Goal: Information Seeking & Learning: Learn about a topic

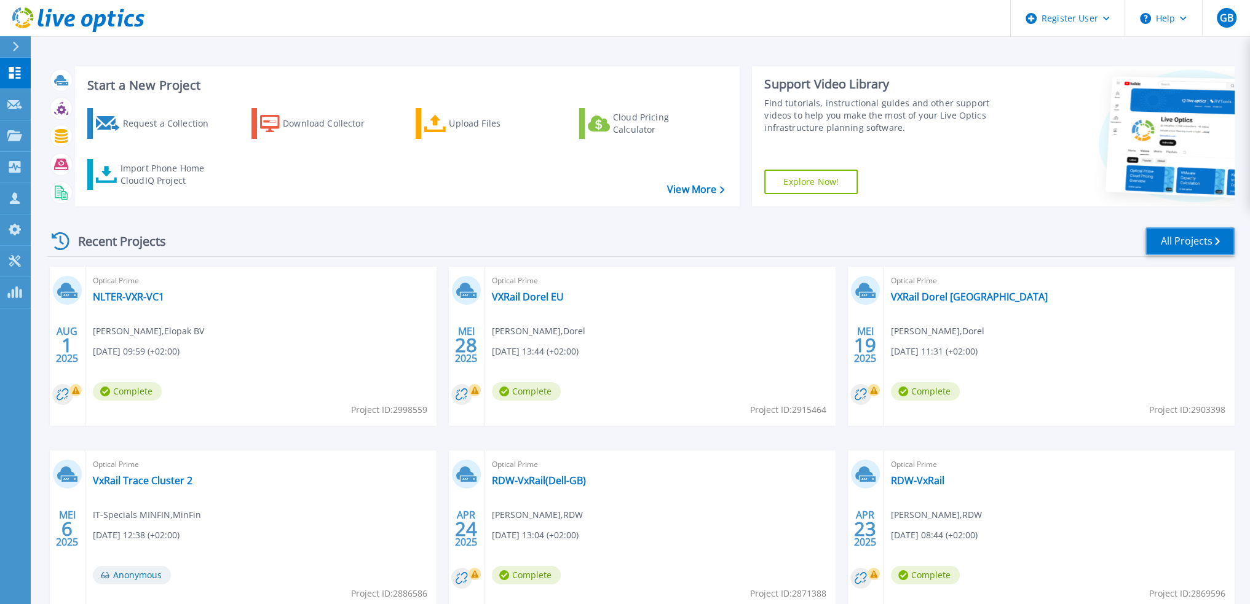
click at [1190, 248] on link "All Projects" at bounding box center [1189, 241] width 89 height 28
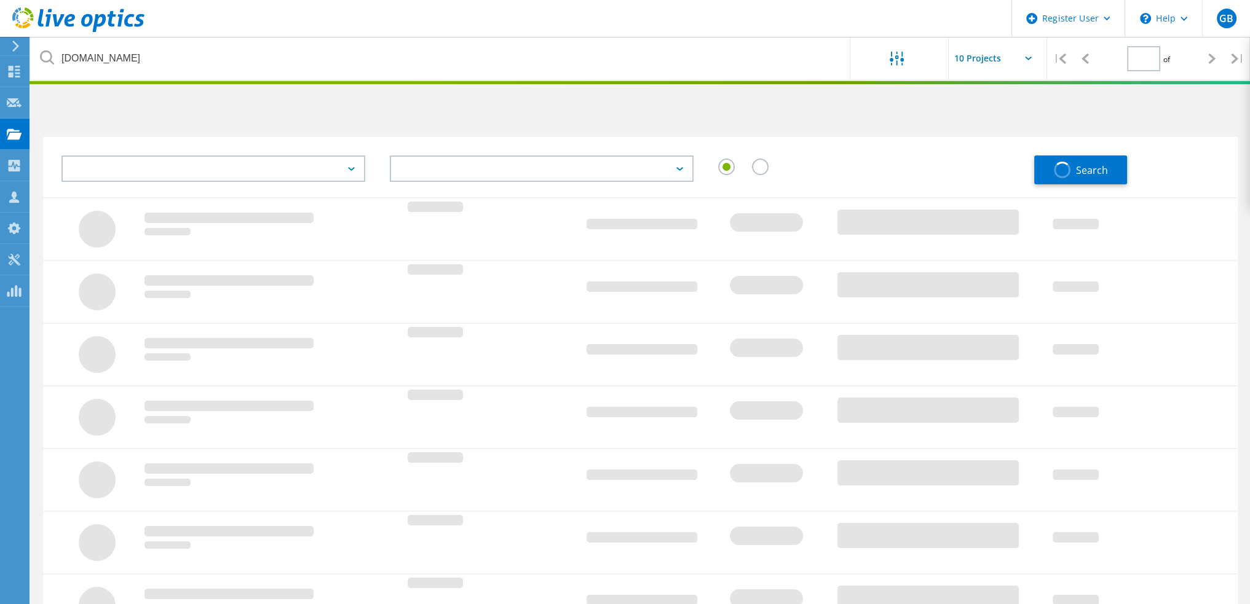
type input "1"
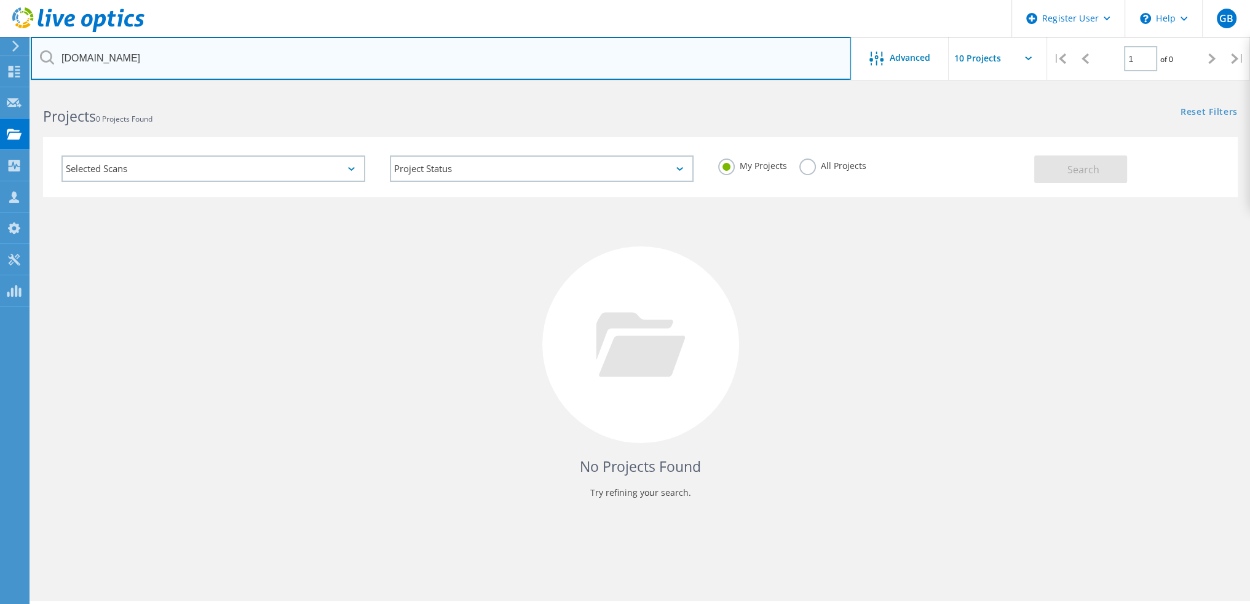
drag, startPoint x: 177, startPoint y: 52, endPoint x: -135, endPoint y: 40, distance: 312.5
click at [0, 40] on html "Register User \n Help Explore Helpful Articles Contact Support GB Dell User Gui…" at bounding box center [625, 319] width 1250 height 638
type input "grassvalley.com"
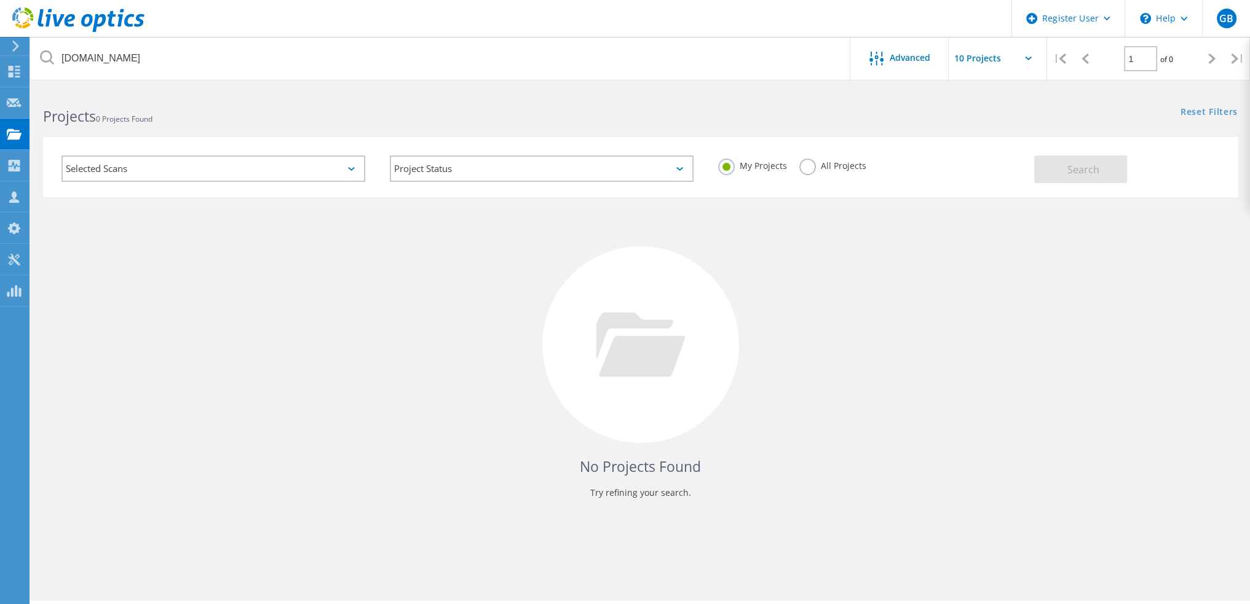
click at [829, 154] on div "My Projects All Projects" at bounding box center [870, 165] width 328 height 45
click at [843, 171] on div "All Projects" at bounding box center [832, 168] width 67 height 18
click at [803, 167] on label "All Projects" at bounding box center [832, 165] width 67 height 12
click at [0, 0] on input "All Projects" at bounding box center [0, 0] width 0 height 0
click at [1095, 157] on button "Search" at bounding box center [1080, 170] width 93 height 28
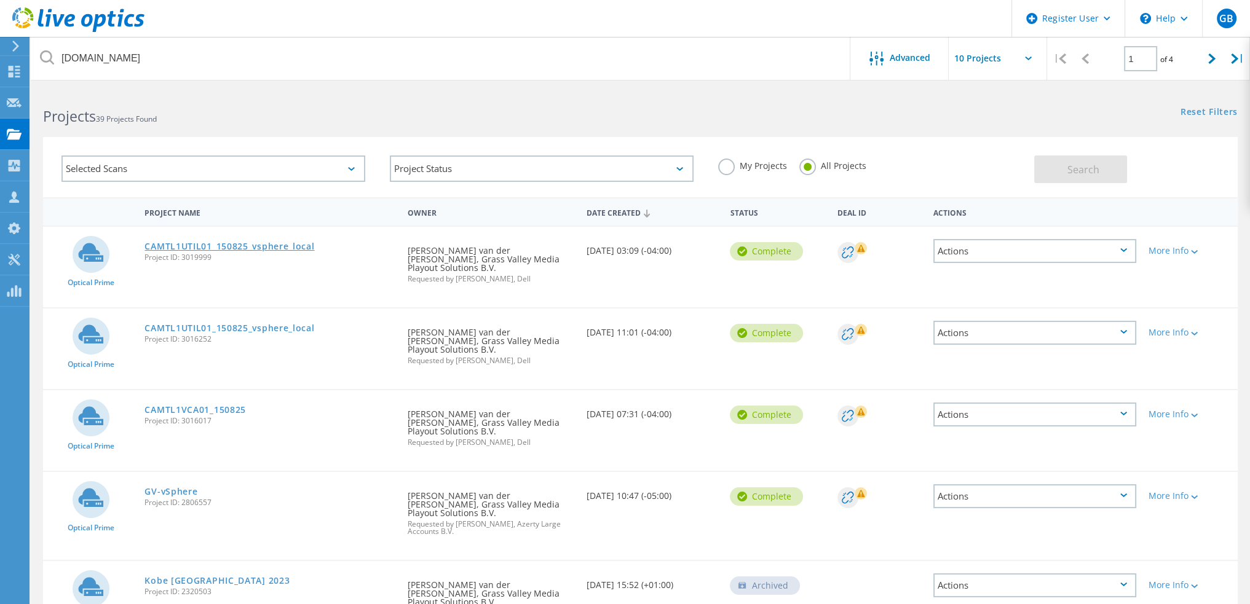
click at [225, 242] on link "CAMTL1UTIL01_150825_vsphere_local" at bounding box center [229, 246] width 170 height 9
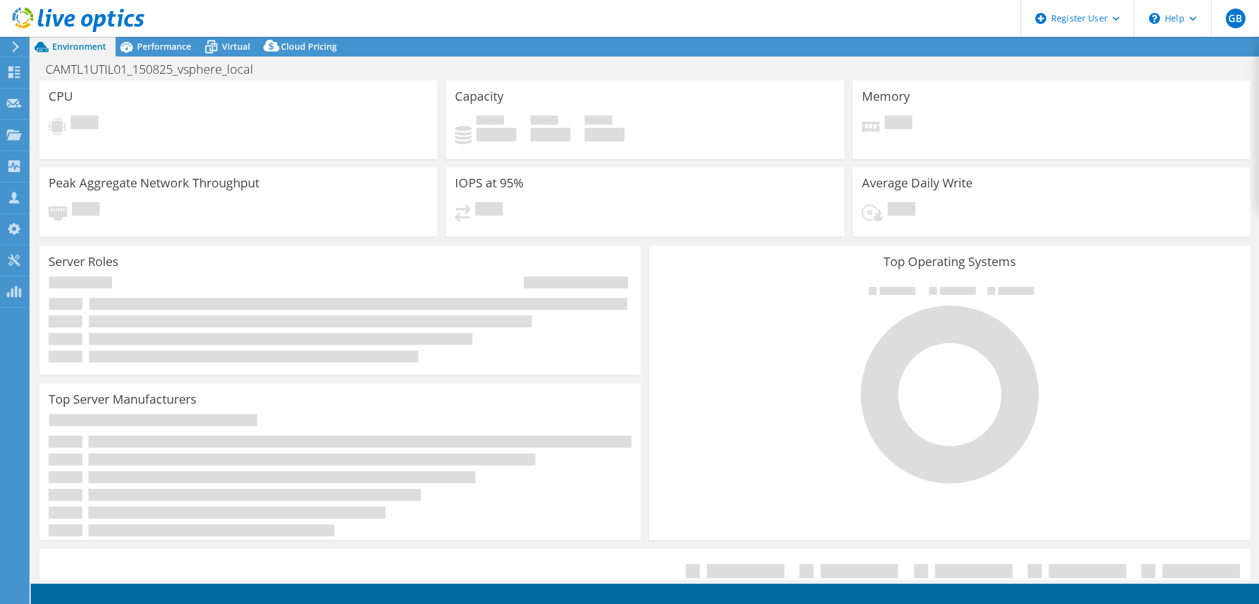
select select "EUFrankfurt"
select select "USD"
click at [175, 41] on span "Performance" at bounding box center [164, 47] width 54 height 12
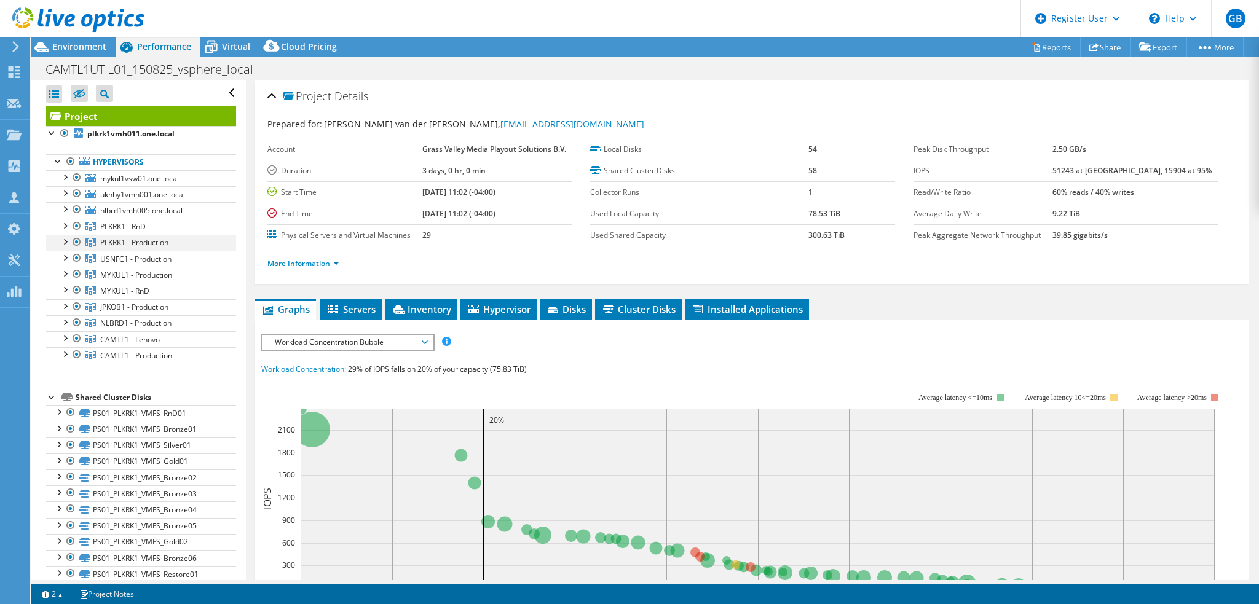
click at [66, 242] on div at bounding box center [64, 241] width 12 height 12
click at [65, 240] on div at bounding box center [64, 241] width 12 height 12
click at [63, 253] on div at bounding box center [64, 257] width 12 height 12
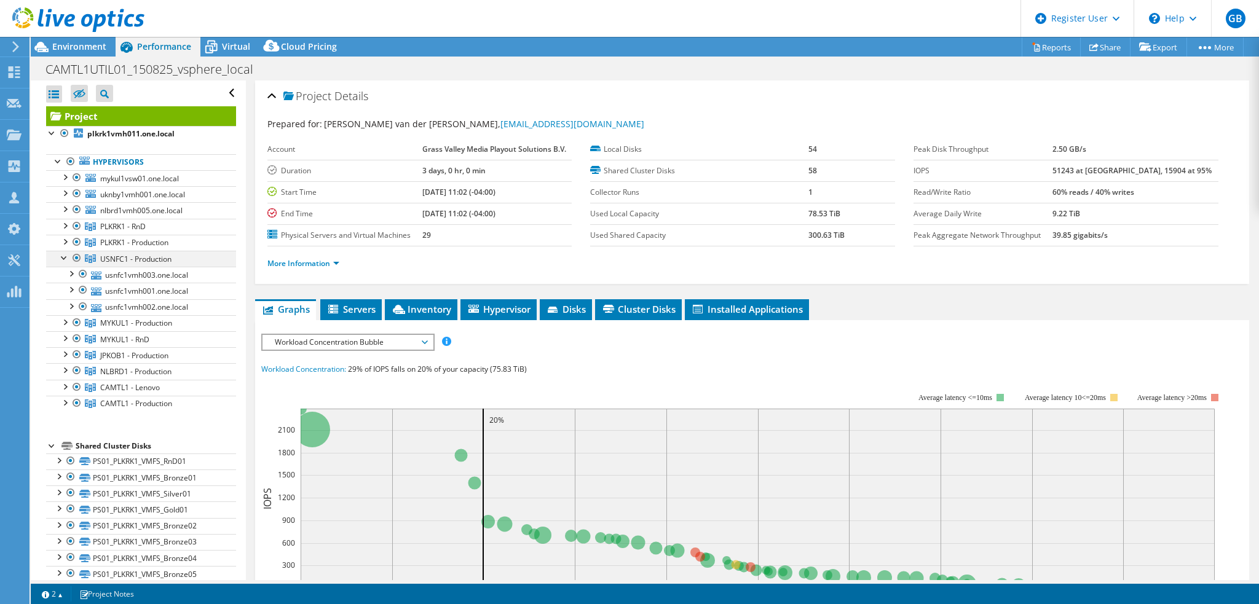
click at [63, 253] on div at bounding box center [64, 257] width 12 height 12
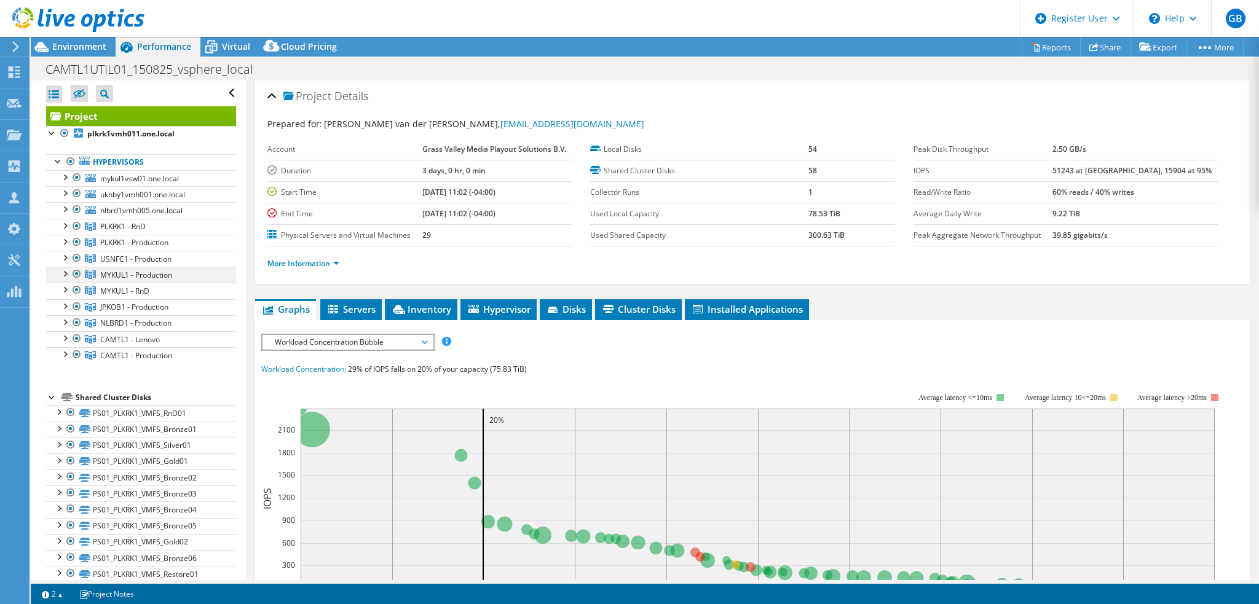
click at [64, 272] on div at bounding box center [64, 273] width 12 height 12
click at [65, 286] on div at bounding box center [64, 289] width 12 height 12
click at [64, 287] on div at bounding box center [64, 289] width 12 height 12
click at [65, 302] on div at bounding box center [64, 305] width 12 height 12
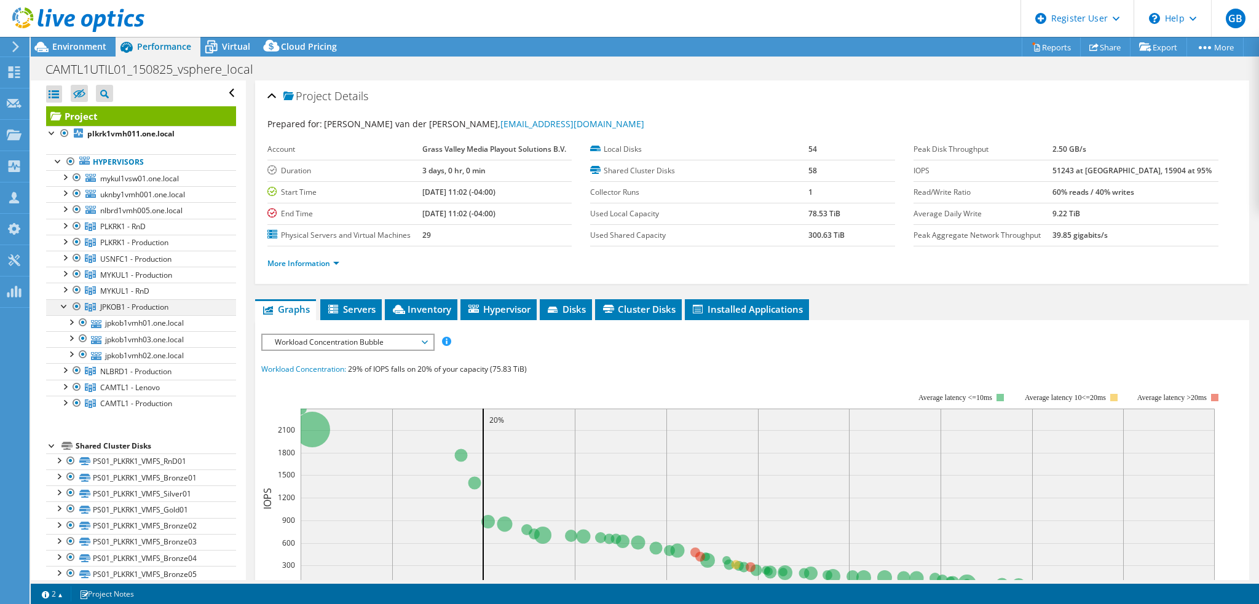
click at [65, 302] on div at bounding box center [64, 305] width 12 height 12
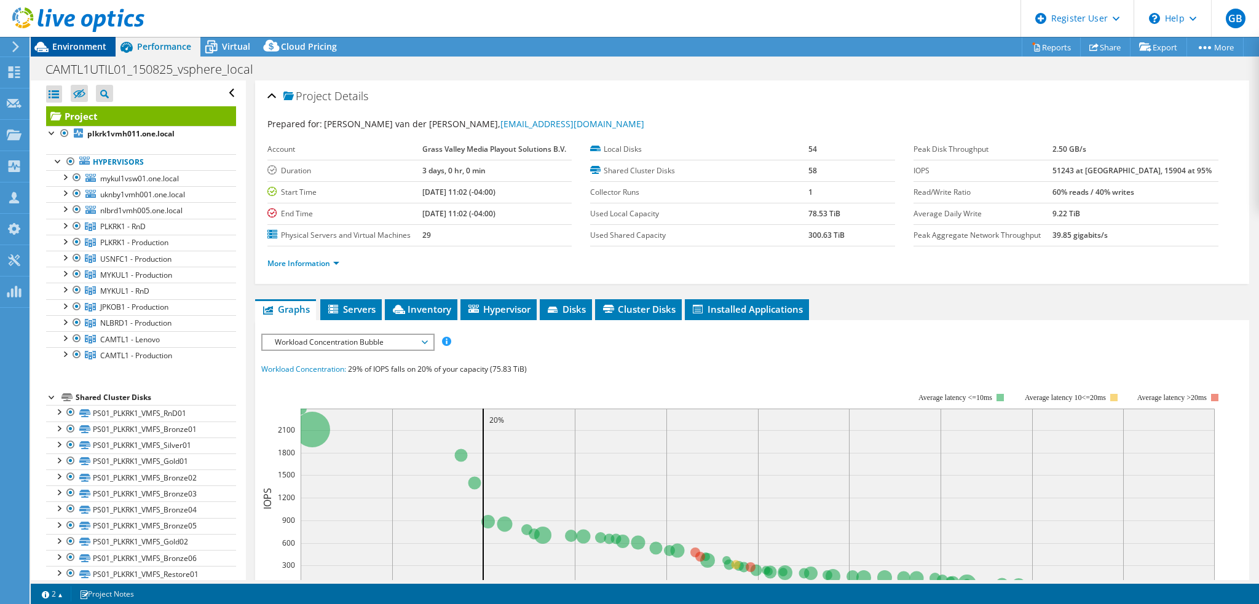
click at [93, 42] on span "Environment" at bounding box center [79, 47] width 54 height 12
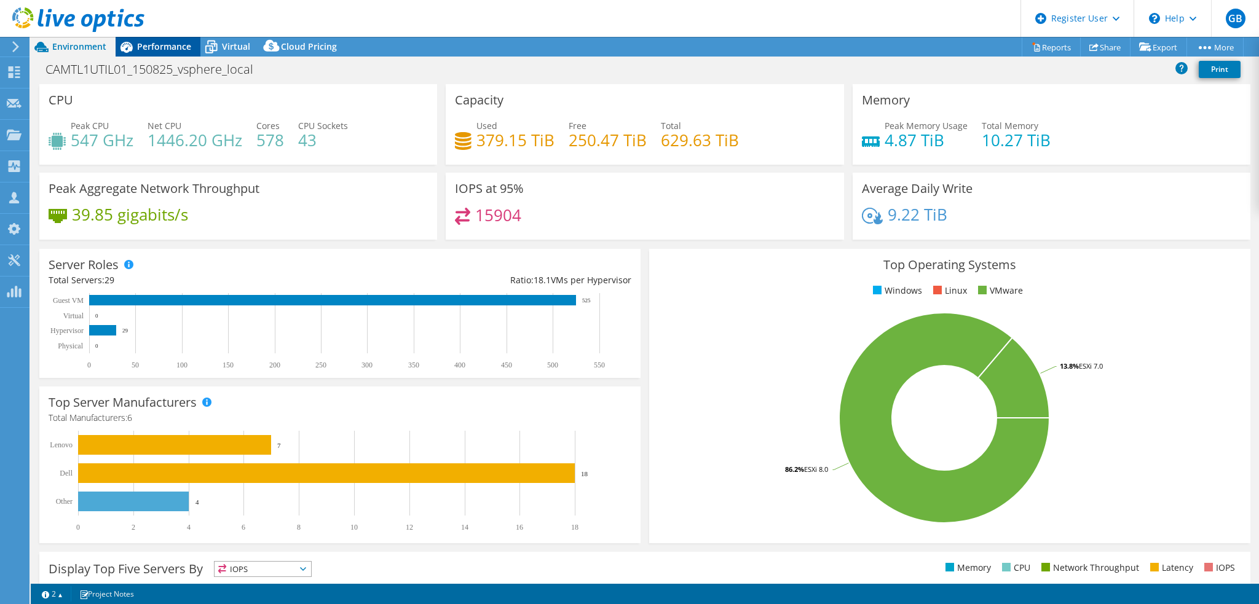
click at [151, 44] on span "Performance" at bounding box center [164, 47] width 54 height 12
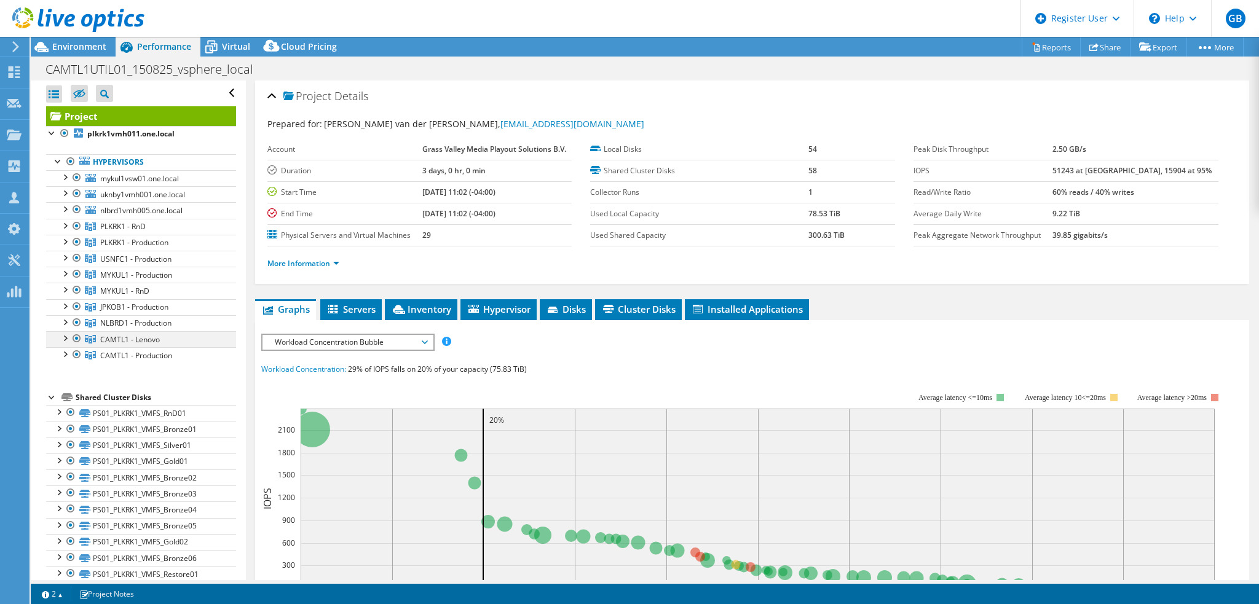
click at [66, 334] on div at bounding box center [64, 337] width 12 height 12
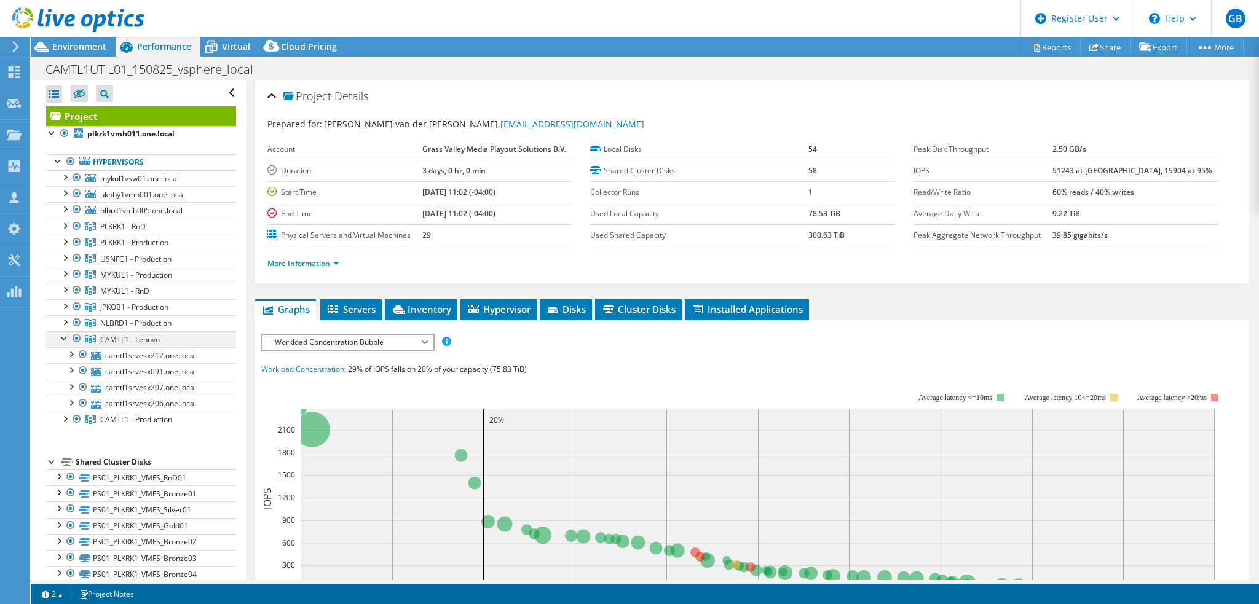
click at [60, 336] on div at bounding box center [64, 337] width 12 height 12
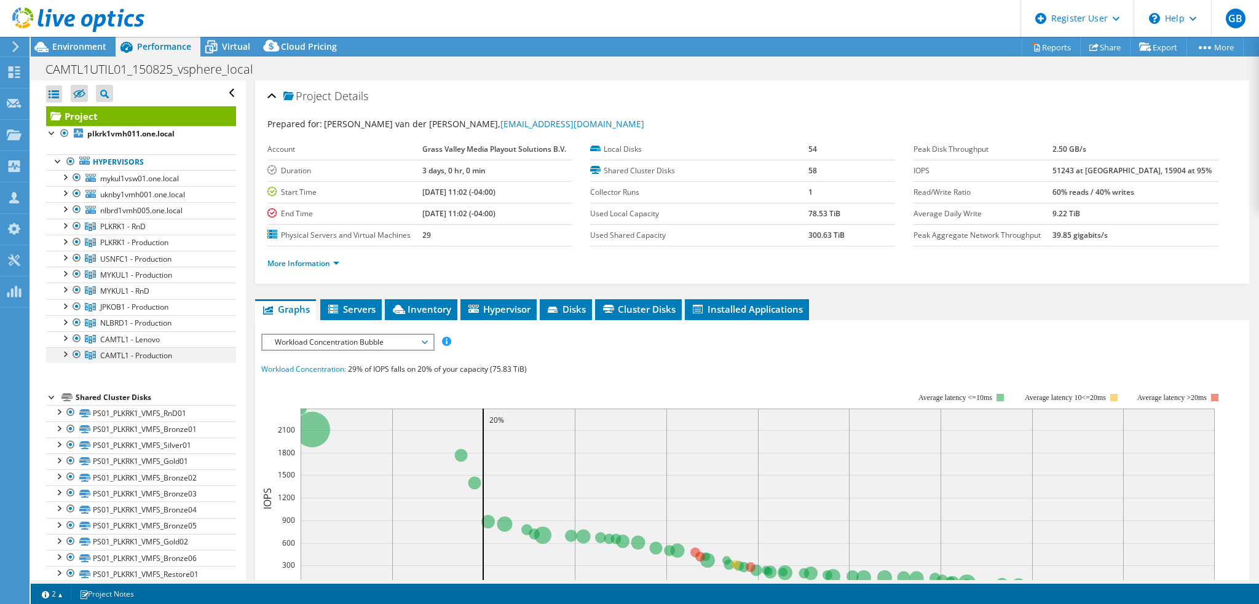
click at [64, 350] on div at bounding box center [64, 353] width 12 height 12
click at [68, 337] on div at bounding box center [64, 337] width 12 height 12
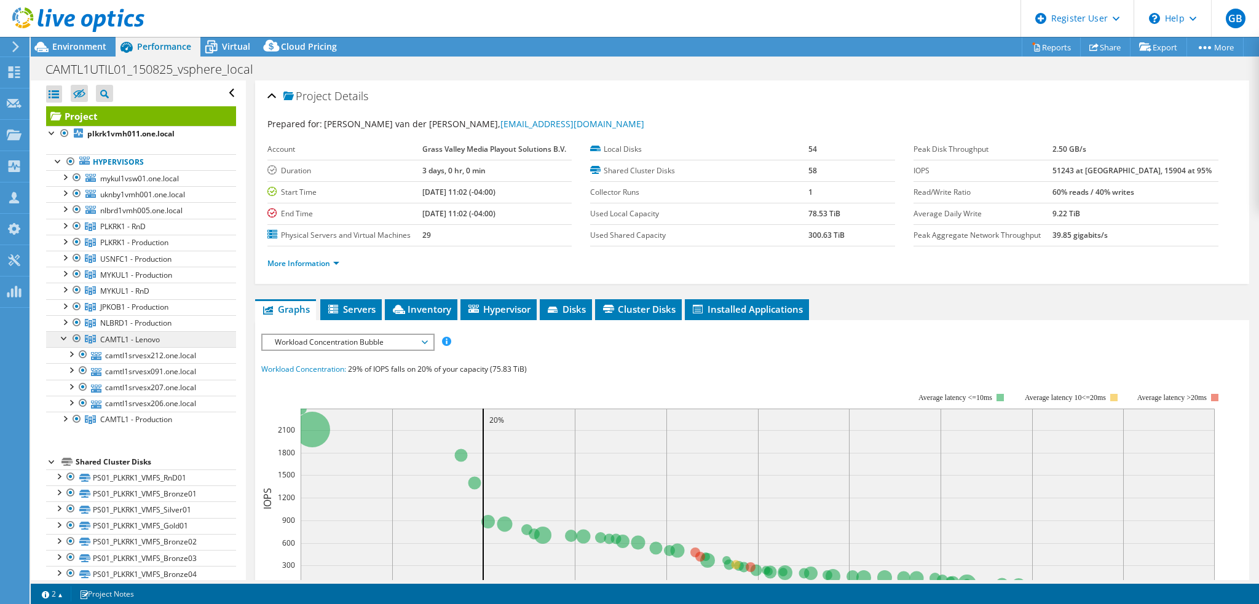
click at [146, 232] on span "CAMTL1 - Lenovo" at bounding box center [122, 226] width 45 height 10
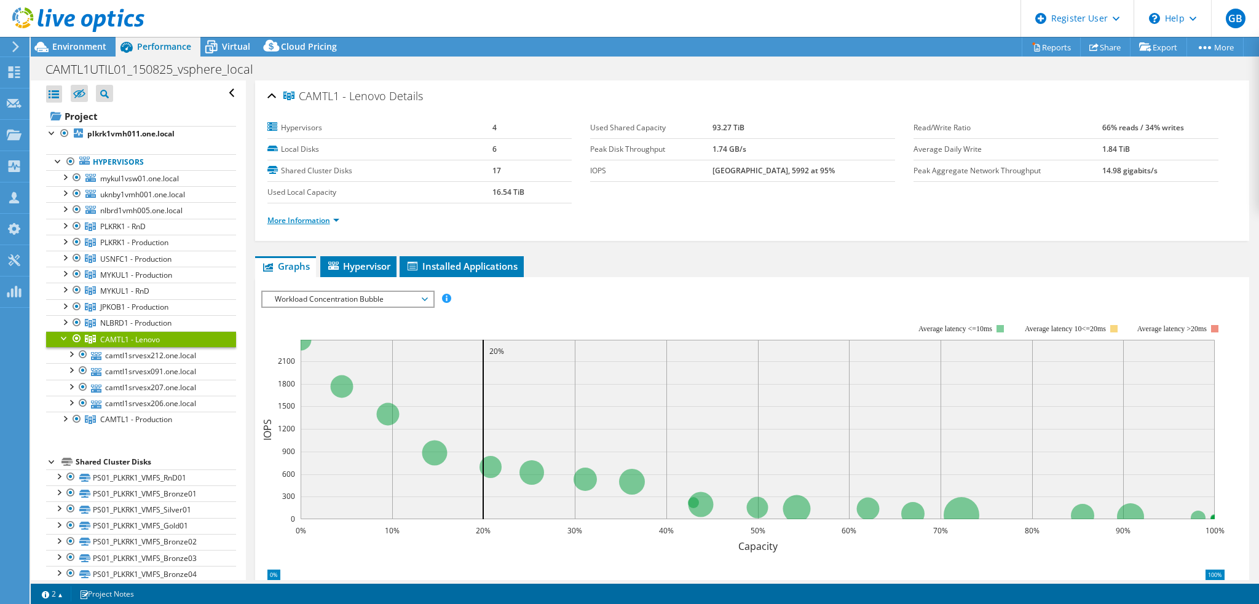
click at [320, 215] on link "More Information" at bounding box center [303, 220] width 72 height 10
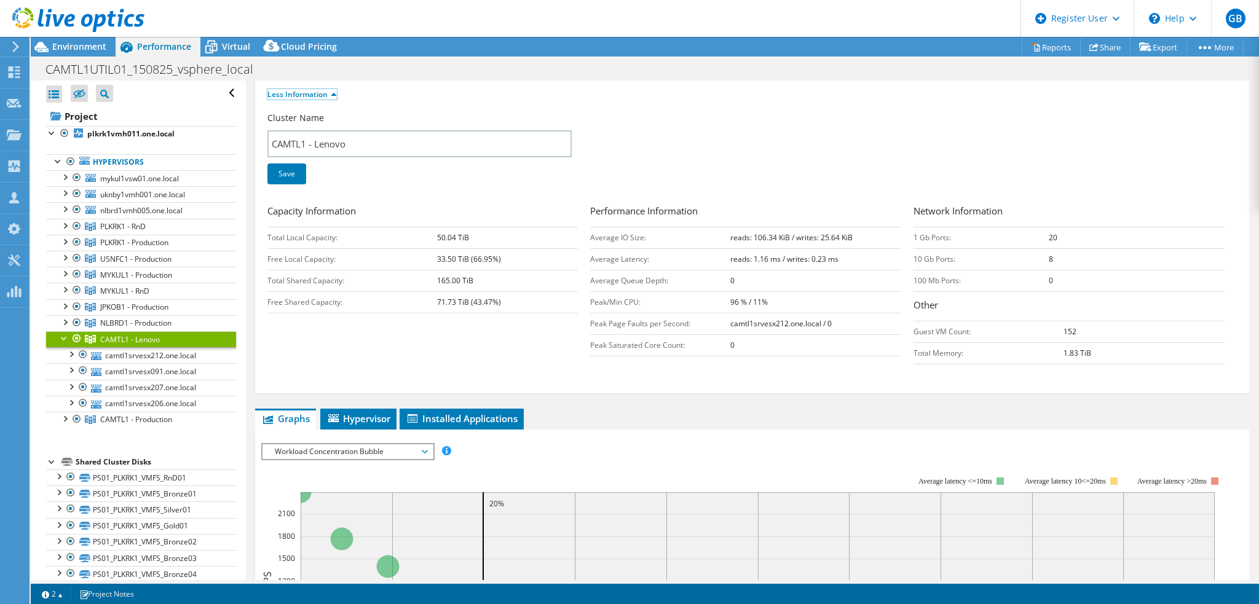
scroll to position [61, 0]
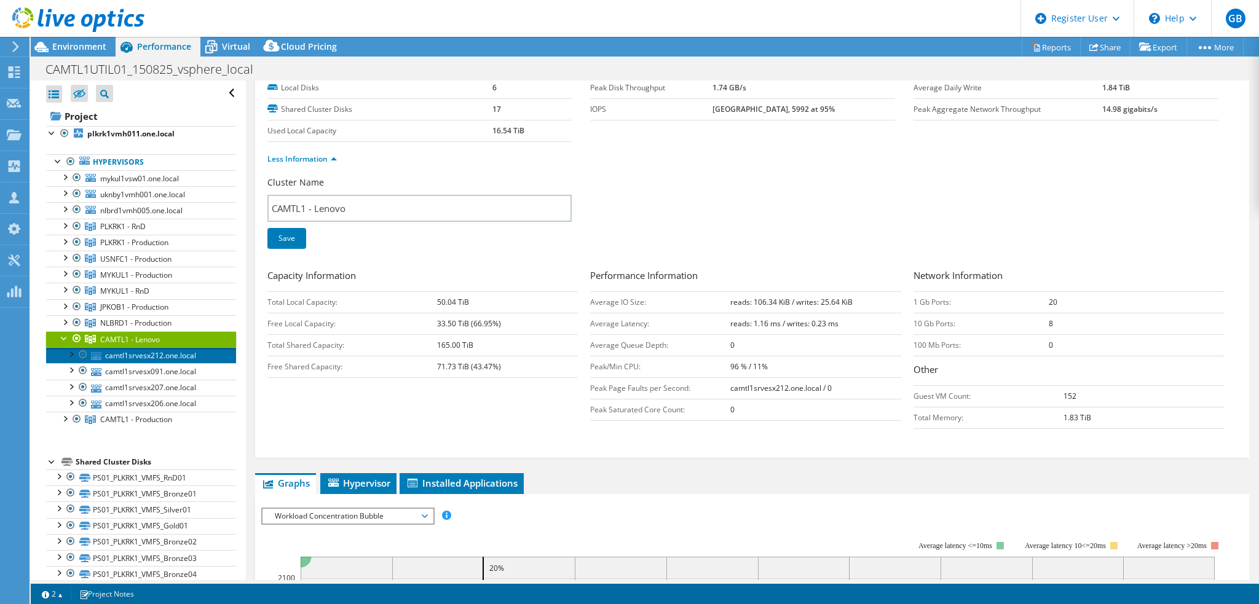
click at [168, 353] on link "camtl1srvesx212.one.local" at bounding box center [141, 355] width 190 height 16
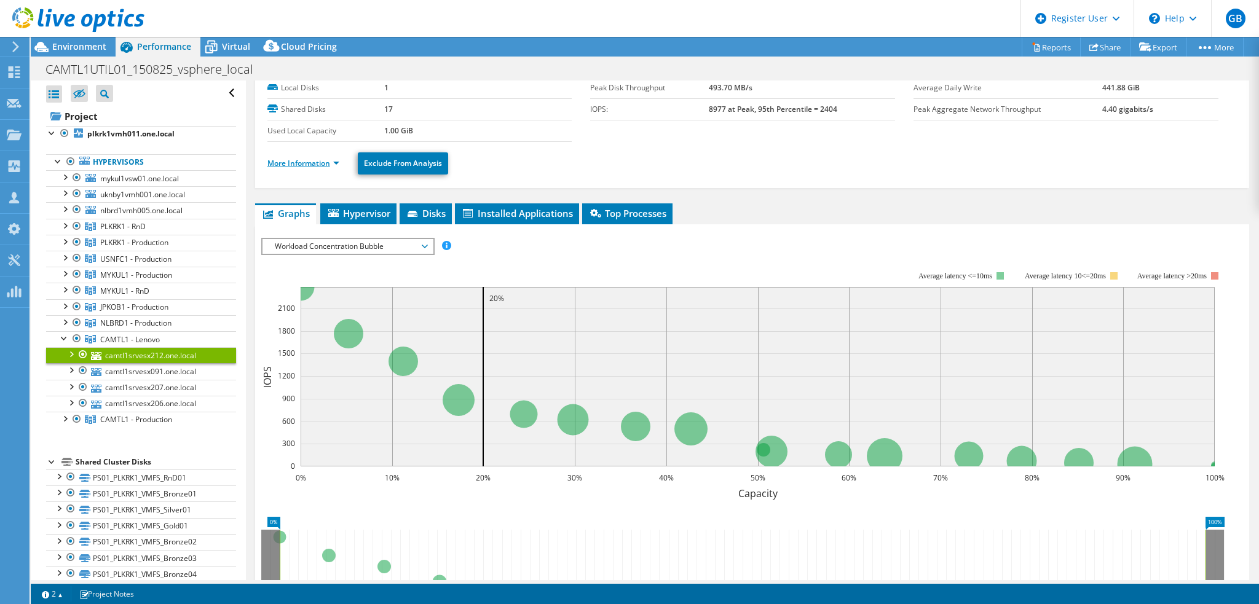
click at [327, 162] on link "More Information" at bounding box center [303, 163] width 72 height 10
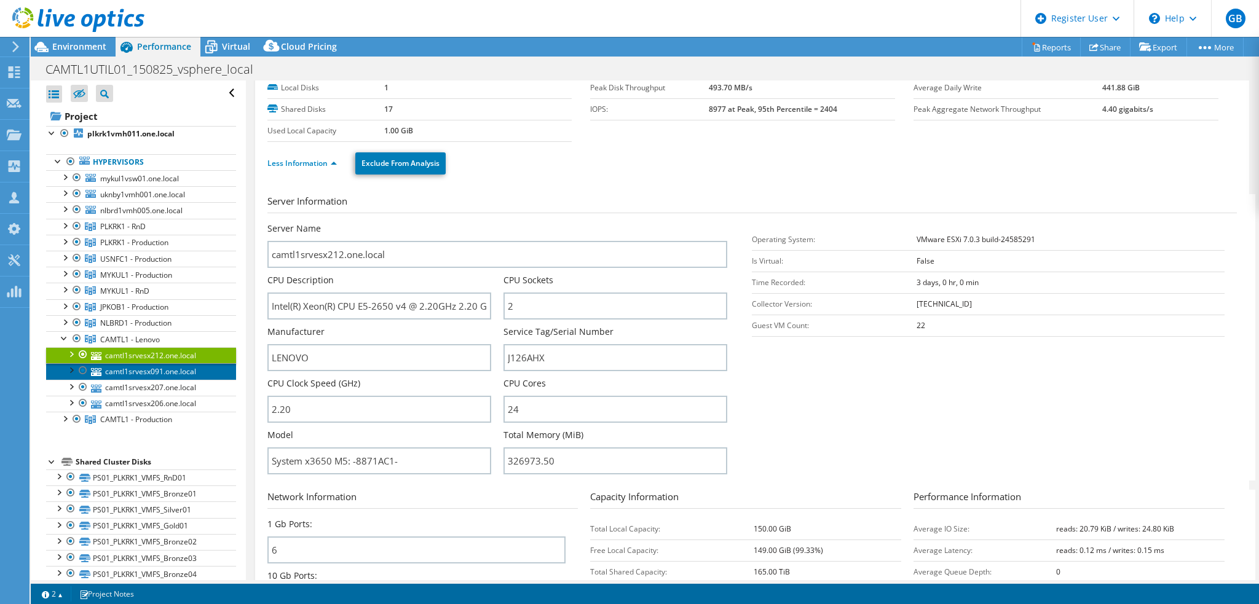
click at [178, 371] on link "camtl1srvesx091.one.local" at bounding box center [141, 371] width 190 height 16
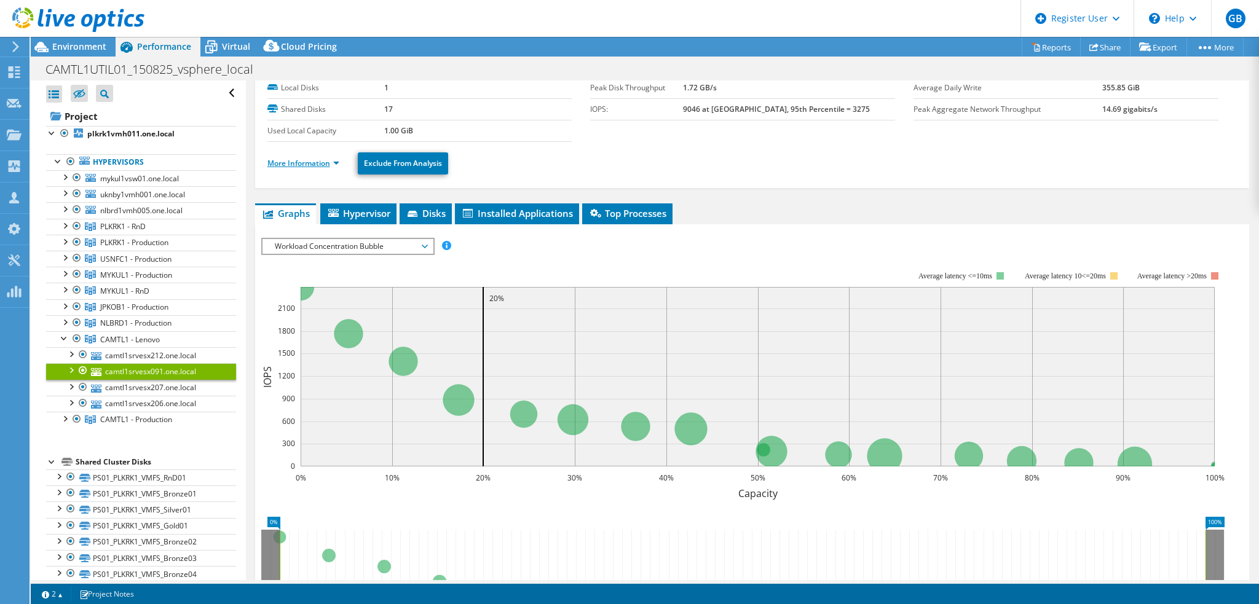
drag, startPoint x: 333, startPoint y: 175, endPoint x: 331, endPoint y: 166, distance: 9.4
click at [333, 171] on div "More Information Exclude From Analysis" at bounding box center [751, 163] width 969 height 43
click at [332, 163] on link "More Information" at bounding box center [303, 163] width 72 height 10
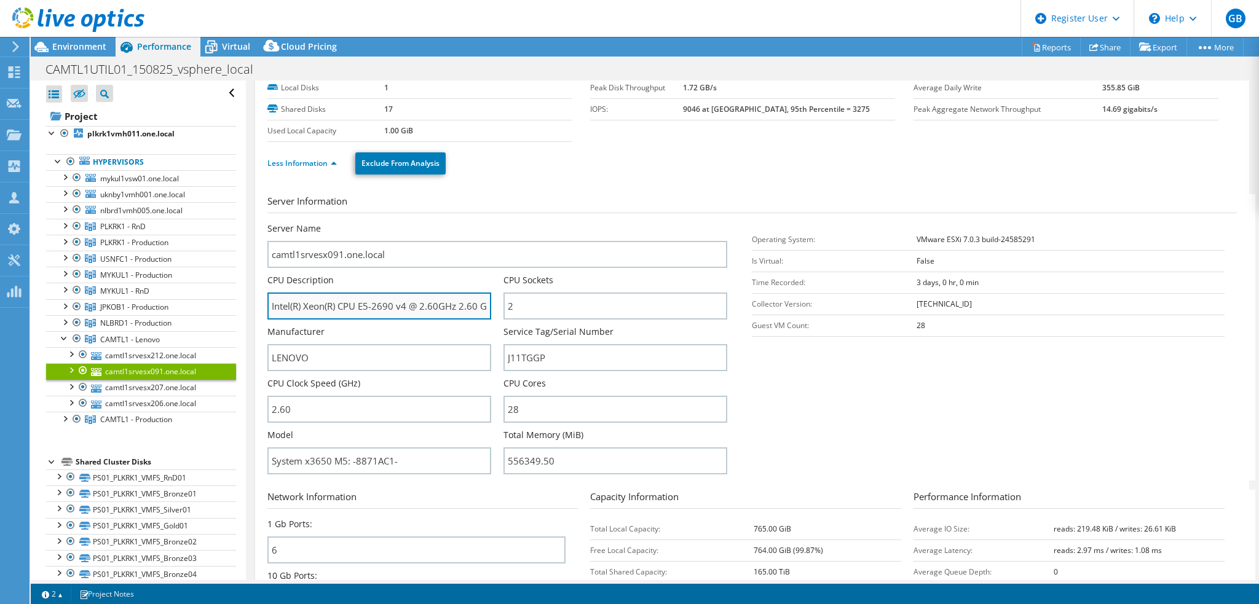
drag, startPoint x: 406, startPoint y: 302, endPoint x: 361, endPoint y: 304, distance: 44.3
click at [361, 304] on input "Intel(R) Xeon(R) CPU E5-2690 v4 @ 2.60GHz 2.60 GHz" at bounding box center [379, 306] width 224 height 27
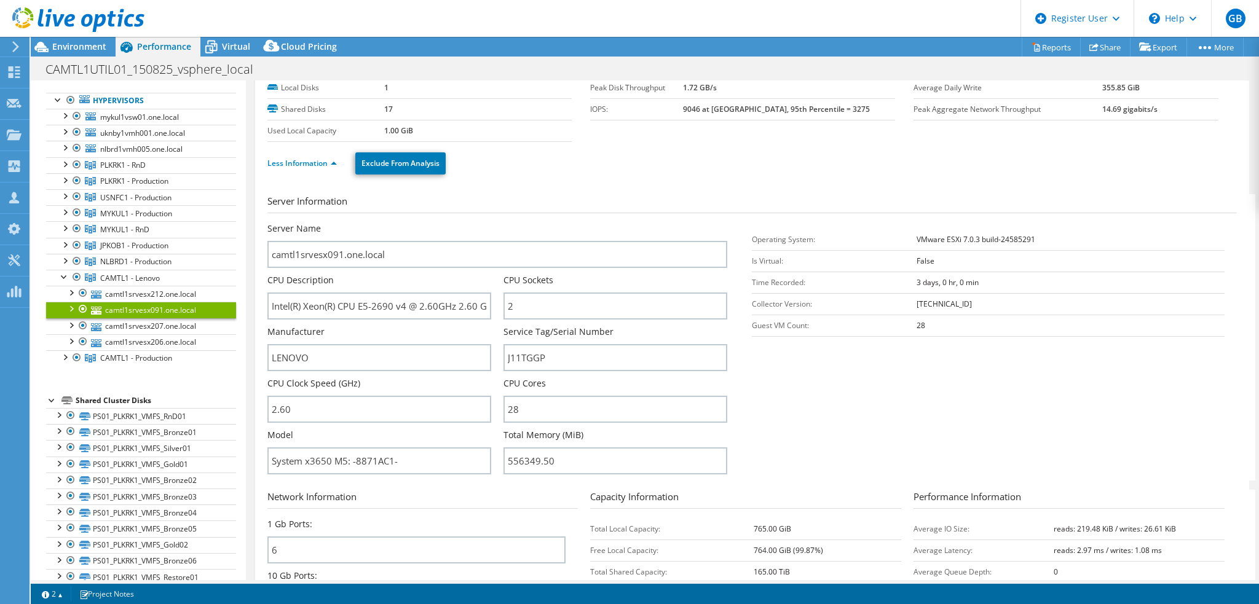
click at [154, 312] on link "camtl1srvesx091.one.local" at bounding box center [141, 310] width 190 height 16
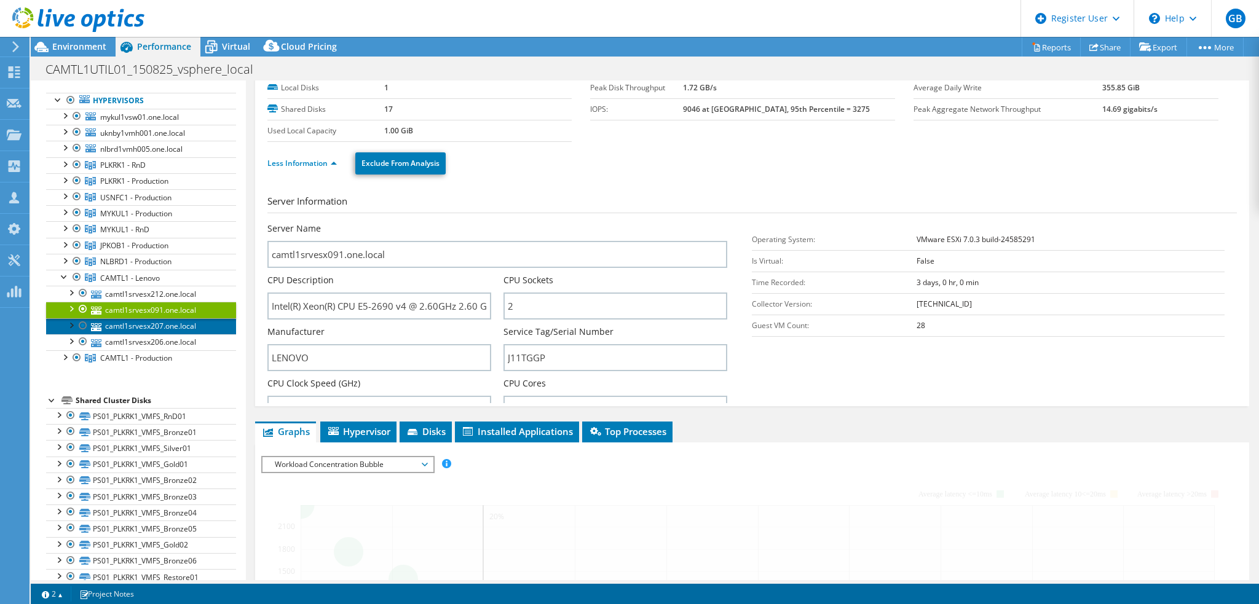
click at [154, 326] on link "camtl1srvesx207.one.local" at bounding box center [141, 326] width 190 height 16
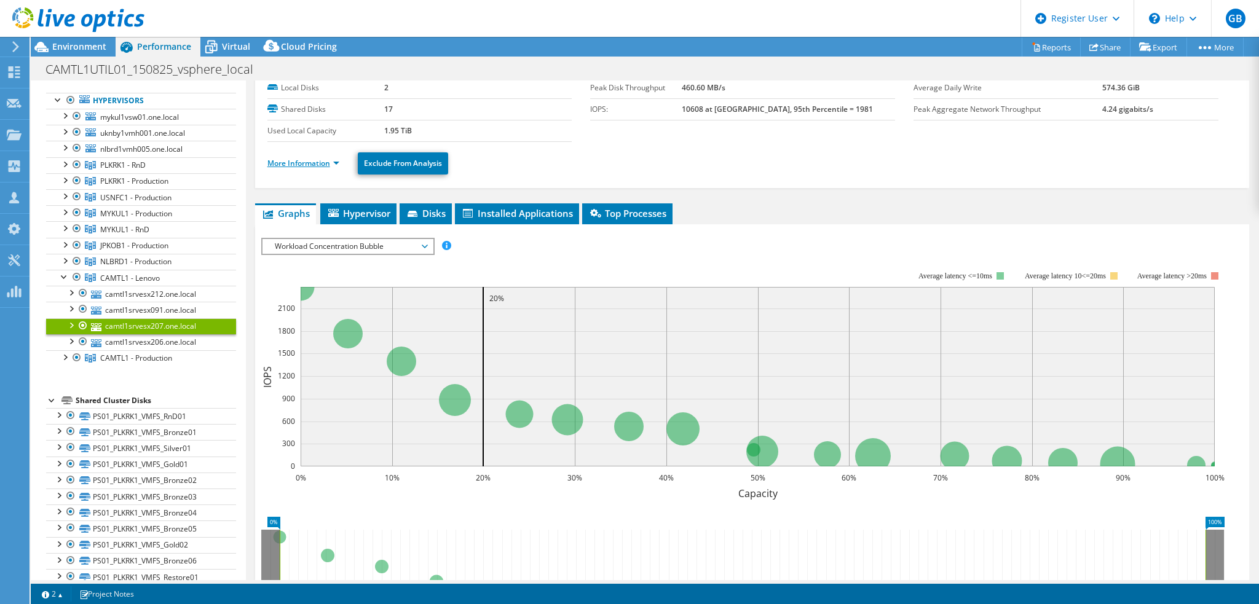
click at [321, 162] on link "More Information" at bounding box center [303, 163] width 72 height 10
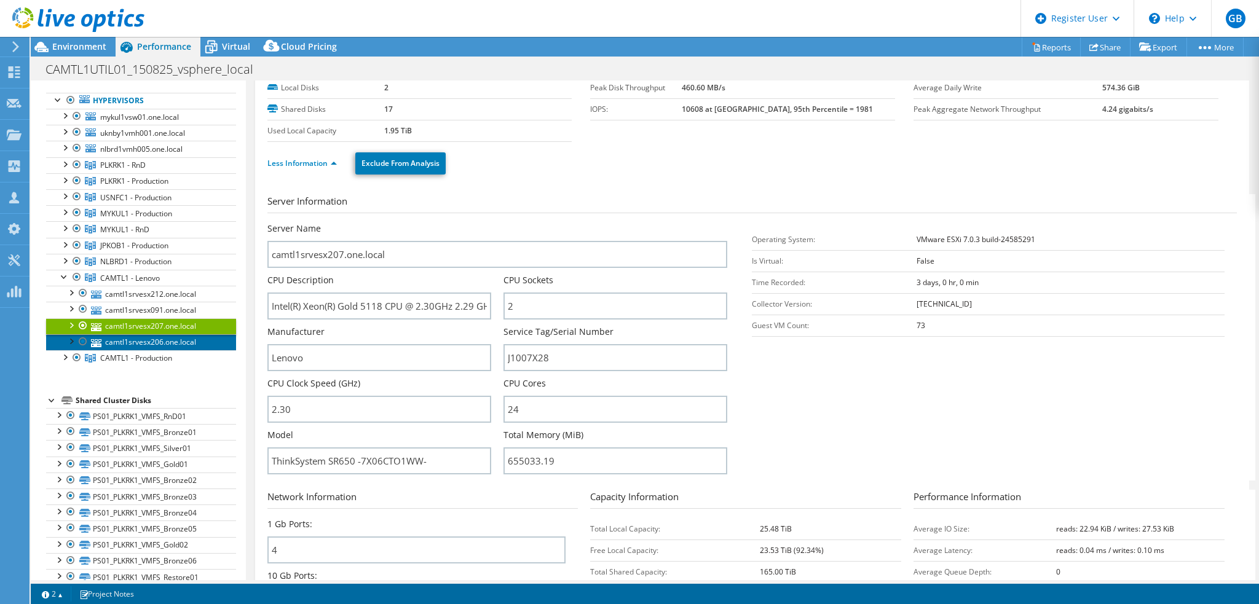
click at [181, 337] on link "camtl1srvesx206.one.local" at bounding box center [141, 342] width 190 height 16
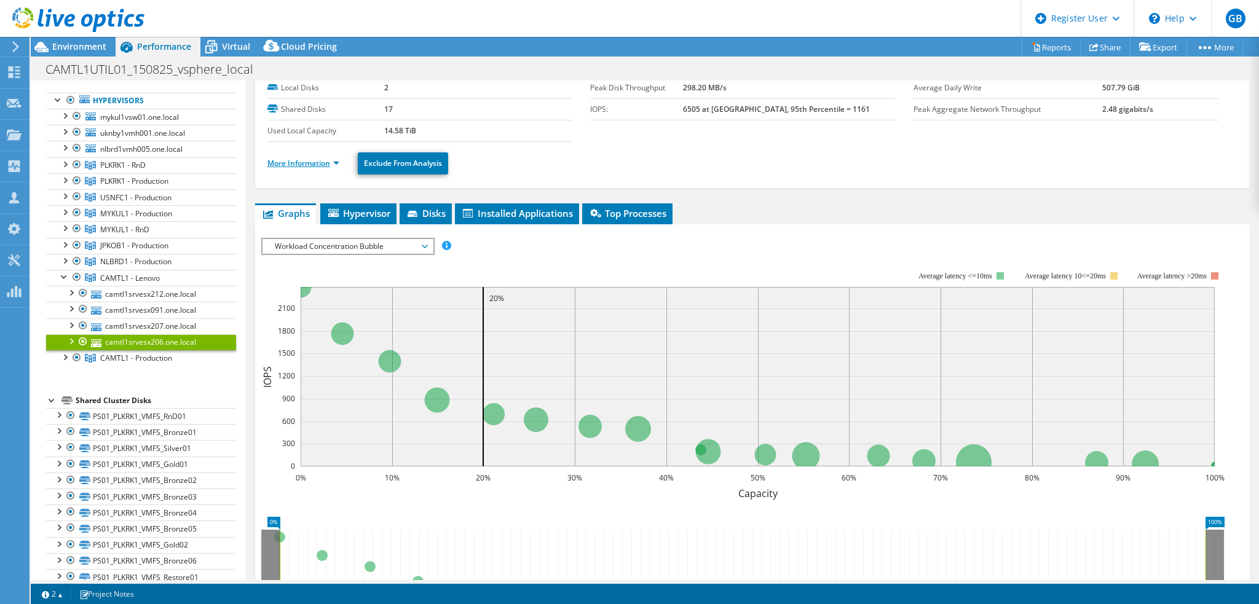
click at [332, 158] on link "More Information" at bounding box center [303, 163] width 72 height 10
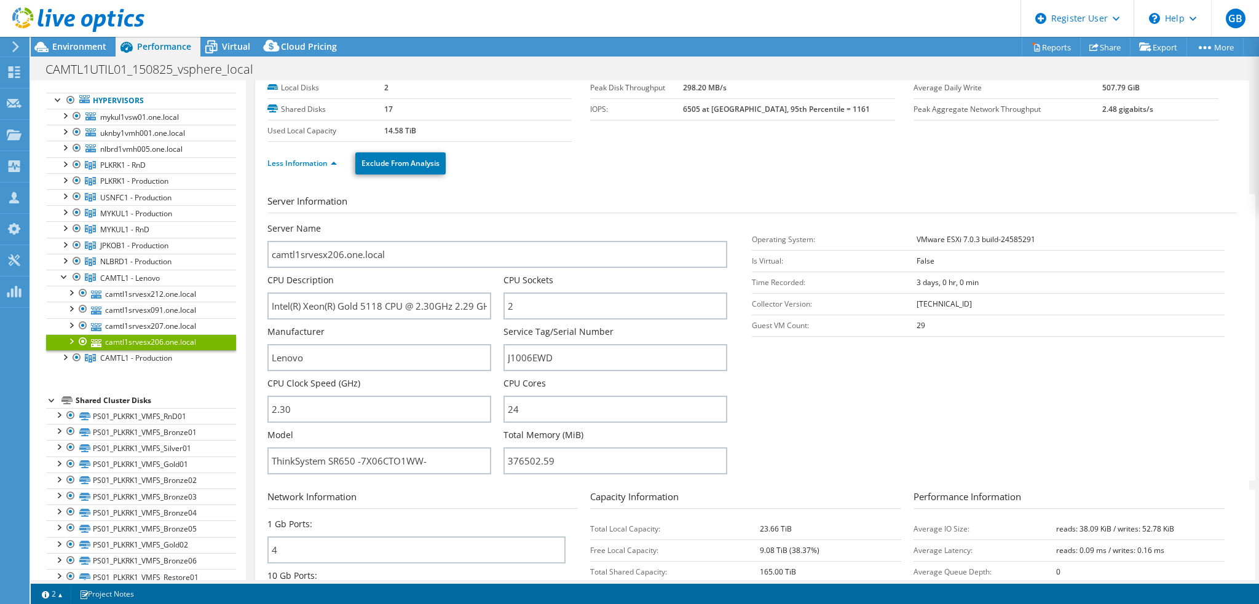
click at [263, 336] on div "camtl1srvesx206.one.local Details Operating System VMware ESXi 7.0.3 build-2458…" at bounding box center [752, 382] width 994 height 727
click at [119, 170] on span "CAMTL1 - Lenovo" at bounding box center [122, 165] width 45 height 10
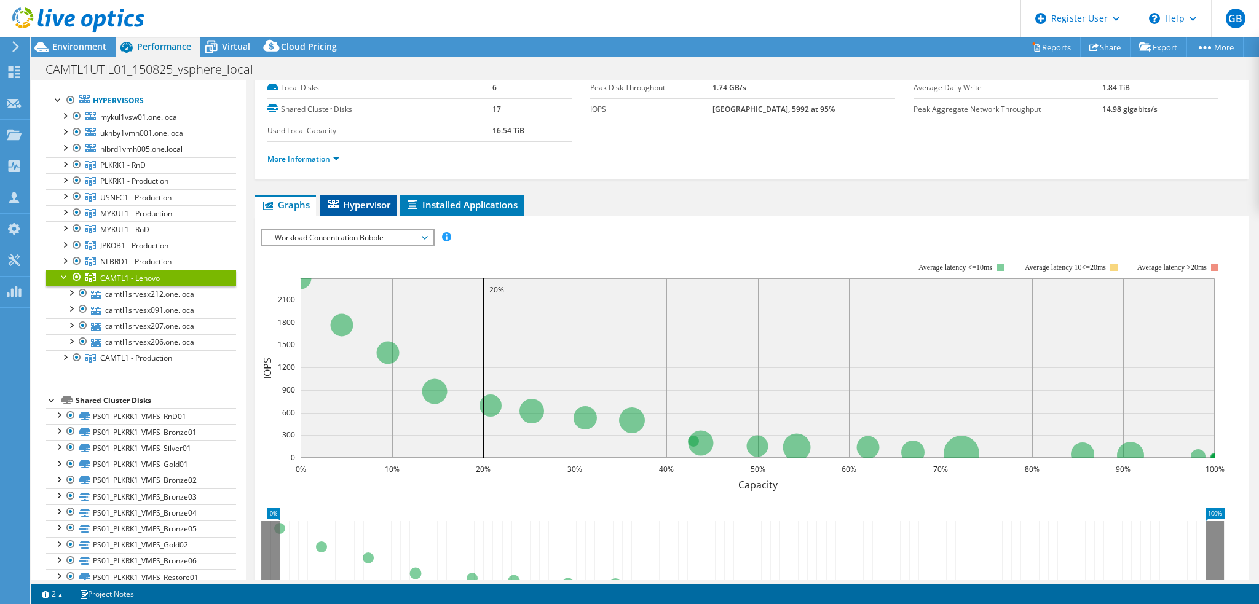
click at [366, 202] on span "Hypervisor" at bounding box center [358, 205] width 64 height 12
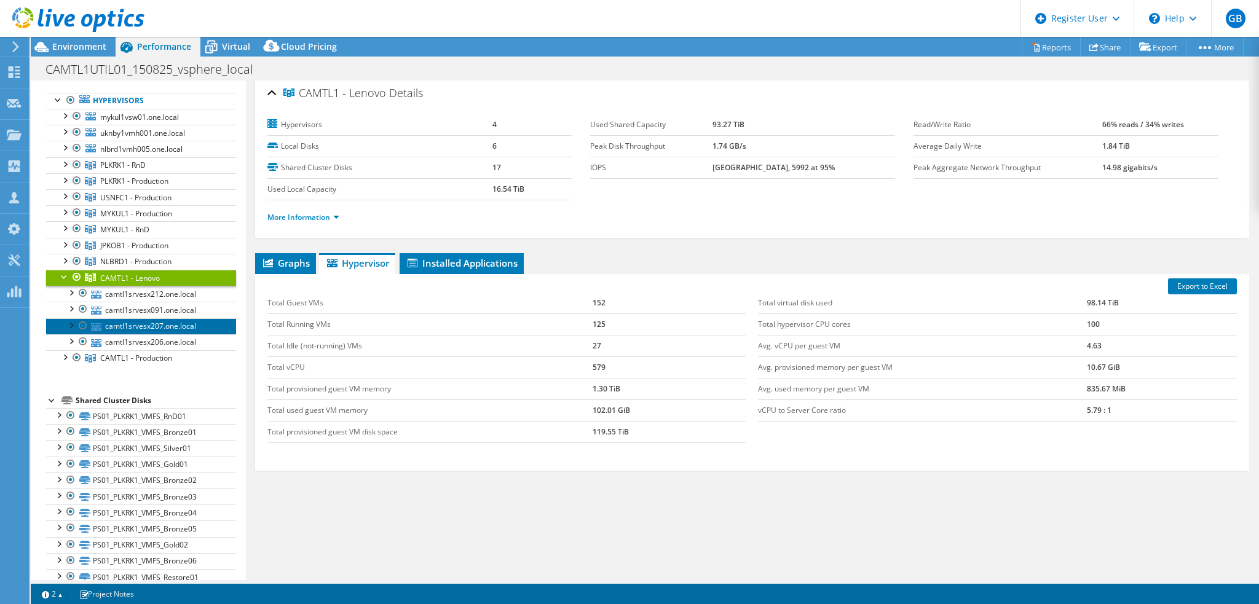
click at [168, 322] on link "camtl1srvesx207.one.local" at bounding box center [141, 326] width 190 height 16
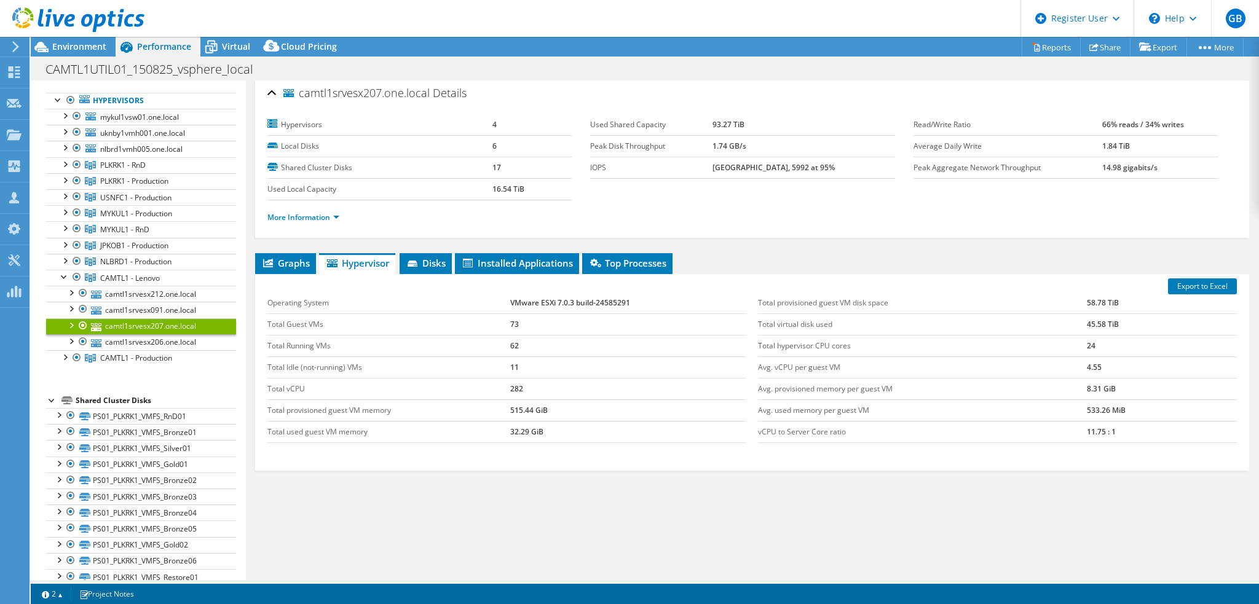
scroll to position [12, 0]
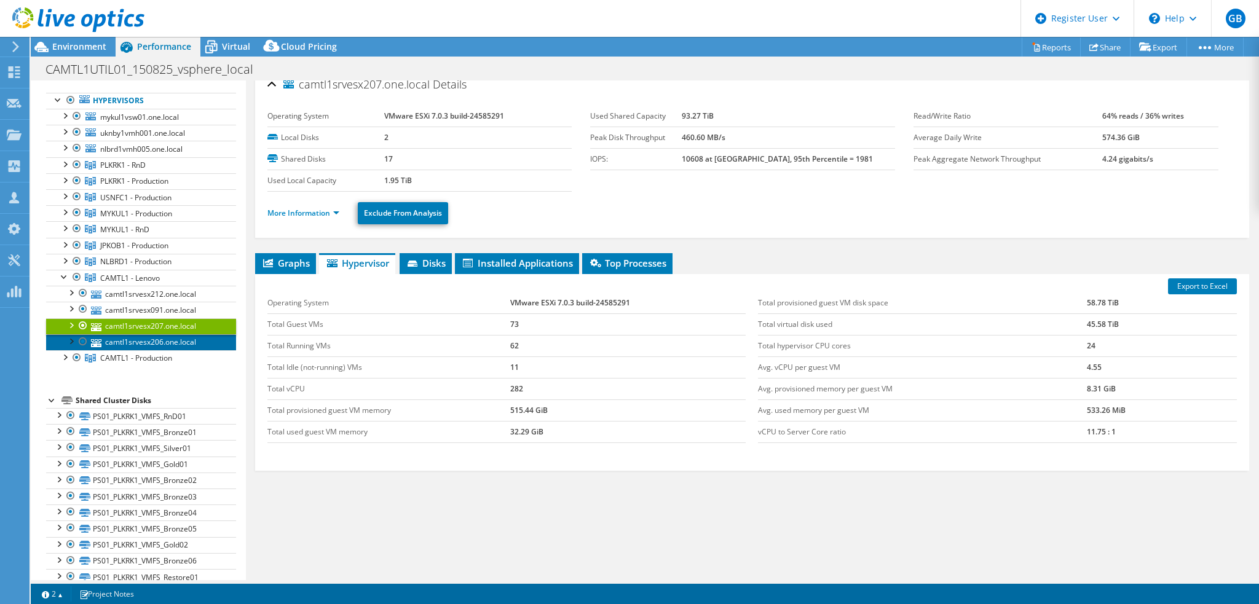
click at [172, 341] on link "camtl1srvesx206.one.local" at bounding box center [141, 342] width 190 height 16
click at [172, 324] on link "camtl1srvesx207.one.local" at bounding box center [141, 326] width 190 height 16
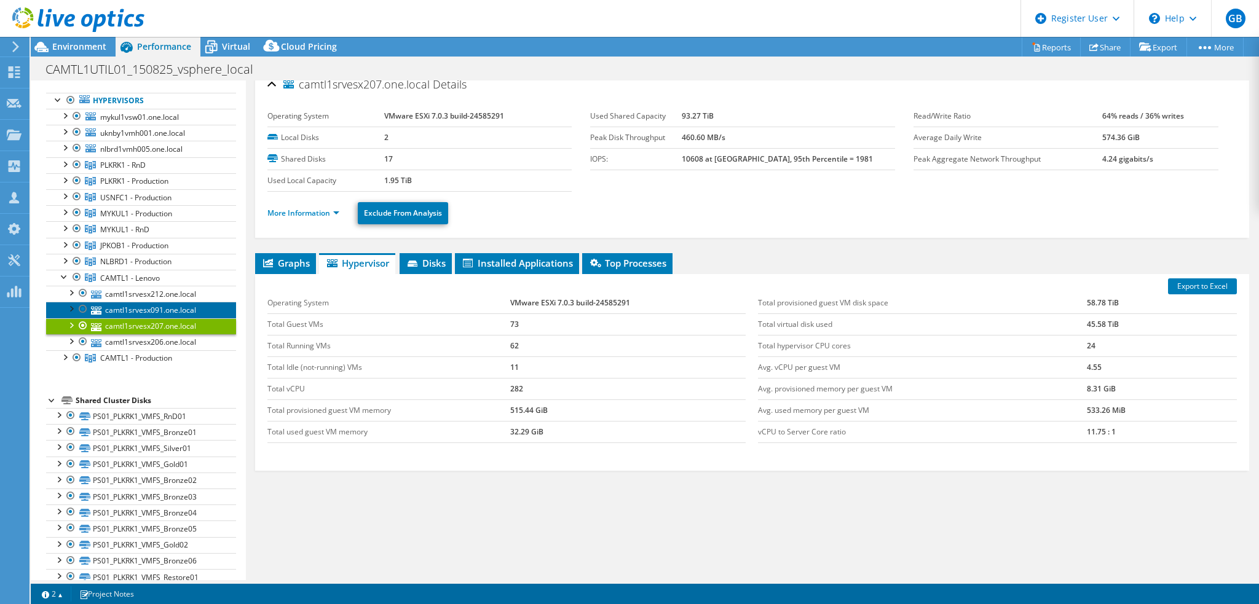
click at [172, 307] on link "camtl1srvesx091.one.local" at bounding box center [141, 310] width 190 height 16
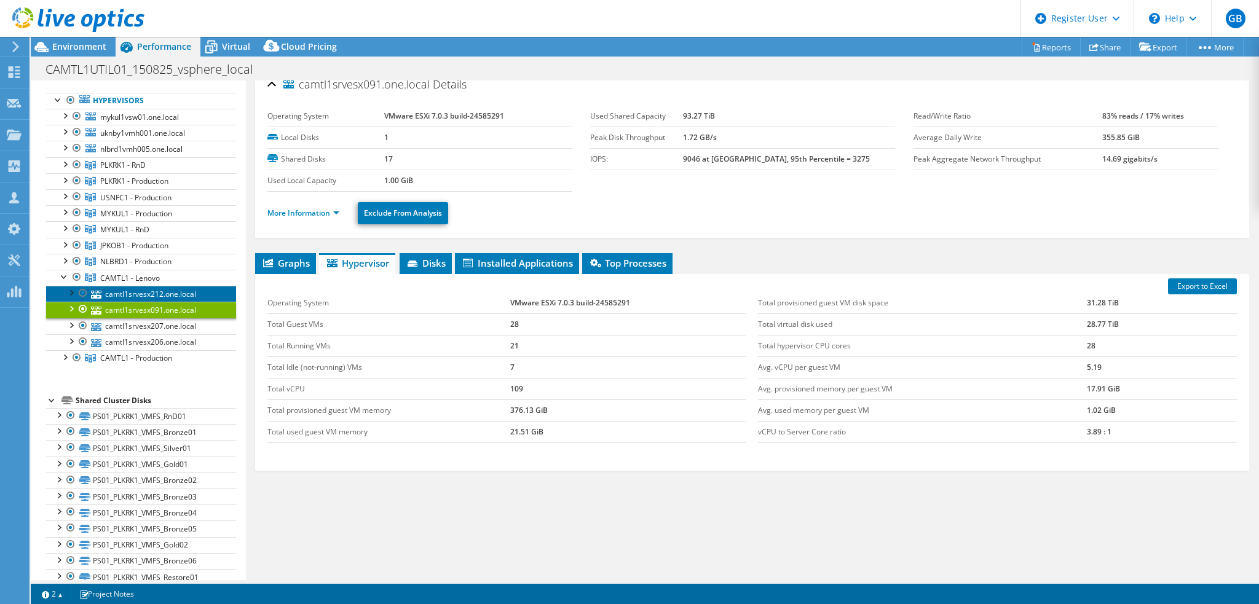
click at [167, 293] on link "camtl1srvesx212.one.local" at bounding box center [141, 294] width 190 height 16
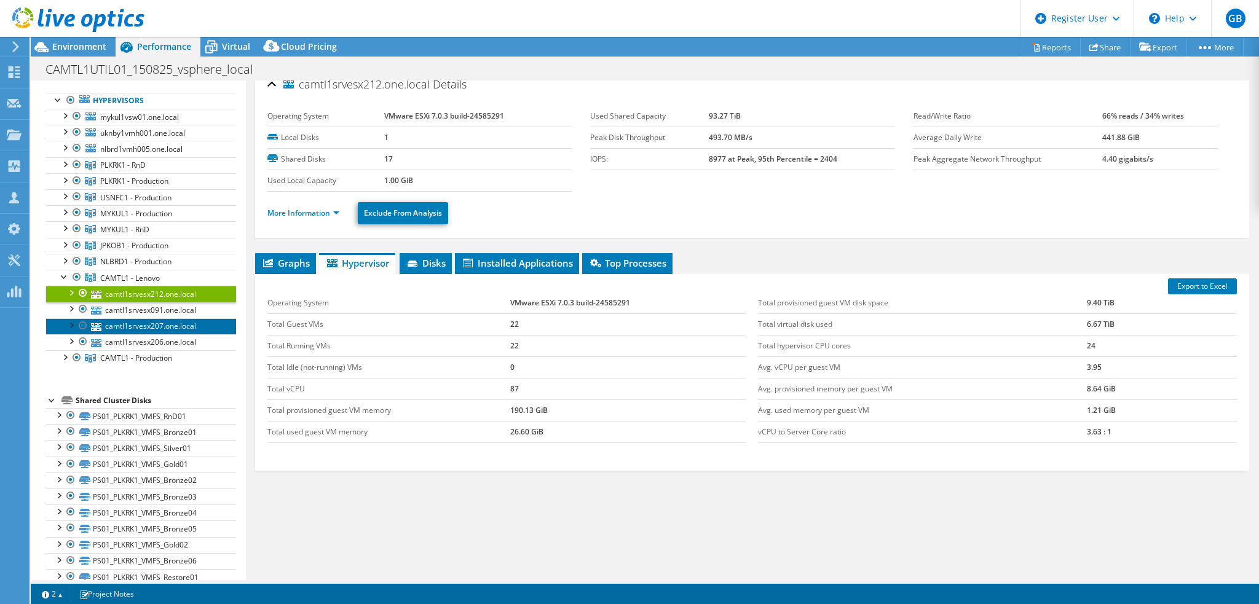
click at [174, 323] on link "camtl1srvesx207.one.local" at bounding box center [141, 326] width 190 height 16
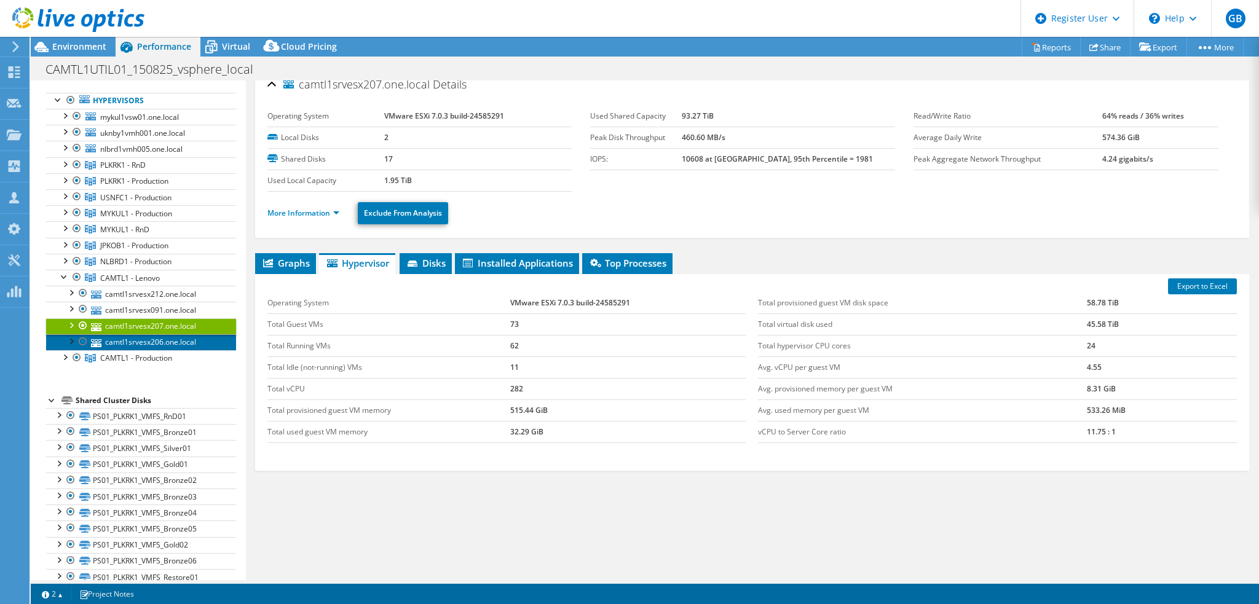
click at [175, 339] on link "camtl1srvesx206.one.local" at bounding box center [141, 342] width 190 height 16
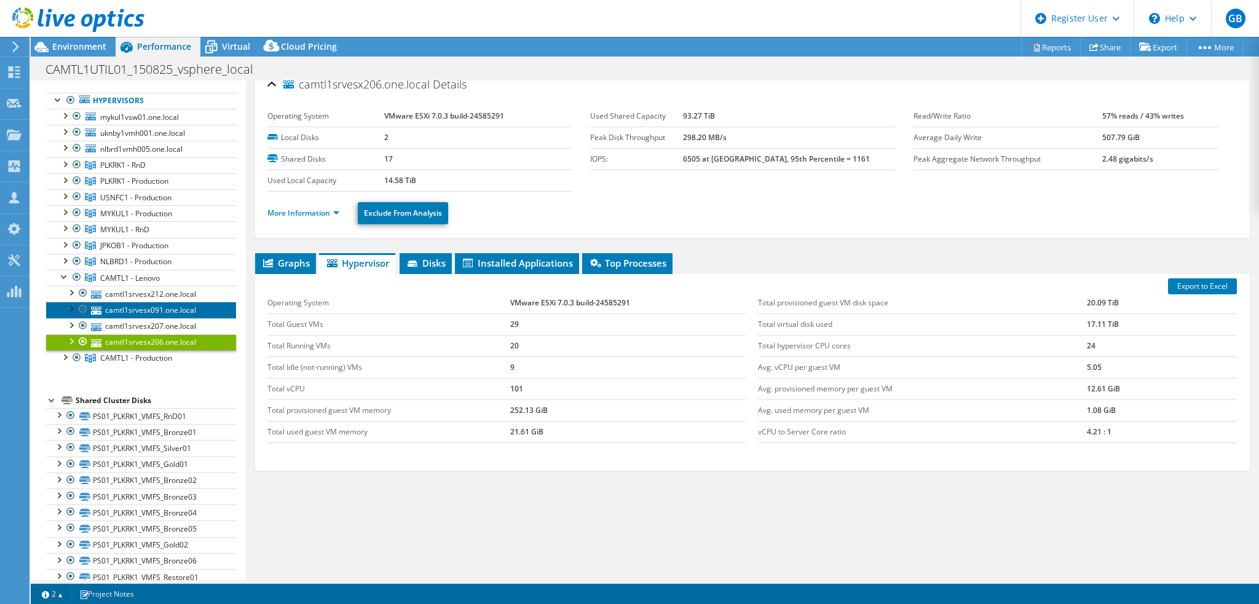
click at [175, 307] on link "camtl1srvesx091.one.local" at bounding box center [141, 310] width 190 height 16
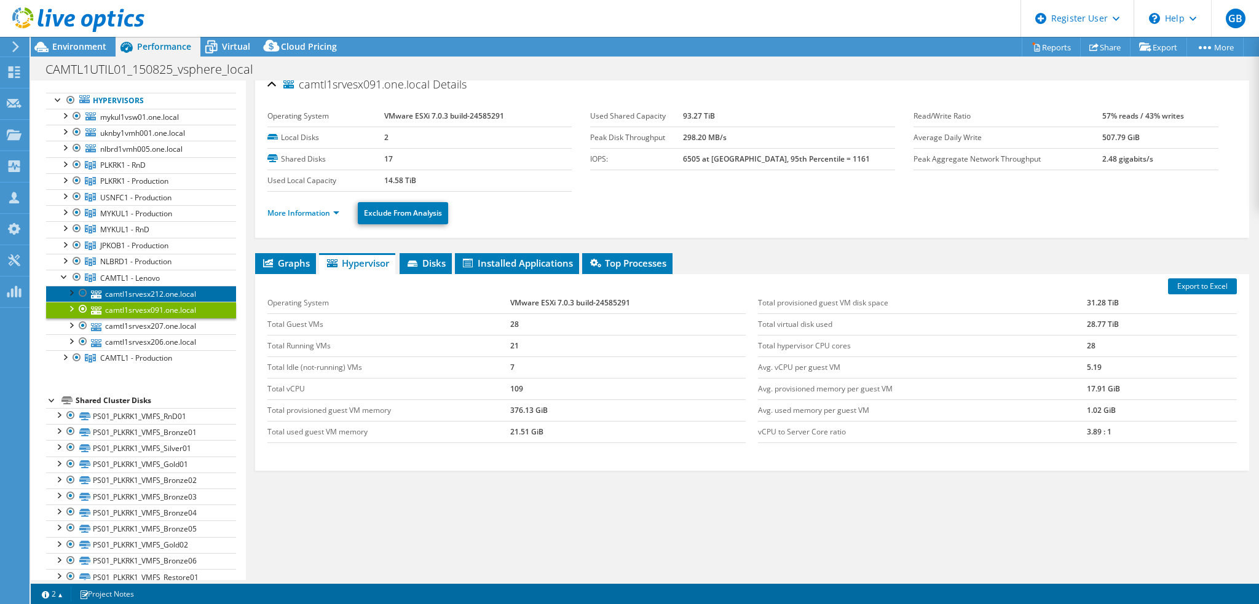
click at [170, 287] on link "camtl1srvesx212.one.local" at bounding box center [141, 294] width 190 height 16
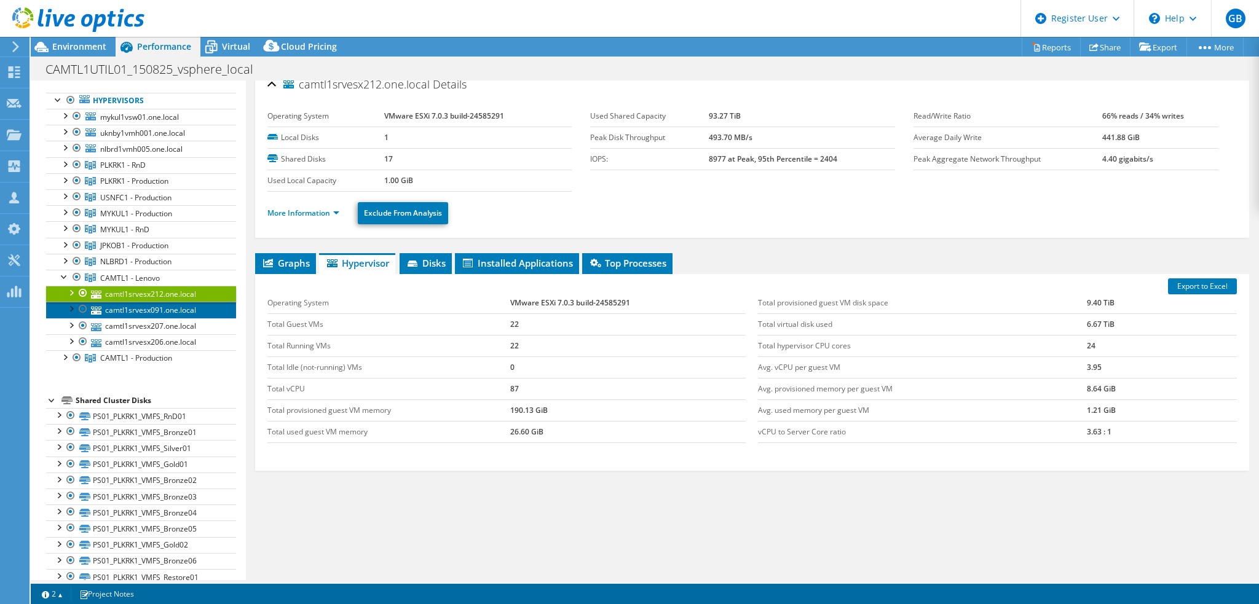
click at [167, 304] on link "camtl1srvesx091.one.local" at bounding box center [141, 310] width 190 height 16
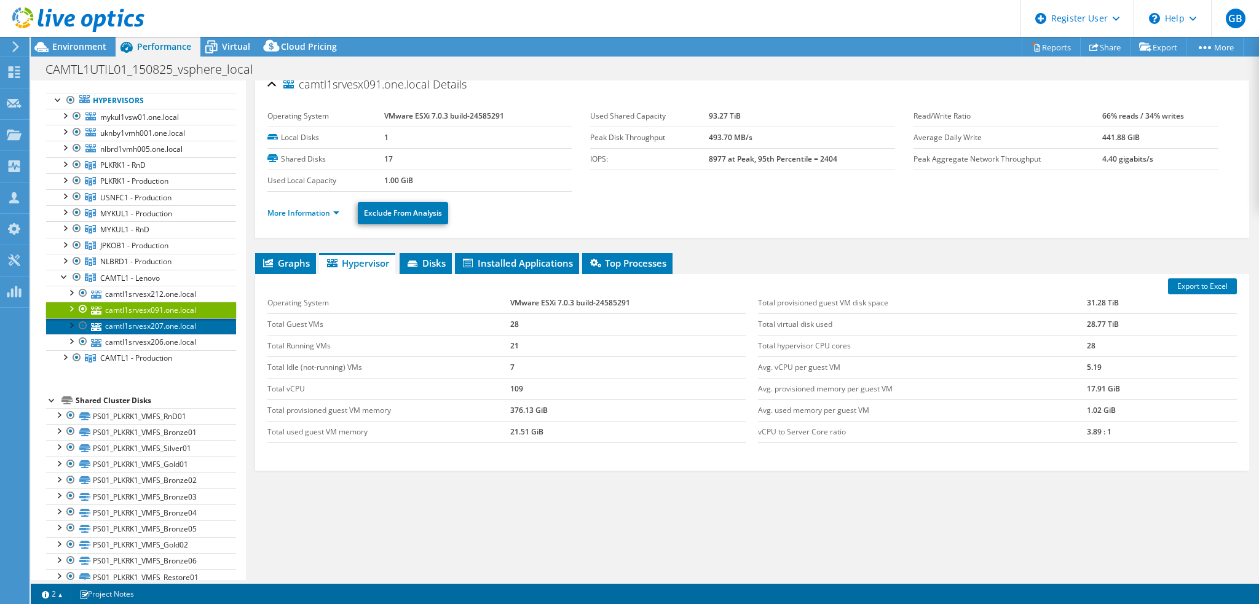
click at [170, 319] on link "camtl1srvesx207.one.local" at bounding box center [141, 326] width 190 height 16
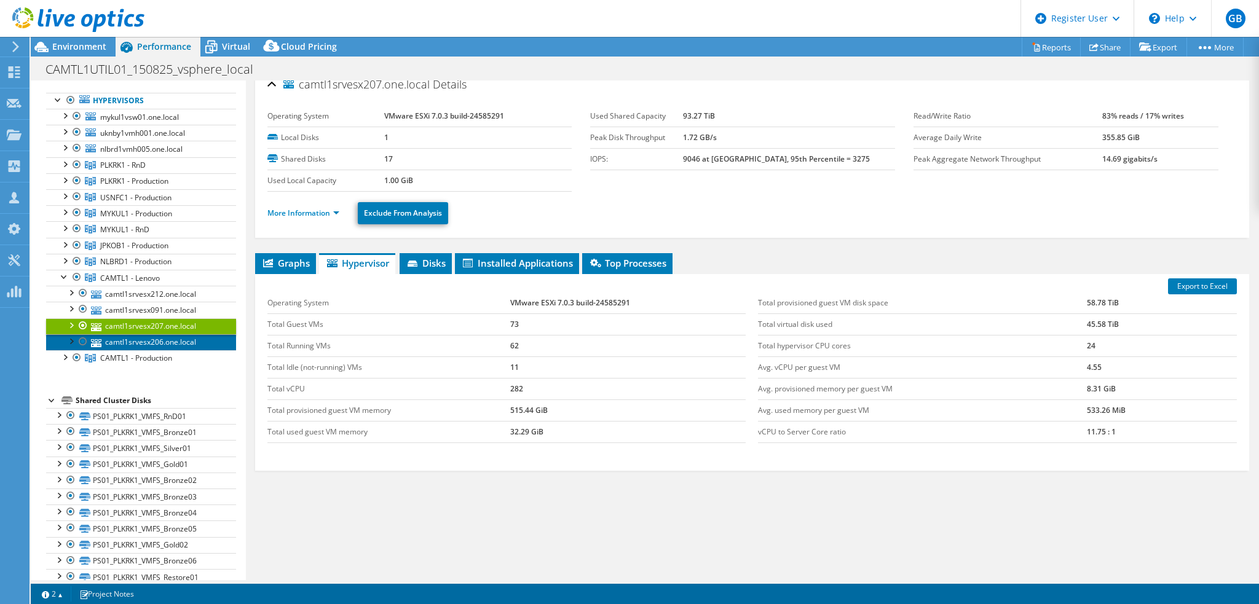
click at [173, 342] on link "camtl1srvesx206.one.local" at bounding box center [141, 342] width 190 height 16
click at [168, 327] on link "camtl1srvesx207.one.local" at bounding box center [141, 326] width 190 height 16
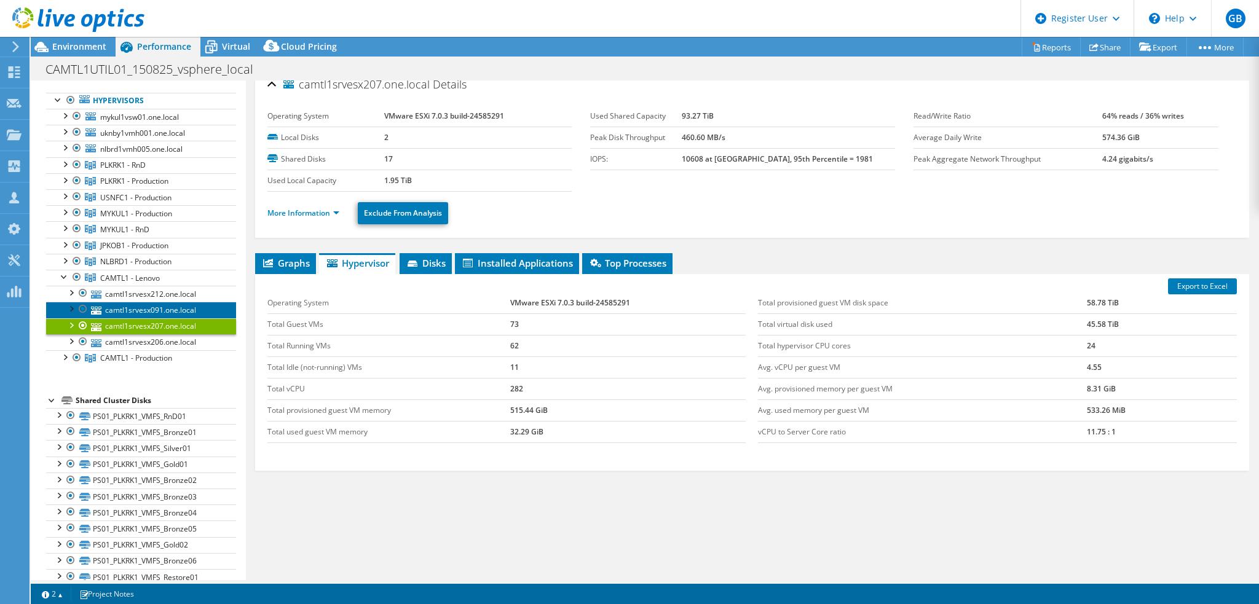
click at [167, 308] on link "camtl1srvesx091.one.local" at bounding box center [141, 310] width 190 height 16
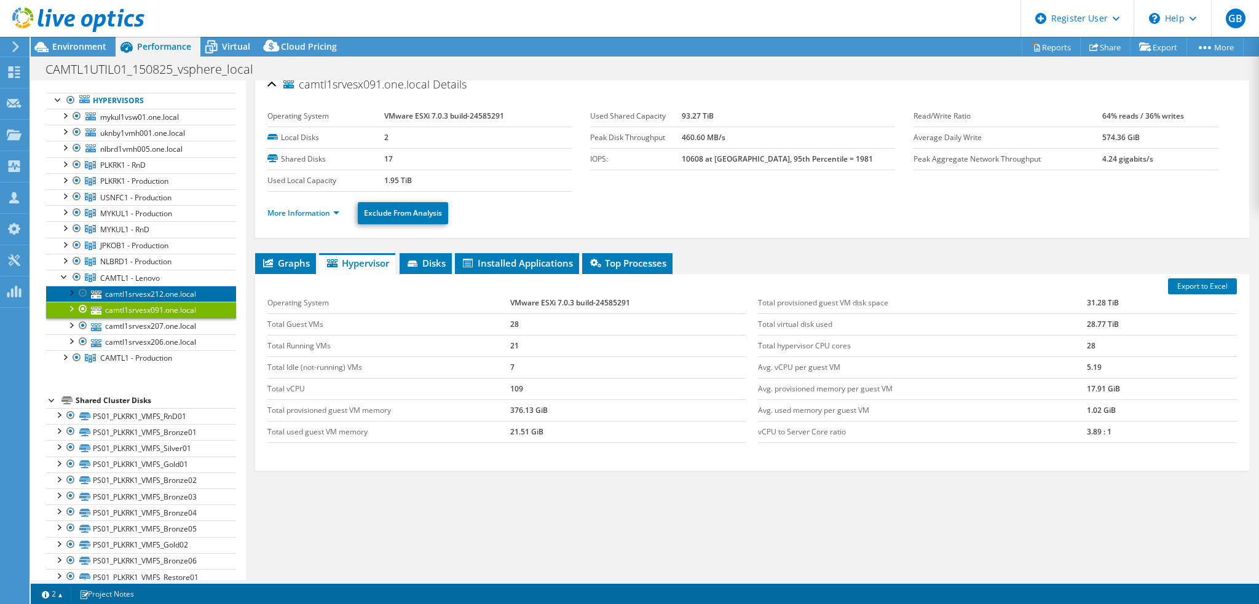
click at [162, 290] on link "camtl1srvesx212.one.local" at bounding box center [141, 294] width 190 height 16
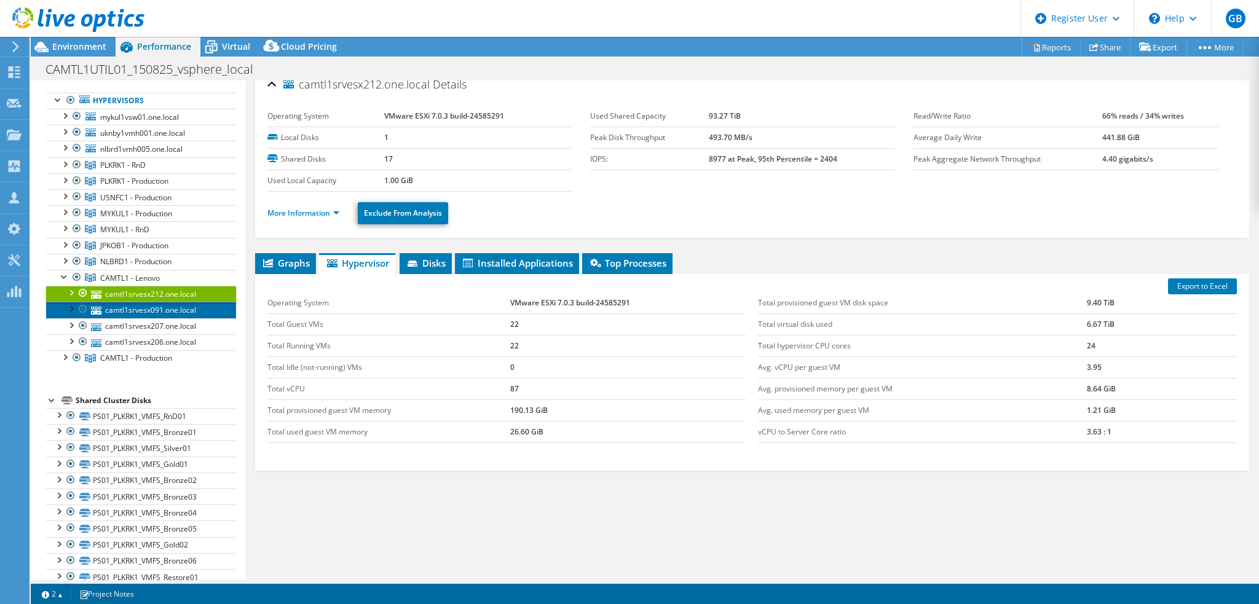
click at [162, 305] on link "camtl1srvesx091.one.local" at bounding box center [141, 310] width 190 height 16
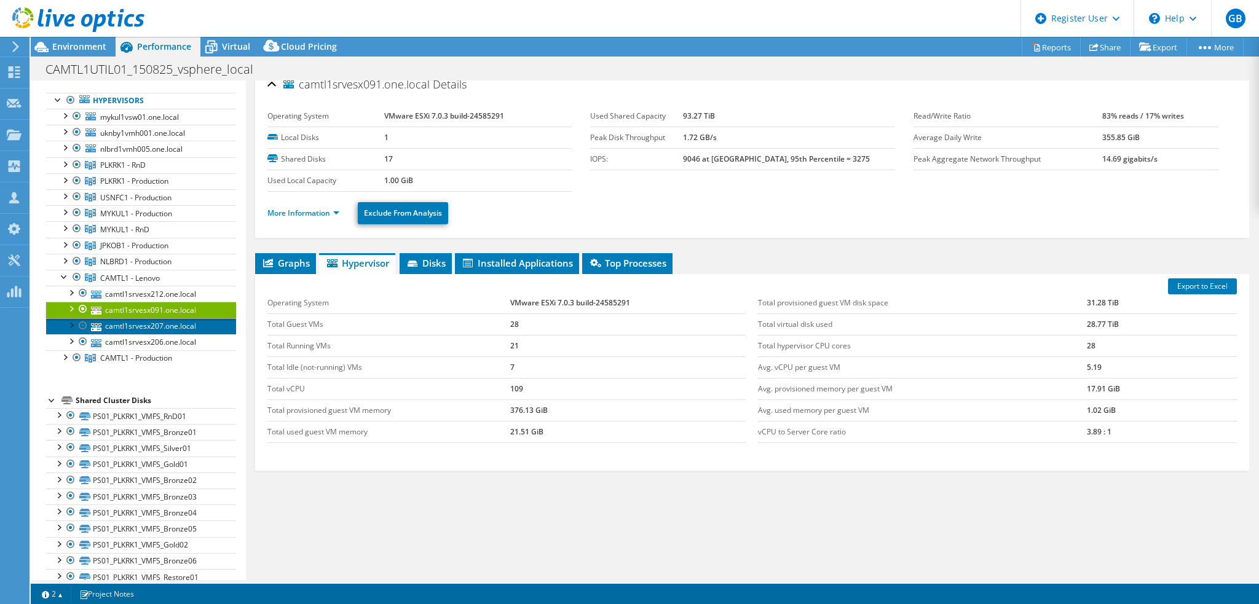
click at [167, 322] on link "camtl1srvesx207.one.local" at bounding box center [141, 326] width 190 height 16
click at [160, 306] on link "camtl1srvesx091.one.local" at bounding box center [141, 310] width 190 height 16
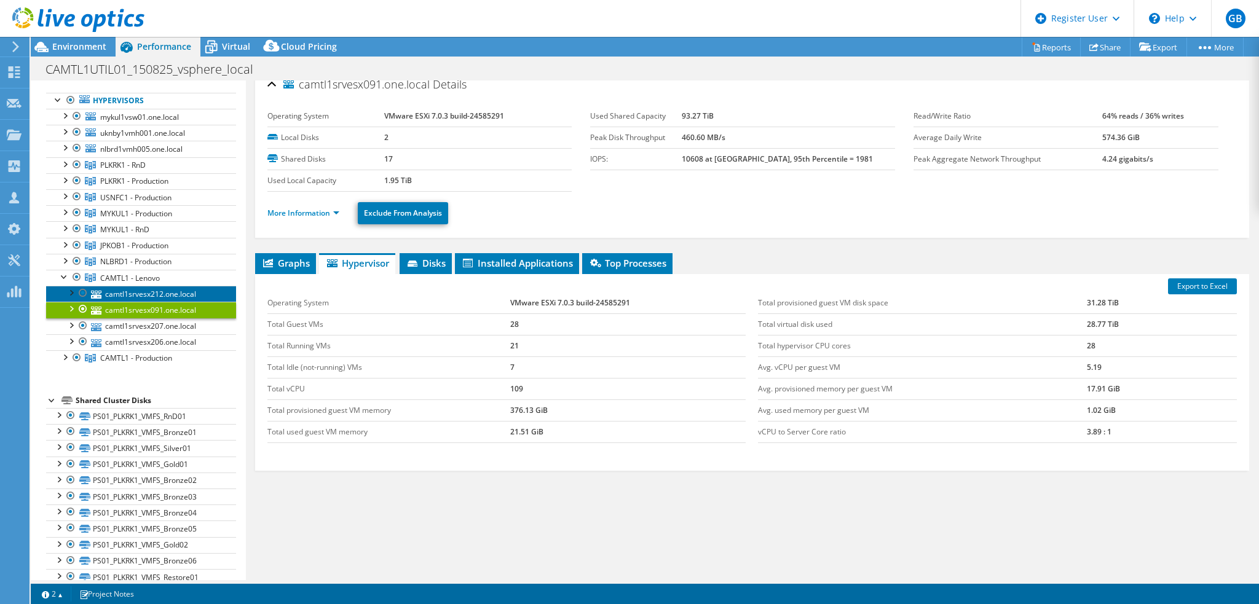
click at [160, 292] on link "camtl1srvesx212.one.local" at bounding box center [141, 294] width 190 height 16
click at [163, 310] on link "camtl1srvesx091.one.local" at bounding box center [141, 310] width 190 height 16
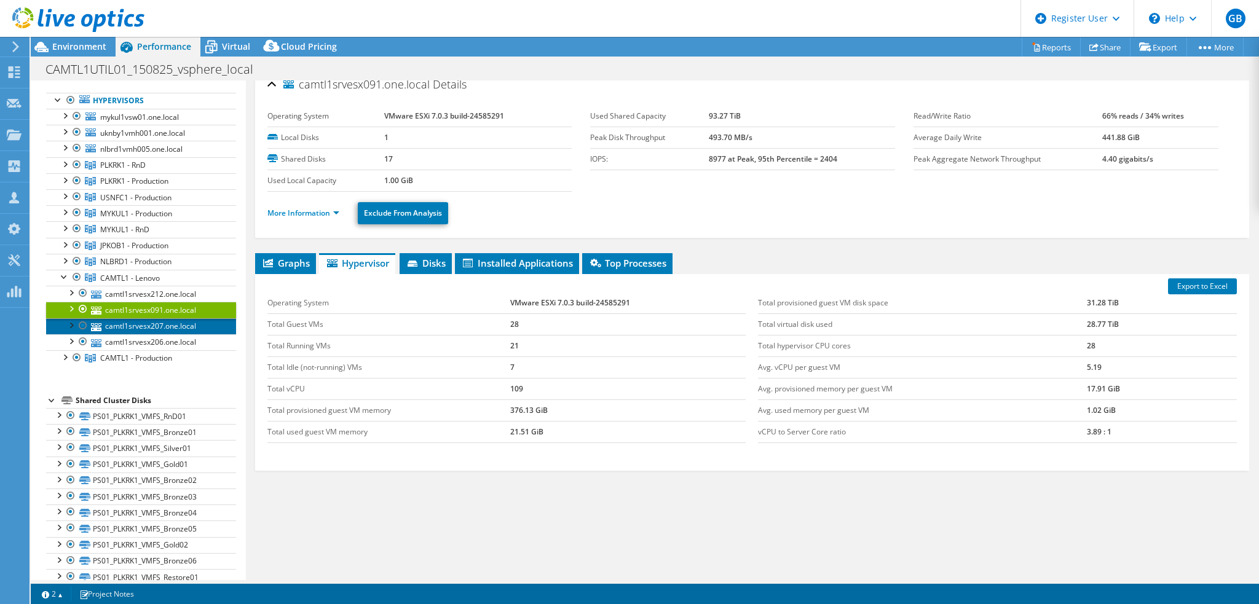
click at [165, 324] on link "camtl1srvesx207.one.local" at bounding box center [141, 326] width 190 height 16
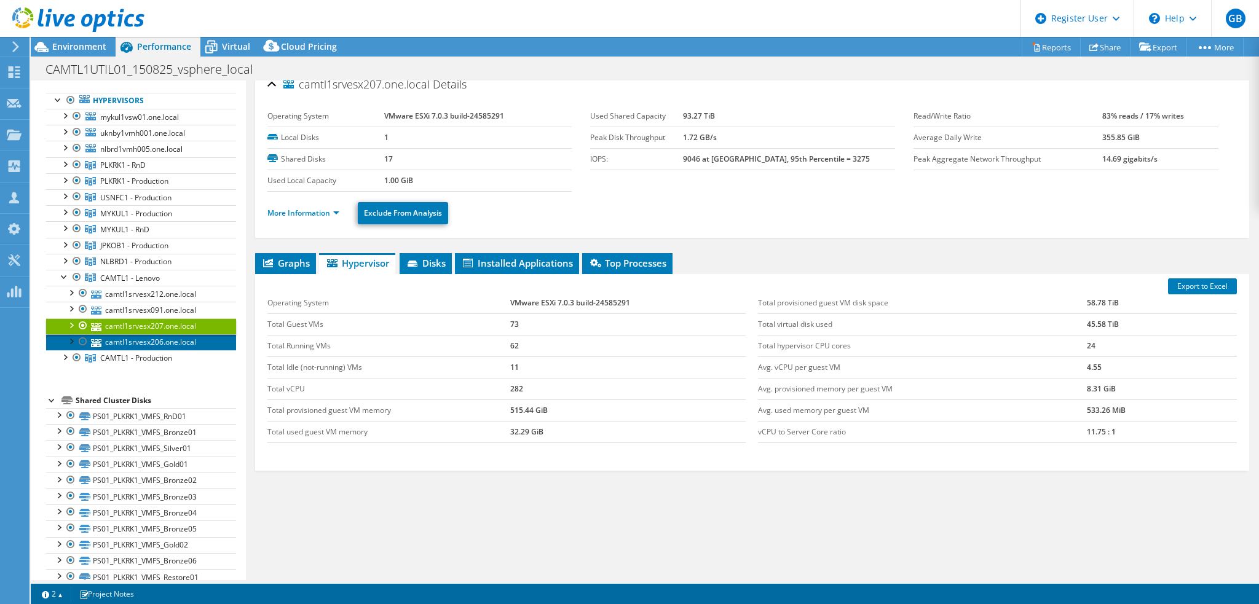
click at [167, 336] on link "camtl1srvesx206.one.local" at bounding box center [141, 342] width 190 height 16
click at [164, 326] on link "camtl1srvesx207.one.local" at bounding box center [141, 326] width 190 height 16
click at [167, 339] on link "camtl1srvesx206.one.local" at bounding box center [141, 342] width 190 height 16
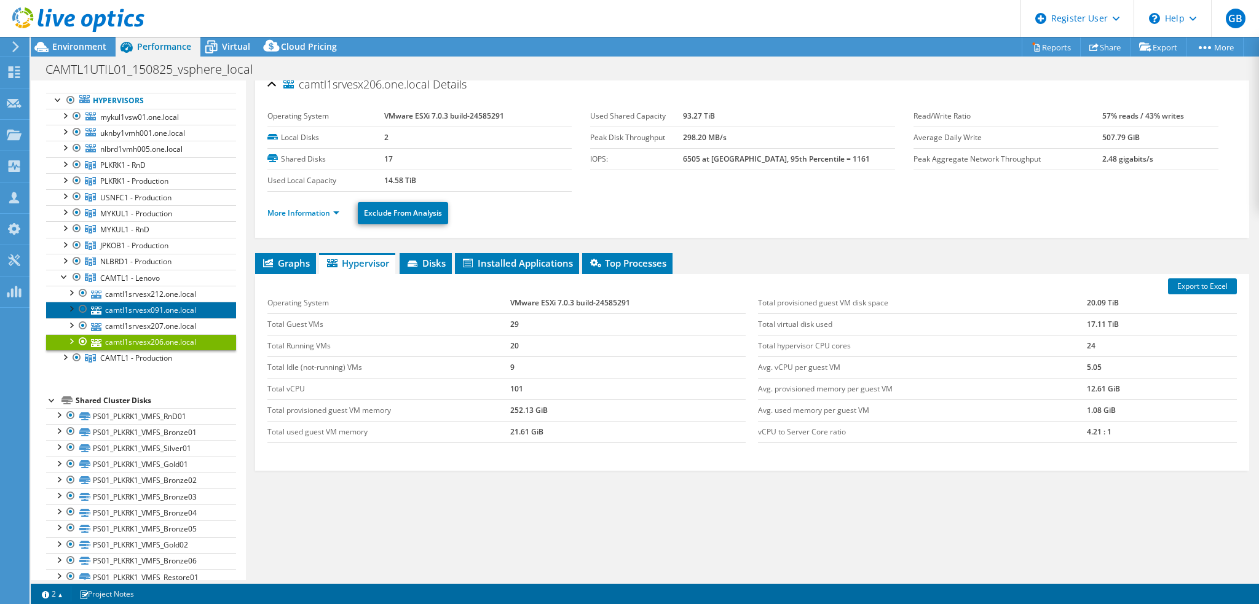
click at [160, 305] on link "camtl1srvesx091.one.local" at bounding box center [141, 310] width 190 height 16
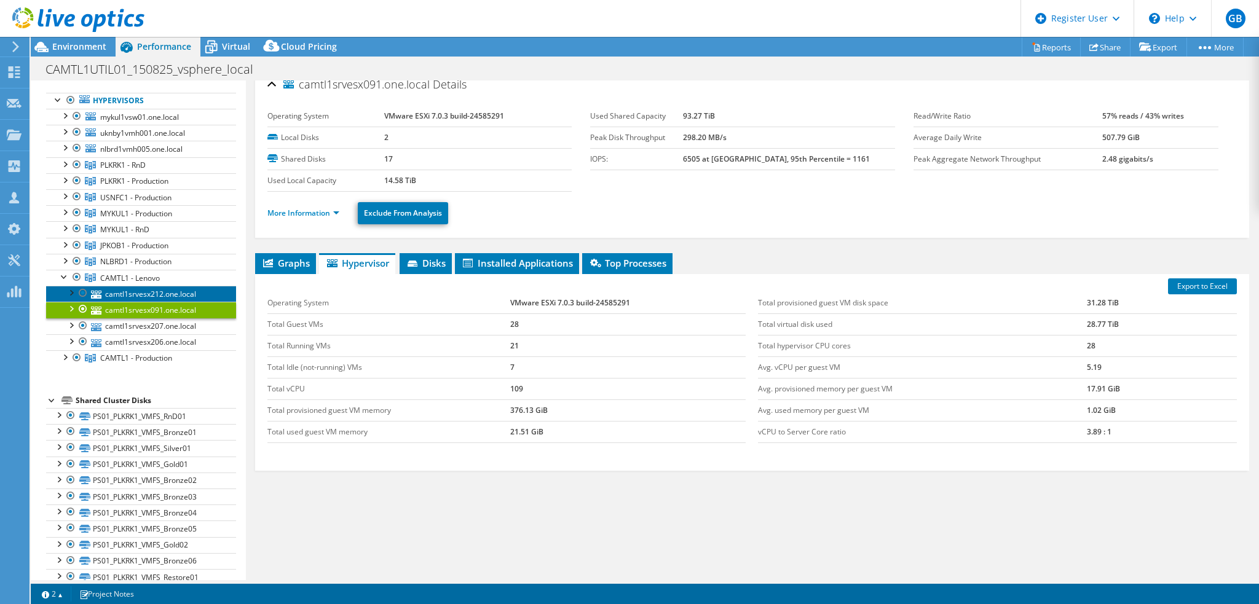
click at [162, 291] on link "camtl1srvesx212.one.local" at bounding box center [141, 294] width 190 height 16
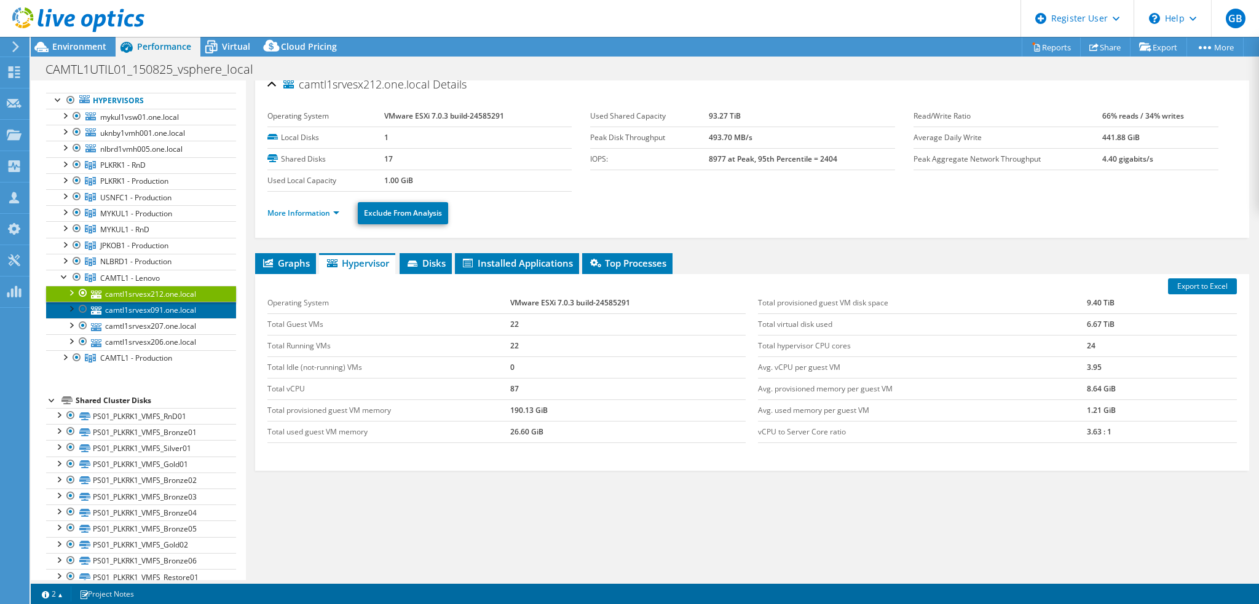
click at [160, 309] on link "camtl1srvesx091.one.local" at bounding box center [141, 310] width 190 height 16
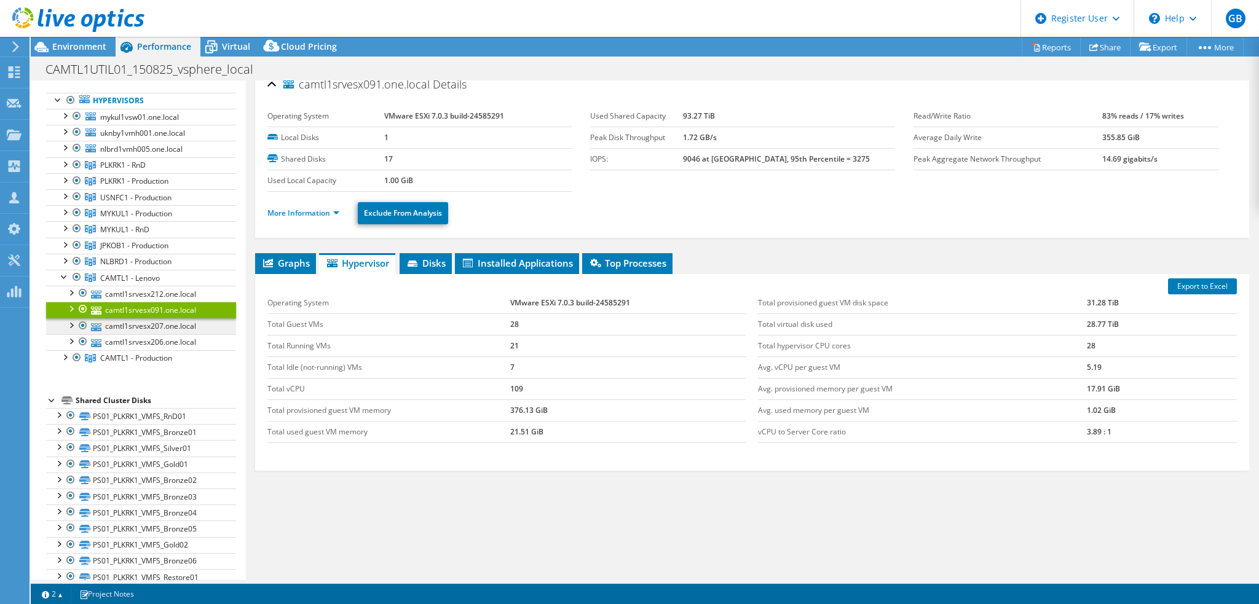
click at [163, 317] on ul "camtl1srvesx212.one.local camtl1srvesx212_ssd_esxi PS01_CAMTL1_VMFS_Bronze02" at bounding box center [141, 318] width 190 height 65
click at [165, 324] on link "camtl1srvesx207.one.local" at bounding box center [141, 326] width 190 height 16
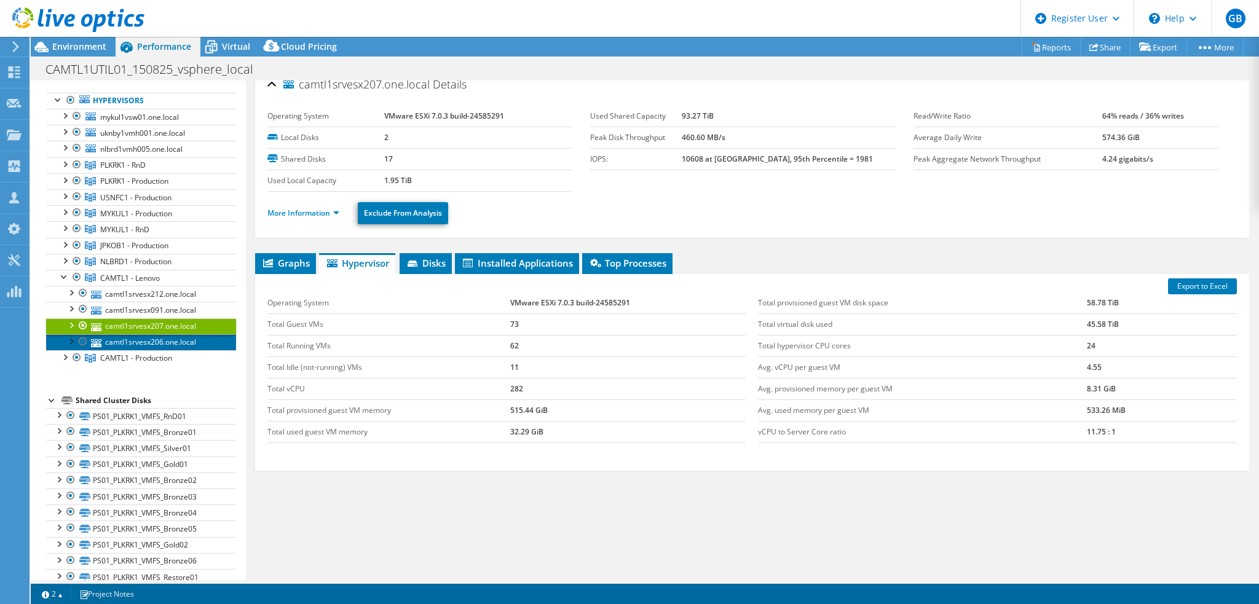
click at [160, 335] on link "camtl1srvesx206.one.local" at bounding box center [141, 342] width 190 height 16
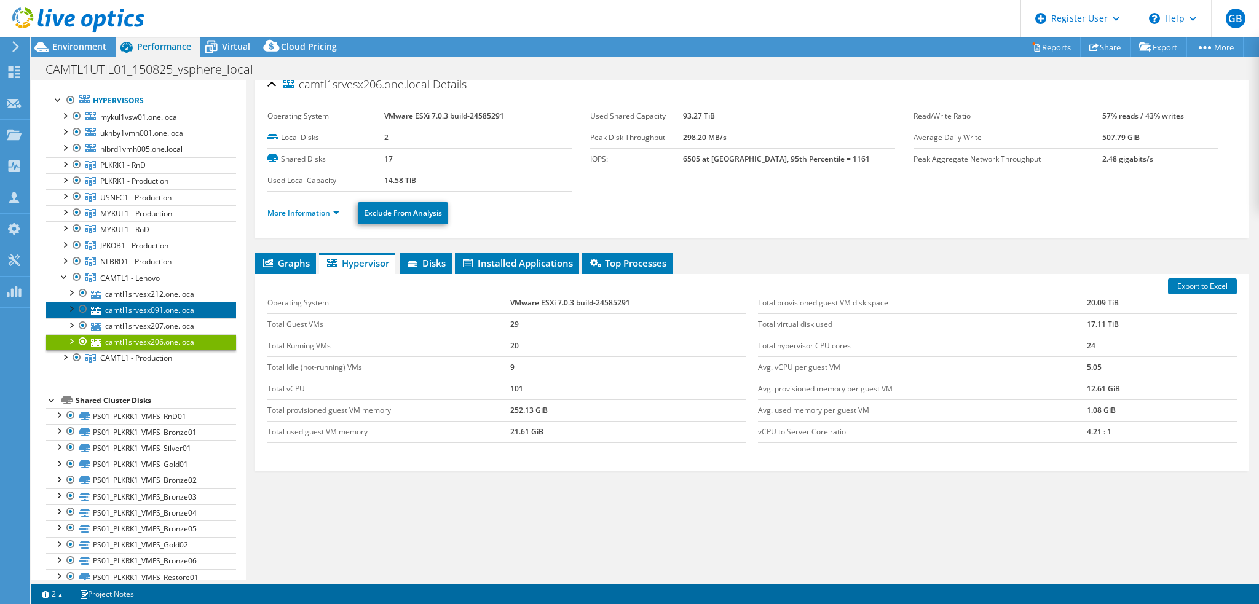
click at [165, 309] on link "camtl1srvesx091.one.local" at bounding box center [141, 310] width 190 height 16
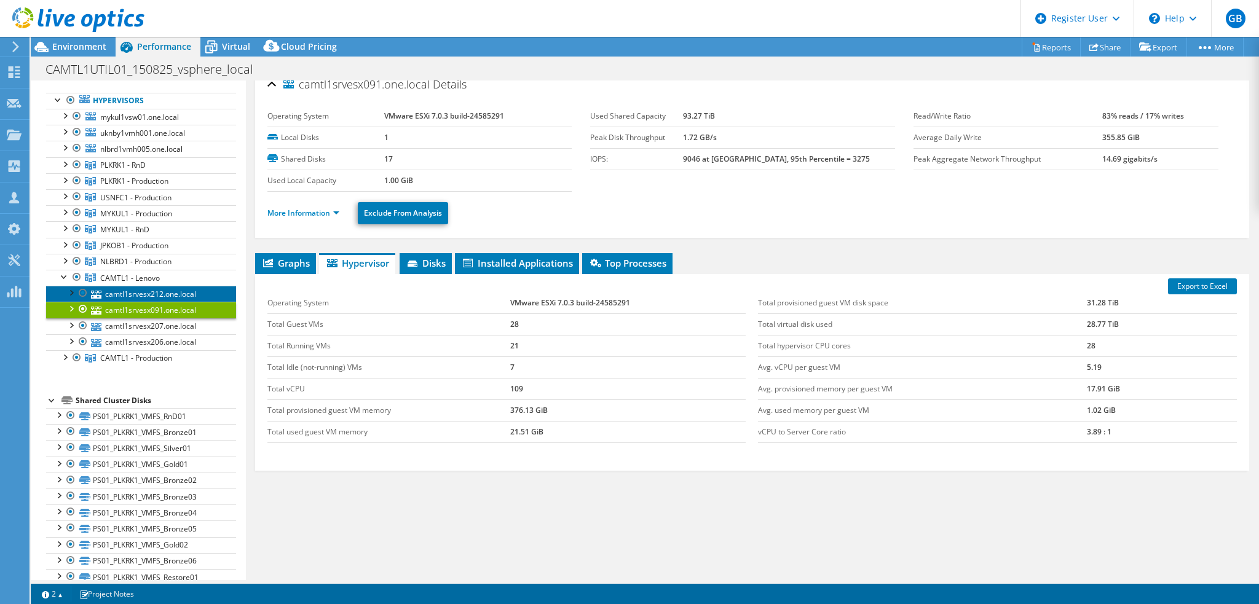
click at [168, 286] on link "camtl1srvesx212.one.local" at bounding box center [141, 294] width 190 height 16
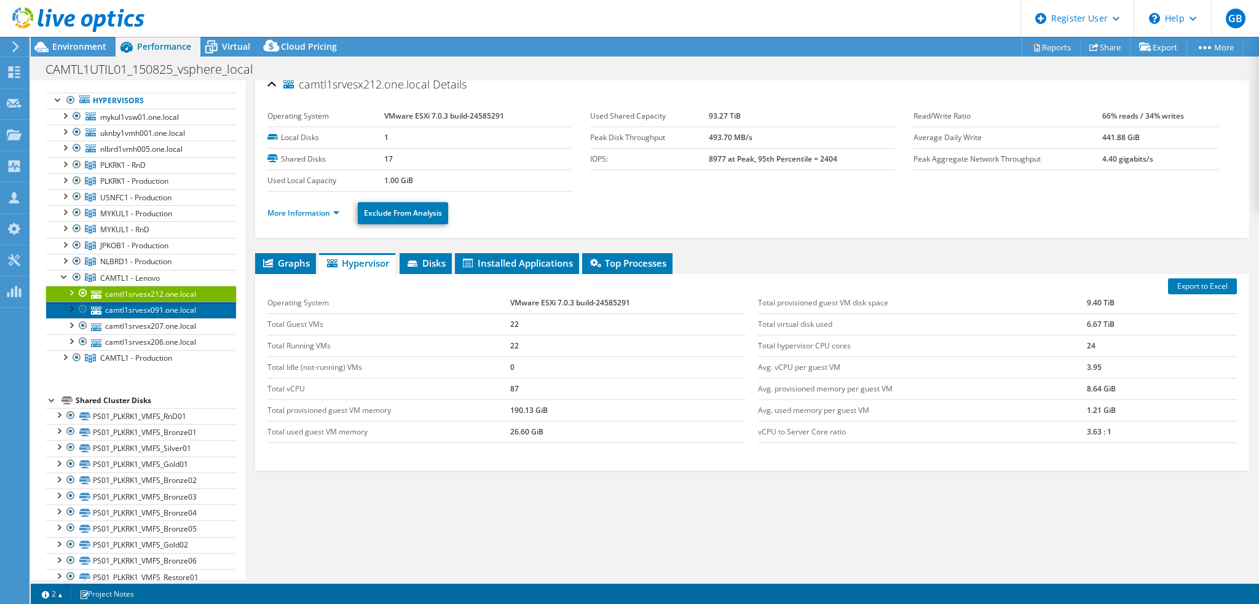
click at [170, 302] on link "camtl1srvesx091.one.local" at bounding box center [141, 310] width 190 height 16
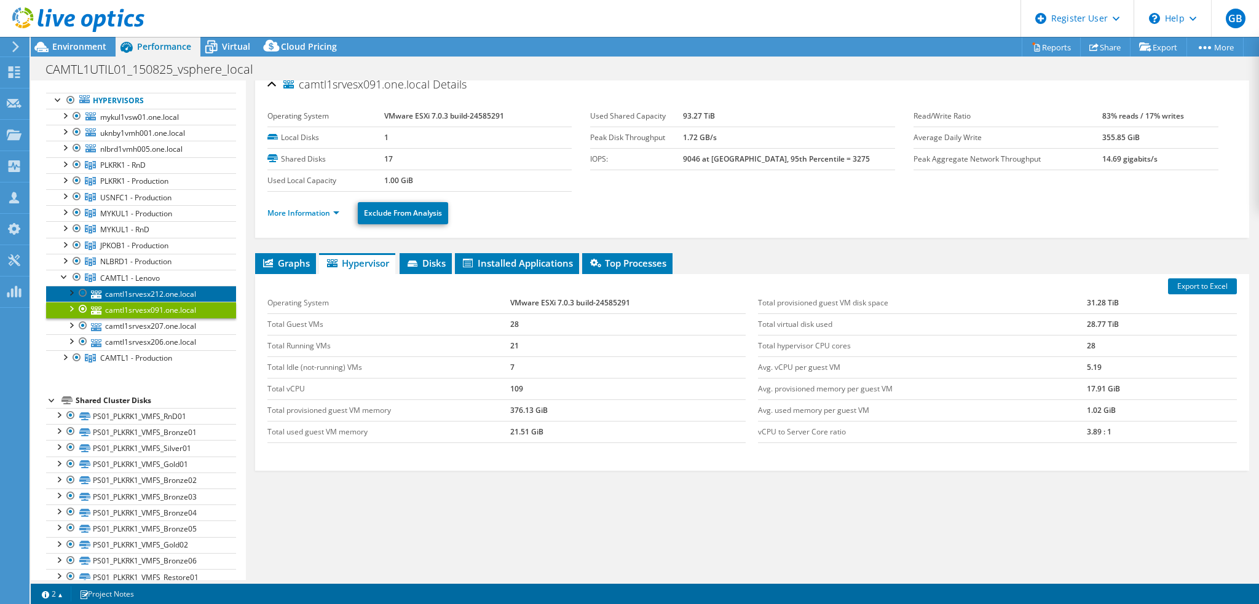
click at [170, 294] on link "camtl1srvesx212.one.local" at bounding box center [141, 294] width 190 height 16
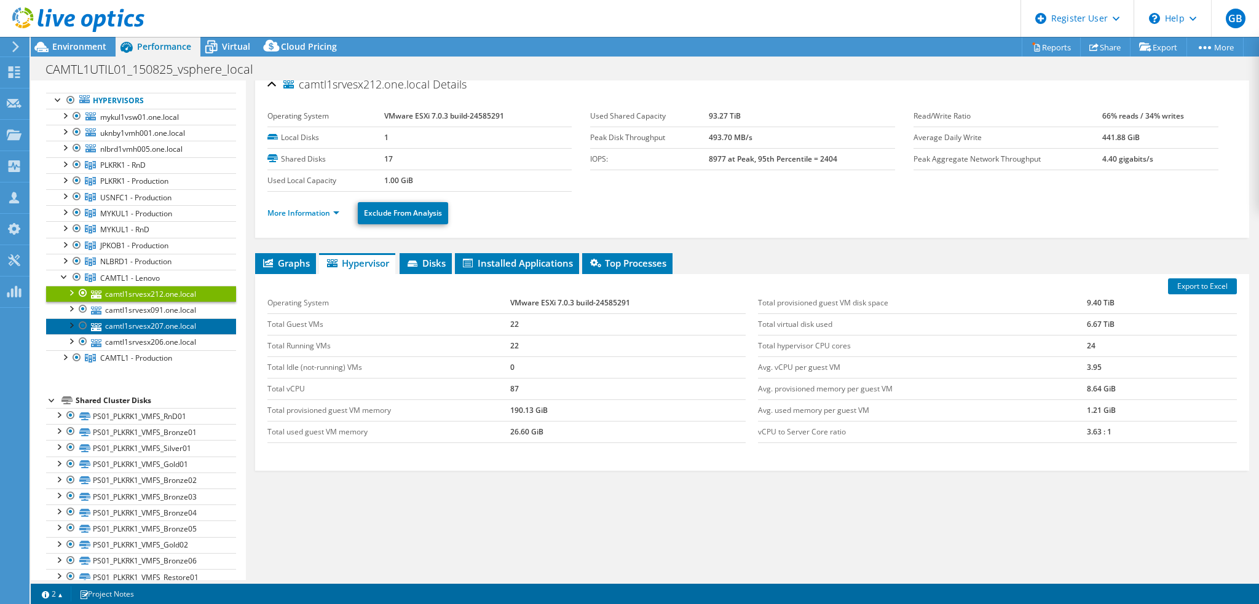
click at [162, 324] on link "camtl1srvesx207.one.local" at bounding box center [141, 326] width 190 height 16
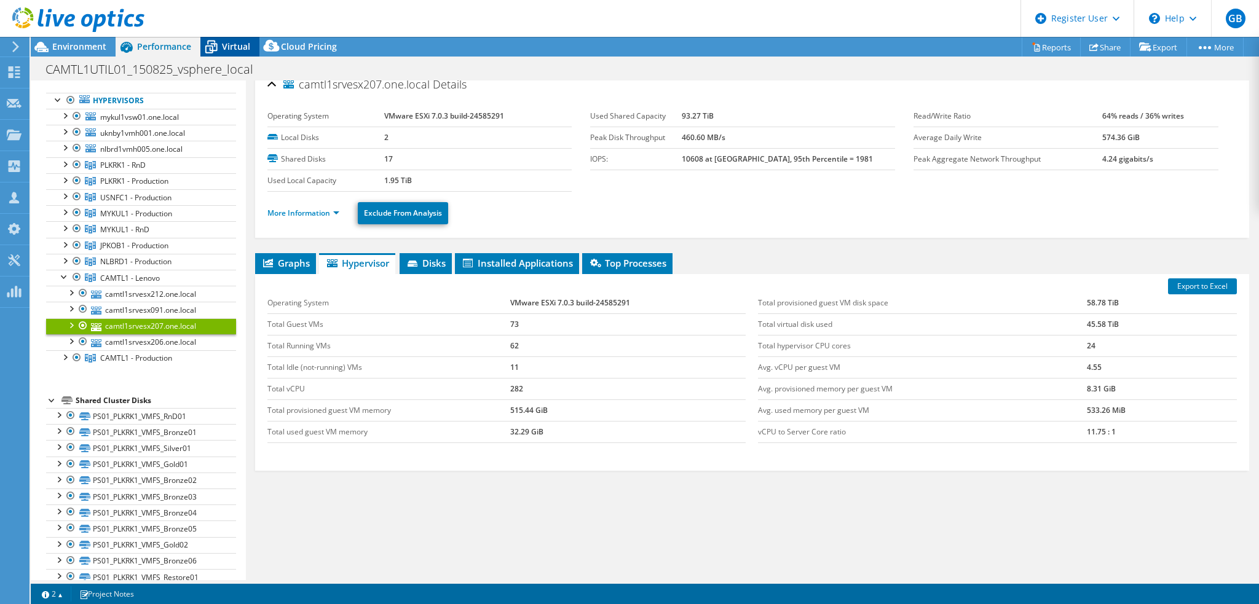
click at [241, 39] on div "Virtual" at bounding box center [229, 47] width 59 height 20
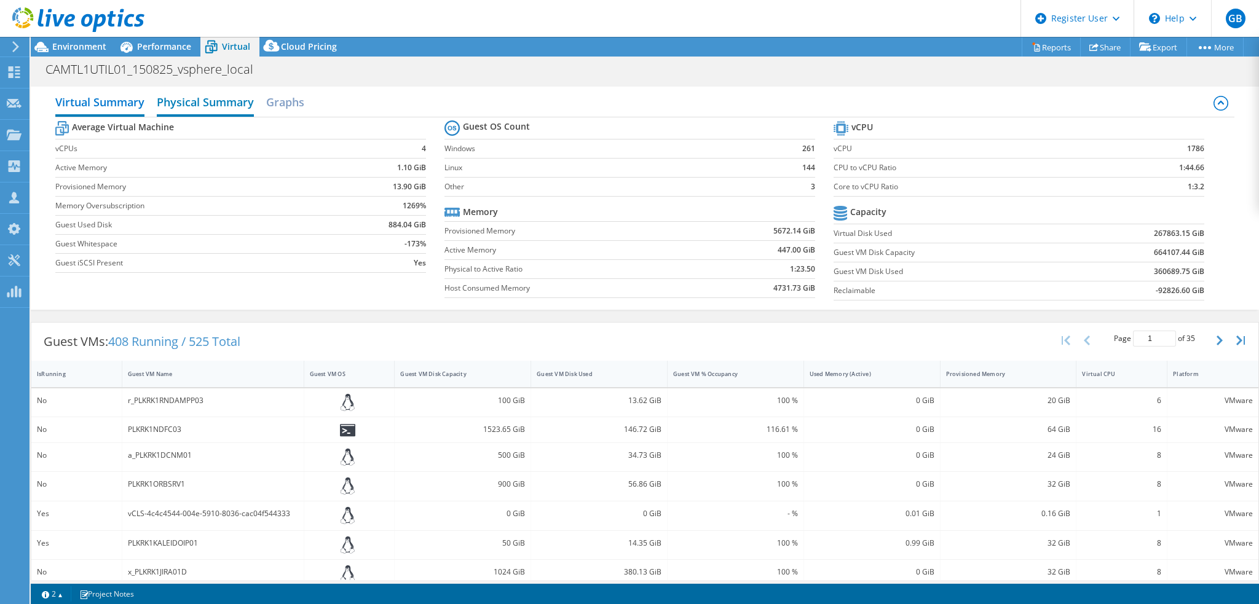
click at [179, 109] on h2 "Physical Summary" at bounding box center [205, 103] width 97 height 27
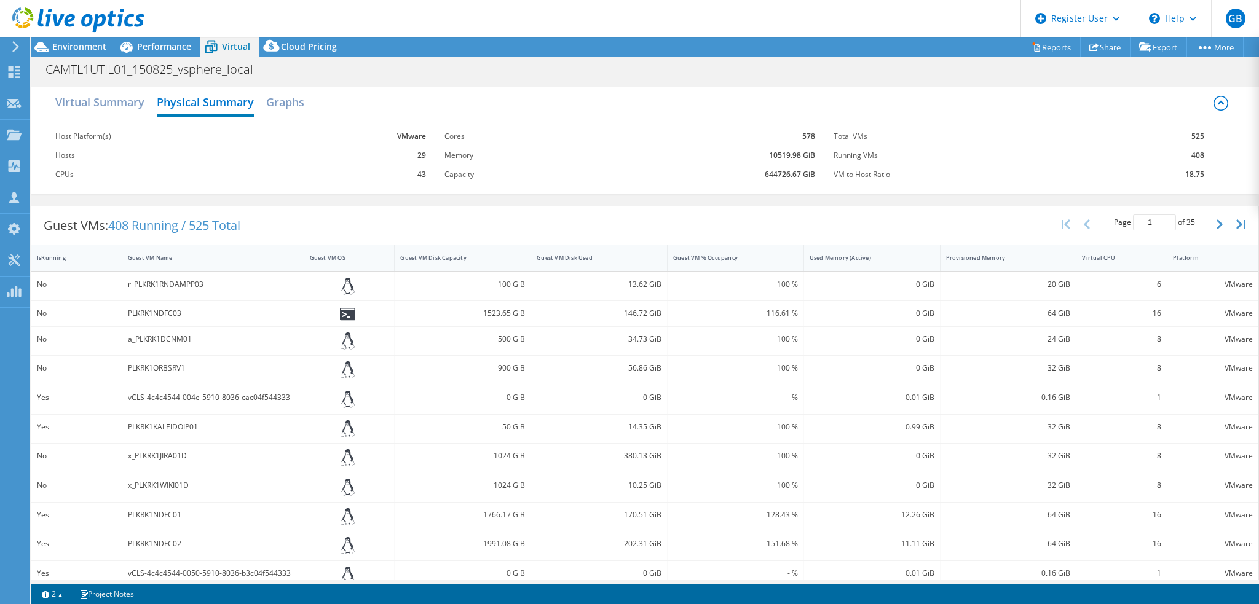
click at [310, 113] on div "Virtual Summary Physical Summary Graphs" at bounding box center [644, 104] width 1179 height 28
click at [302, 100] on h2 "Graphs" at bounding box center [285, 103] width 38 height 27
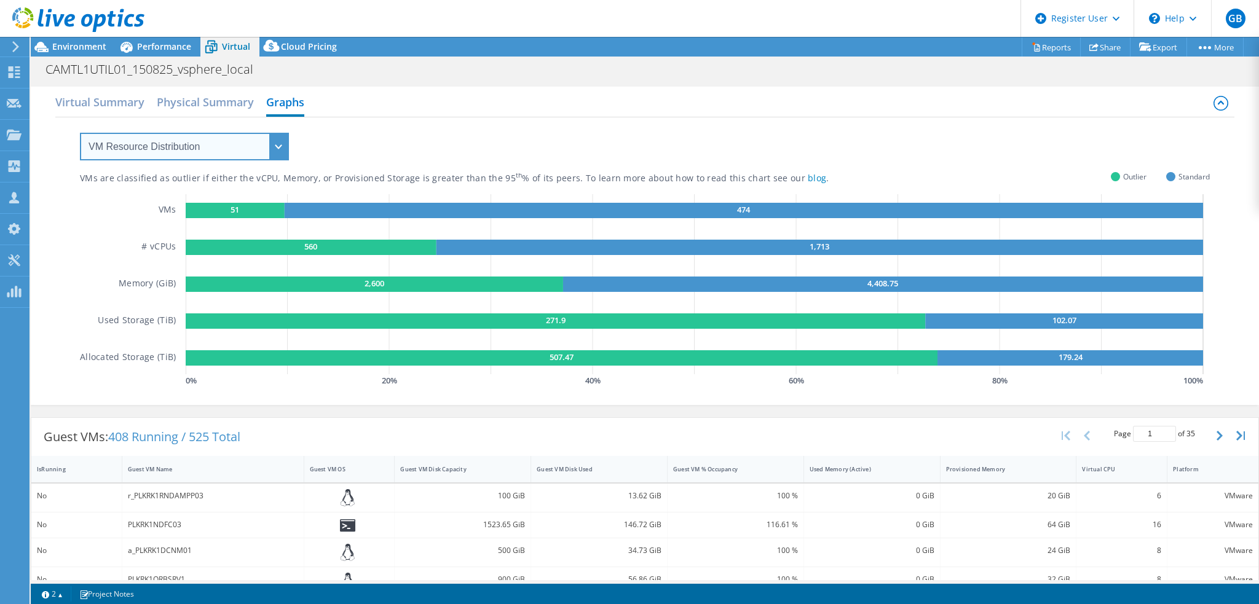
click at [184, 147] on select "VM Resource Distribution Provisioning Contrast Over Provisioning" at bounding box center [184, 147] width 209 height 28
select select "Over Provisioning"
click at [80, 133] on select "VM Resource Distribution Provisioning Contrast Over Provisioning" at bounding box center [184, 147] width 209 height 28
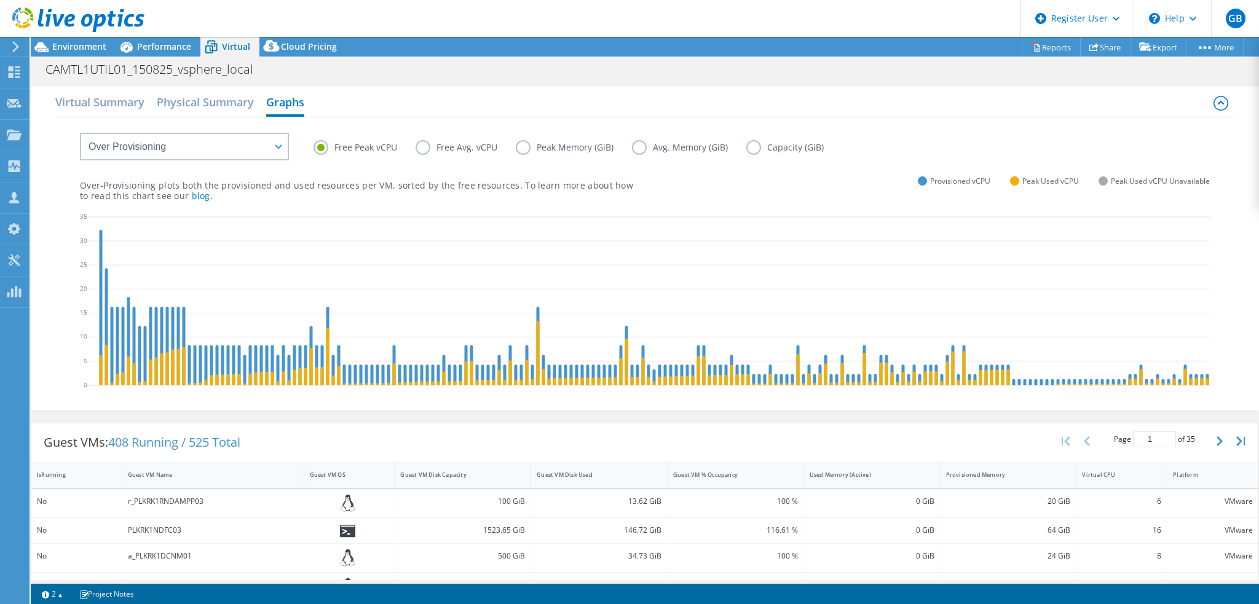
click at [440, 141] on label "Free Avg. vCPU" at bounding box center [466, 147] width 100 height 15
click at [0, 0] on input "Free Avg. vCPU" at bounding box center [0, 0] width 0 height 0
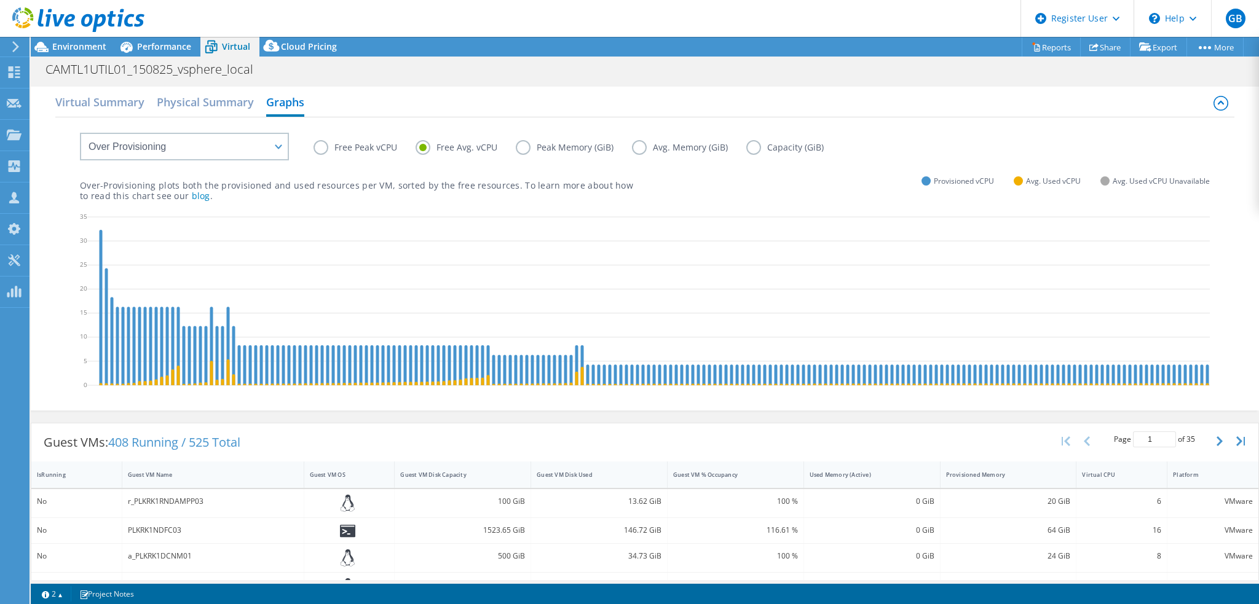
click at [337, 151] on label "Free Peak vCPU" at bounding box center [364, 147] width 102 height 15
click at [0, 0] on input "Free Peak vCPU" at bounding box center [0, 0] width 0 height 0
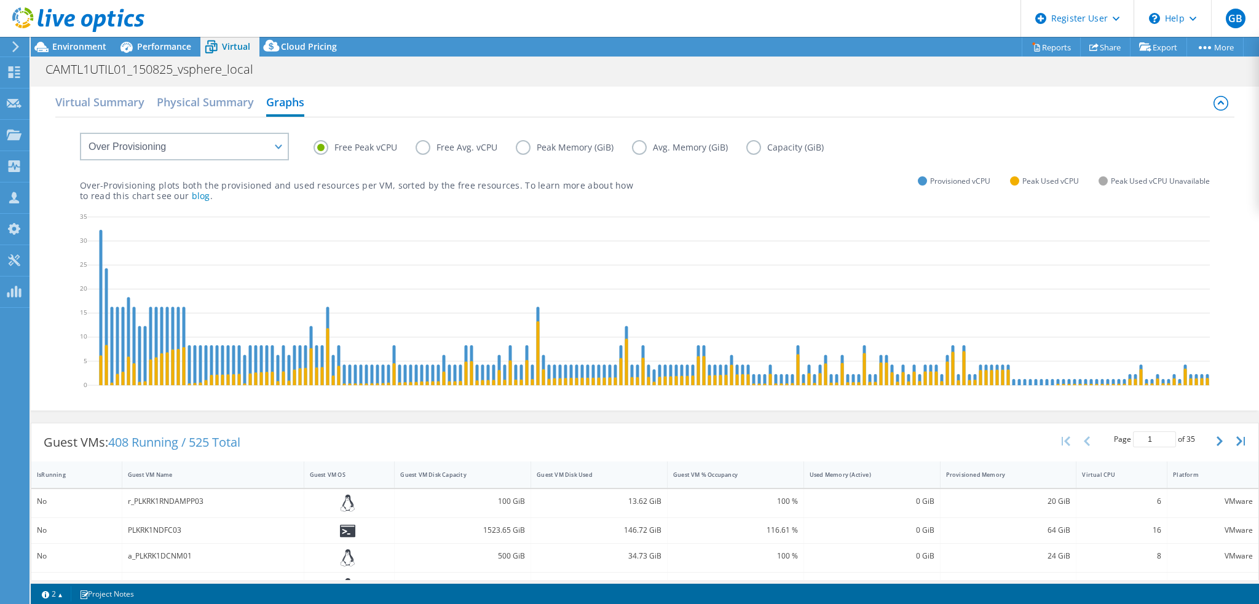
click at [433, 144] on label "Free Avg. vCPU" at bounding box center [466, 147] width 100 height 15
click at [0, 0] on input "Free Avg. vCPU" at bounding box center [0, 0] width 0 height 0
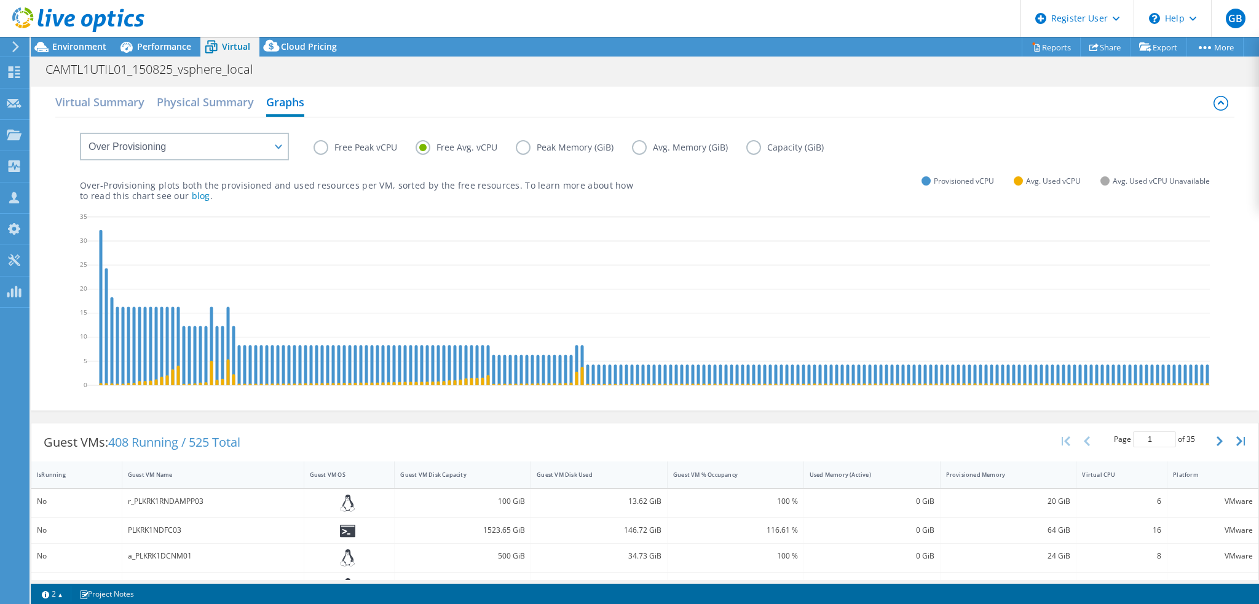
click at [358, 145] on label "Free Peak vCPU" at bounding box center [364, 147] width 102 height 15
click at [0, 0] on input "Free Peak vCPU" at bounding box center [0, 0] width 0 height 0
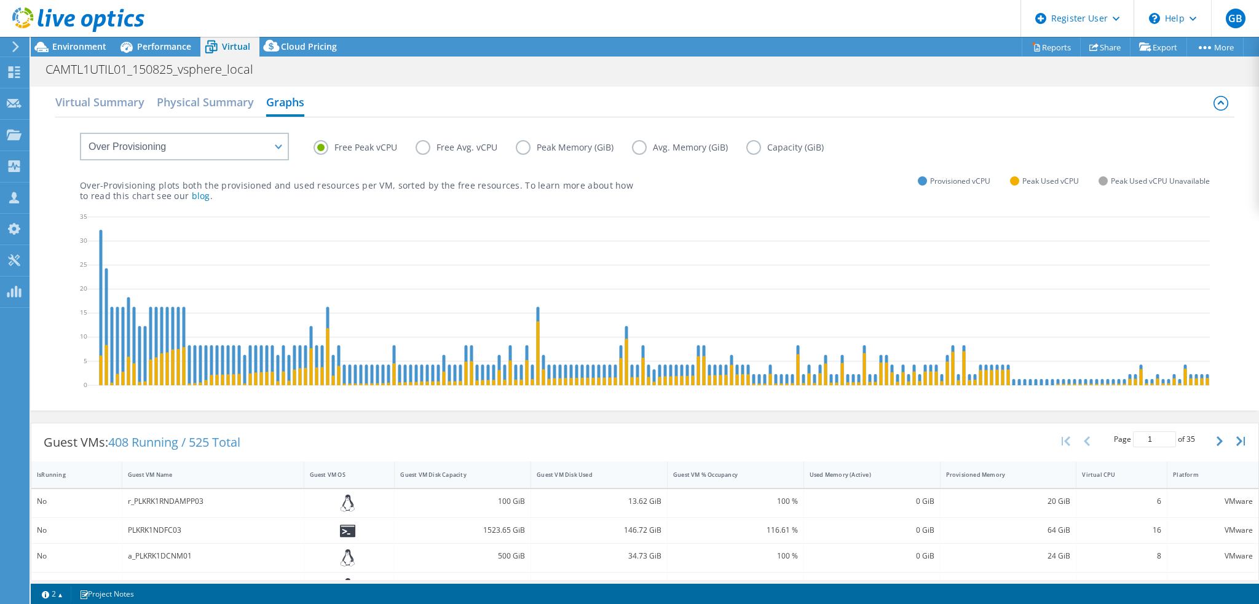
click at [467, 147] on label "Free Avg. vCPU" at bounding box center [466, 147] width 100 height 15
click at [0, 0] on input "Free Avg. vCPU" at bounding box center [0, 0] width 0 height 0
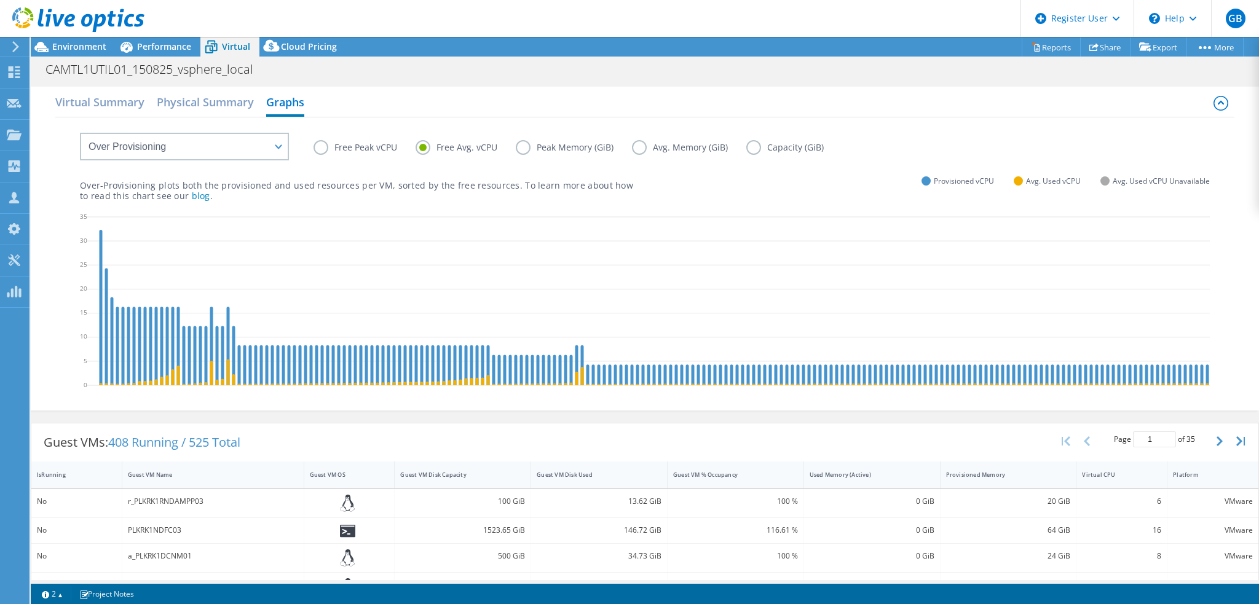
click at [364, 147] on label "Free Peak vCPU" at bounding box center [364, 147] width 102 height 15
click at [0, 0] on input "Free Peak vCPU" at bounding box center [0, 0] width 0 height 0
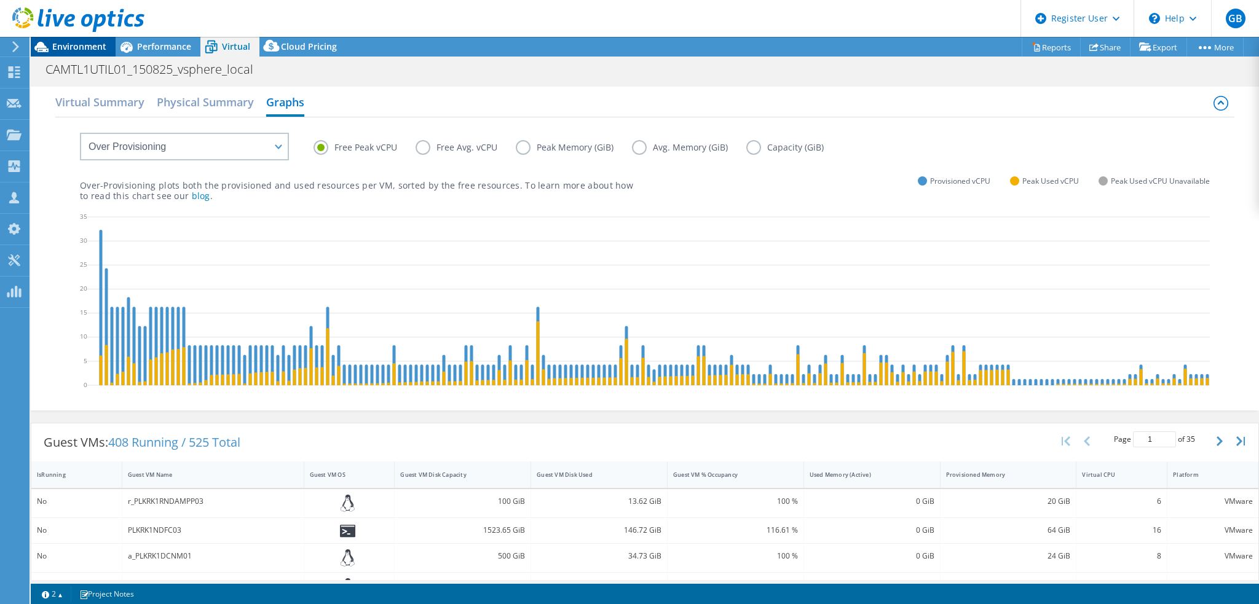
click at [81, 52] on span "Environment" at bounding box center [79, 47] width 54 height 12
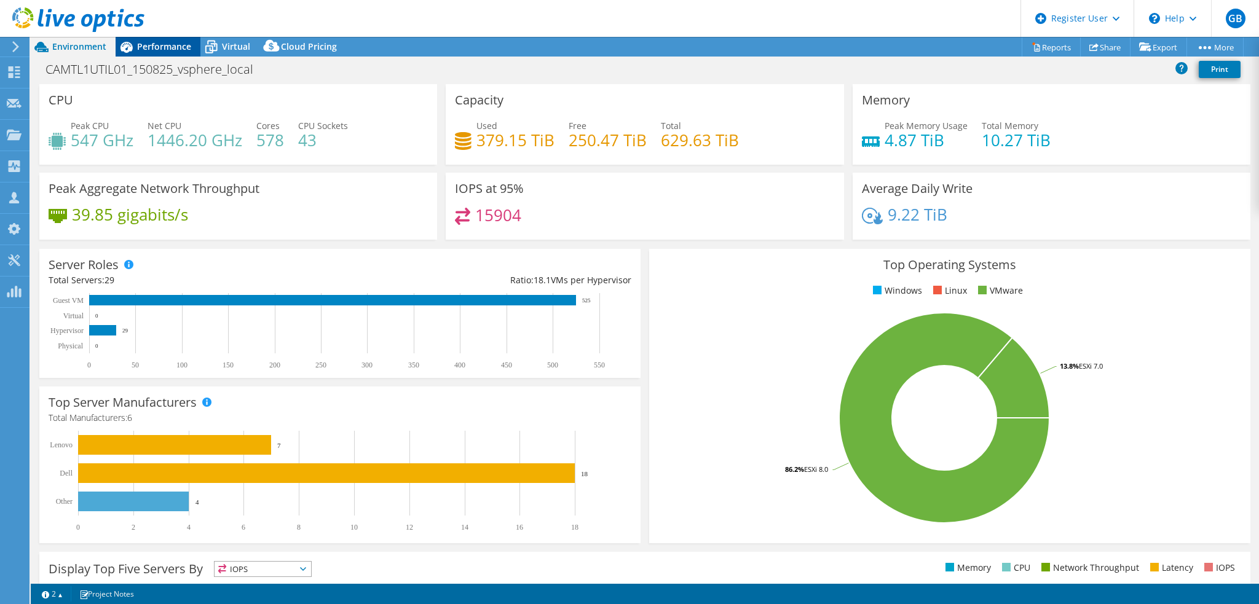
click at [167, 47] on span "Performance" at bounding box center [164, 47] width 54 height 12
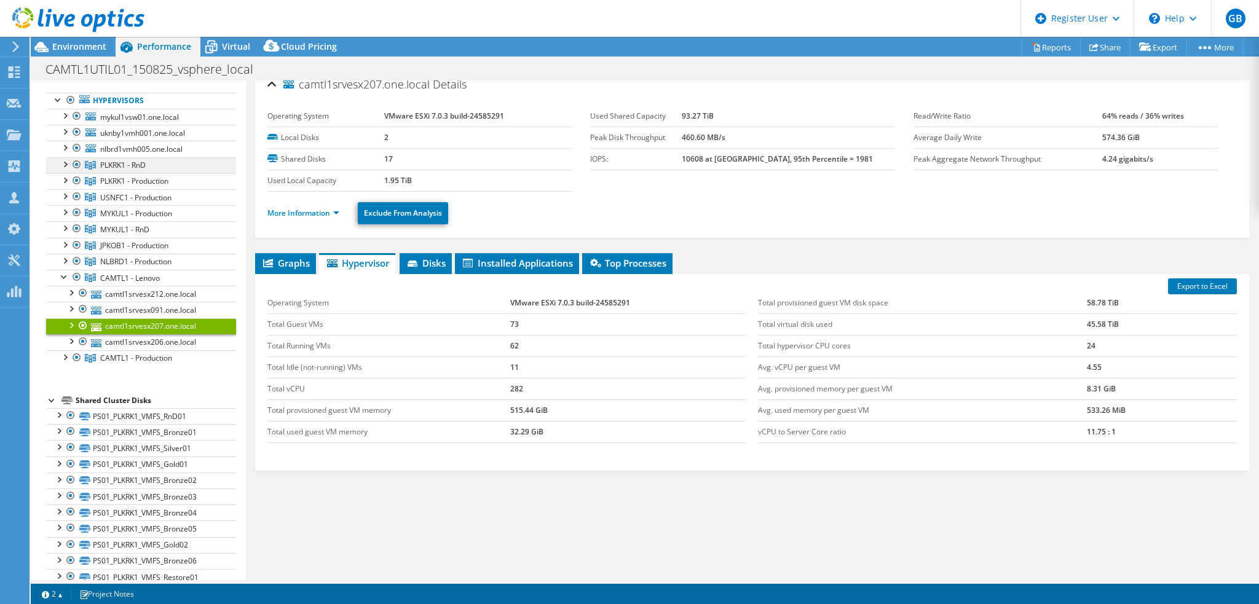
click at [148, 165] on link "PLKRK1 - RnD" at bounding box center [141, 165] width 190 height 16
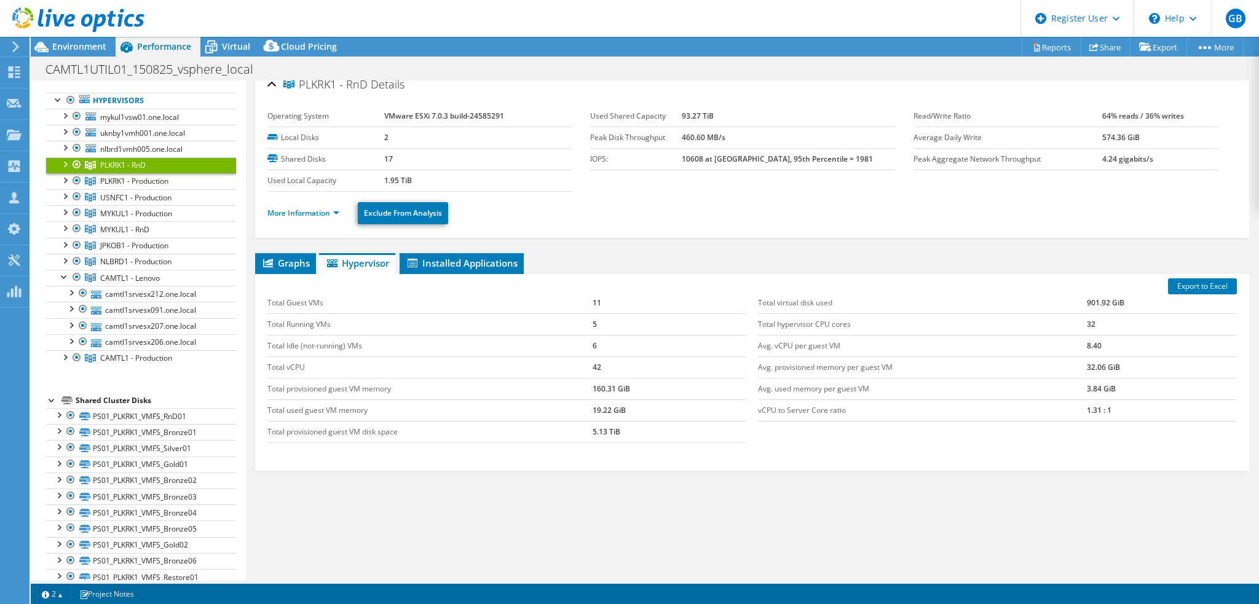
scroll to position [3, 0]
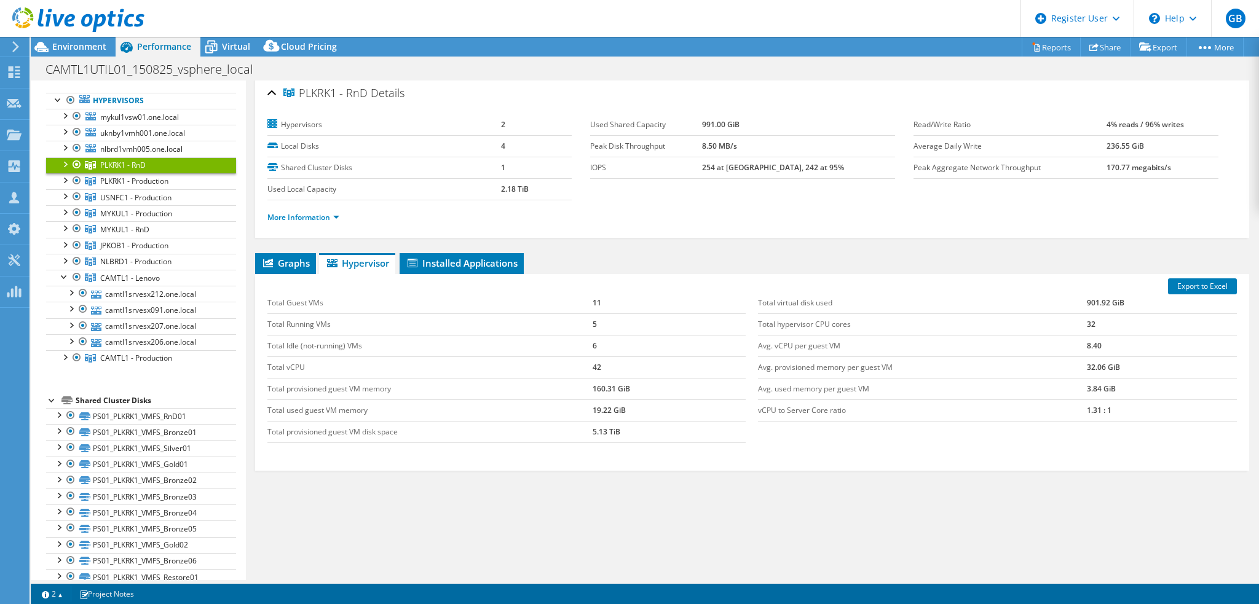
click at [65, 163] on div at bounding box center [64, 163] width 12 height 12
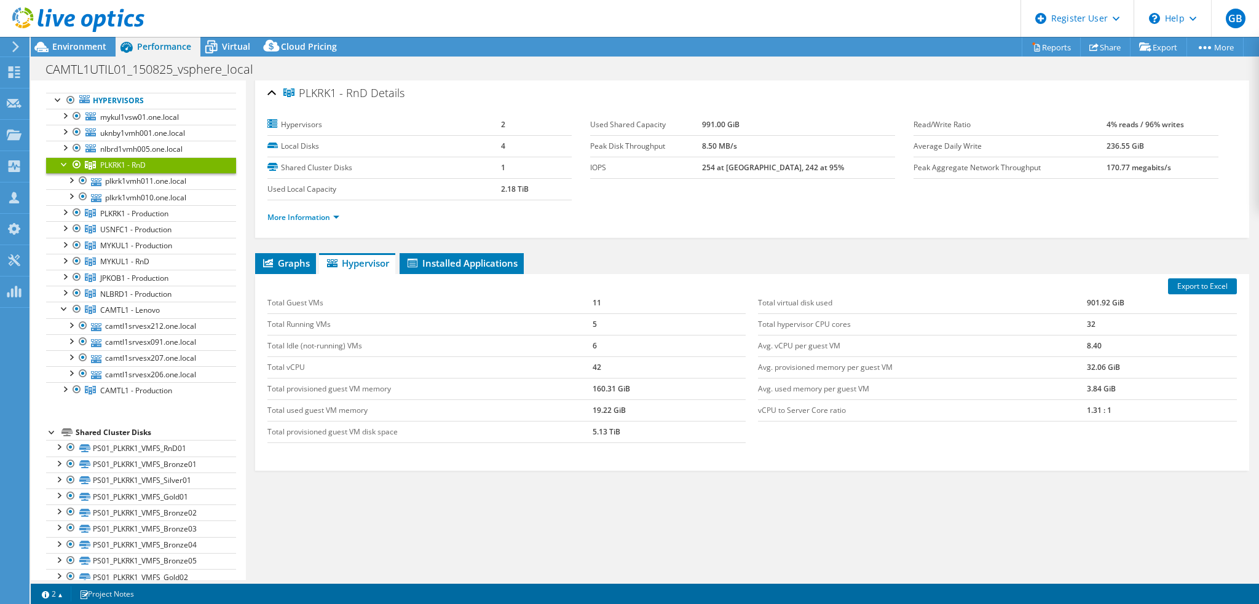
click at [65, 163] on div at bounding box center [64, 163] width 12 height 12
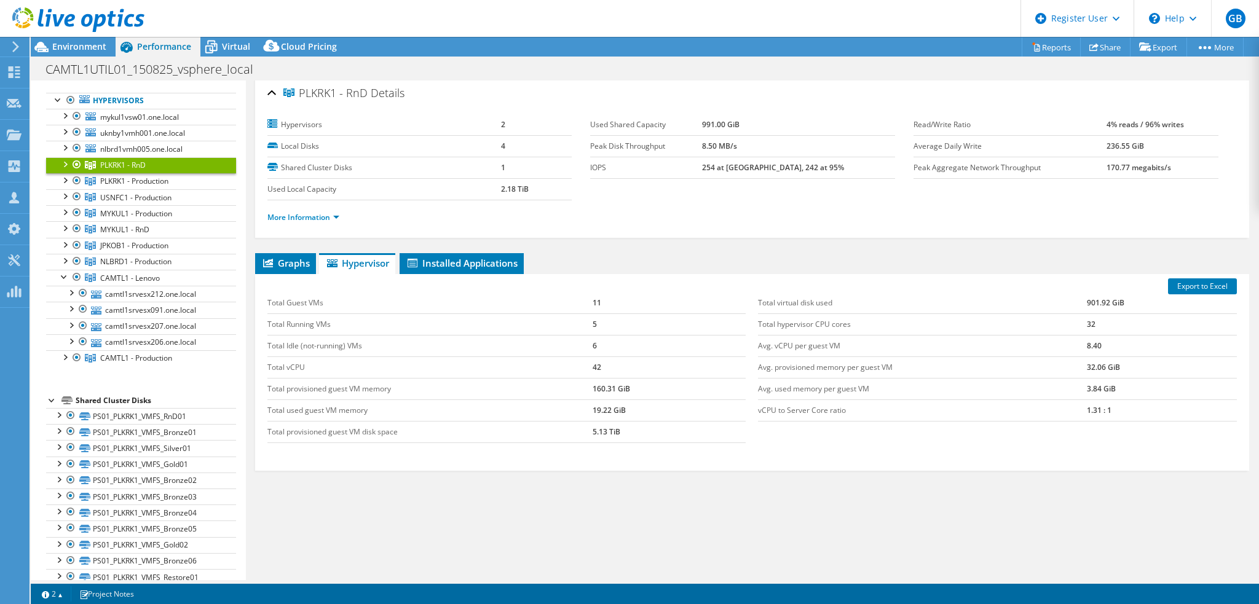
drag, startPoint x: 604, startPoint y: 324, endPoint x: 572, endPoint y: 327, distance: 31.5
click at [558, 320] on tr "Total Running VMs 5" at bounding box center [506, 324] width 479 height 22
click at [152, 173] on link "PLKRK1 - Production" at bounding box center [141, 165] width 190 height 16
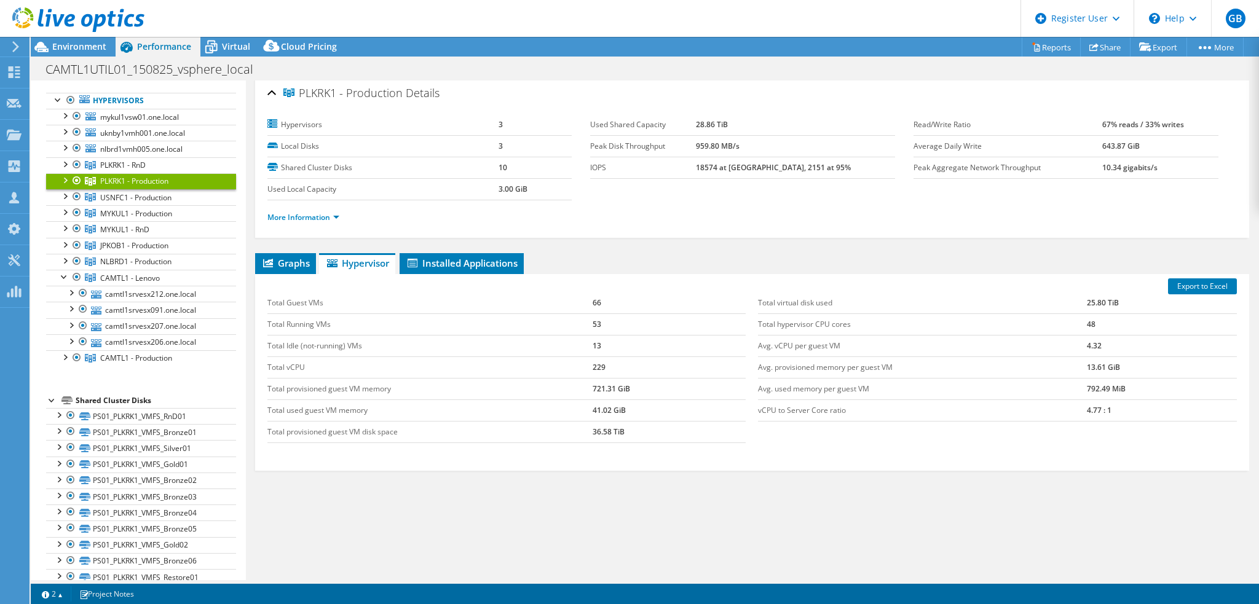
click at [67, 177] on div at bounding box center [64, 179] width 12 height 12
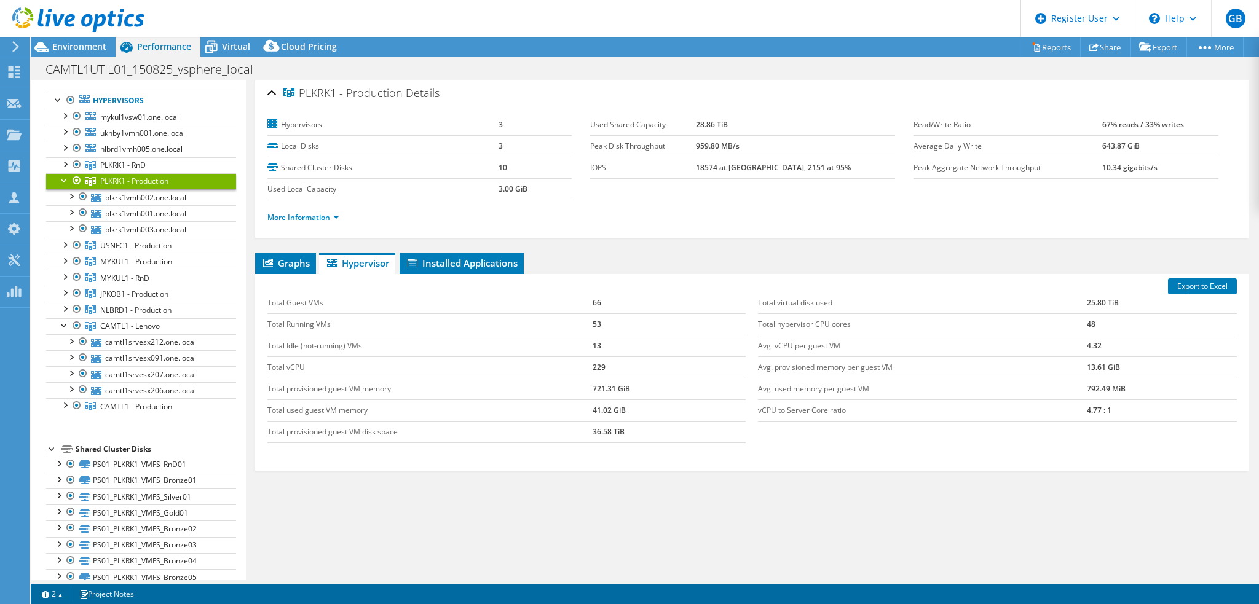
click at [67, 177] on div at bounding box center [64, 179] width 12 height 12
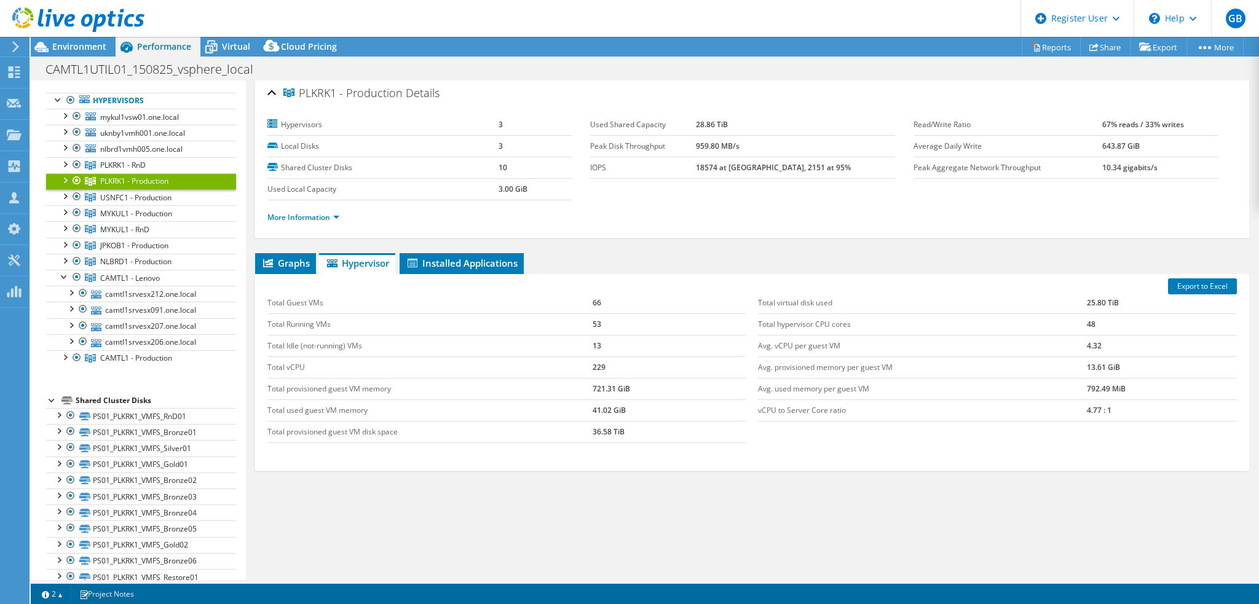
click at [67, 177] on div at bounding box center [64, 179] width 12 height 12
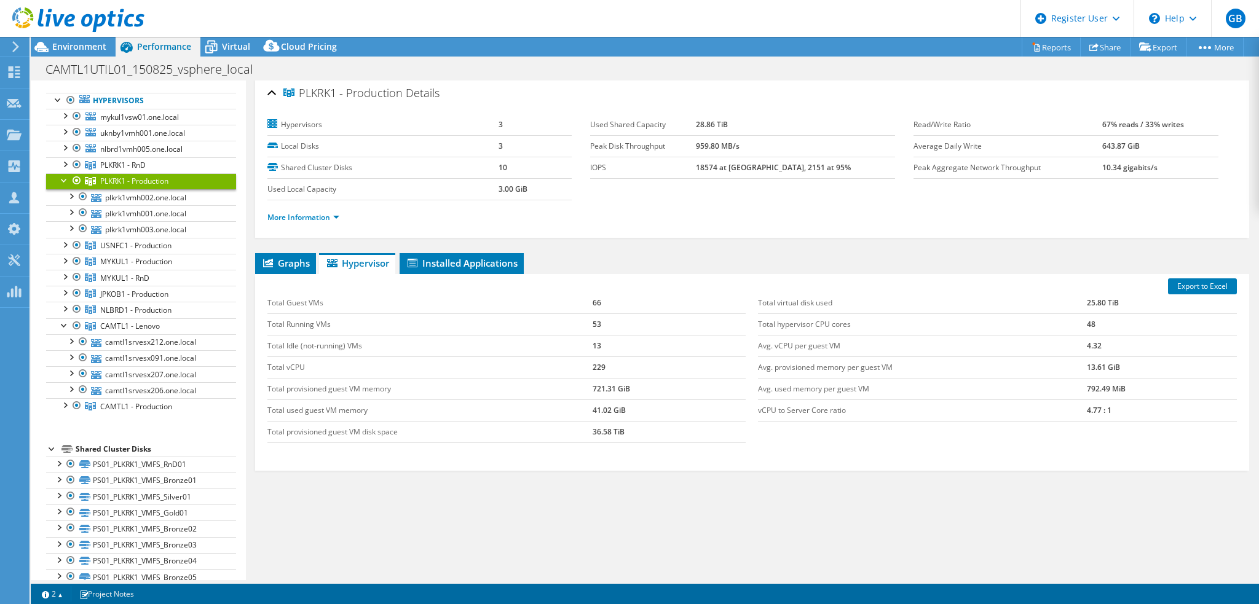
drag, startPoint x: 604, startPoint y: 326, endPoint x: 549, endPoint y: 322, distance: 55.5
click at [570, 324] on tr "Total Running VMs 53" at bounding box center [506, 324] width 479 height 22
click at [64, 178] on div at bounding box center [64, 179] width 12 height 12
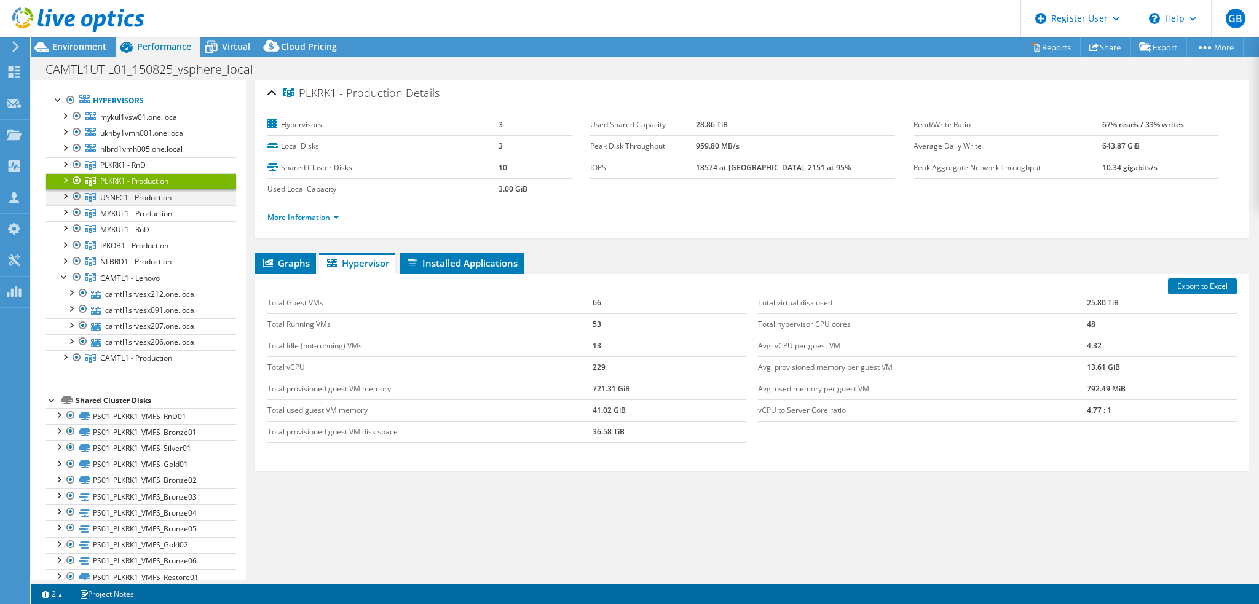
click at [63, 195] on div at bounding box center [64, 195] width 12 height 12
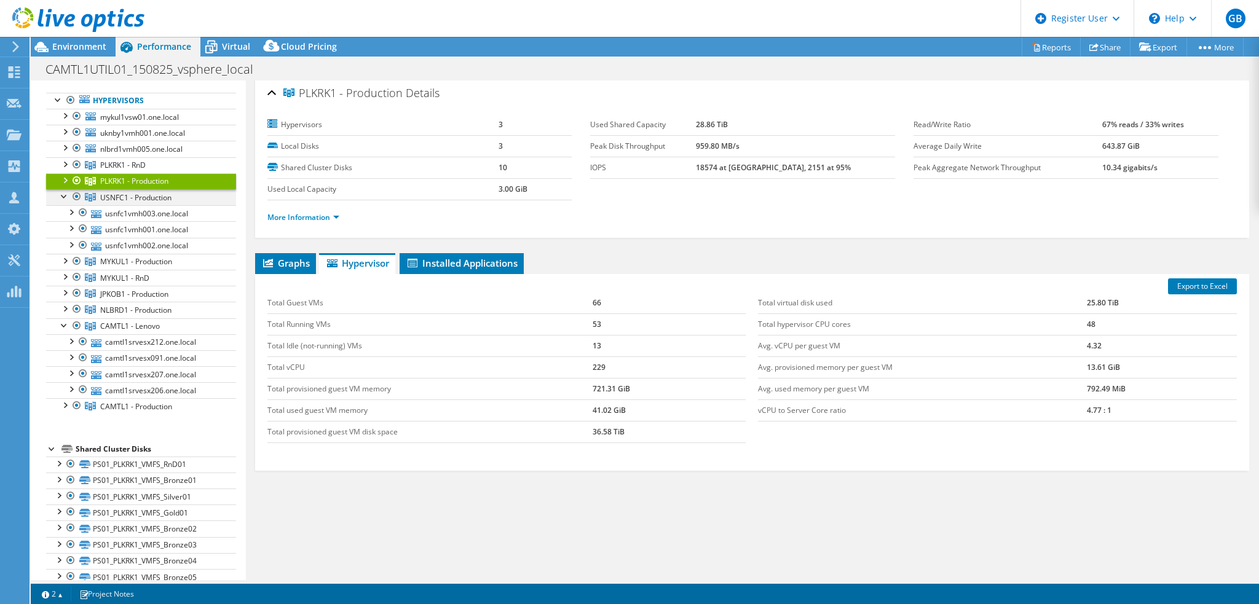
click at [63, 195] on div at bounding box center [64, 195] width 12 height 12
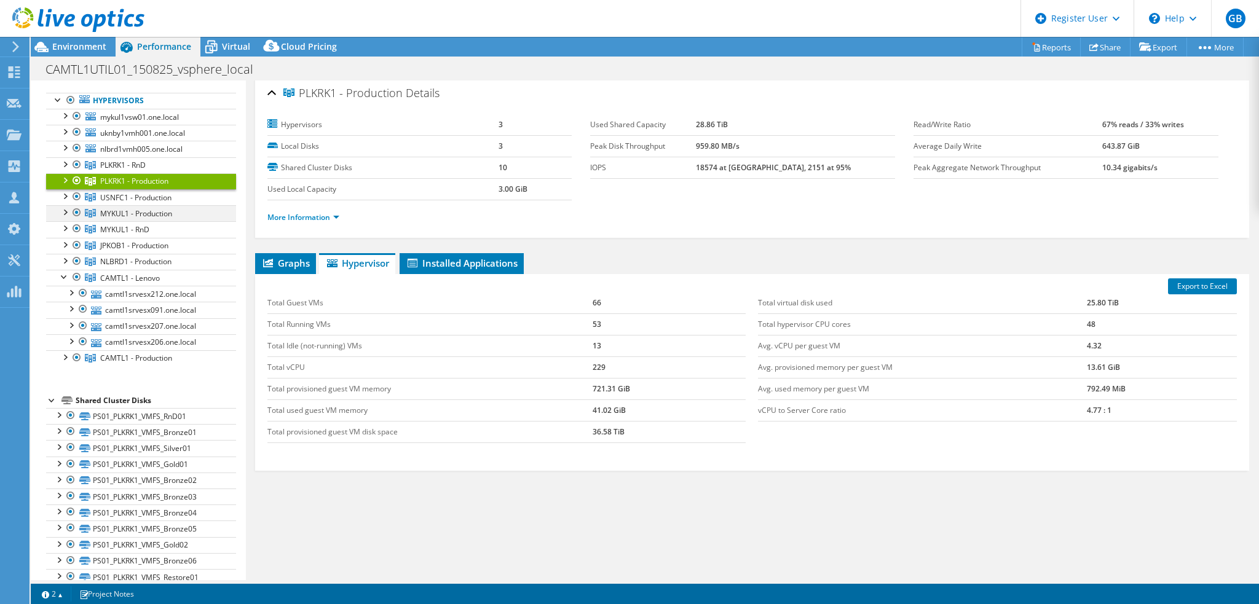
click at [64, 215] on div at bounding box center [64, 211] width 12 height 12
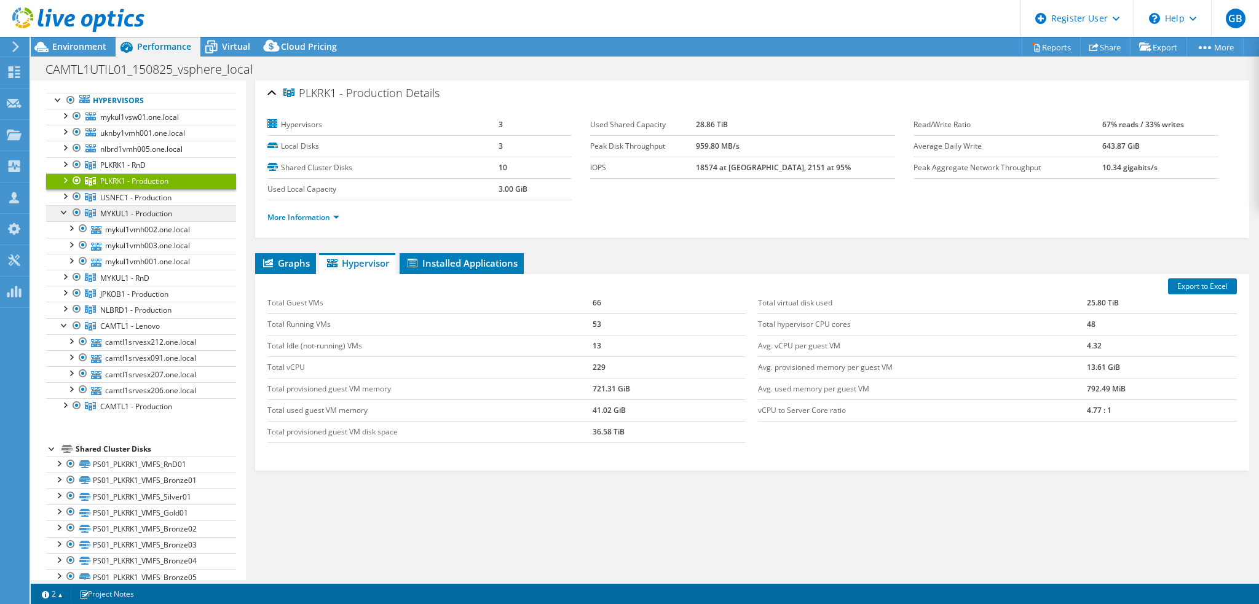
click at [133, 170] on span "MYKUL1 - Production" at bounding box center [122, 165] width 45 height 10
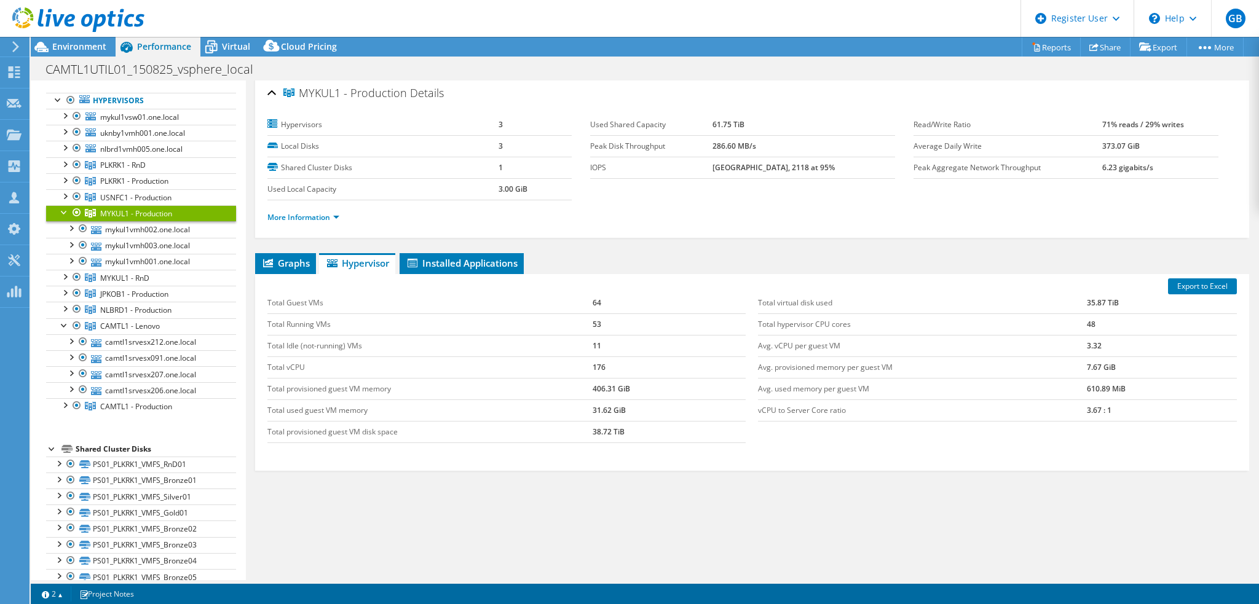
click at [63, 208] on div at bounding box center [64, 211] width 12 height 12
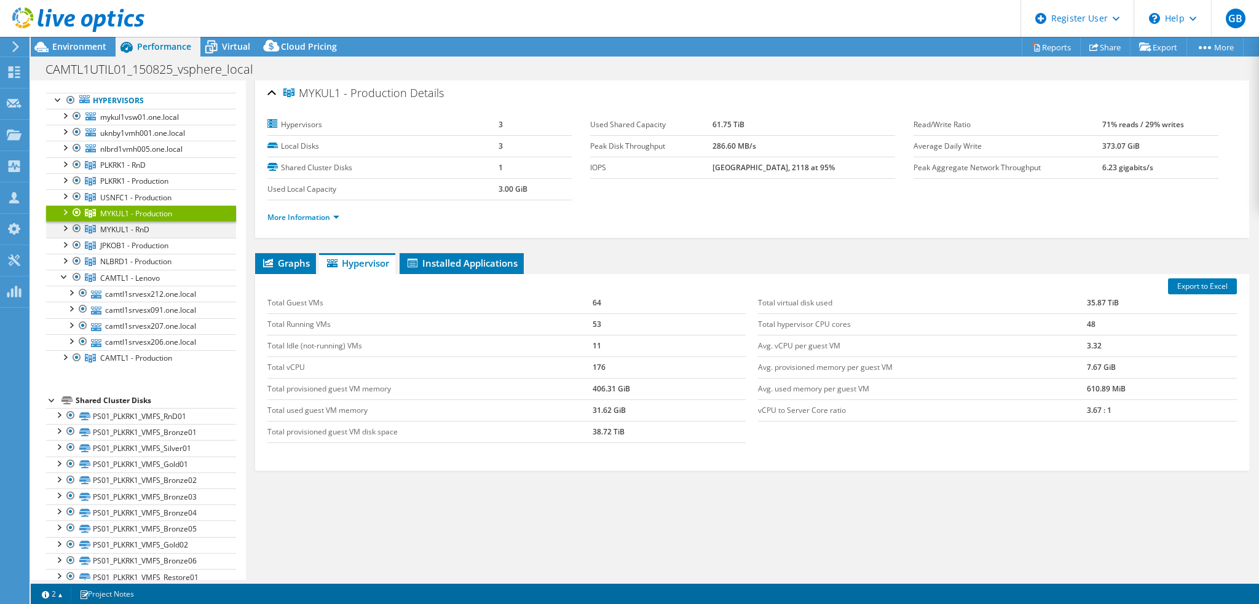
click at [66, 224] on div at bounding box center [64, 227] width 12 height 12
click at [141, 170] on span "MYKUL1 - RnD" at bounding box center [122, 165] width 45 height 10
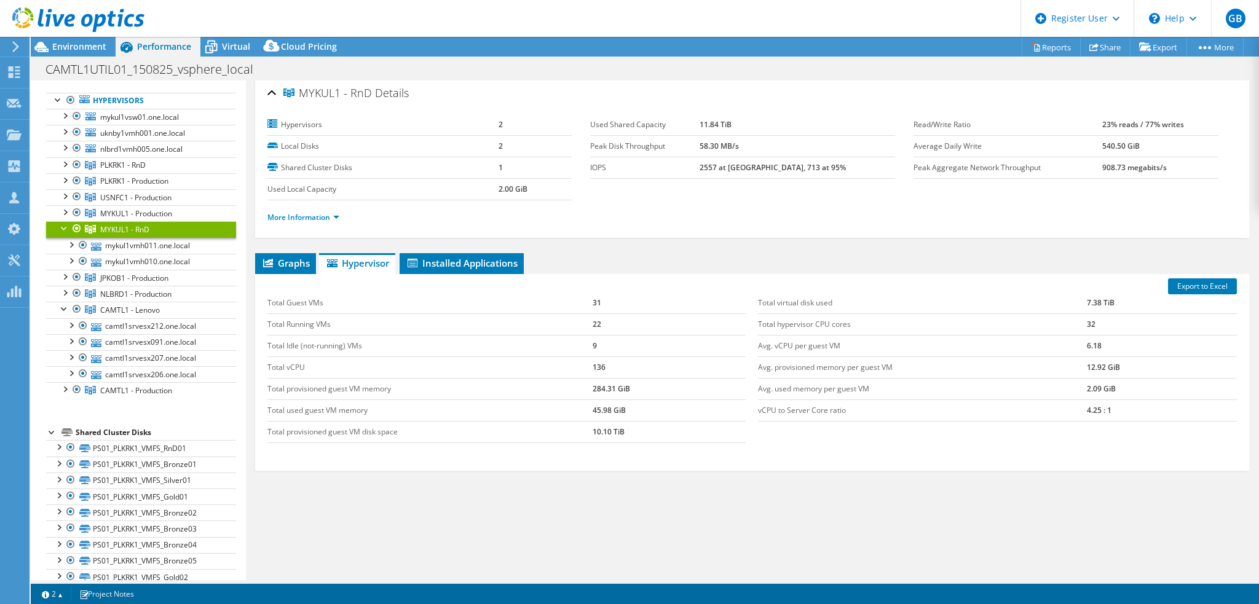
click at [63, 226] on div at bounding box center [64, 227] width 12 height 12
click at [66, 226] on div at bounding box center [64, 227] width 12 height 12
click at [121, 170] on span "MYKUL1 - Production" at bounding box center [122, 165] width 45 height 10
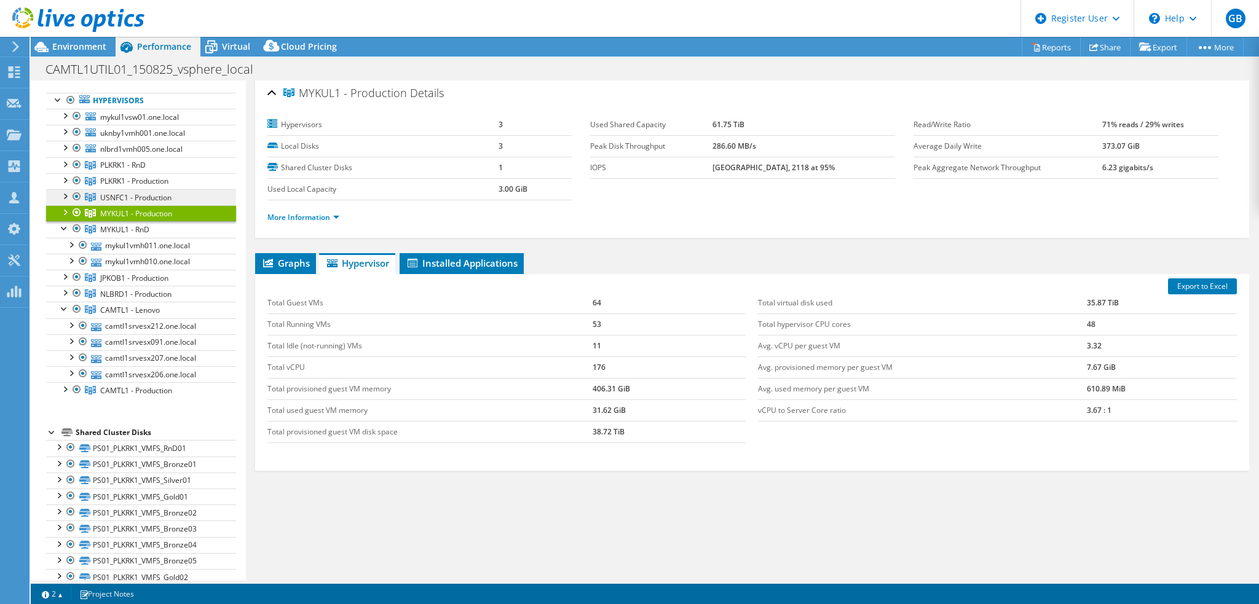
click at [139, 170] on span "USNFC1 - Production" at bounding box center [122, 165] width 45 height 10
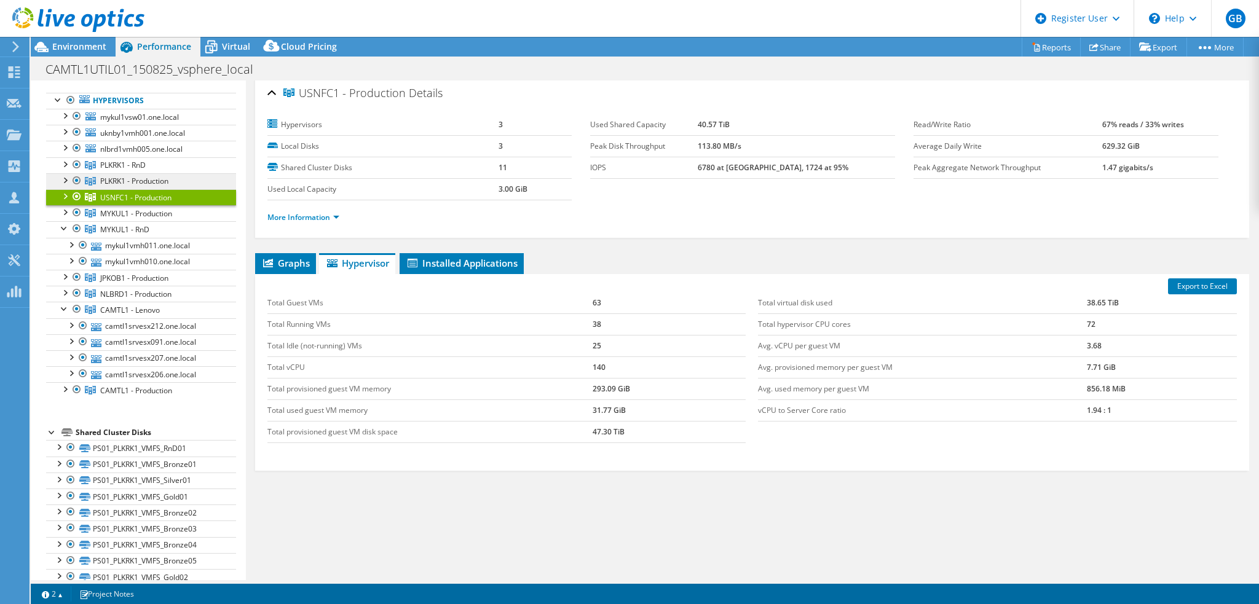
click at [128, 170] on span "PLKRK1 - Production" at bounding box center [122, 165] width 45 height 10
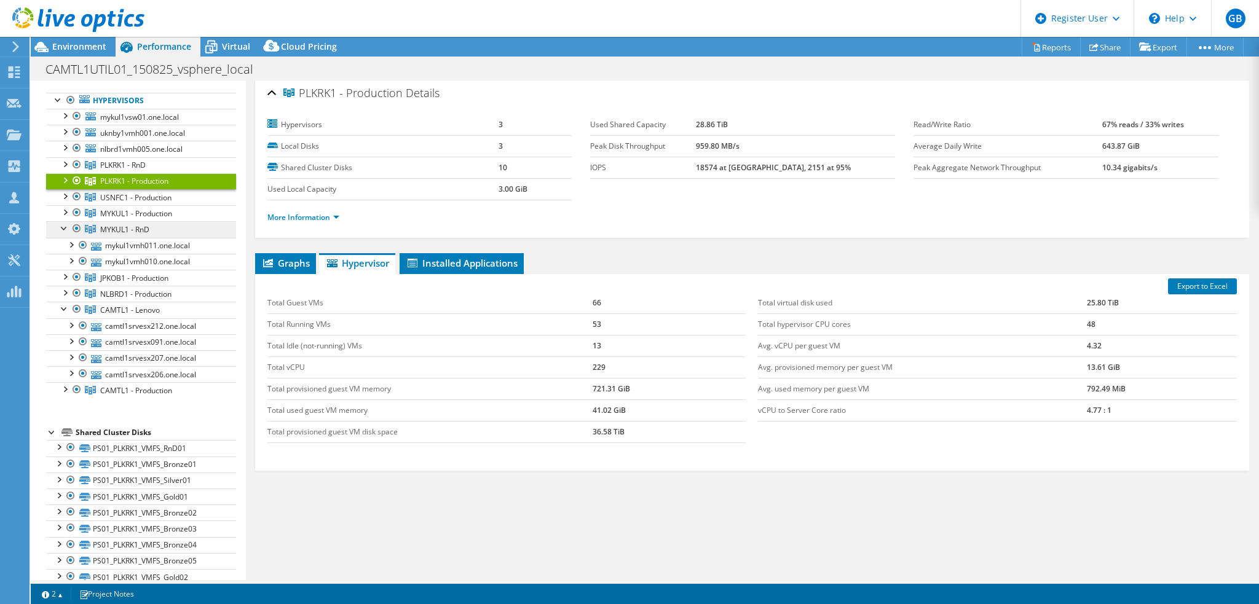
click at [124, 170] on span "MYKUL1 - RnD" at bounding box center [122, 165] width 45 height 10
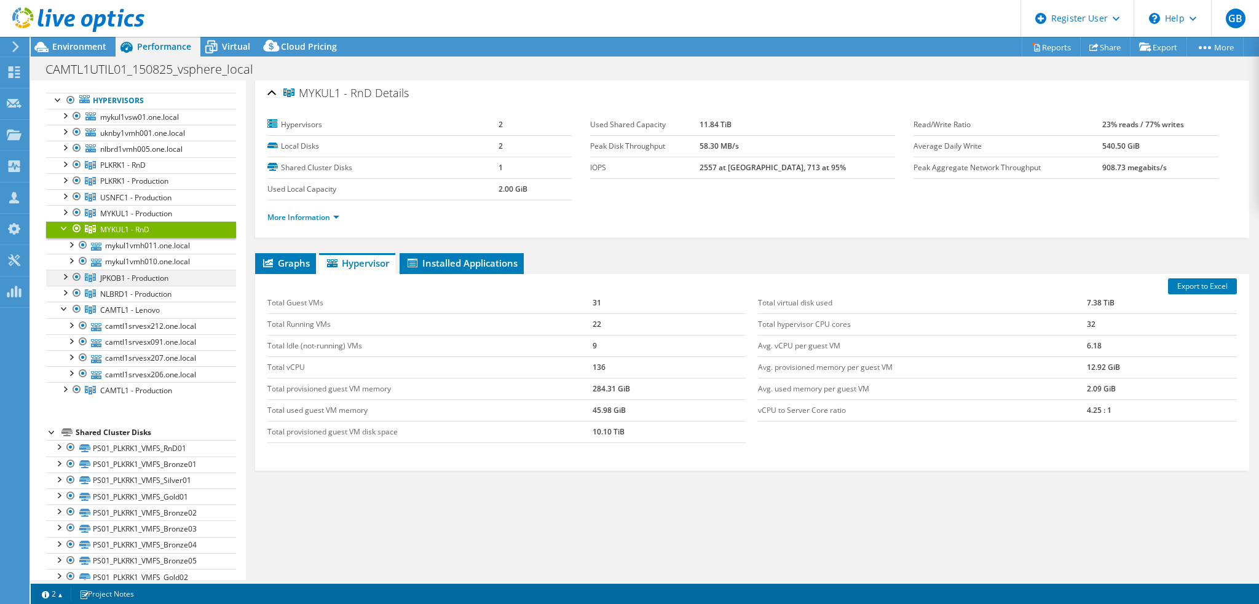
click at [119, 170] on span "JPKOB1 - Production" at bounding box center [122, 165] width 45 height 10
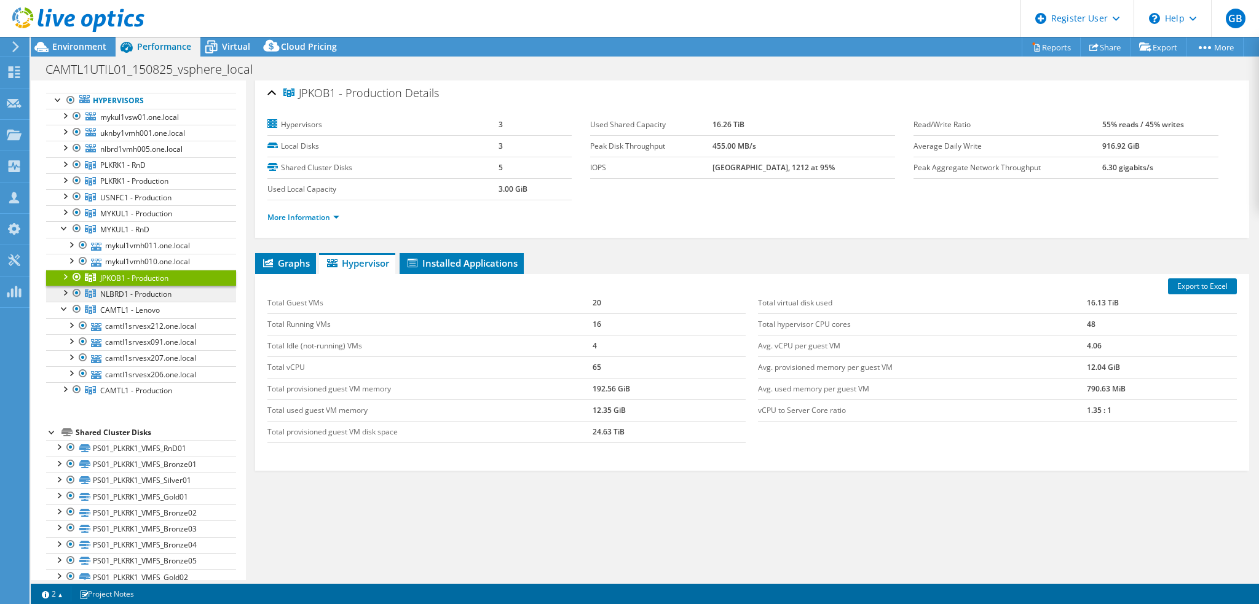
click at [123, 170] on span "NLBRD1 - Production" at bounding box center [122, 165] width 45 height 10
click at [120, 170] on span "JPKOB1 - Production" at bounding box center [122, 165] width 45 height 10
click at [65, 275] on div at bounding box center [64, 276] width 12 height 12
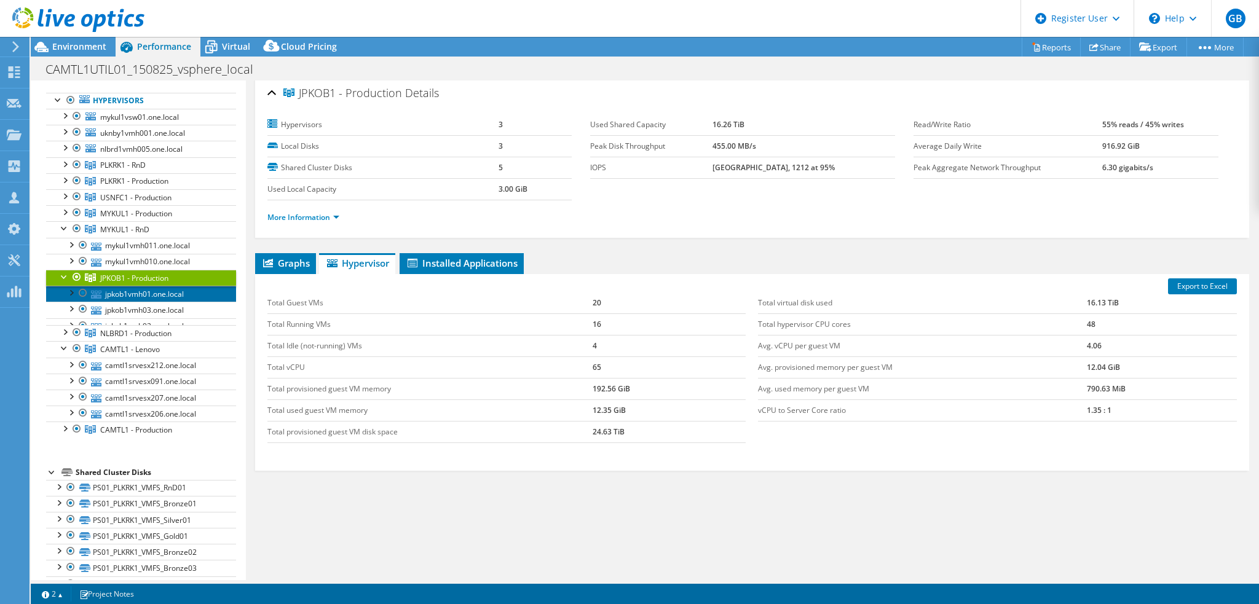
click at [129, 291] on link "jpkob1vmh01.one.local" at bounding box center [141, 294] width 190 height 16
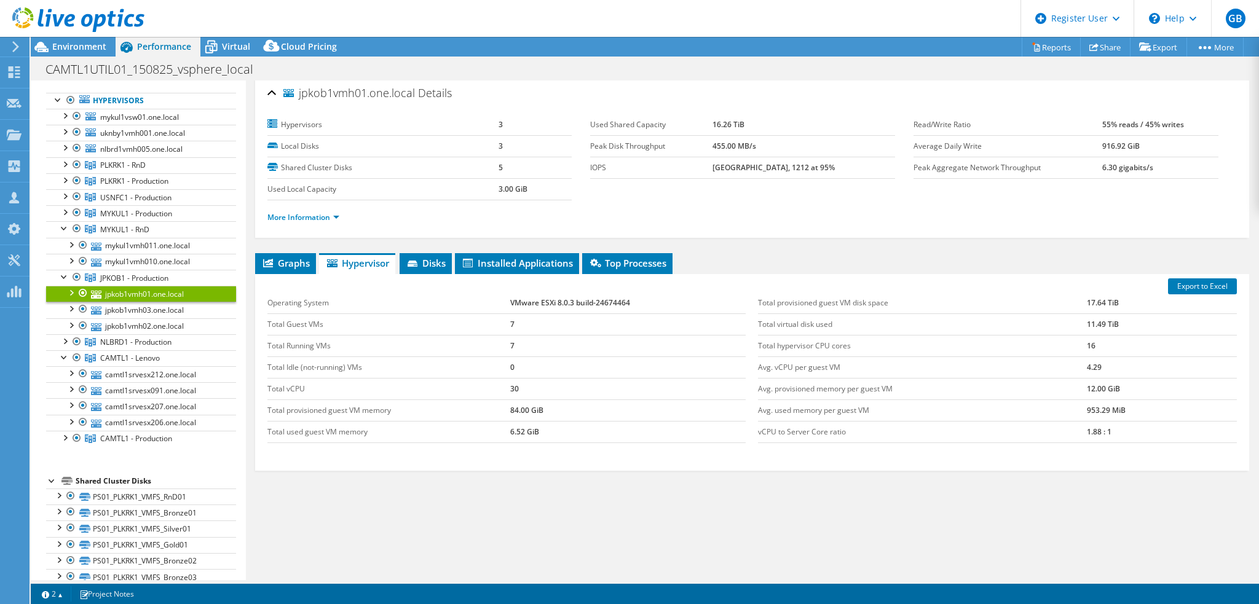
scroll to position [12, 0]
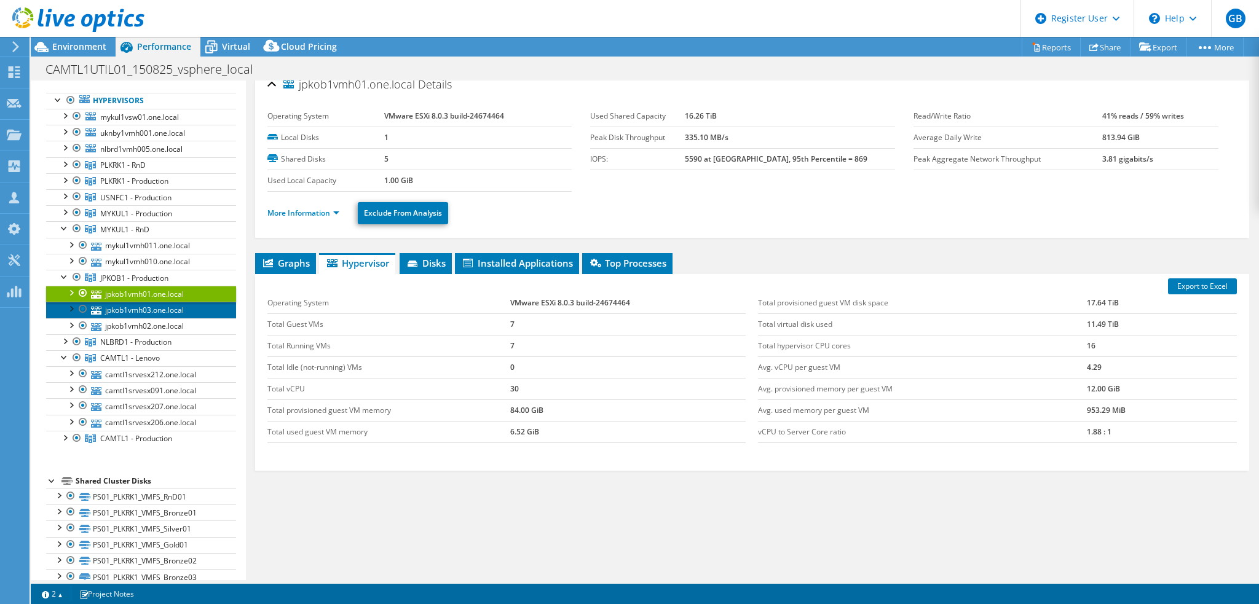
click at [131, 304] on link "jpkob1vmh03.one.local" at bounding box center [141, 310] width 190 height 16
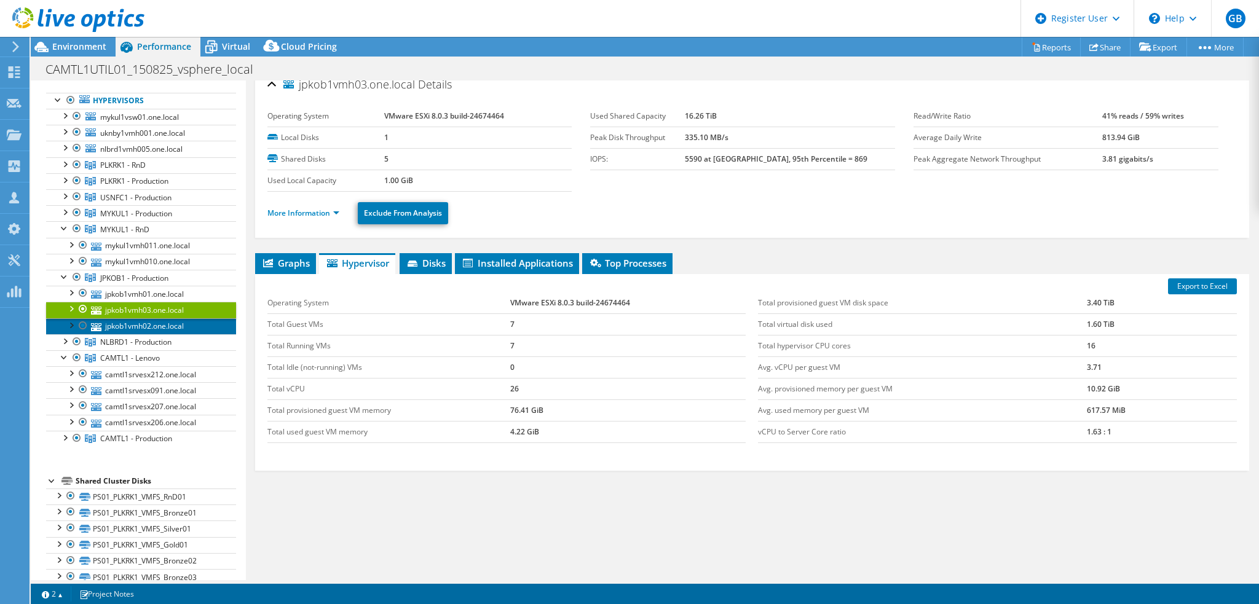
click at [133, 320] on link "jpkob1vmh02.one.local" at bounding box center [141, 326] width 190 height 16
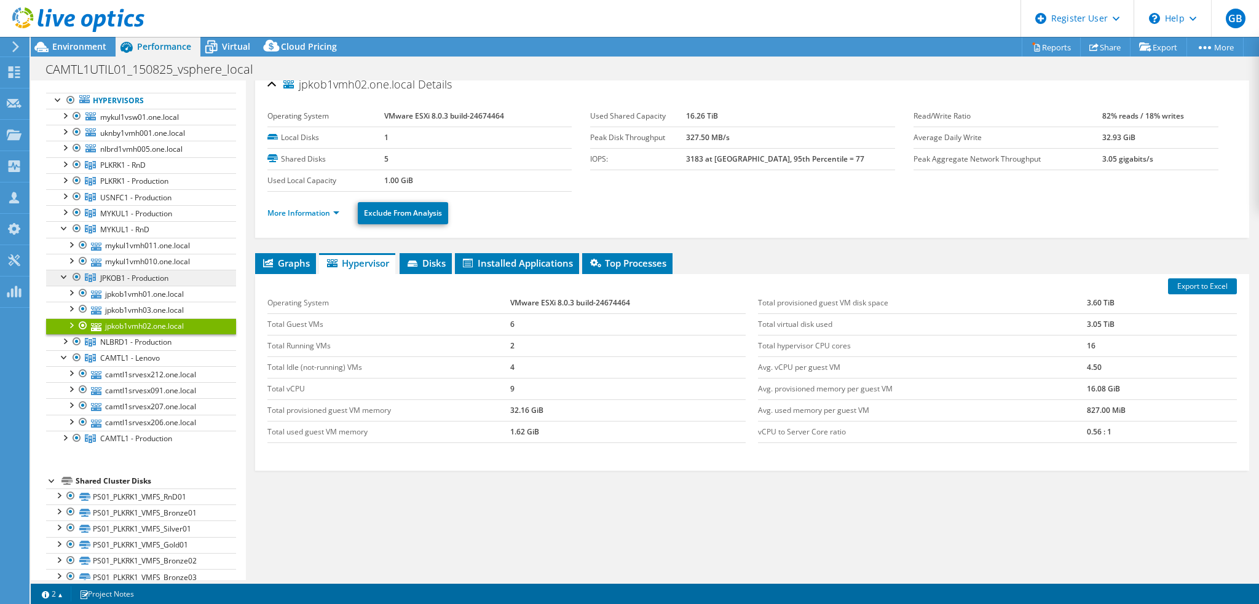
click at [132, 170] on span "JPKOB1 - Production" at bounding box center [122, 165] width 45 height 10
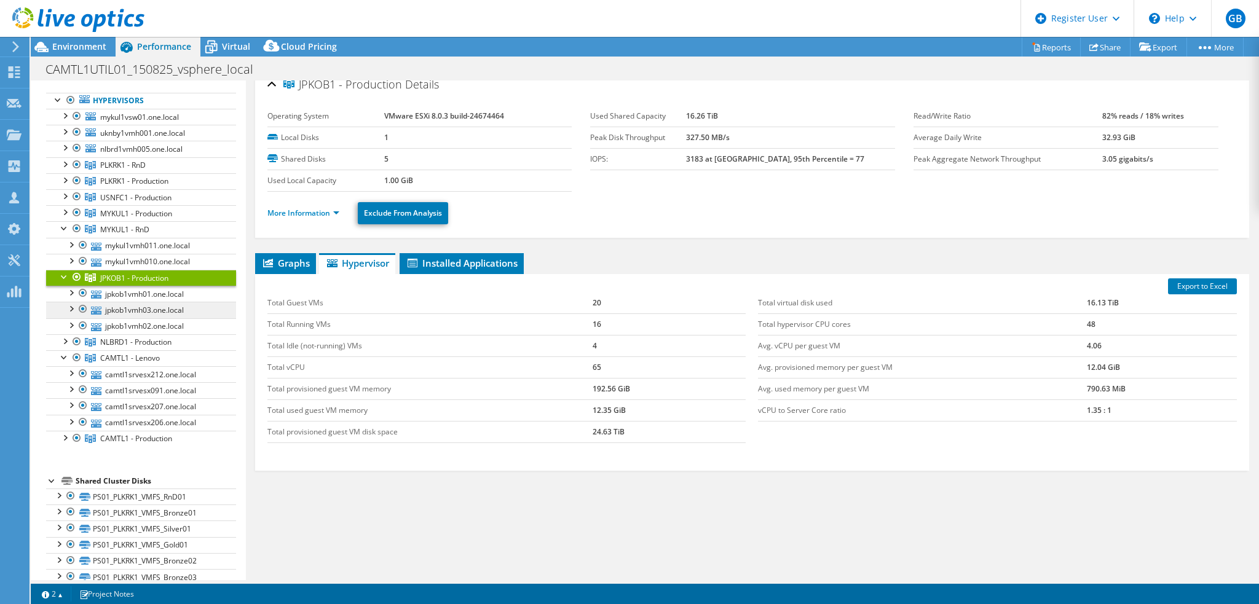
scroll to position [3, 0]
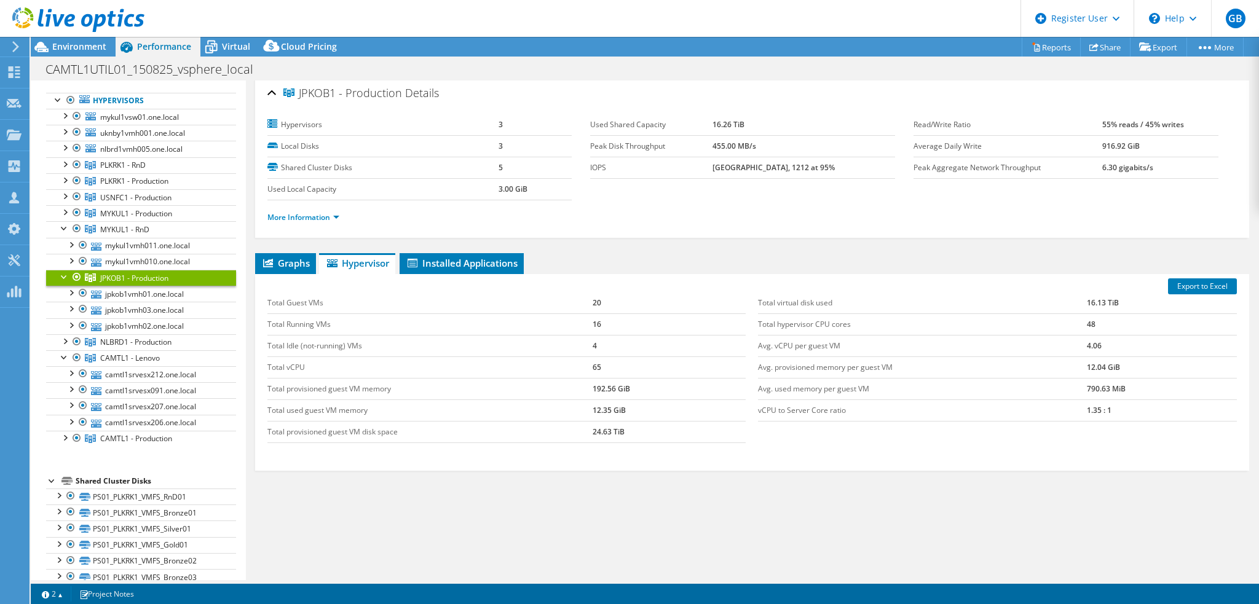
drag, startPoint x: 600, startPoint y: 324, endPoint x: 520, endPoint y: 321, distance: 79.9
click at [540, 321] on tr "Total Running VMs 16" at bounding box center [506, 324] width 479 height 22
click at [57, 272] on link "JPKOB1 - Production" at bounding box center [141, 278] width 190 height 16
click at [65, 274] on div at bounding box center [64, 276] width 12 height 12
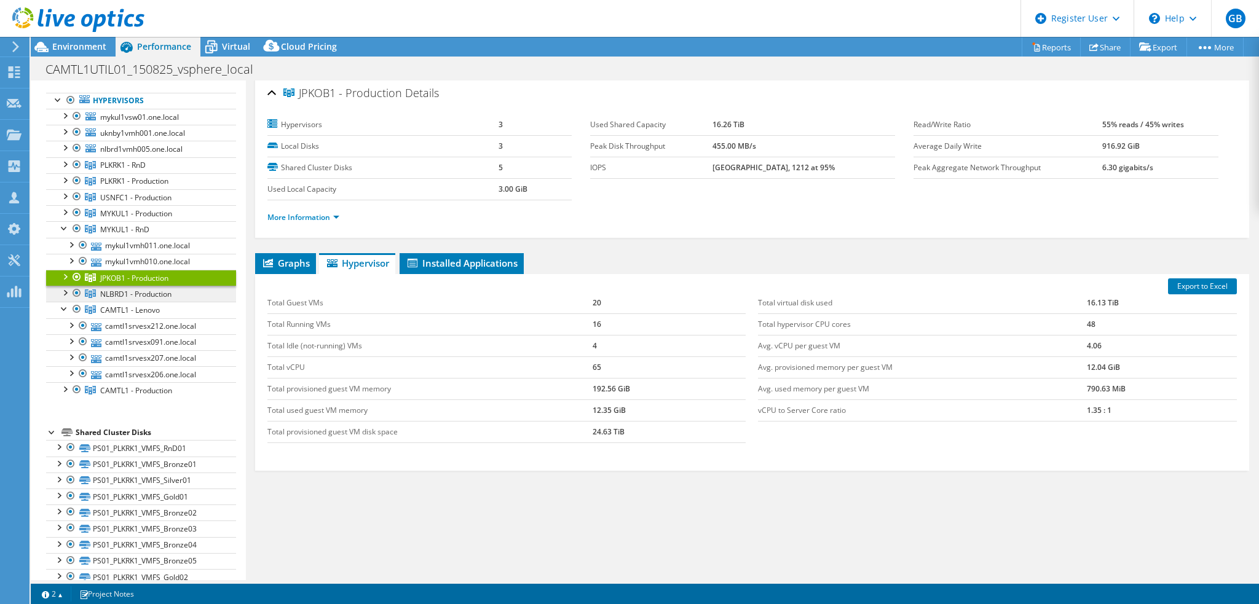
click at [132, 170] on span "NLBRD1 - Production" at bounding box center [122, 165] width 45 height 10
click at [63, 290] on div at bounding box center [64, 292] width 12 height 12
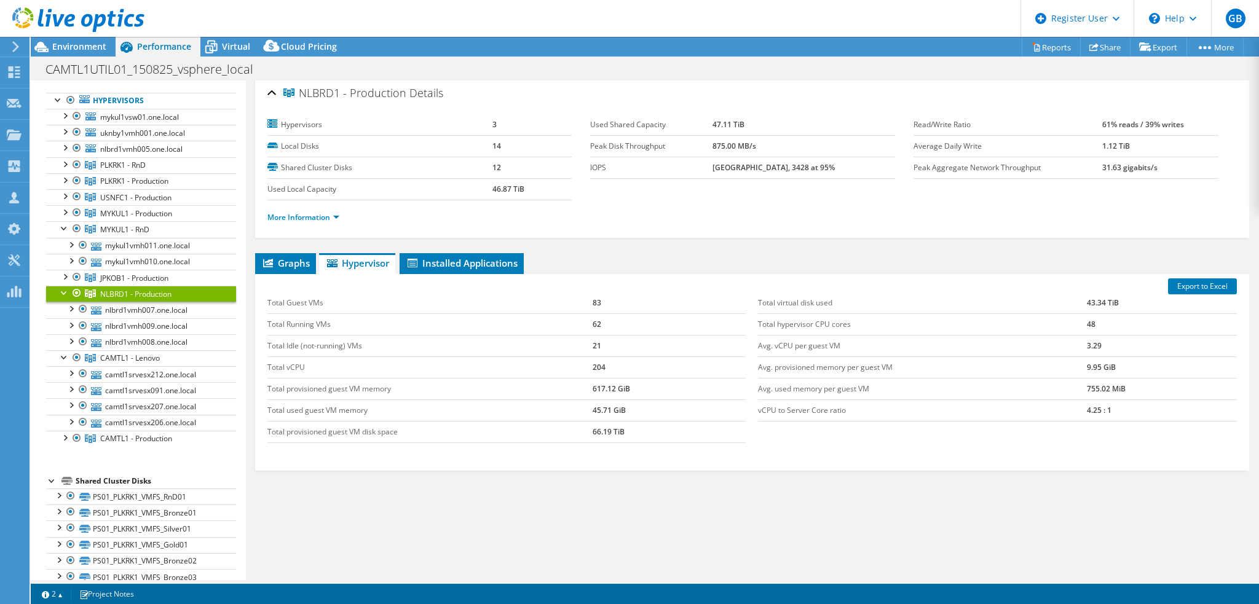
click at [65, 290] on div at bounding box center [64, 292] width 12 height 12
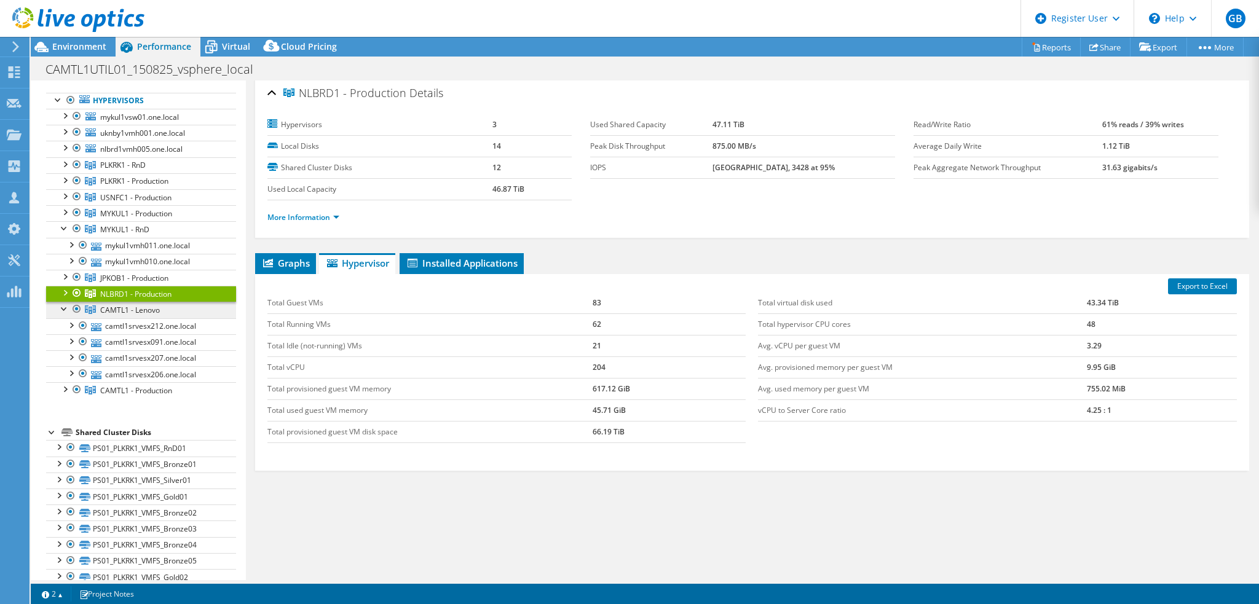
click at [125, 170] on span "CAMTL1 - Lenovo" at bounding box center [122, 165] width 45 height 10
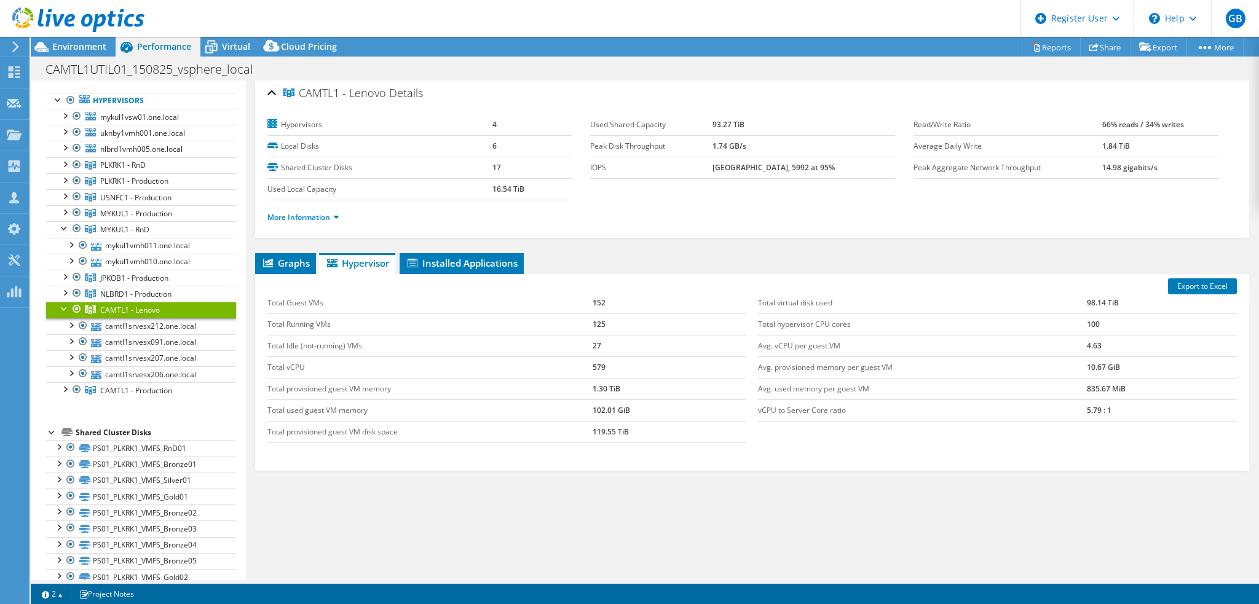
click at [57, 306] on link "CAMTL1 - Lenovo" at bounding box center [141, 310] width 190 height 16
click at [61, 304] on div at bounding box center [64, 308] width 12 height 12
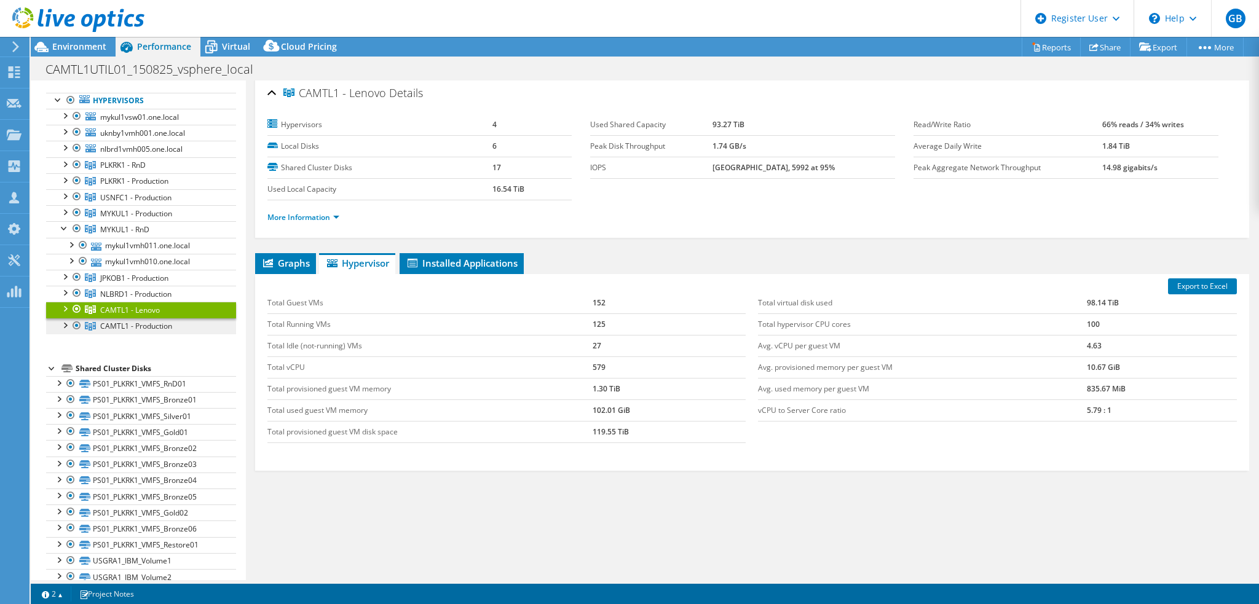
click at [133, 170] on span "CAMTL1 - Production" at bounding box center [122, 165] width 45 height 10
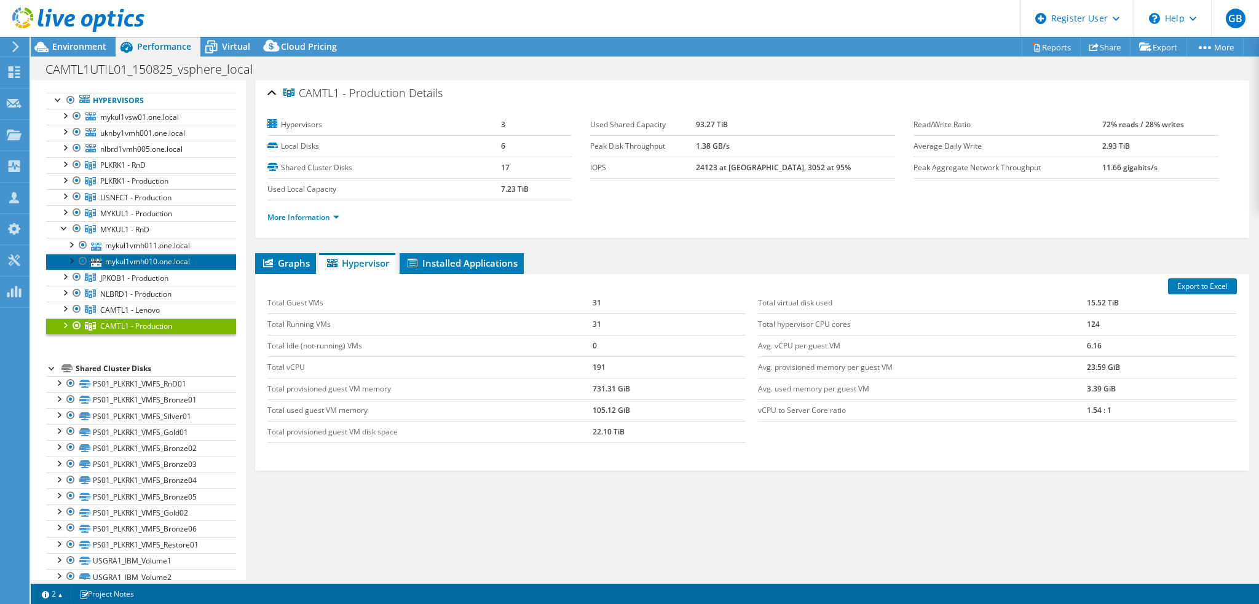
click at [143, 259] on link "mykul1vmh010.one.local" at bounding box center [141, 262] width 190 height 16
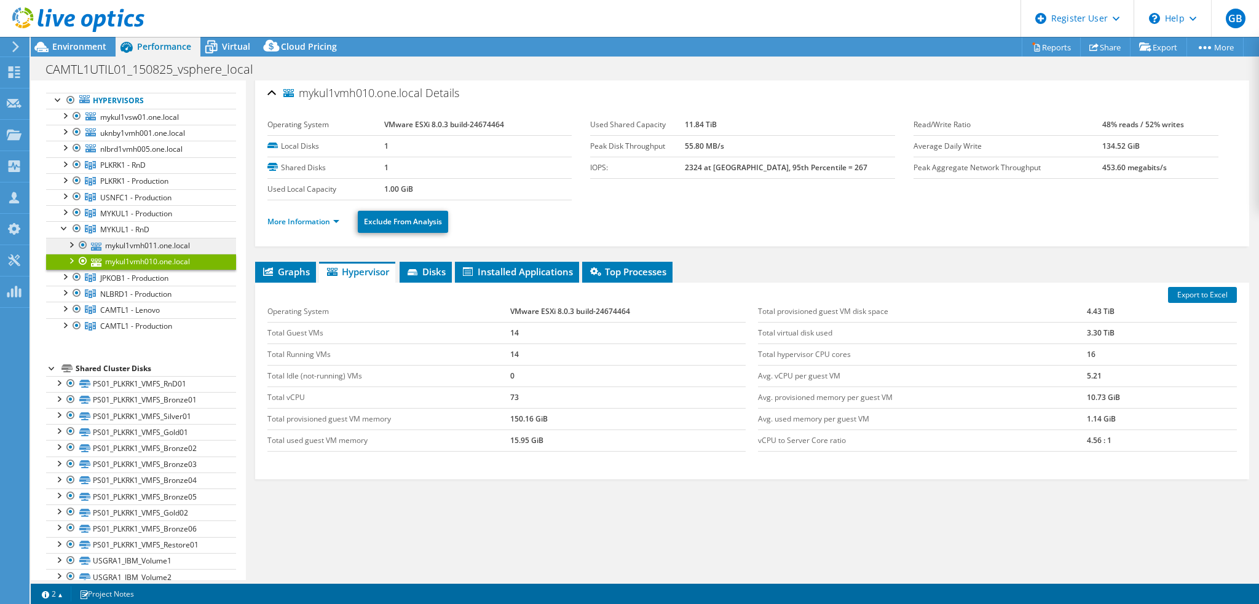
scroll to position [12, 0]
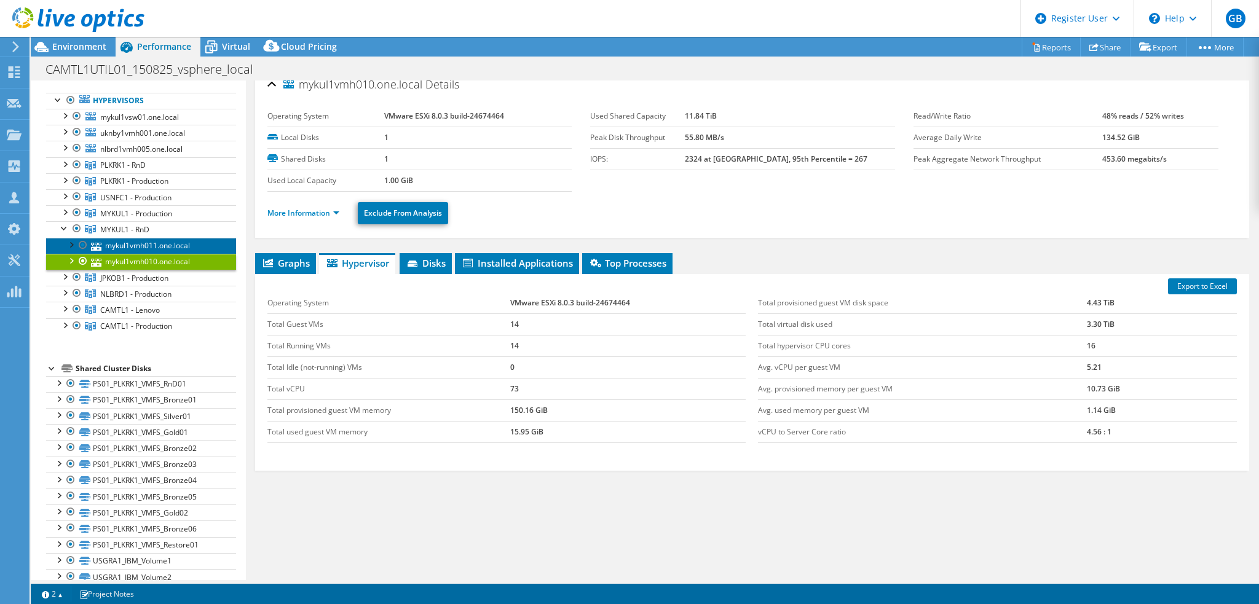
click at [143, 240] on link "mykul1vmh011.one.local" at bounding box center [141, 246] width 190 height 16
click at [140, 170] on span "MYKUL1 - RnD" at bounding box center [122, 165] width 45 height 10
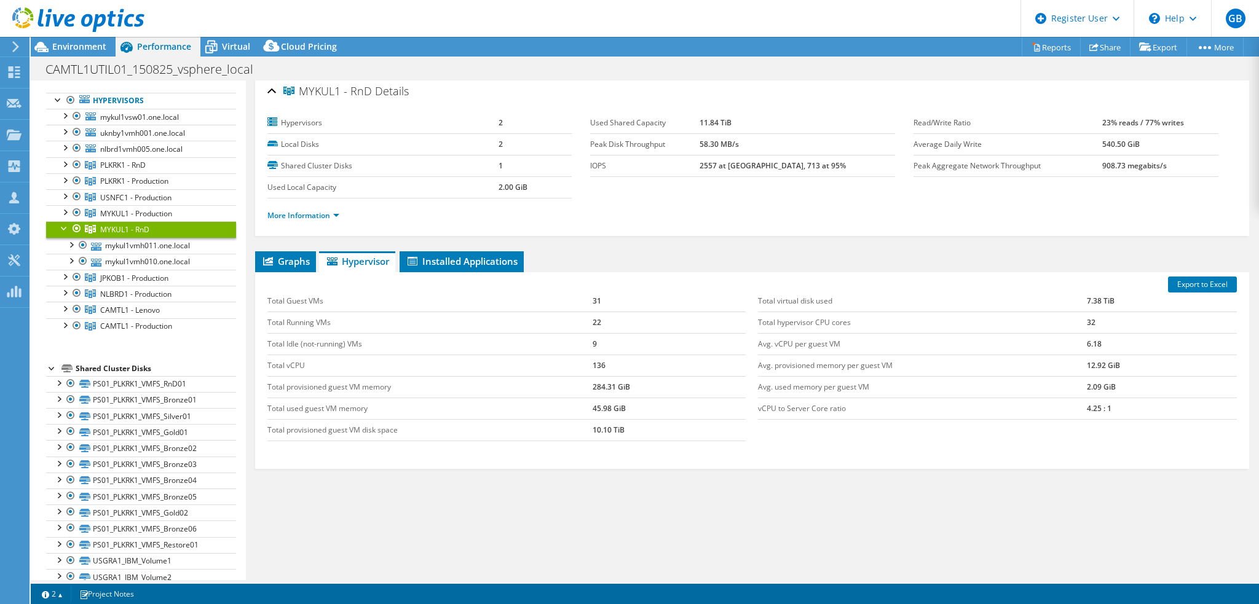
scroll to position [3, 0]
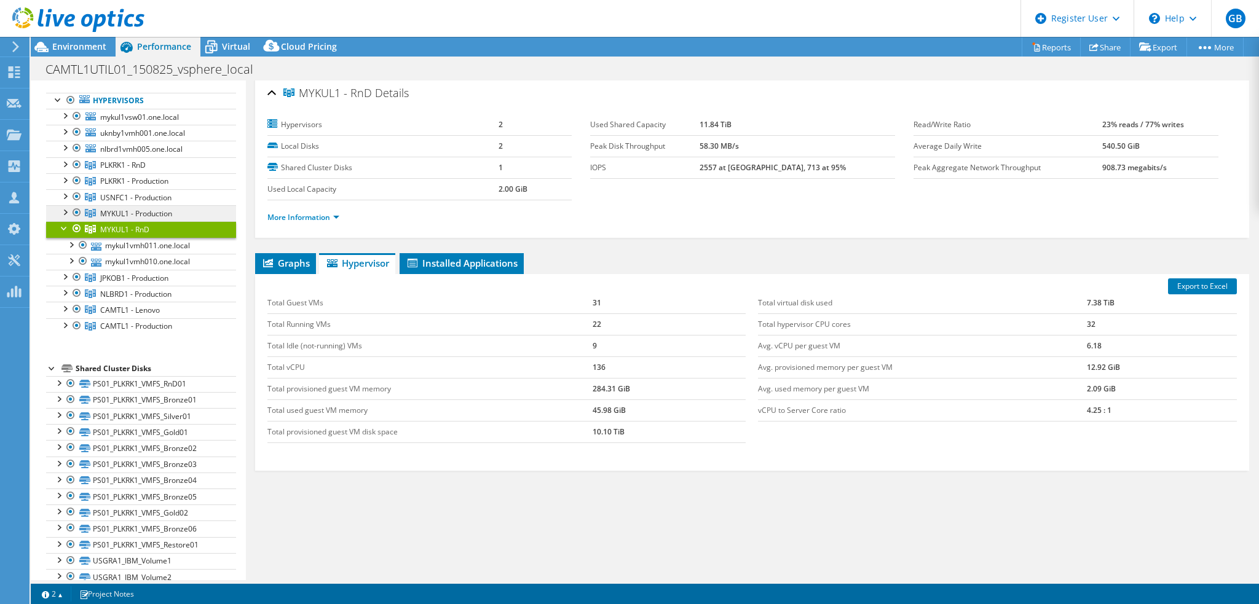
click at [142, 173] on link "MYKUL1 - Production" at bounding box center [141, 165] width 190 height 16
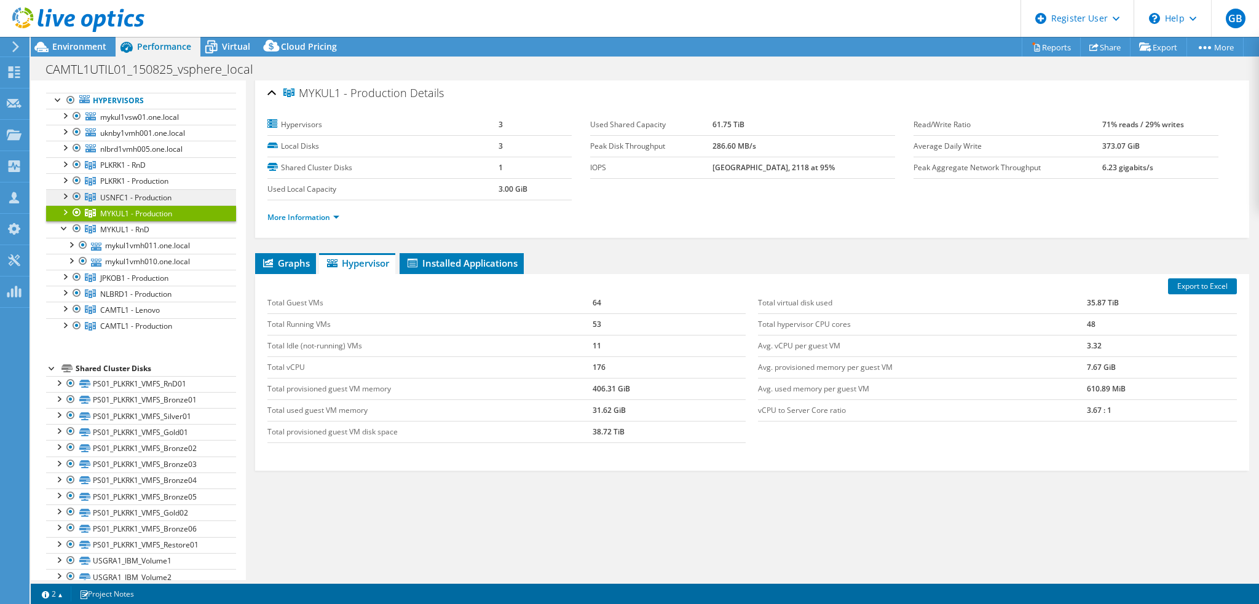
click at [140, 170] on span "USNFC1 - Production" at bounding box center [122, 165] width 45 height 10
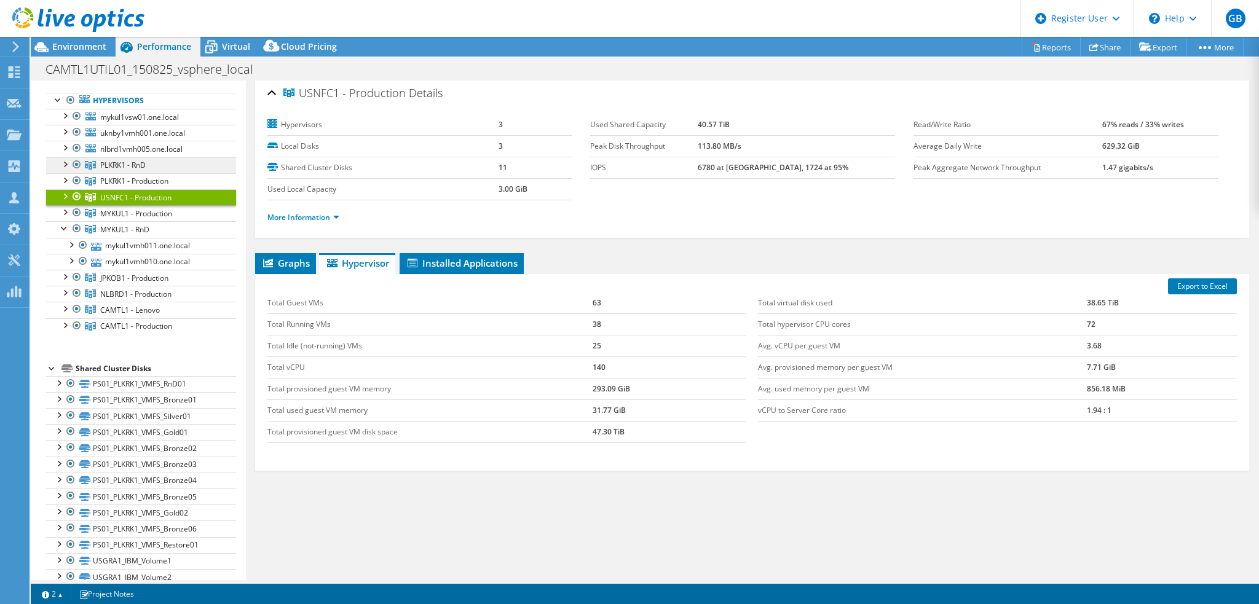
click at [135, 163] on span "PLKRK1 - RnD" at bounding box center [122, 165] width 45 height 10
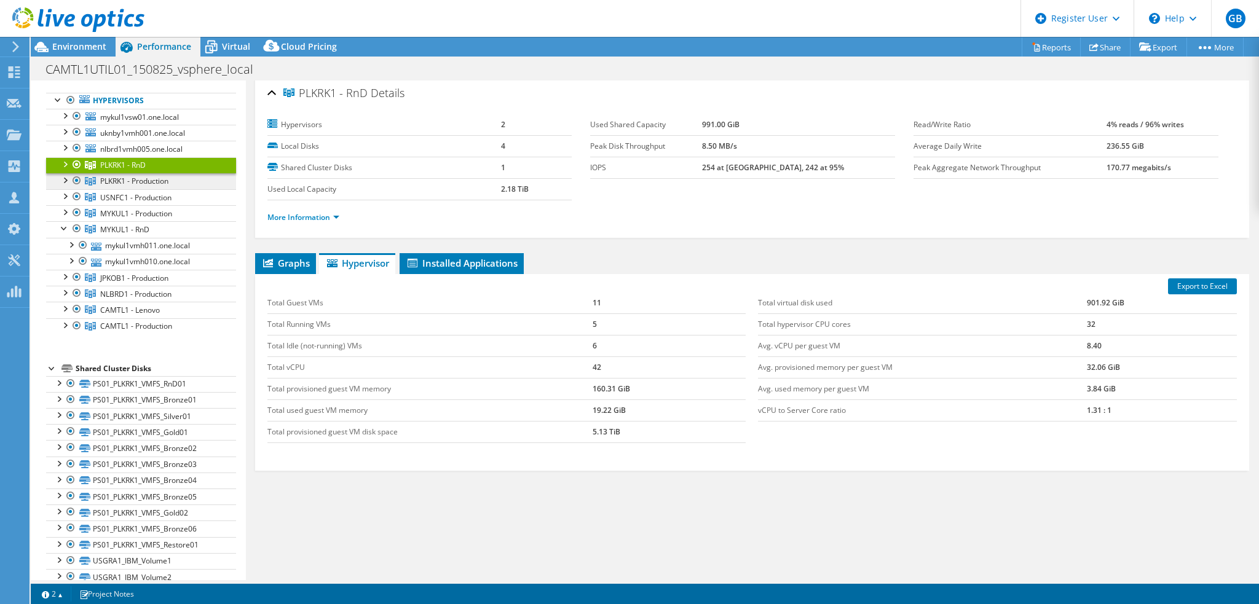
click at [135, 170] on span "PLKRK1 - Production" at bounding box center [122, 165] width 45 height 10
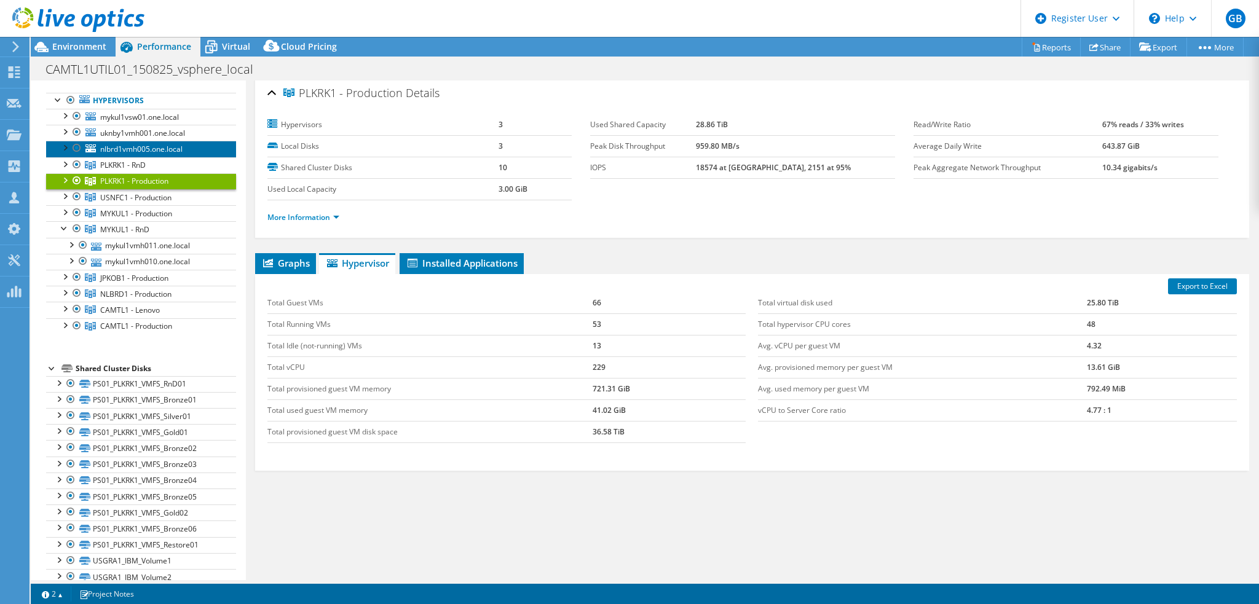
click at [127, 149] on span "nlbrd1vmh005.one.local" at bounding box center [141, 149] width 82 height 10
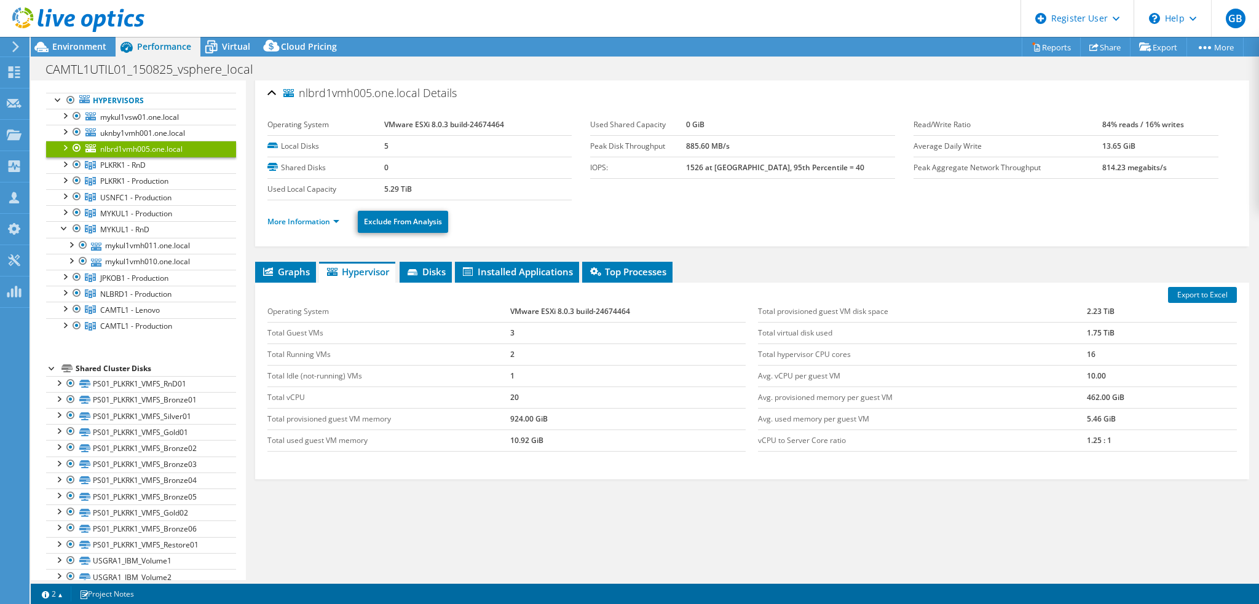
scroll to position [12, 0]
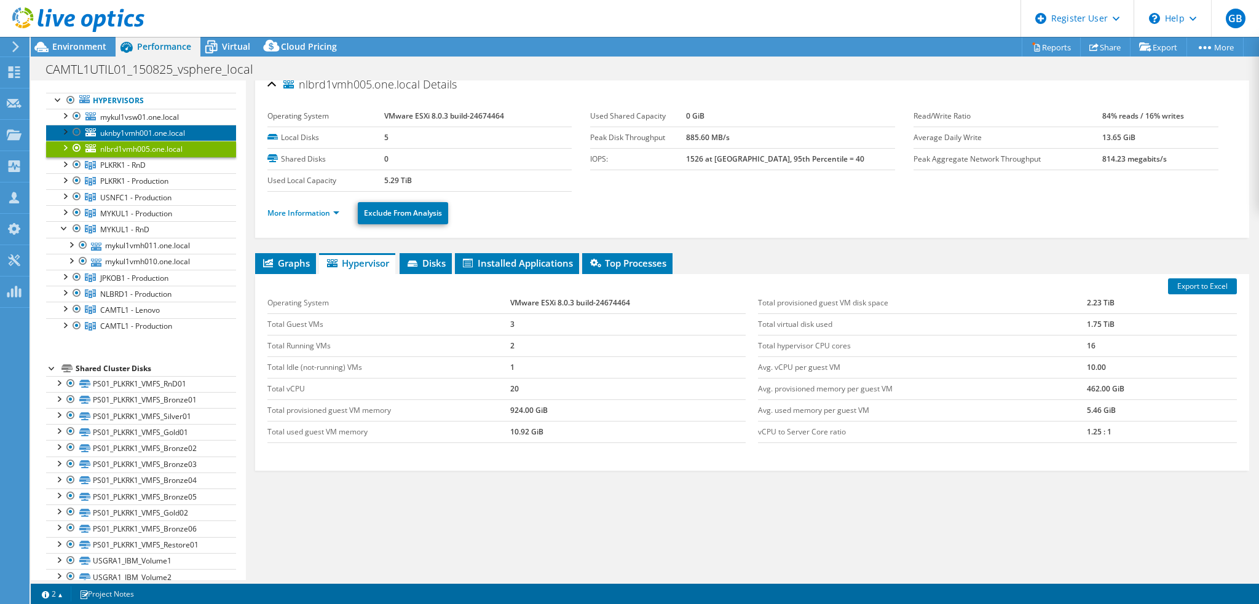
click at [128, 133] on span "uknby1vmh001.one.local" at bounding box center [142, 133] width 85 height 10
click at [133, 151] on span "nlbrd1vmh005.one.local" at bounding box center [141, 149] width 82 height 10
click at [136, 167] on span "PLKRK1 - RnD" at bounding box center [122, 165] width 45 height 10
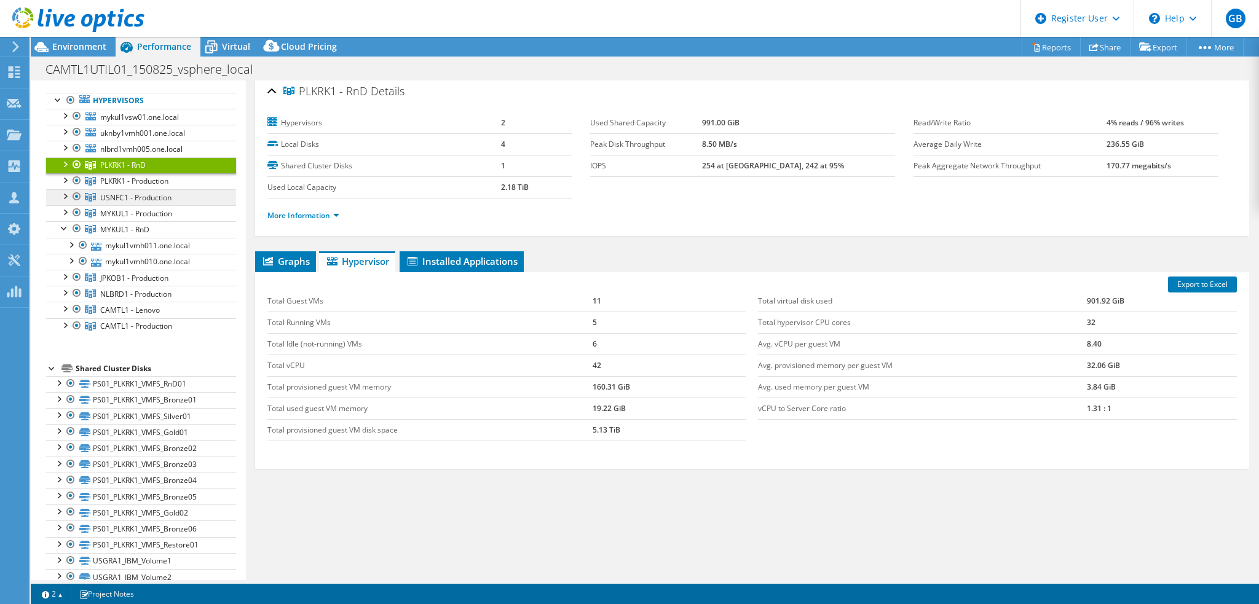
scroll to position [3, 0]
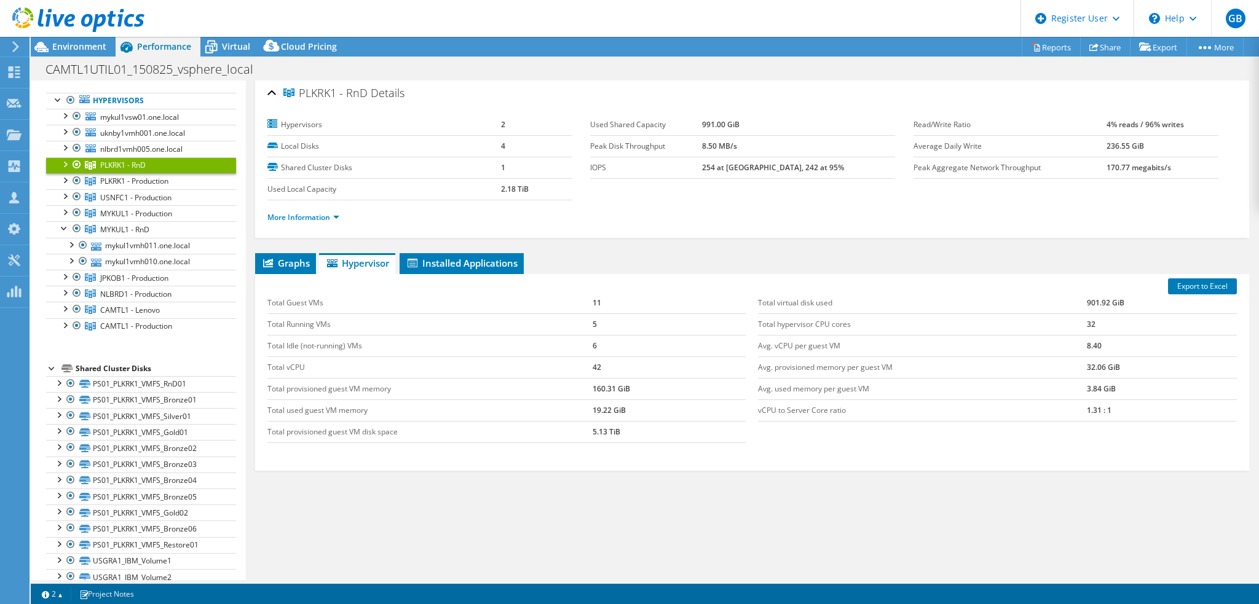
click at [66, 163] on div at bounding box center [64, 163] width 12 height 12
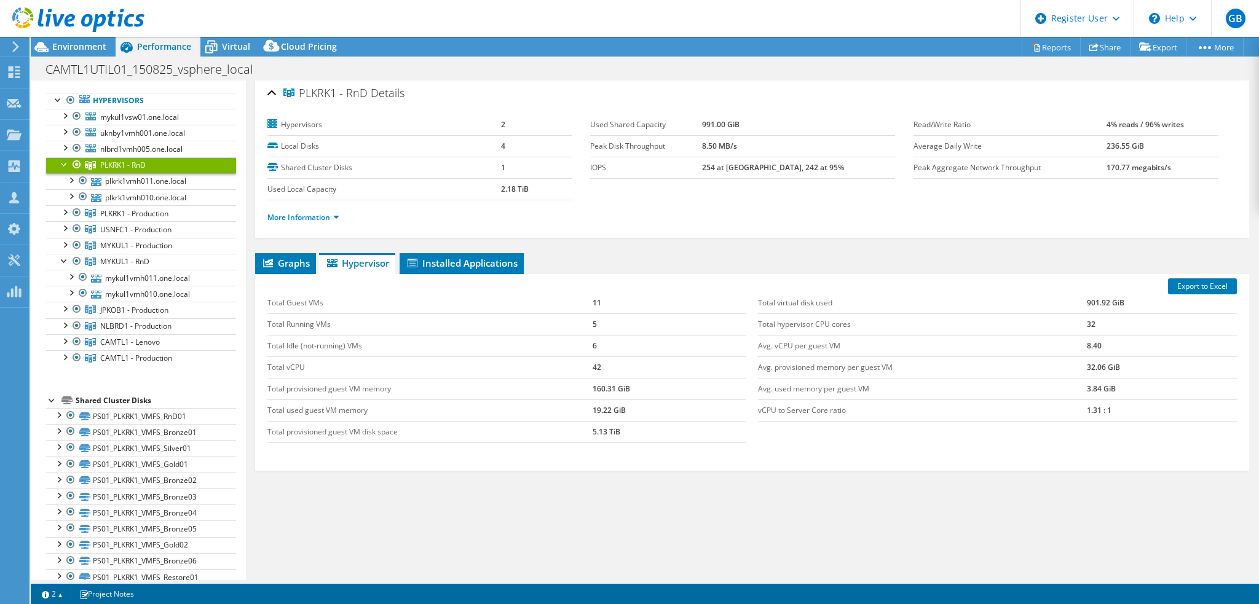
click at [66, 163] on div at bounding box center [64, 163] width 12 height 12
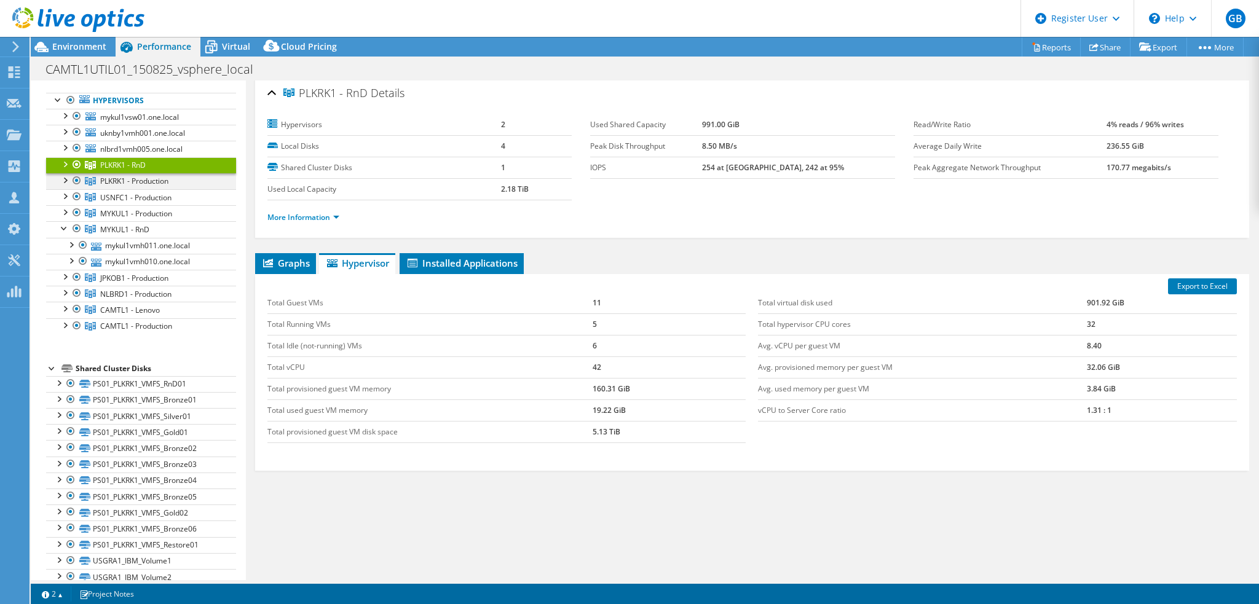
click at [66, 178] on div at bounding box center [64, 179] width 12 height 12
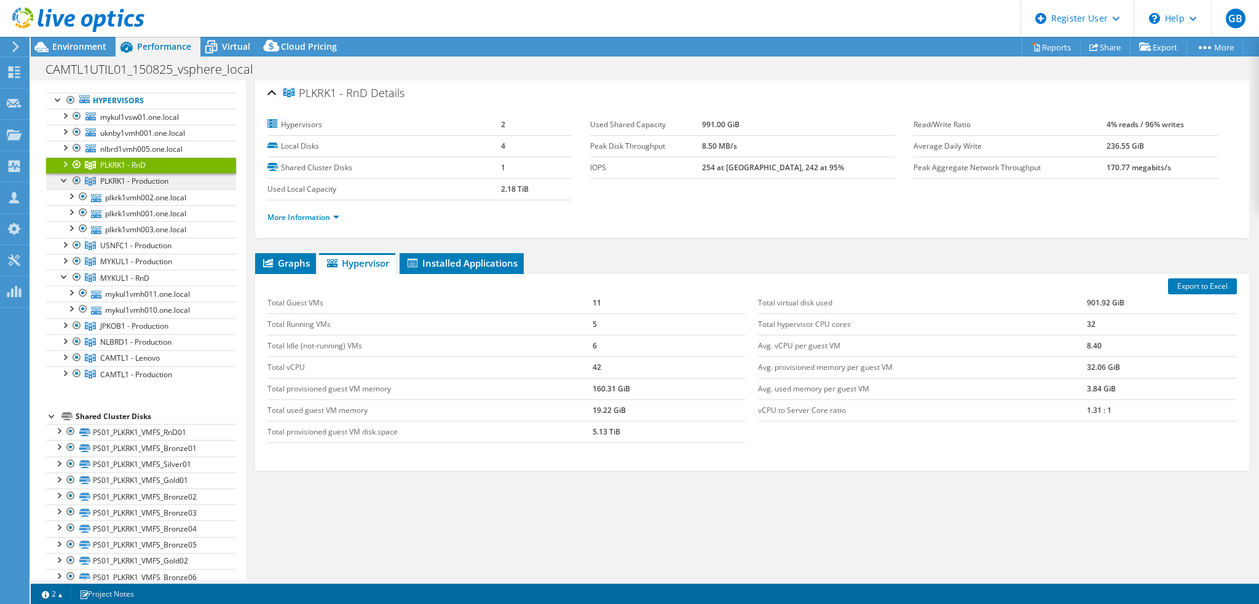
click at [128, 170] on span "PLKRK1 - Production" at bounding box center [122, 165] width 45 height 10
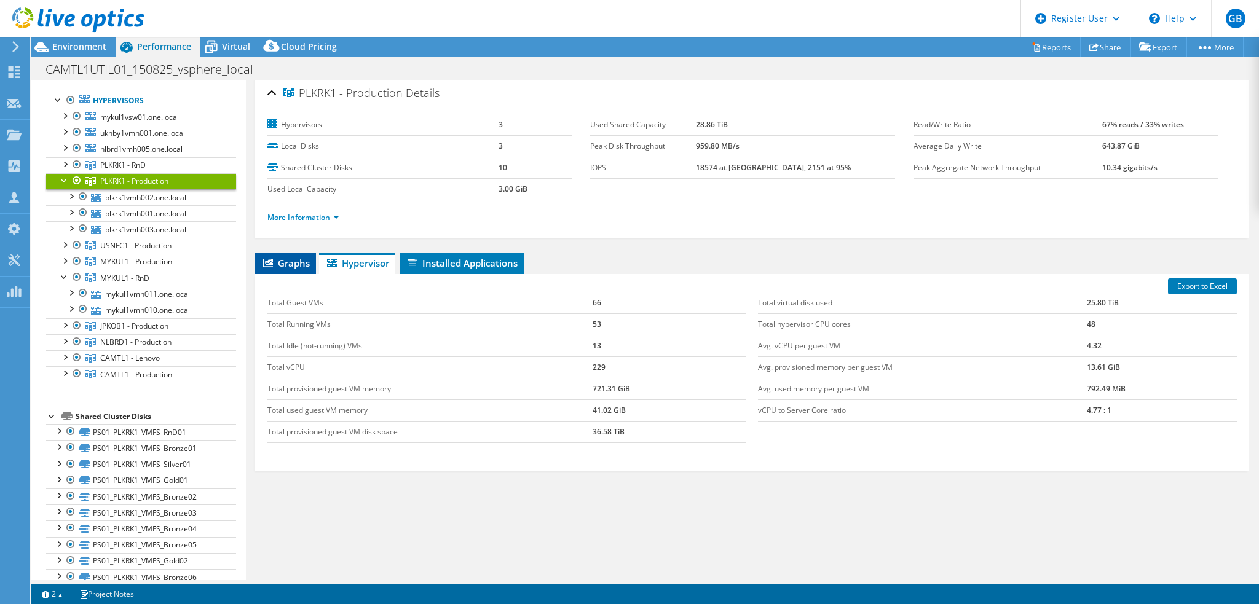
click at [277, 259] on span "Graphs" at bounding box center [285, 263] width 49 height 12
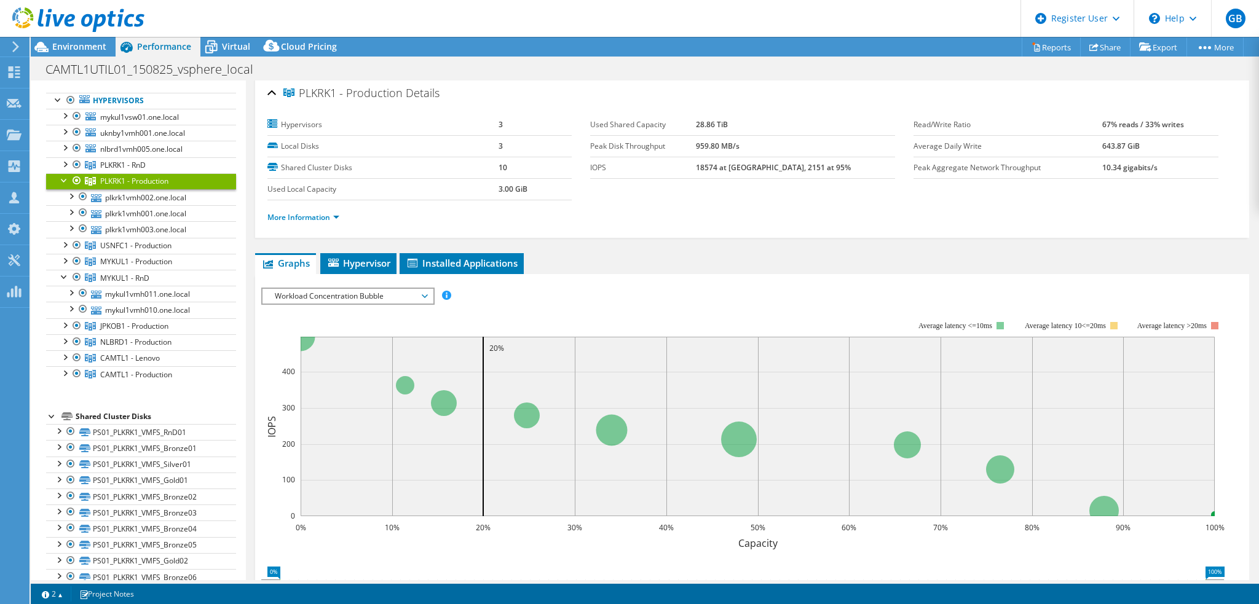
scroll to position [61, 0]
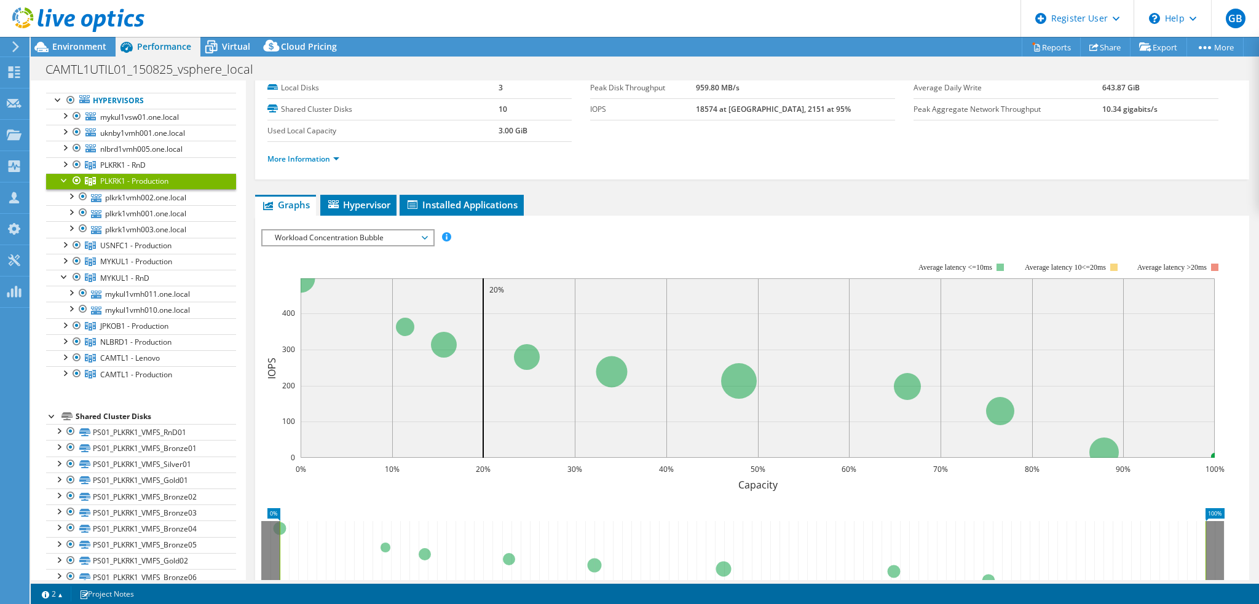
click at [307, 235] on span "Workload Concentration Bubble" at bounding box center [348, 237] width 158 height 15
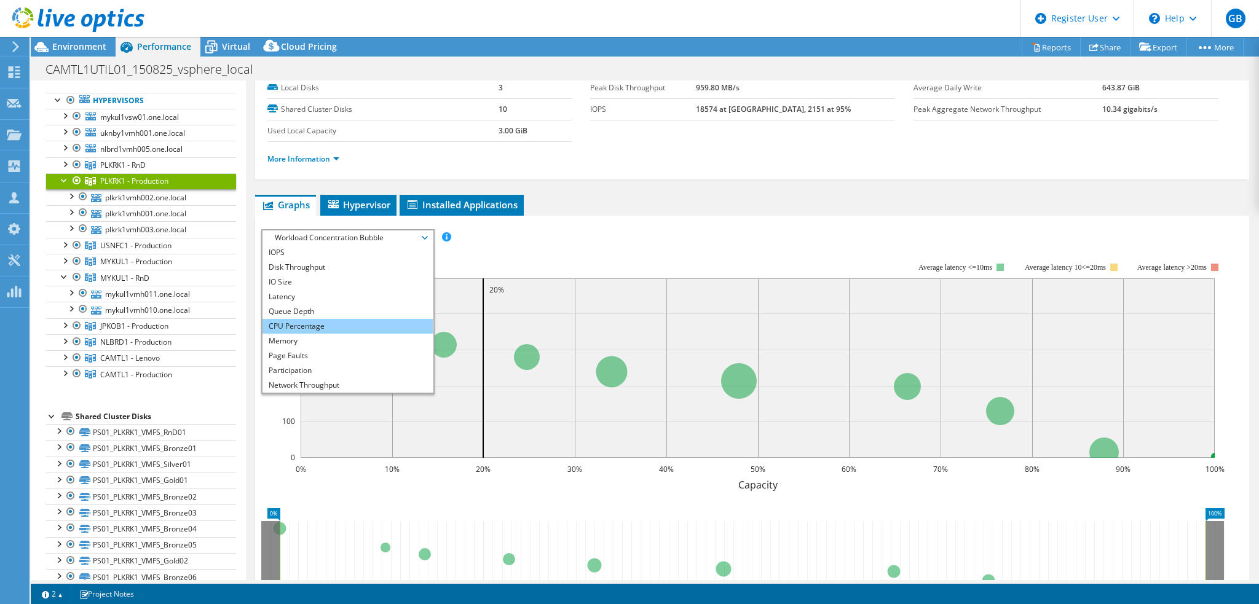
click at [309, 325] on li "CPU Percentage" at bounding box center [347, 326] width 170 height 15
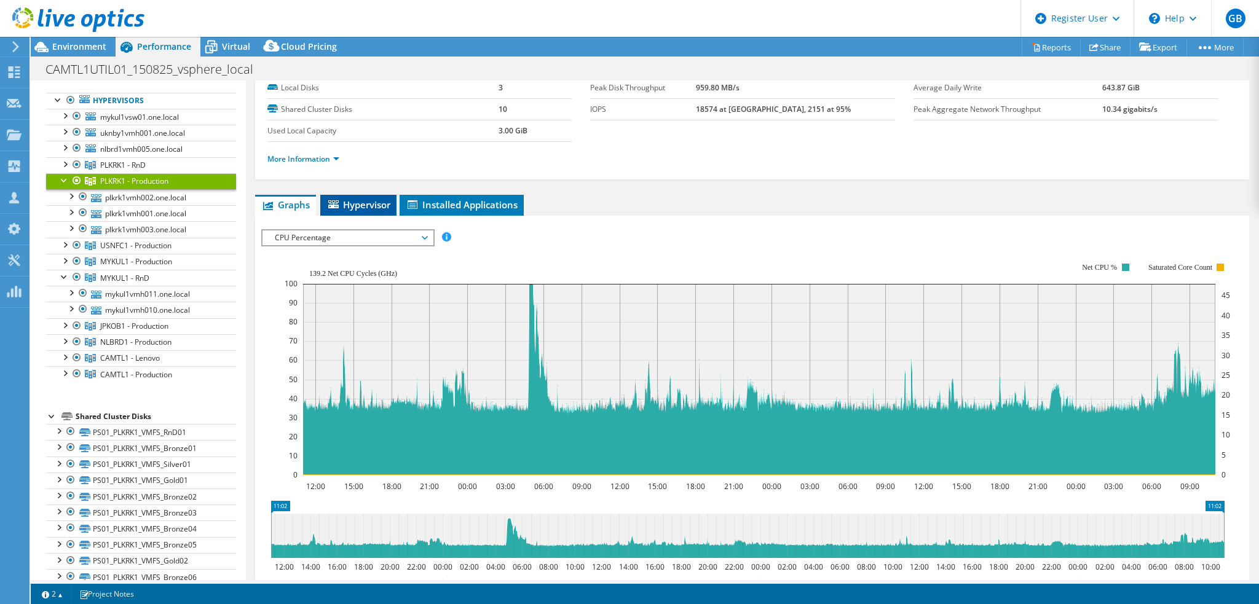
click at [369, 200] on span "Hypervisor" at bounding box center [358, 205] width 64 height 12
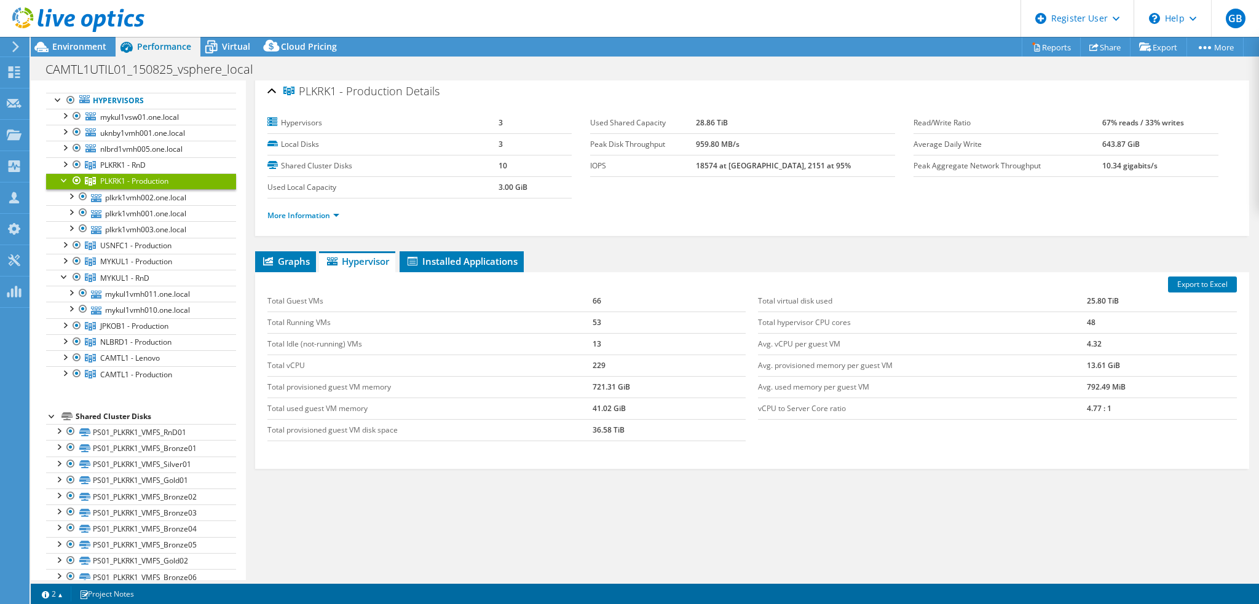
scroll to position [3, 0]
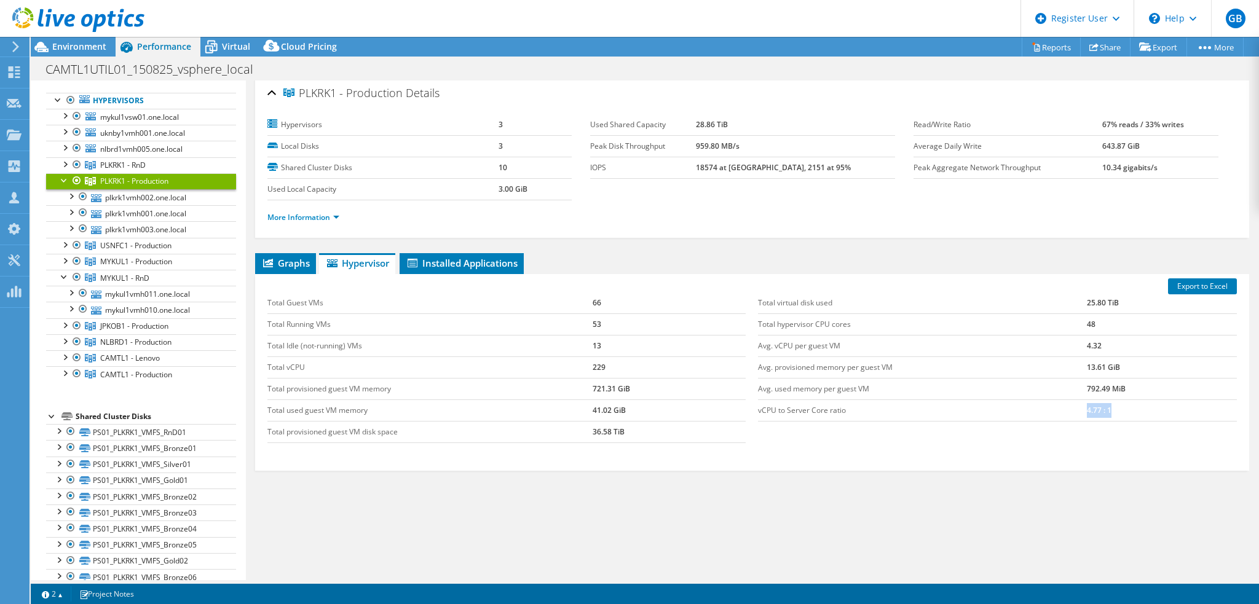
drag, startPoint x: 1106, startPoint y: 404, endPoint x: 1047, endPoint y: 420, distance: 60.4
click at [1036, 405] on tr "vCPU to Server Core ratio 4.77 : 1" at bounding box center [997, 411] width 479 height 22
click at [292, 264] on span "Graphs" at bounding box center [285, 263] width 49 height 12
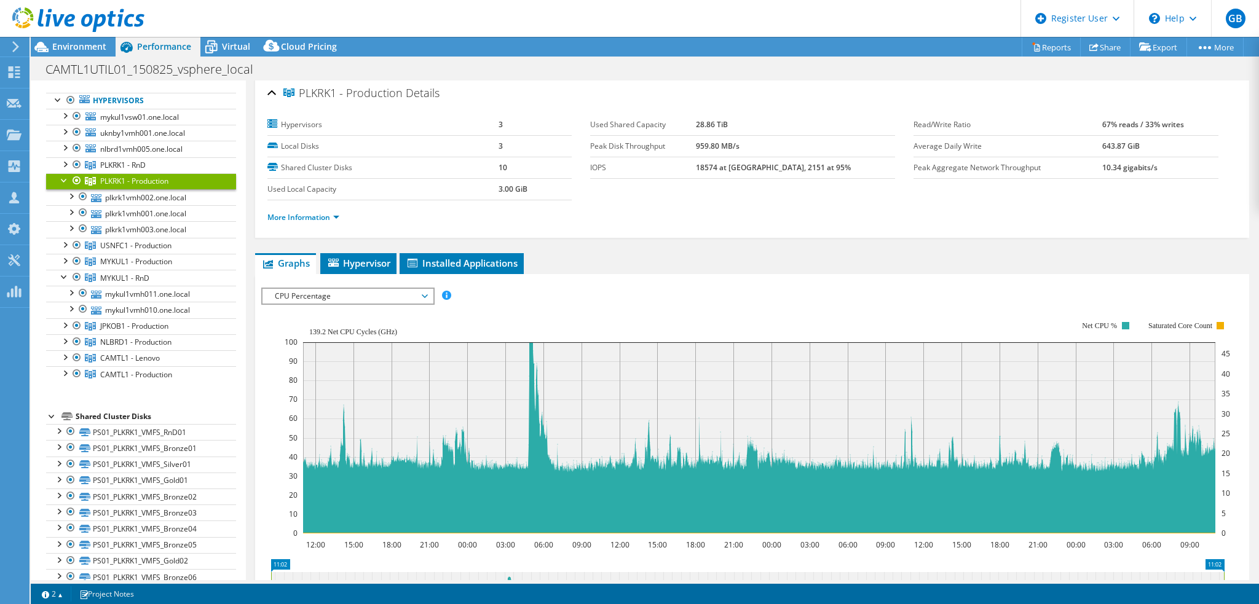
scroll to position [61, 0]
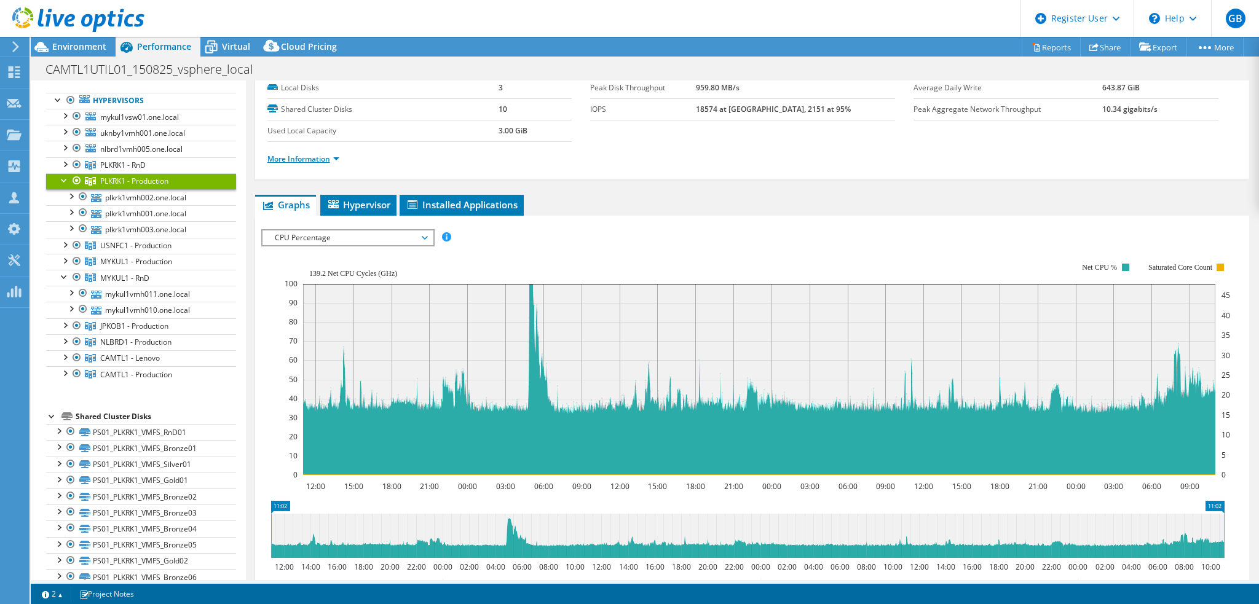
click at [326, 156] on link "More Information" at bounding box center [303, 159] width 72 height 10
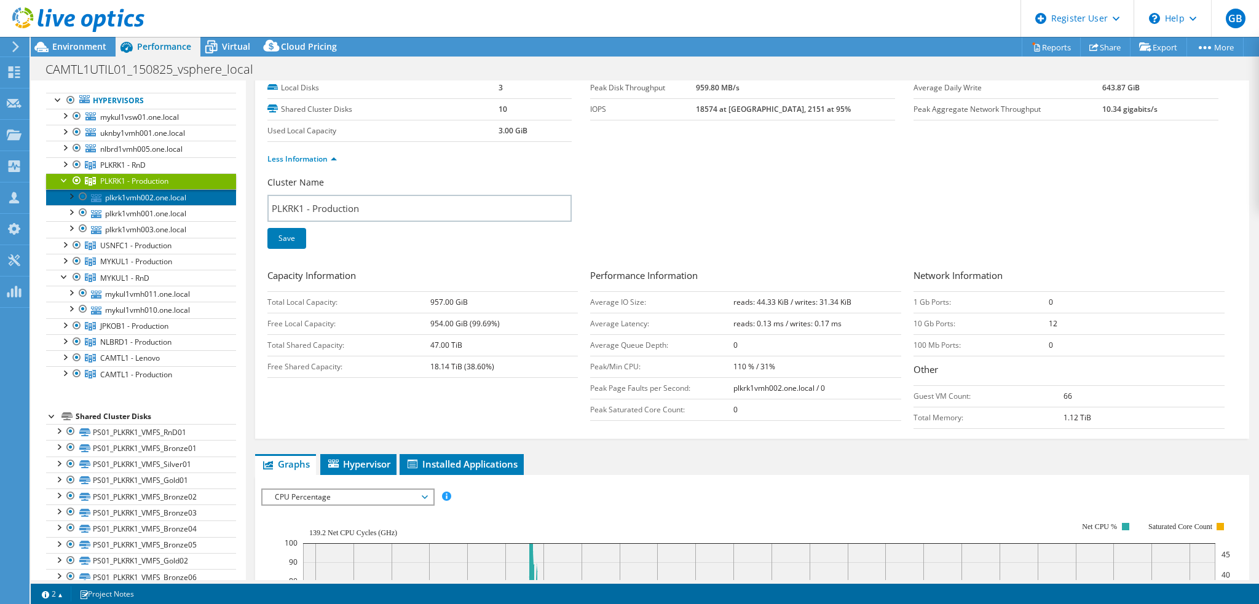
click at [167, 195] on link "plkrk1vmh002.one.local" at bounding box center [141, 197] width 190 height 16
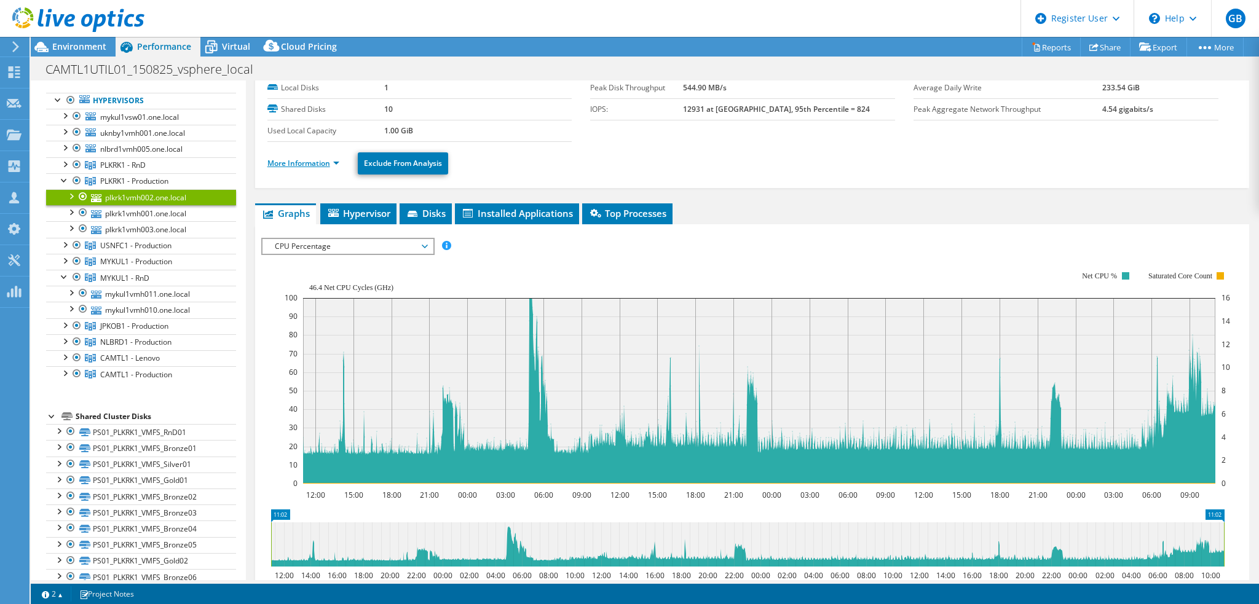
click at [329, 160] on link "More Information" at bounding box center [303, 163] width 72 height 10
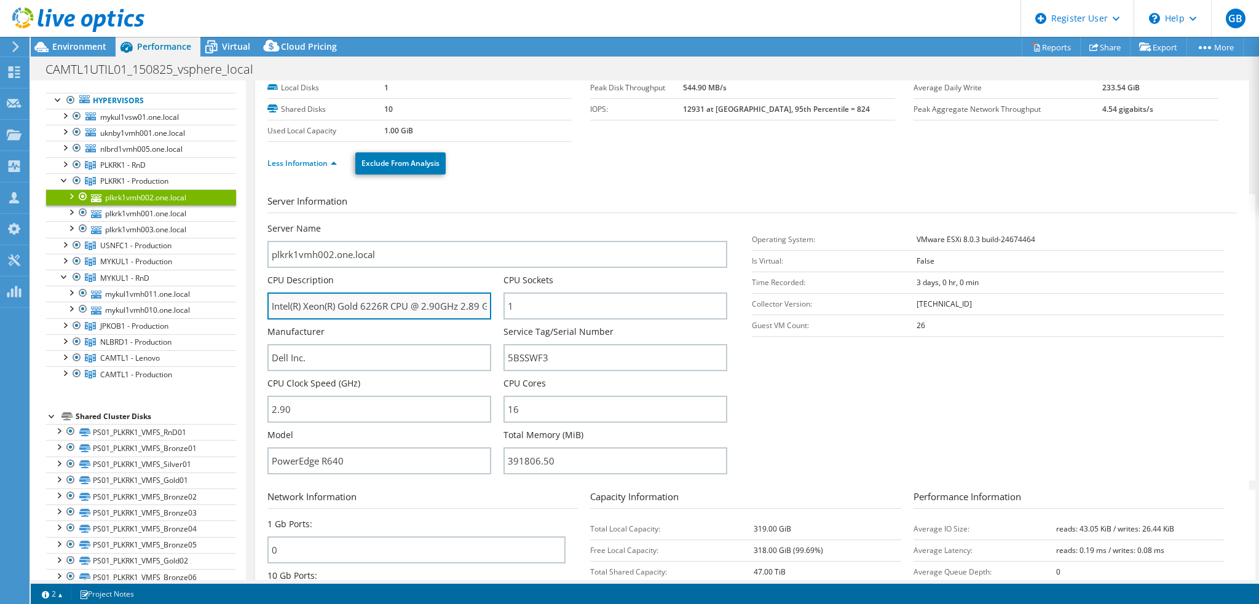
drag, startPoint x: 379, startPoint y: 303, endPoint x: 359, endPoint y: 305, distance: 20.4
click at [359, 305] on input "Intel(R) Xeon(R) Gold 6226R CPU @ 2.90GHz 2.89 GHz" at bounding box center [379, 306] width 224 height 27
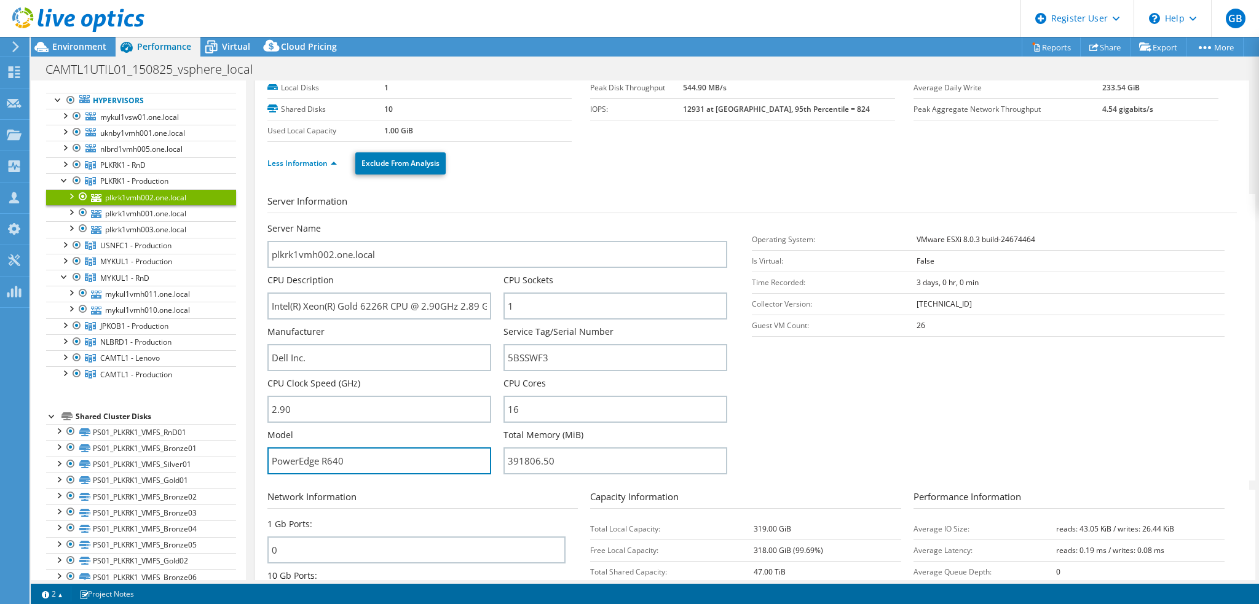
drag, startPoint x: 323, startPoint y: 454, endPoint x: 270, endPoint y: 382, distance: 88.8
click at [271, 223] on div "Server Name plkrk1vmh002.one.local CPU Description Intel(R) Xeon(R) Gold 6226R …" at bounding box center [503, 223] width 473 height 0
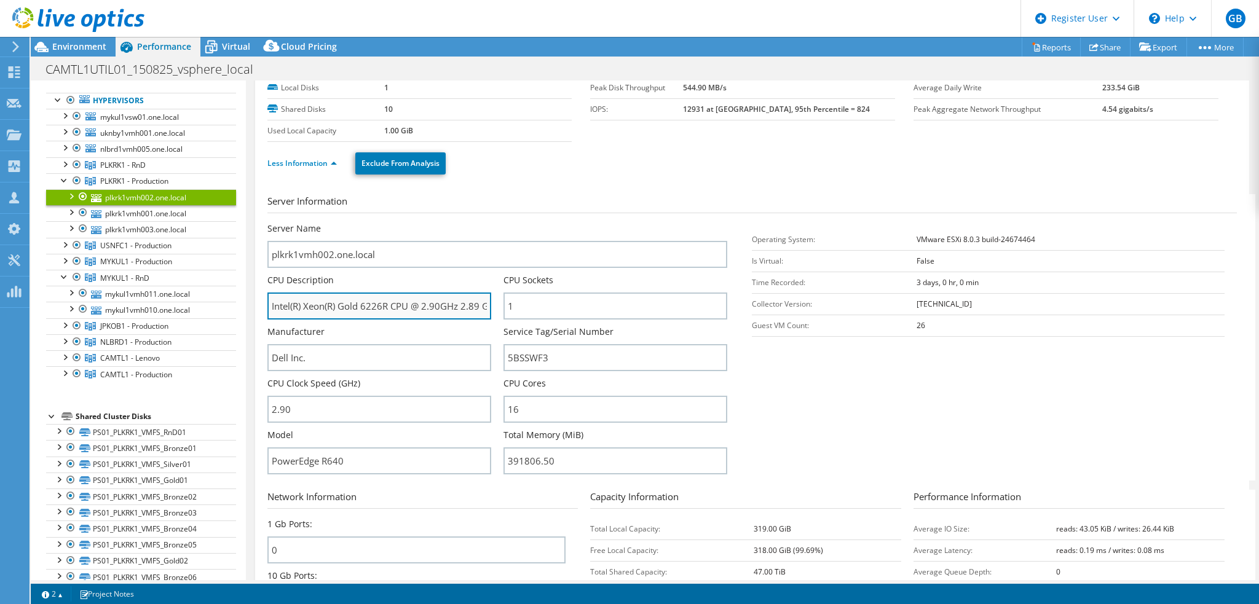
click at [354, 308] on input "Intel(R) Xeon(R) Gold 6226R CPU @ 2.90GHz 2.89 GHz" at bounding box center [379, 306] width 224 height 27
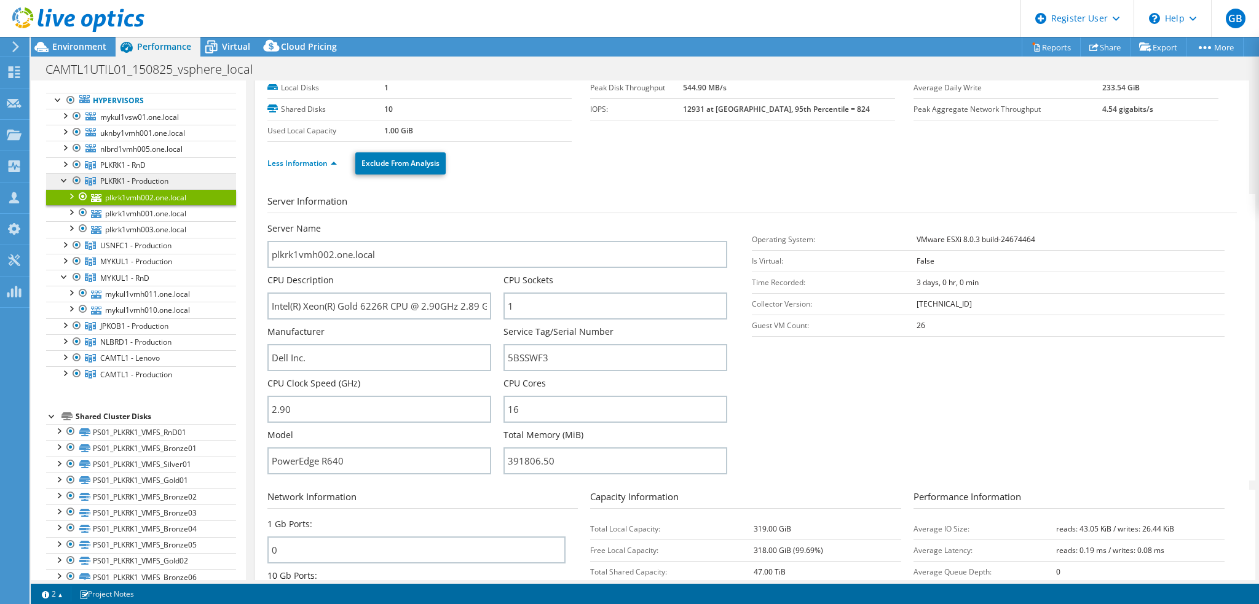
click at [146, 170] on span "PLKRK1 - Production" at bounding box center [122, 165] width 45 height 10
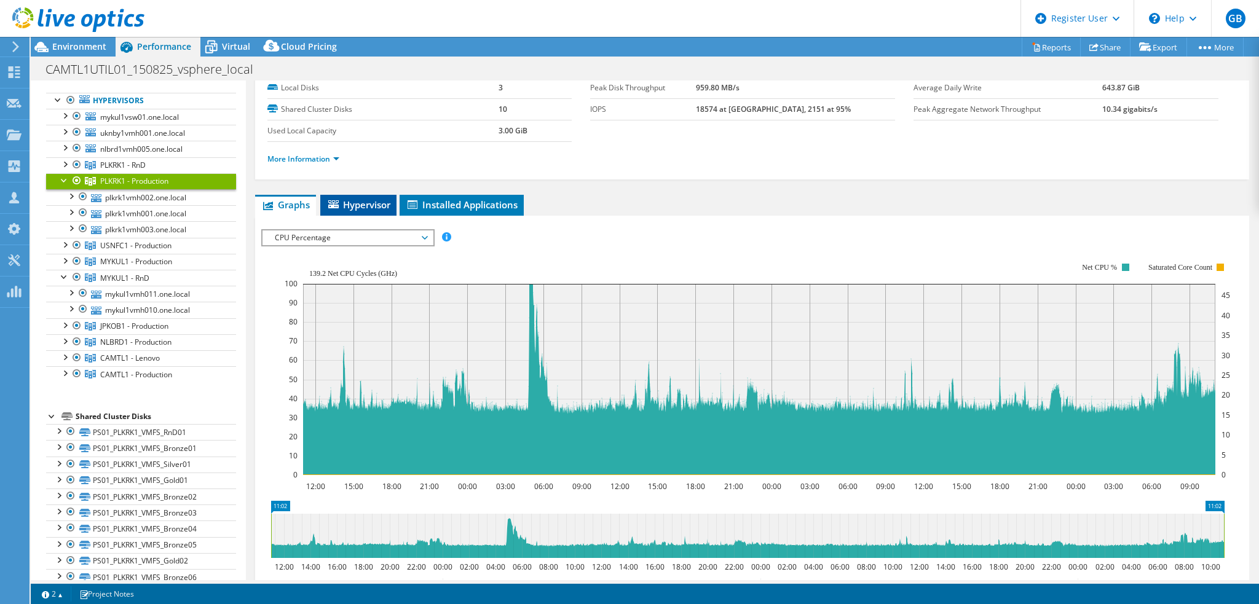
click at [361, 206] on span "Hypervisor" at bounding box center [358, 205] width 64 height 12
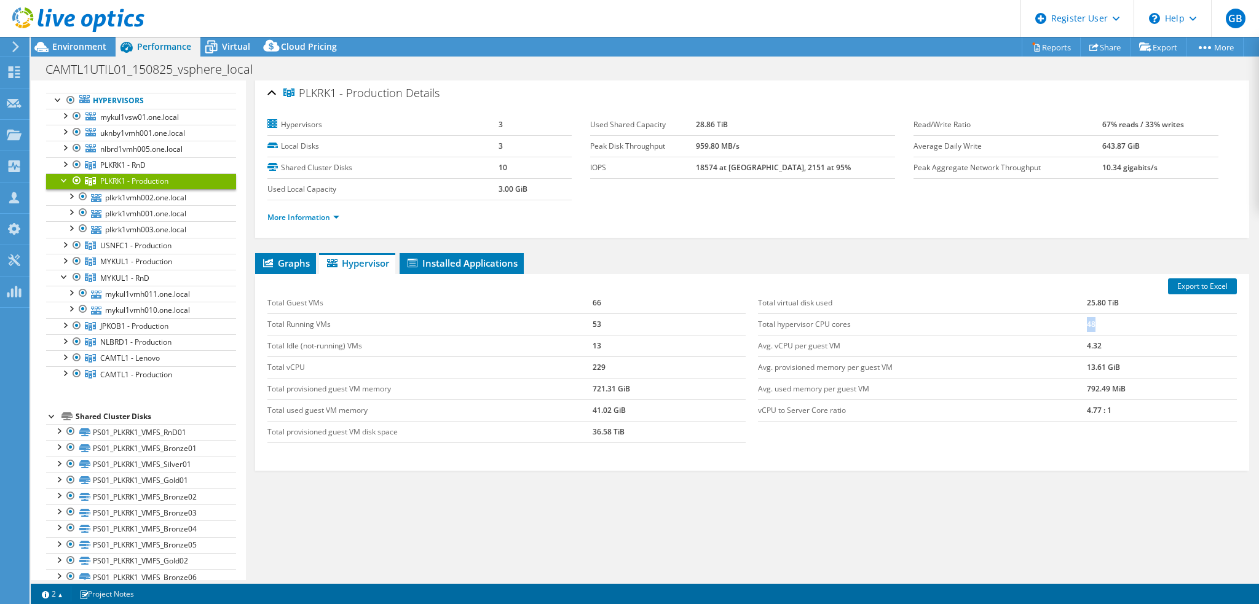
drag, startPoint x: 1117, startPoint y: 324, endPoint x: 1030, endPoint y: 342, distance: 88.5
click at [983, 324] on tr "Total hypervisor CPU cores 48" at bounding box center [997, 324] width 479 height 22
click at [295, 257] on span "Graphs" at bounding box center [285, 263] width 49 height 12
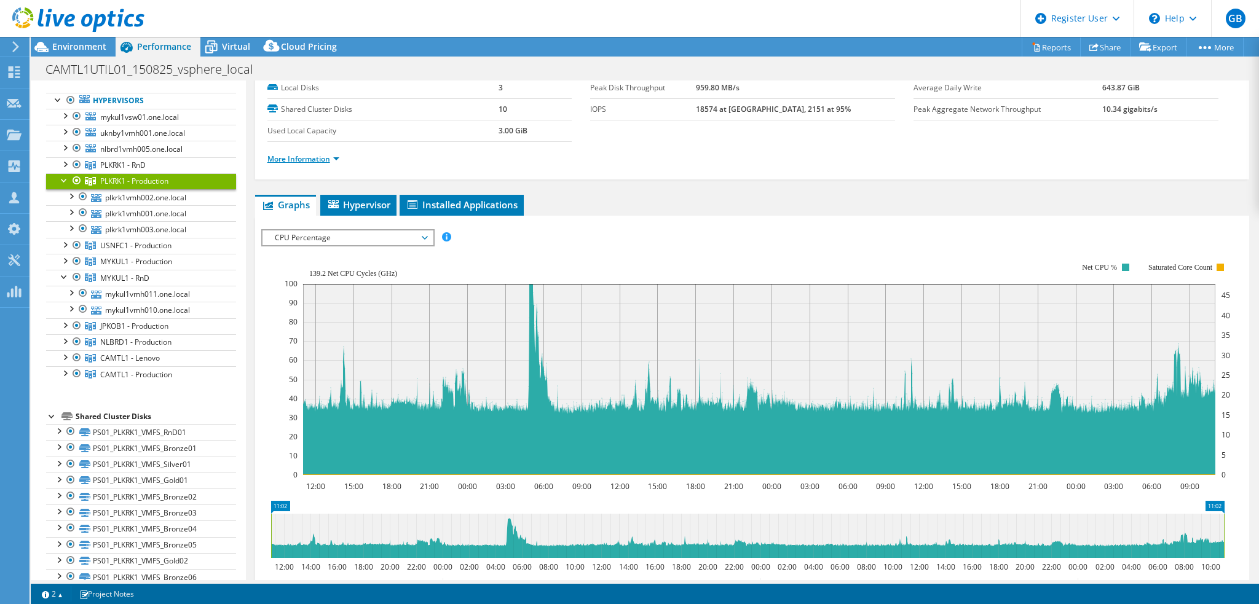
click at [315, 159] on link "More Information" at bounding box center [303, 159] width 72 height 10
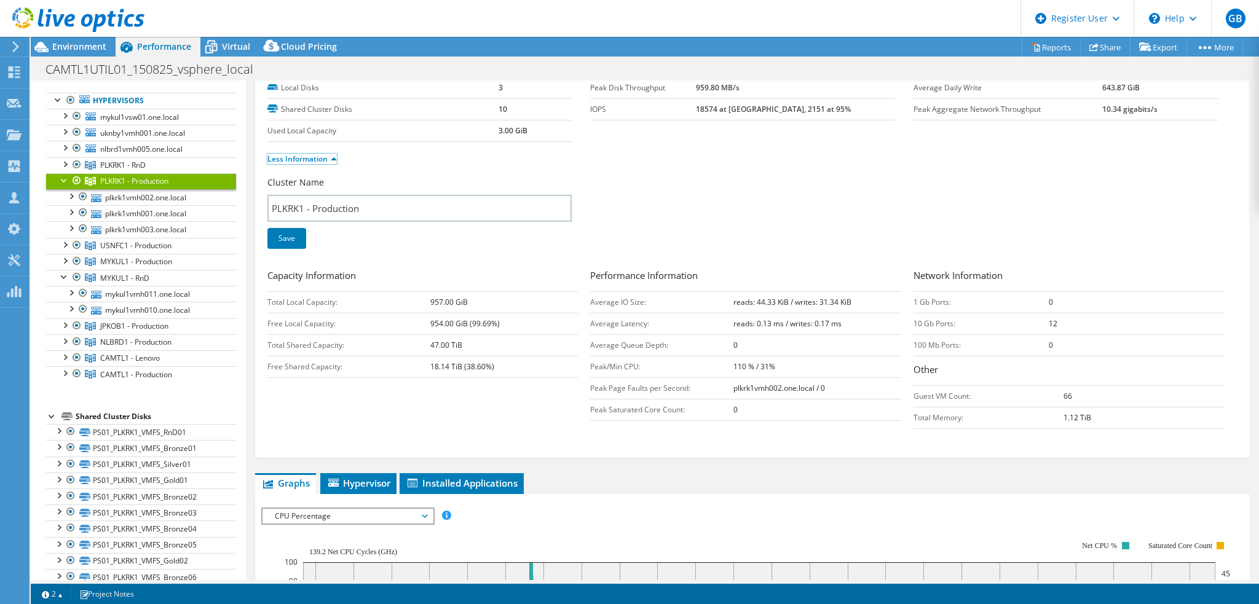
scroll to position [184, 0]
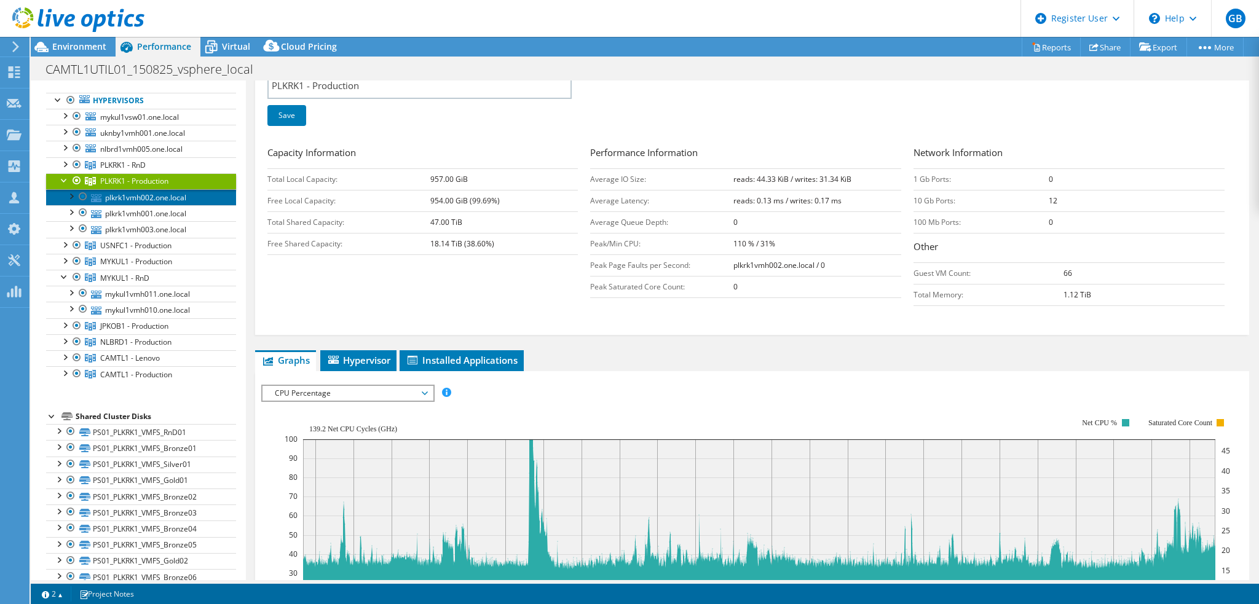
click at [170, 196] on link "plkrk1vmh002.one.local" at bounding box center [141, 197] width 190 height 16
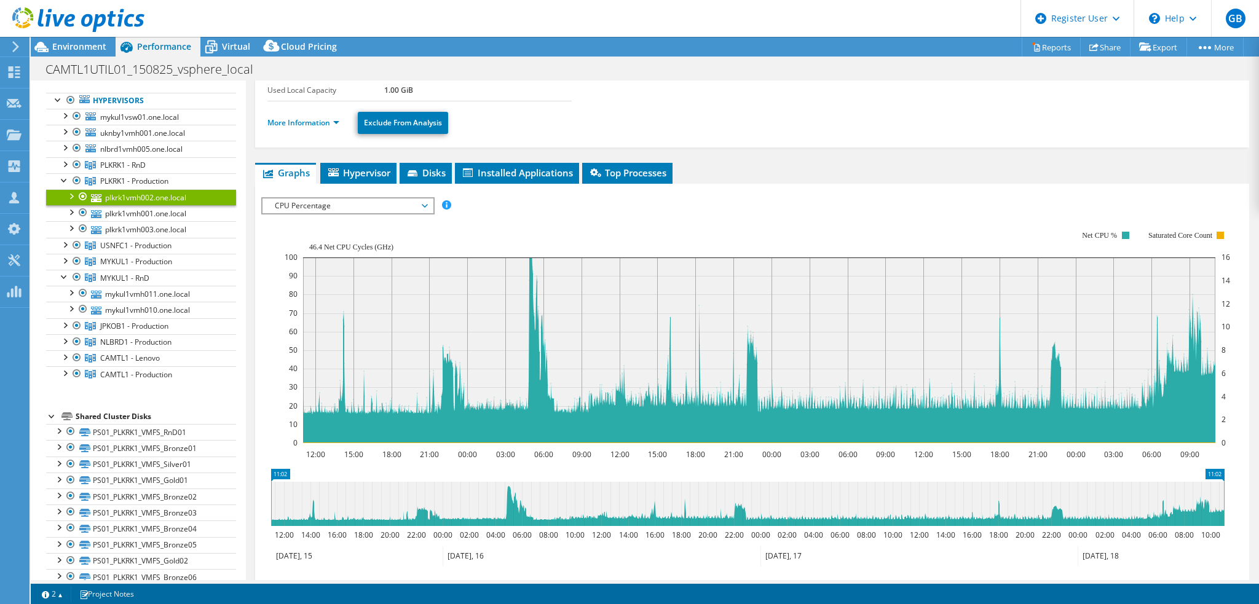
scroll to position [9, 0]
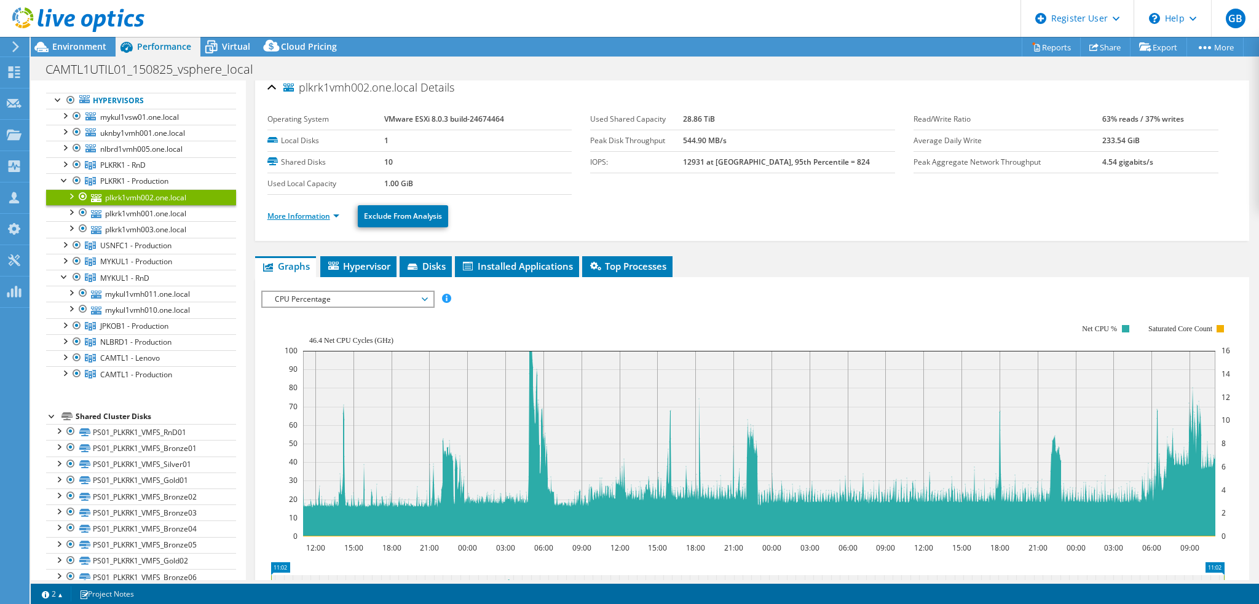
click at [326, 216] on link "More Information" at bounding box center [303, 216] width 72 height 10
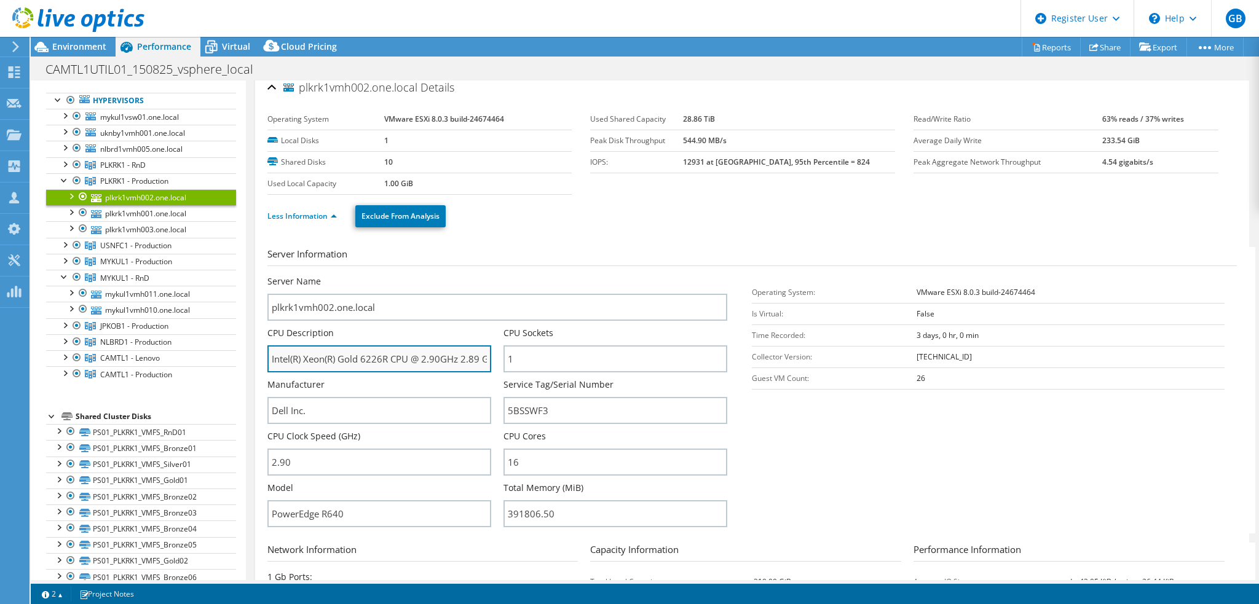
drag, startPoint x: 385, startPoint y: 358, endPoint x: 371, endPoint y: 358, distance: 13.5
click at [371, 358] on input "Intel(R) Xeon(R) Gold 6226R CPU @ 2.90GHz 2.89 GHz" at bounding box center [379, 358] width 224 height 27
drag, startPoint x: 388, startPoint y: 350, endPoint x: 241, endPoint y: 347, distance: 147.5
click at [239, 348] on div "Open All Close All Hide Excluded Nodes Project Tree Filter" at bounding box center [645, 331] width 1228 height 500
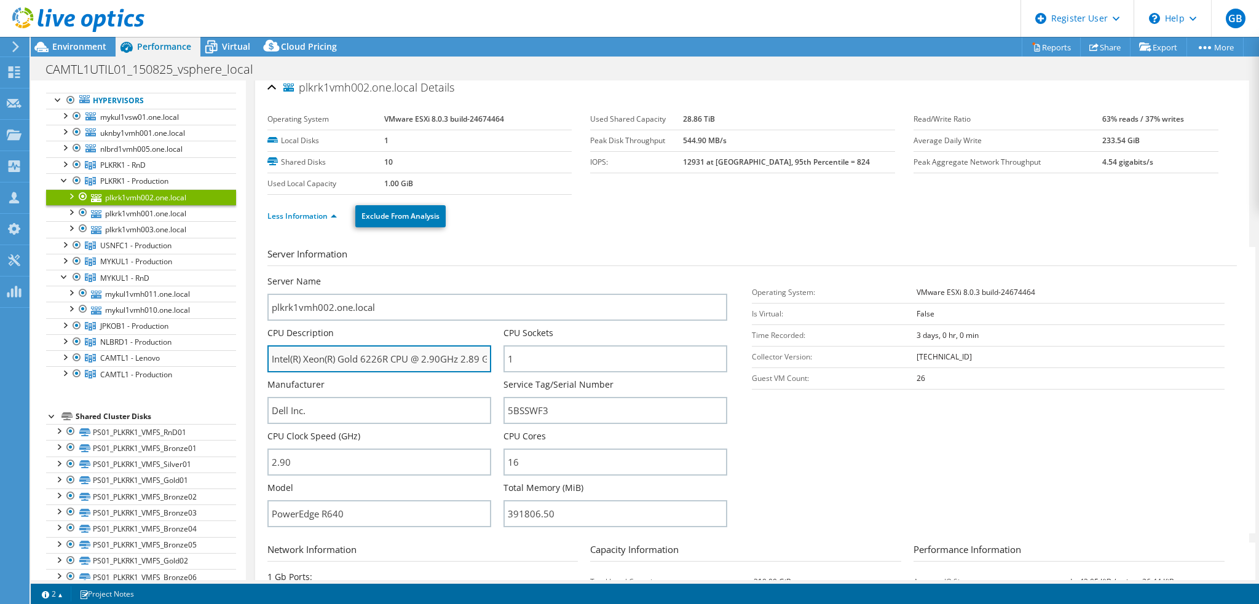
click at [371, 361] on input "Intel(R) Xeon(R) Gold 6226R CPU @ 2.90GHz 2.89 GHz" at bounding box center [379, 358] width 224 height 27
click at [368, 356] on input "Intel(R) Xeon(R) Gold 6226R CPU @ 2.90GHz 2.89 GHz" at bounding box center [379, 358] width 224 height 27
click at [131, 173] on link "PLKRK1 - Production" at bounding box center [141, 165] width 190 height 16
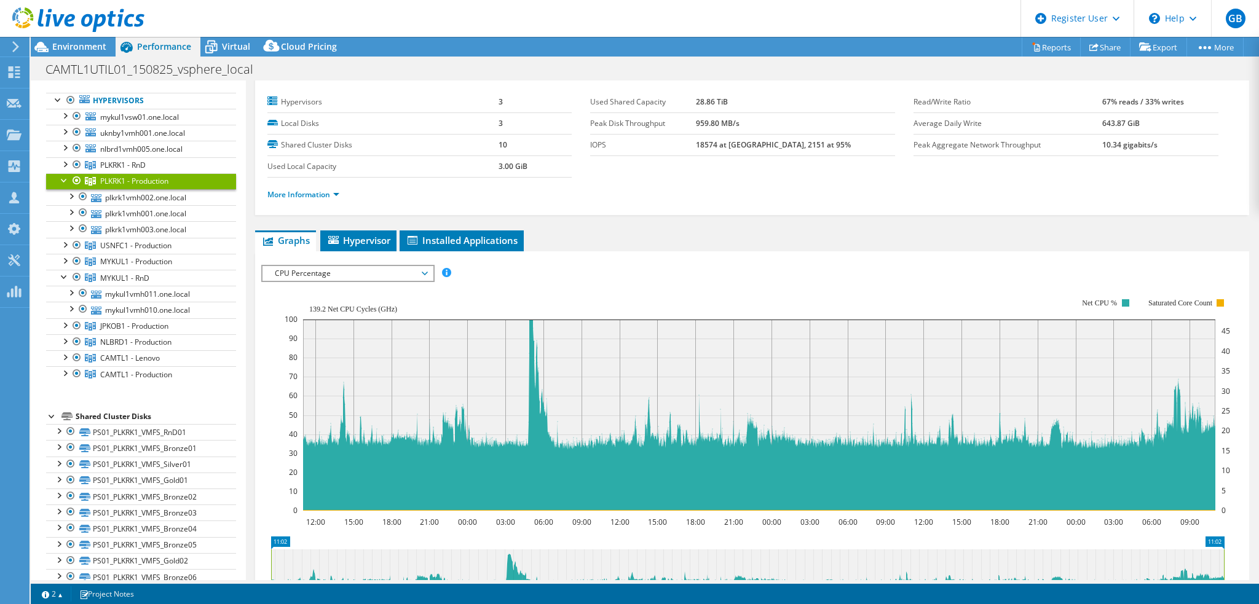
scroll to position [70, 0]
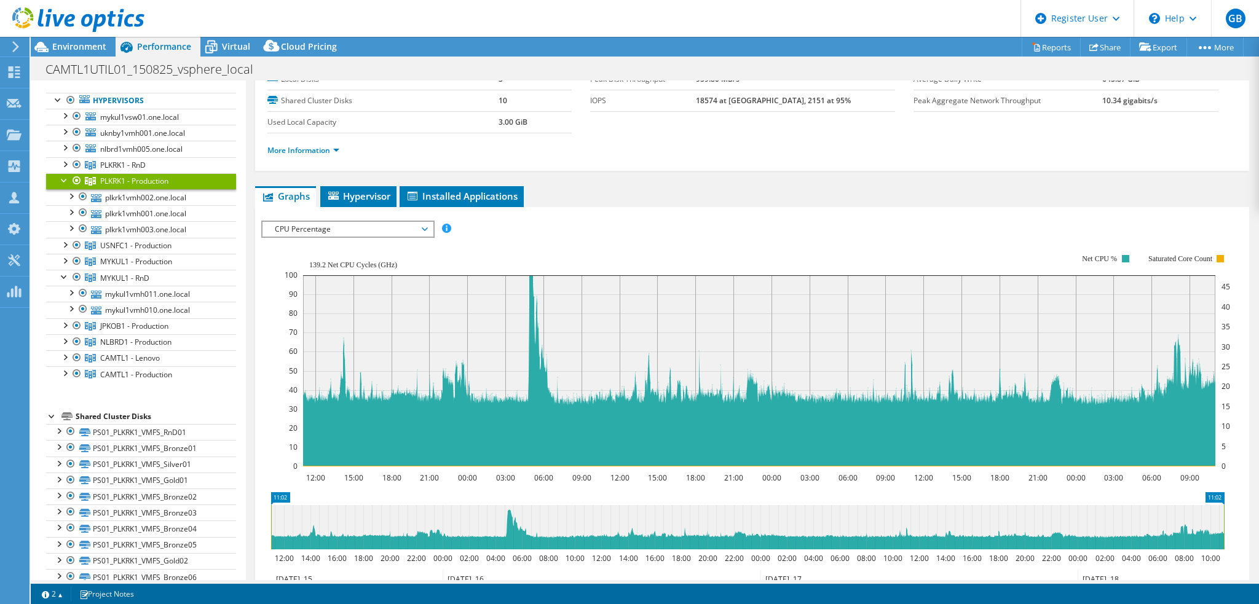
click at [64, 176] on div at bounding box center [64, 179] width 12 height 12
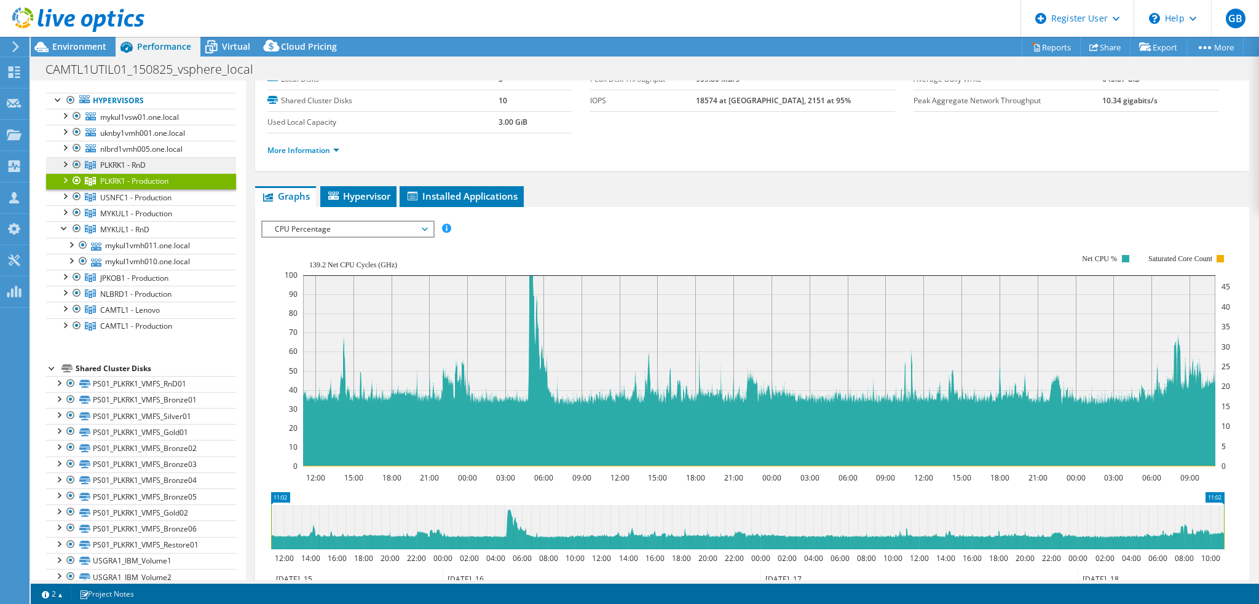
click at [136, 164] on span "PLKRK1 - RnD" at bounding box center [122, 165] width 45 height 10
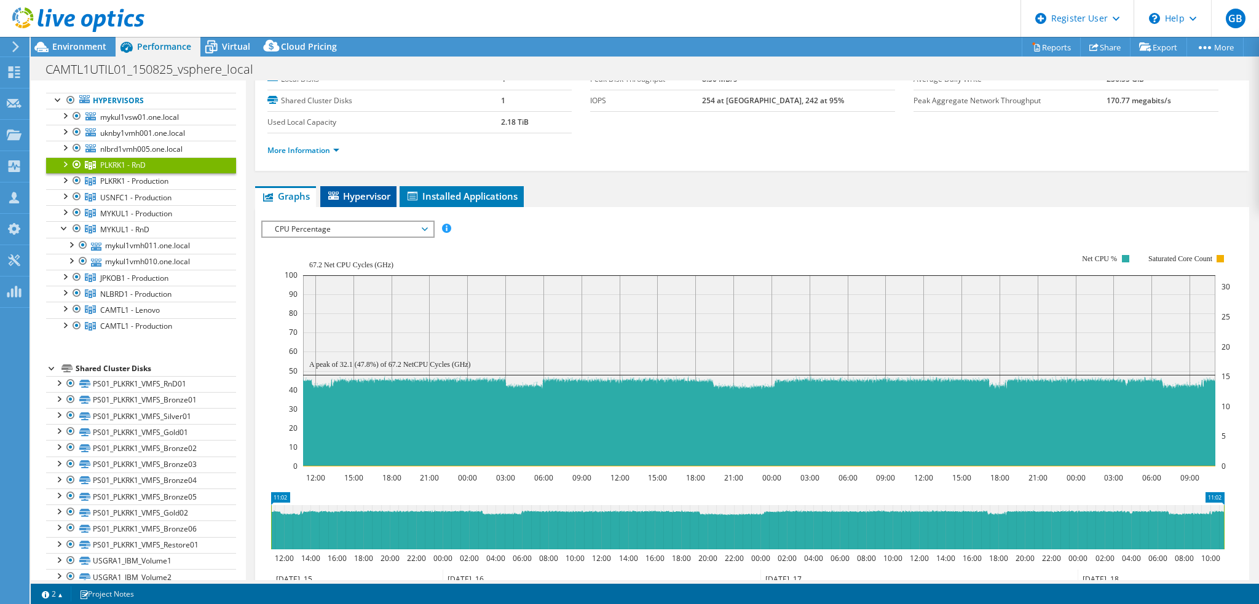
click at [364, 190] on span "Hypervisor" at bounding box center [358, 196] width 64 height 12
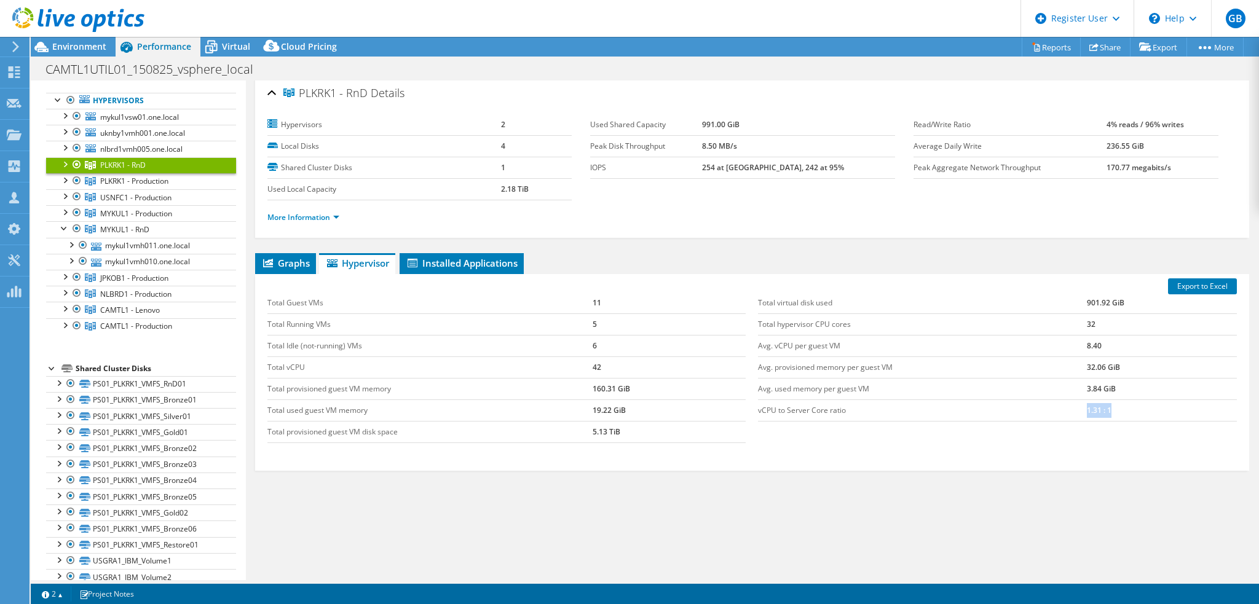
drag, startPoint x: 1114, startPoint y: 410, endPoint x: 1025, endPoint y: 408, distance: 88.5
click at [1026, 408] on tr "vCPU to Server Core ratio 1.31 : 1" at bounding box center [997, 411] width 479 height 22
click at [298, 259] on span "Graphs" at bounding box center [285, 263] width 49 height 12
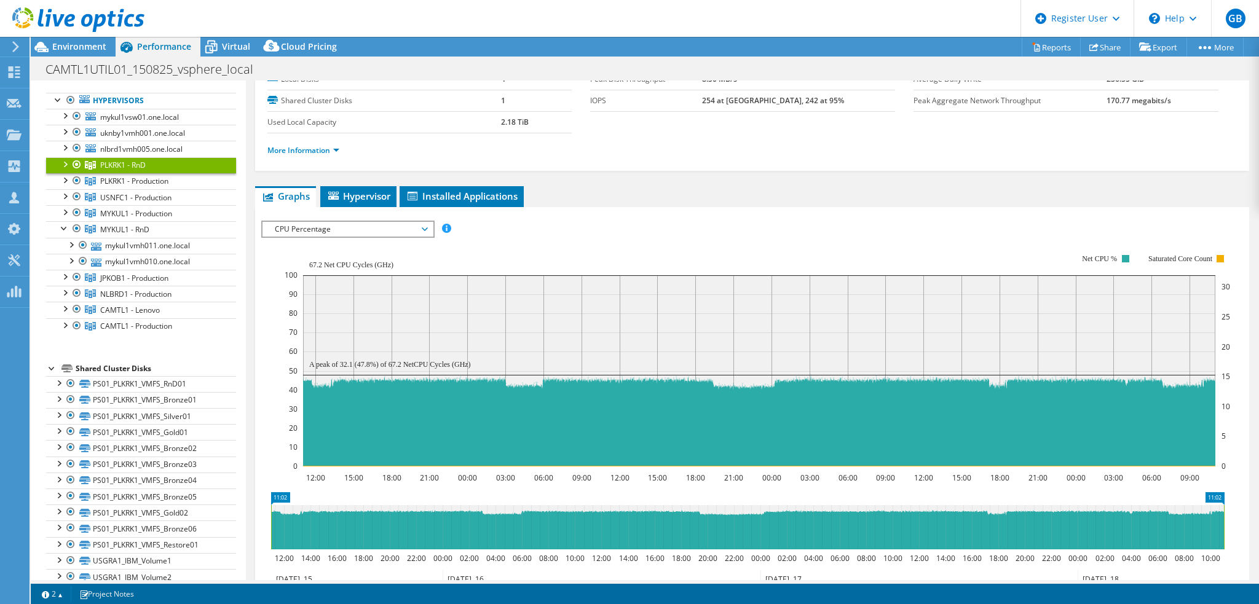
click at [360, 195] on span "Hypervisor" at bounding box center [358, 196] width 64 height 12
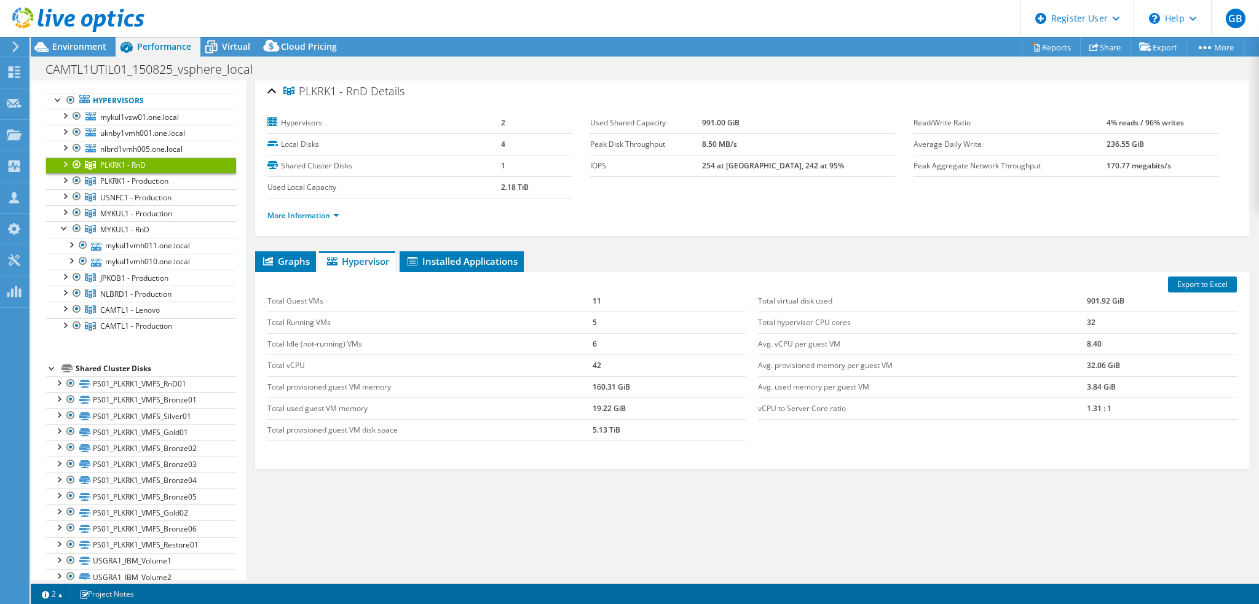
scroll to position [3, 0]
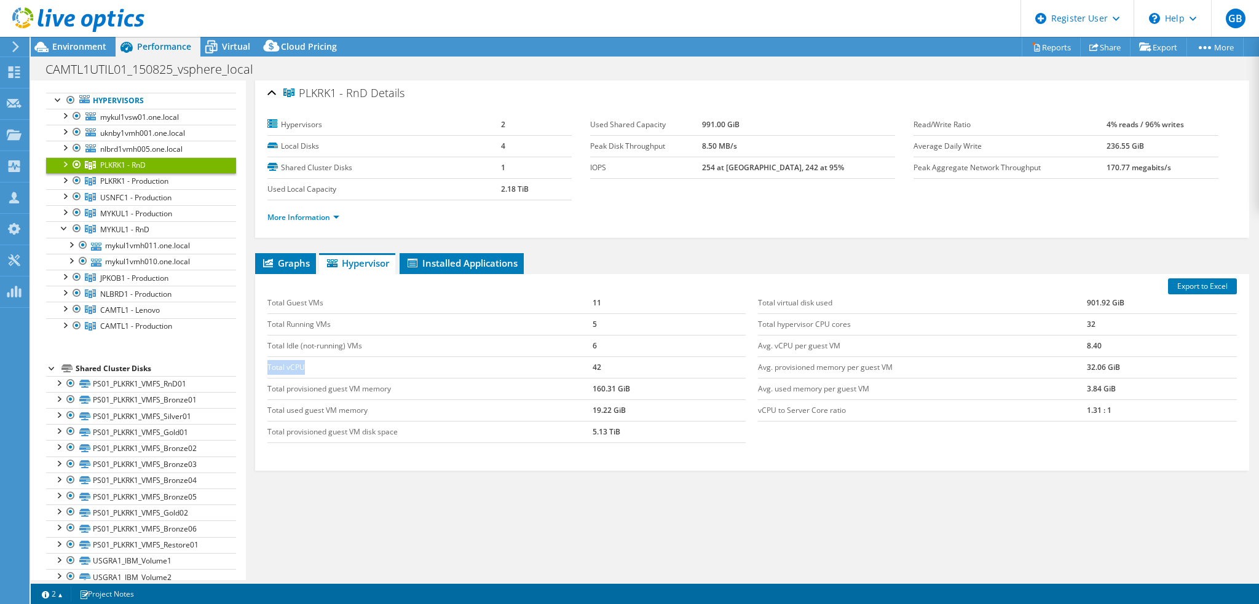
drag, startPoint x: 270, startPoint y: 361, endPoint x: 388, endPoint y: 357, distance: 118.7
click at [388, 361] on td "Total vCPU" at bounding box center [429, 367] width 325 height 22
drag, startPoint x: 268, startPoint y: 312, endPoint x: 607, endPoint y: 327, distance: 339.6
click at [607, 327] on tr "Total Running VMs 5" at bounding box center [506, 324] width 479 height 22
click at [595, 323] on td "5" at bounding box center [670, 324] width 154 height 22
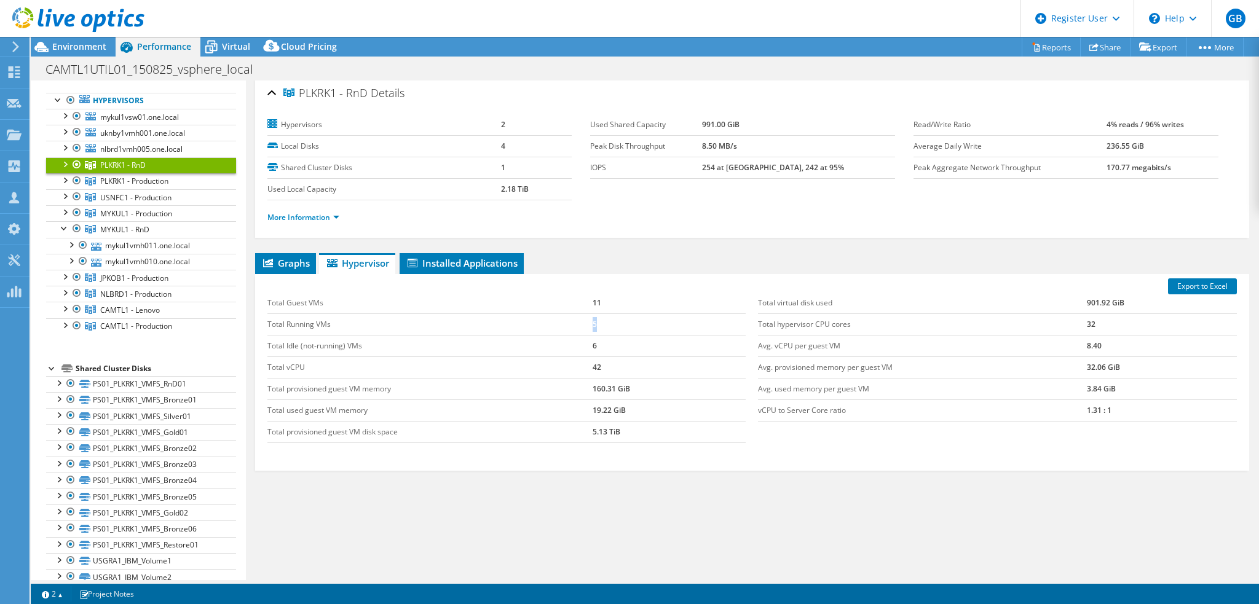
drag, startPoint x: 595, startPoint y: 325, endPoint x: 578, endPoint y: 324, distance: 17.3
click at [578, 324] on tr "Total Running VMs 5" at bounding box center [506, 324] width 479 height 22
drag, startPoint x: 286, startPoint y: 362, endPoint x: 613, endPoint y: 368, distance: 326.4
click at [613, 368] on tr "Total vCPU 42" at bounding box center [506, 367] width 479 height 22
click at [1071, 342] on tr "Avg. vCPU per guest VM 8.40" at bounding box center [997, 346] width 479 height 22
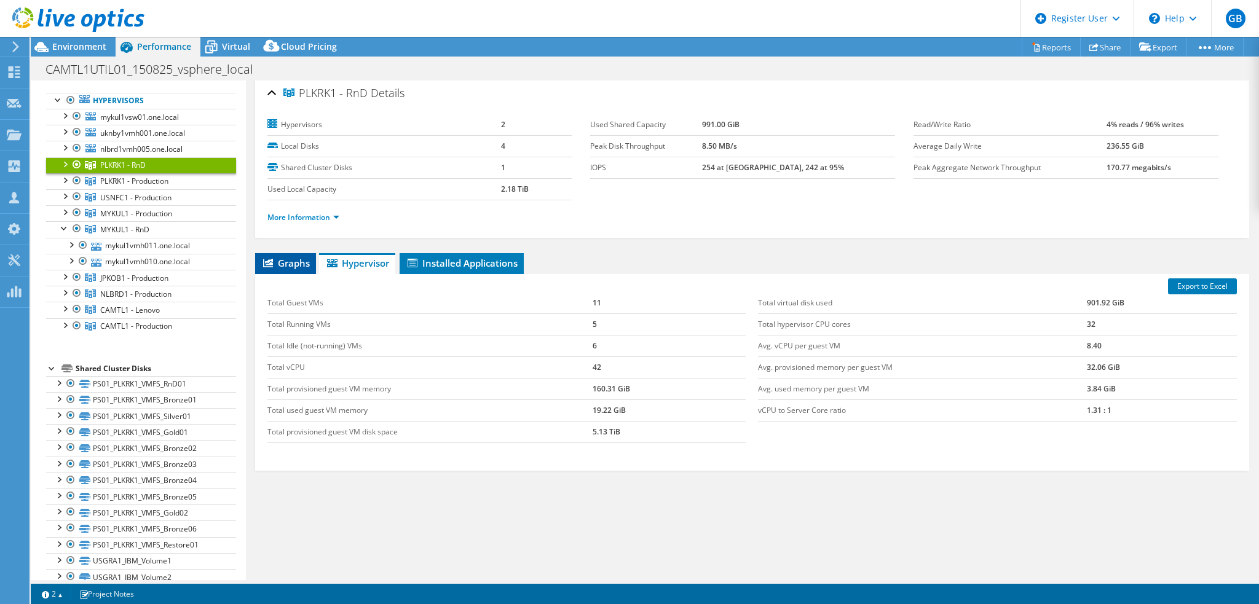
click at [290, 262] on span "Graphs" at bounding box center [285, 263] width 49 height 12
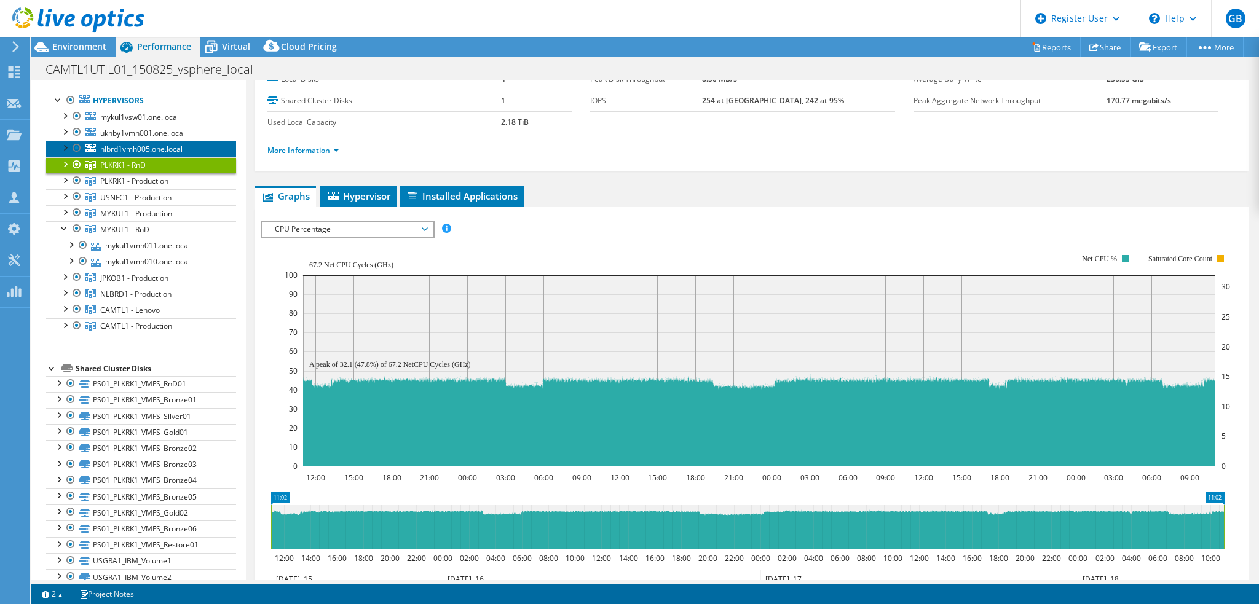
click at [135, 148] on span "nlbrd1vmh005.one.local" at bounding box center [141, 149] width 82 height 10
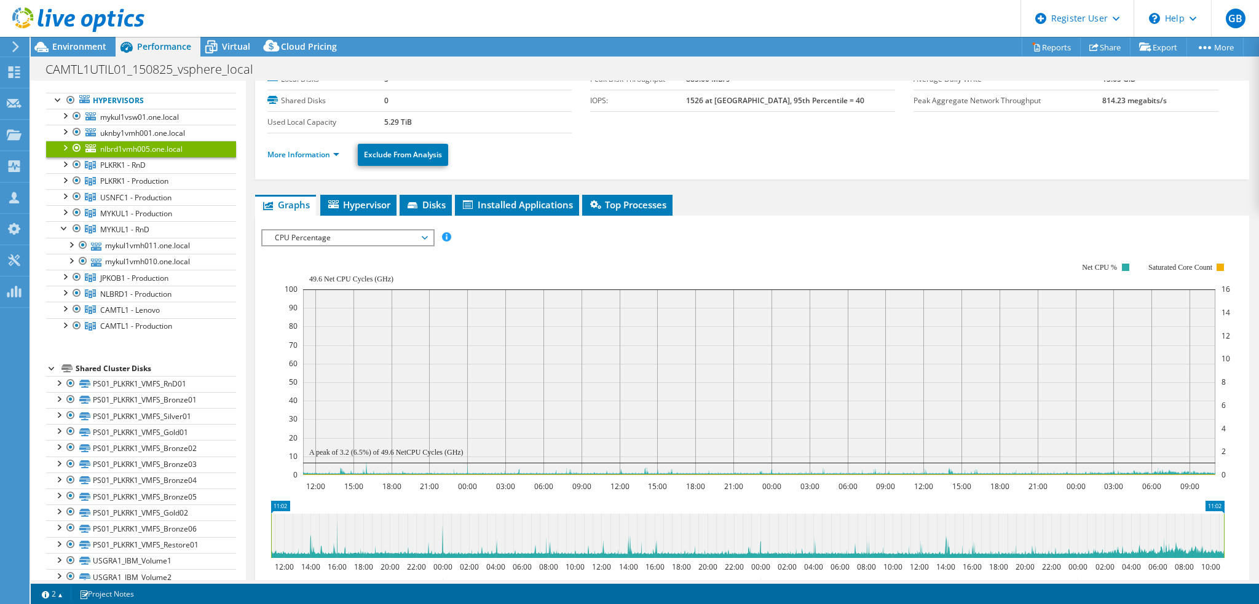
click at [66, 145] on div at bounding box center [64, 147] width 12 height 12
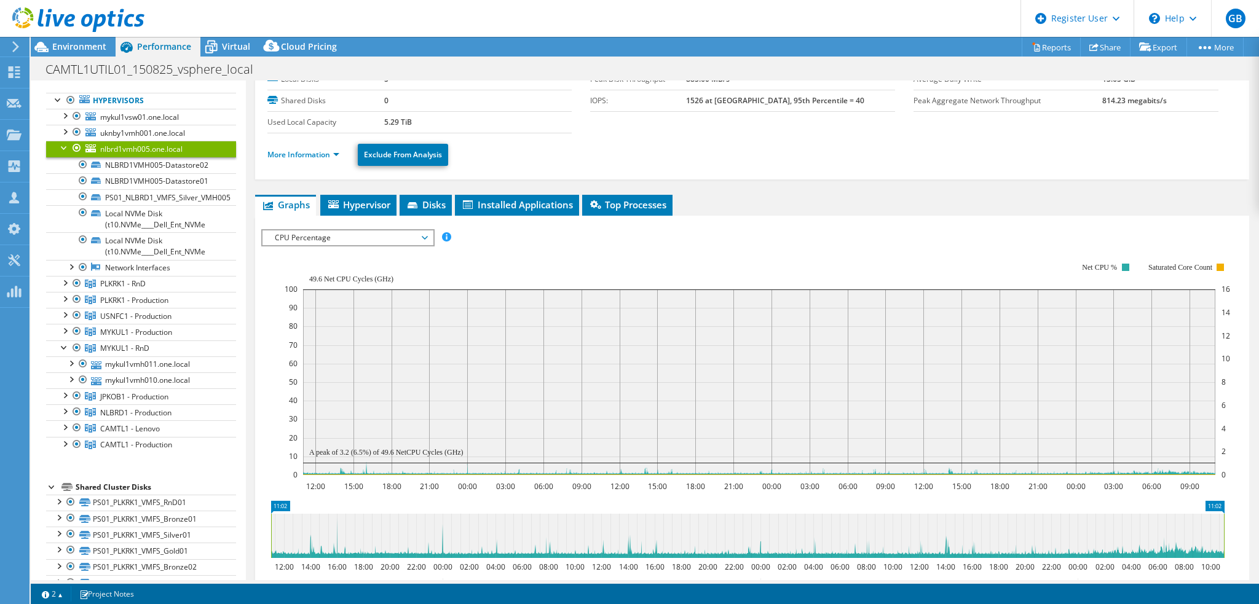
click at [66, 145] on div at bounding box center [64, 147] width 12 height 12
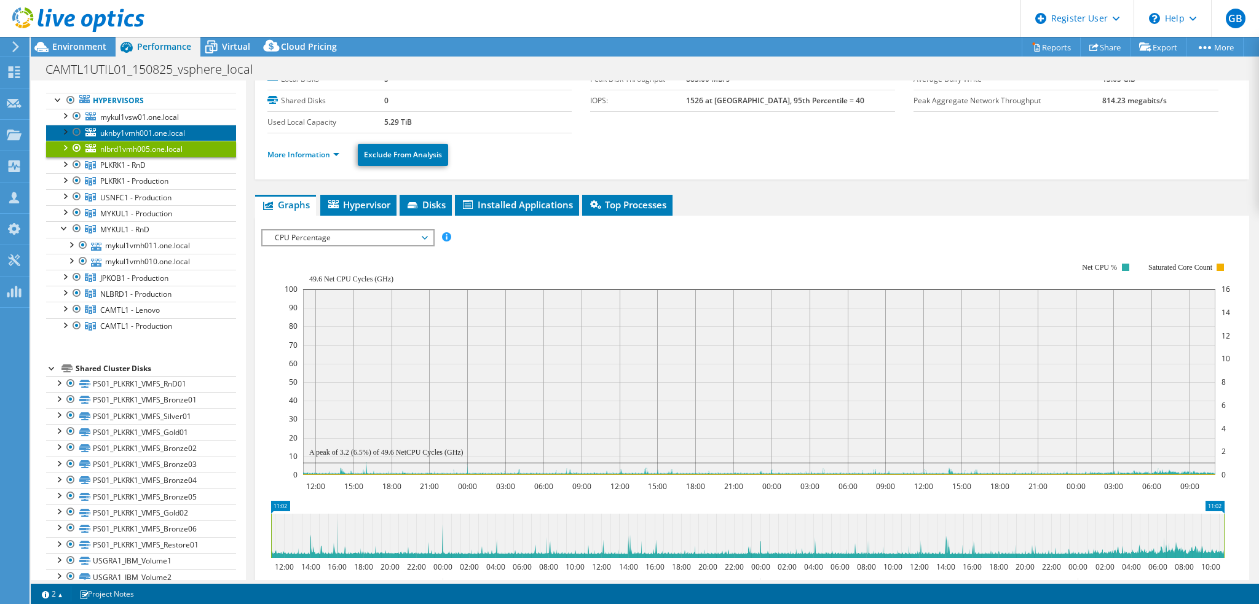
click at [134, 133] on span "uknby1vmh001.one.local" at bounding box center [142, 133] width 85 height 10
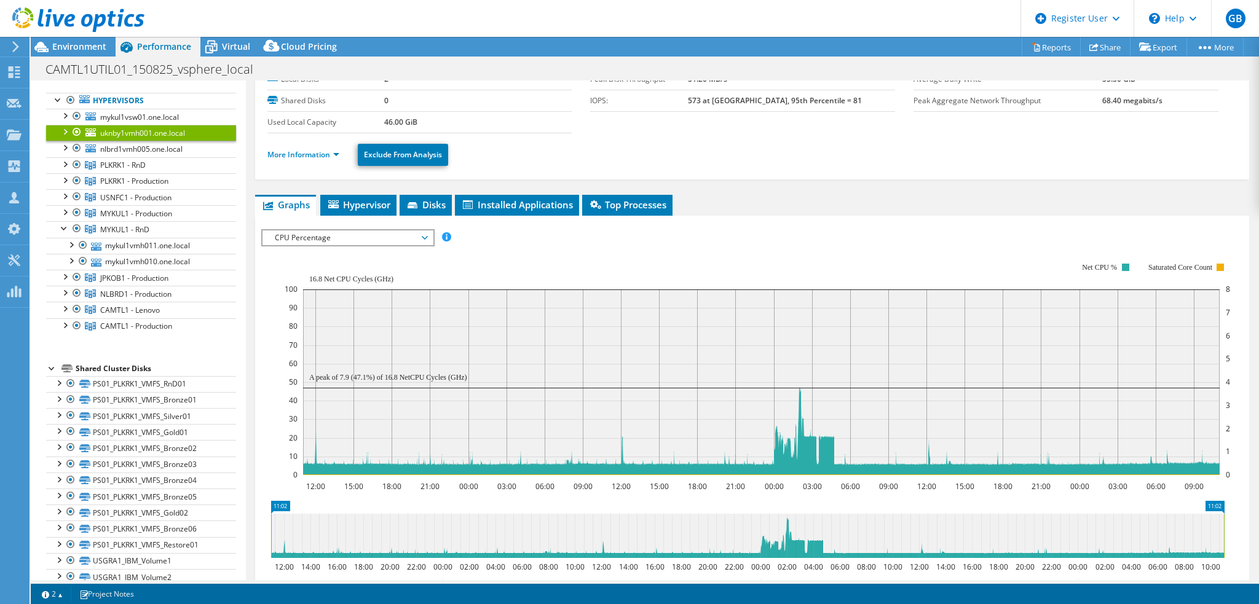
click at [65, 130] on div at bounding box center [64, 131] width 12 height 12
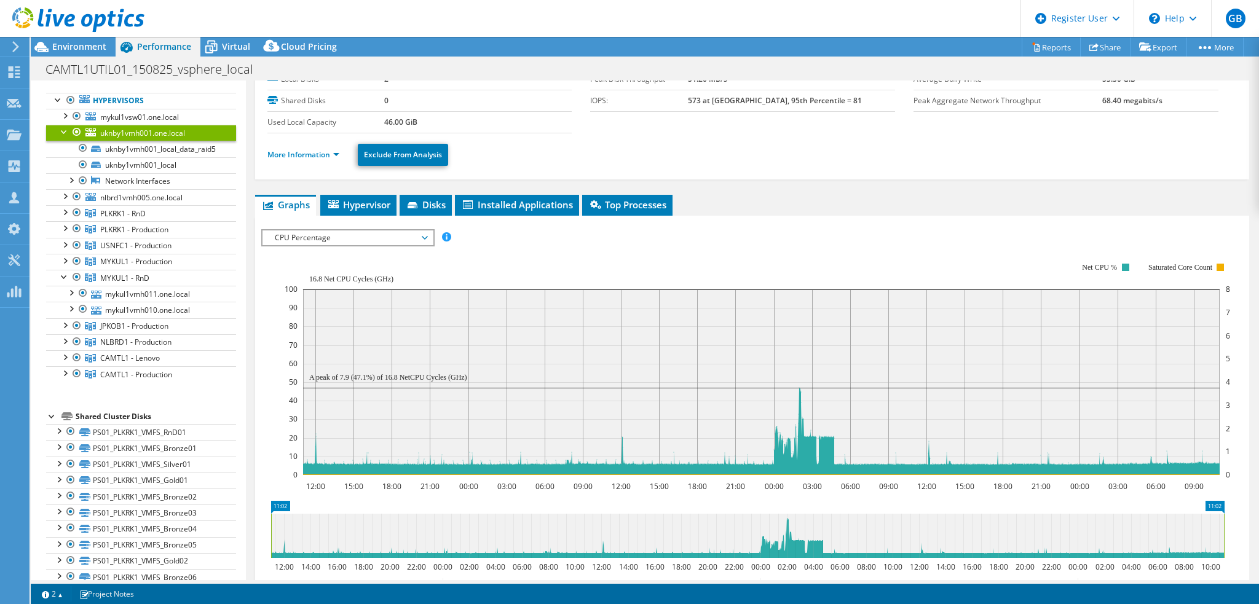
click at [65, 130] on div at bounding box center [64, 131] width 12 height 12
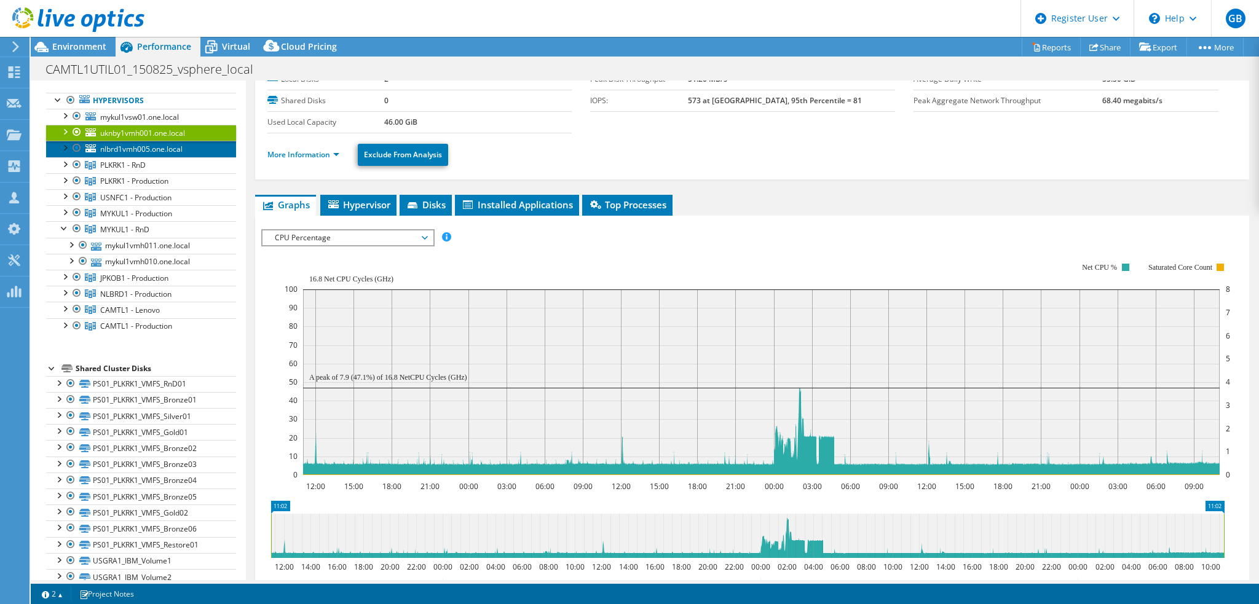
click at [147, 149] on span "nlbrd1vmh005.one.local" at bounding box center [141, 149] width 82 height 10
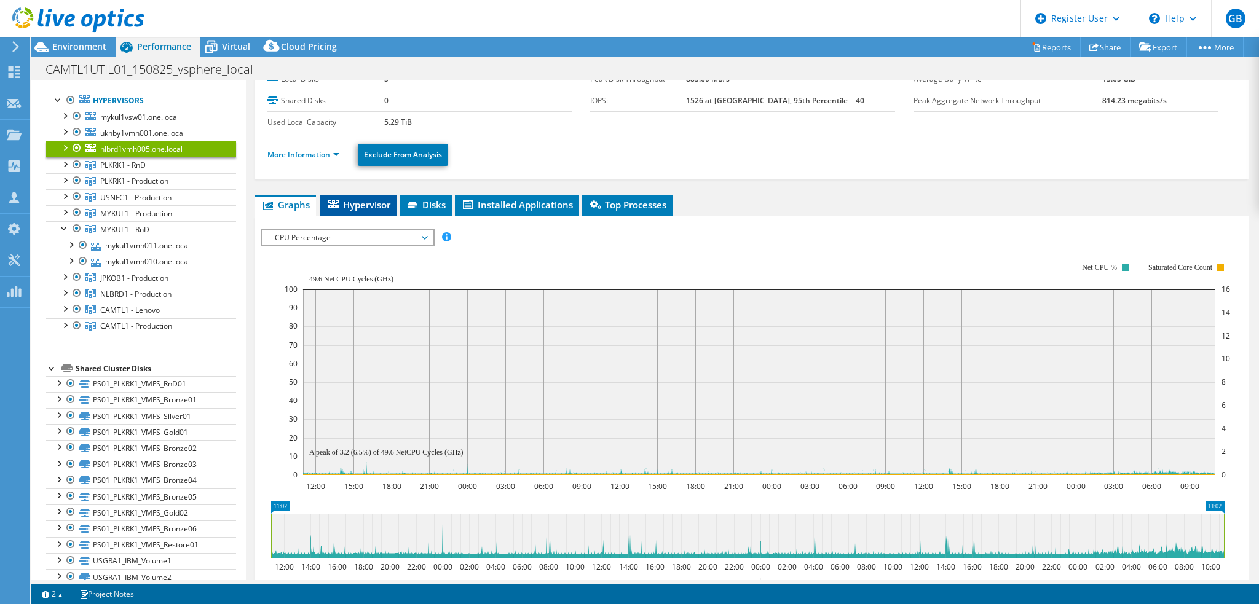
click at [360, 203] on span "Hypervisor" at bounding box center [358, 205] width 64 height 12
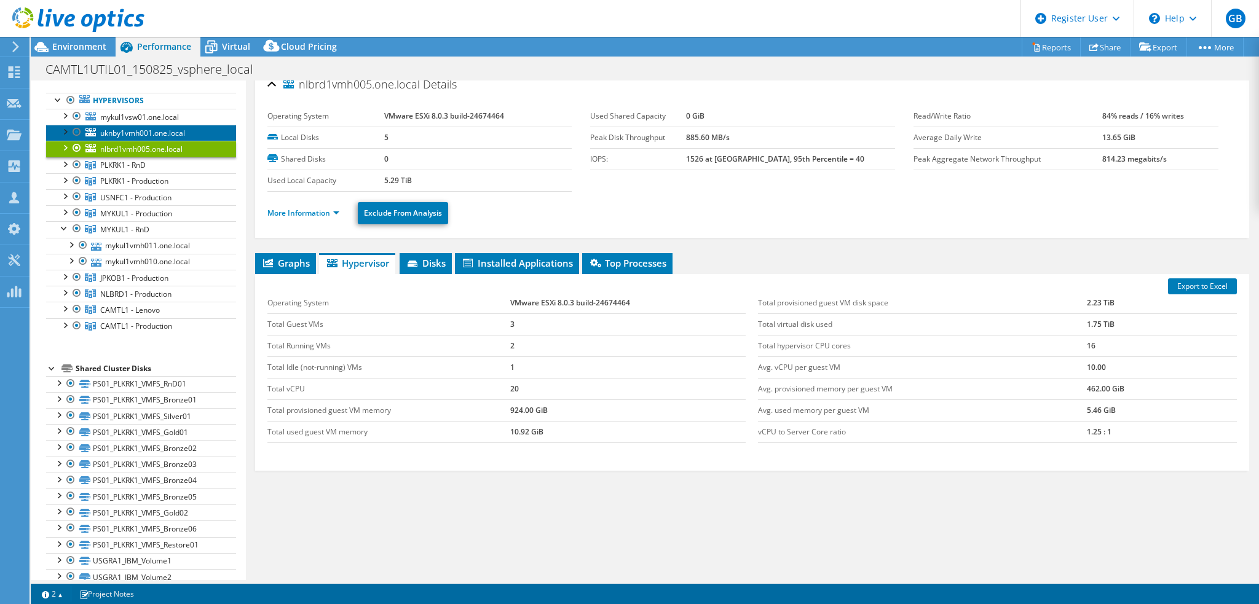
click at [127, 130] on span "uknby1vmh001.one.local" at bounding box center [142, 133] width 85 height 10
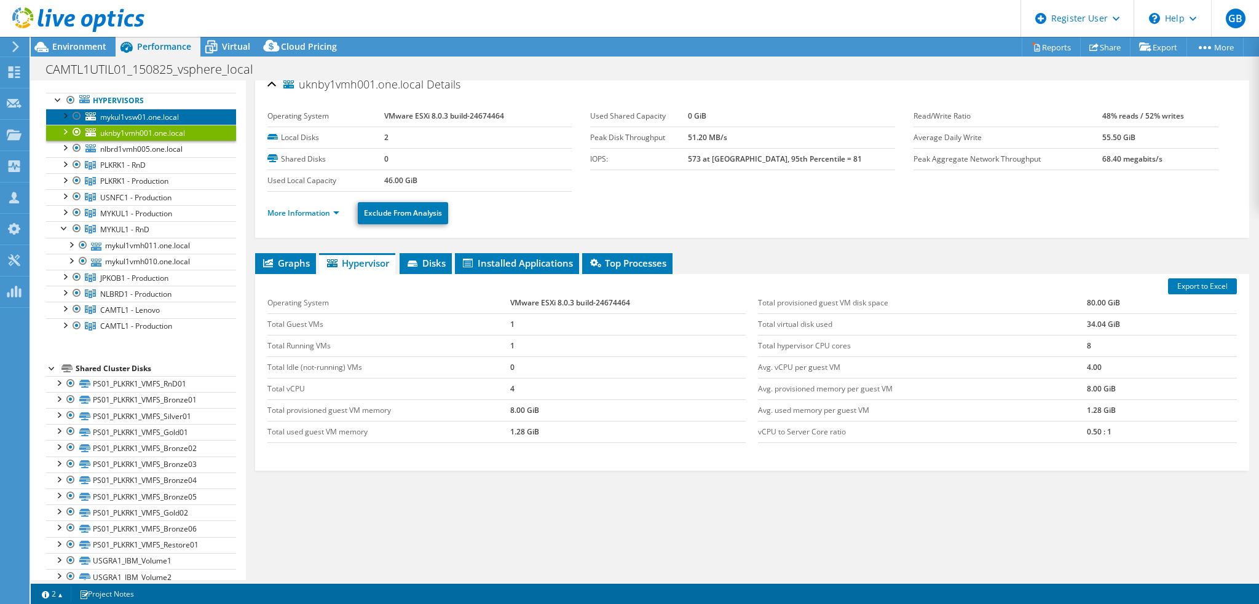
click at [152, 111] on link "mykul1vsw01.one.local" at bounding box center [141, 117] width 190 height 16
click at [159, 135] on span "uknby1vmh001.one.local" at bounding box center [142, 133] width 85 height 10
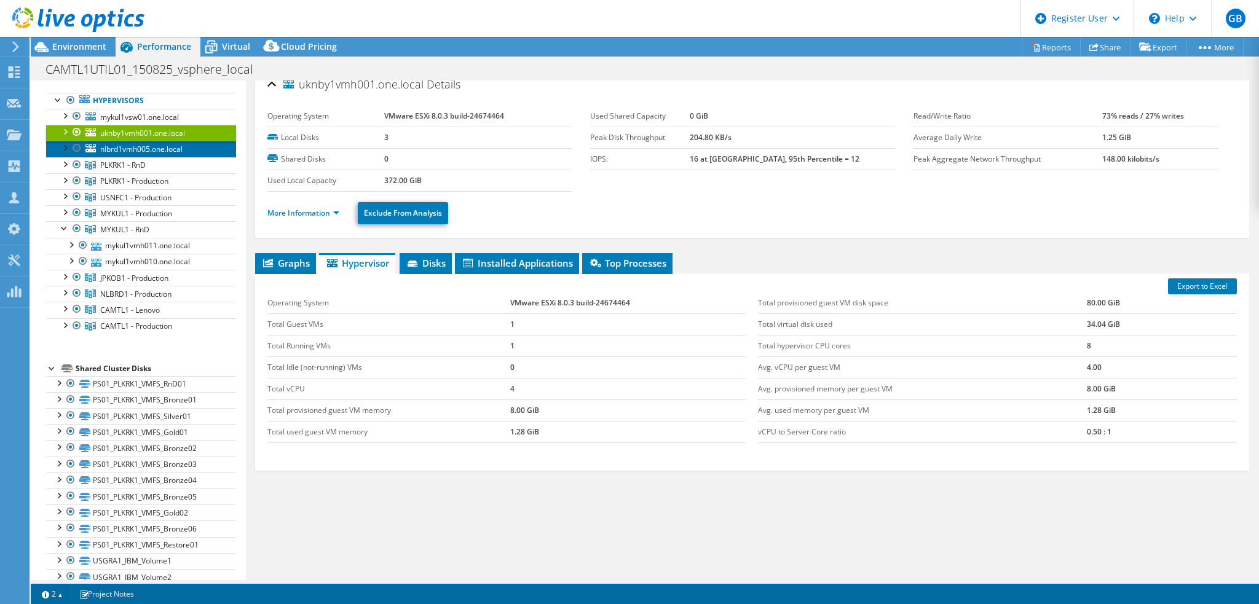
click at [167, 148] on span "nlbrd1vmh005.one.local" at bounding box center [141, 149] width 82 height 10
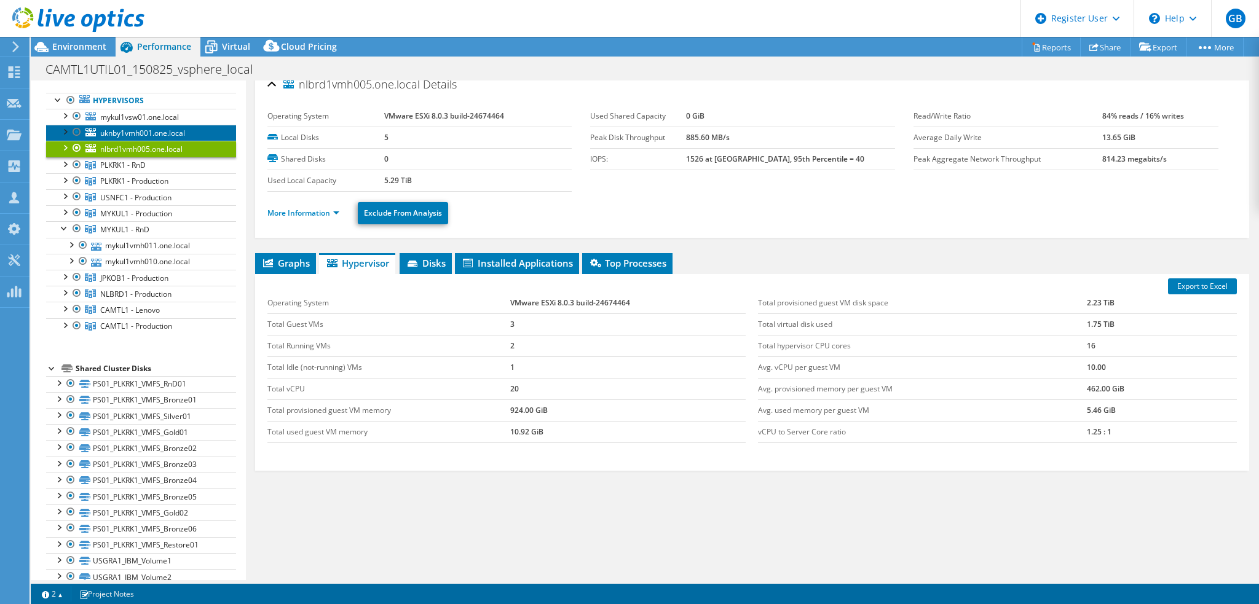
click at [162, 132] on span "uknby1vmh001.one.local" at bounding box center [142, 133] width 85 height 10
click at [66, 130] on div at bounding box center [64, 131] width 12 height 12
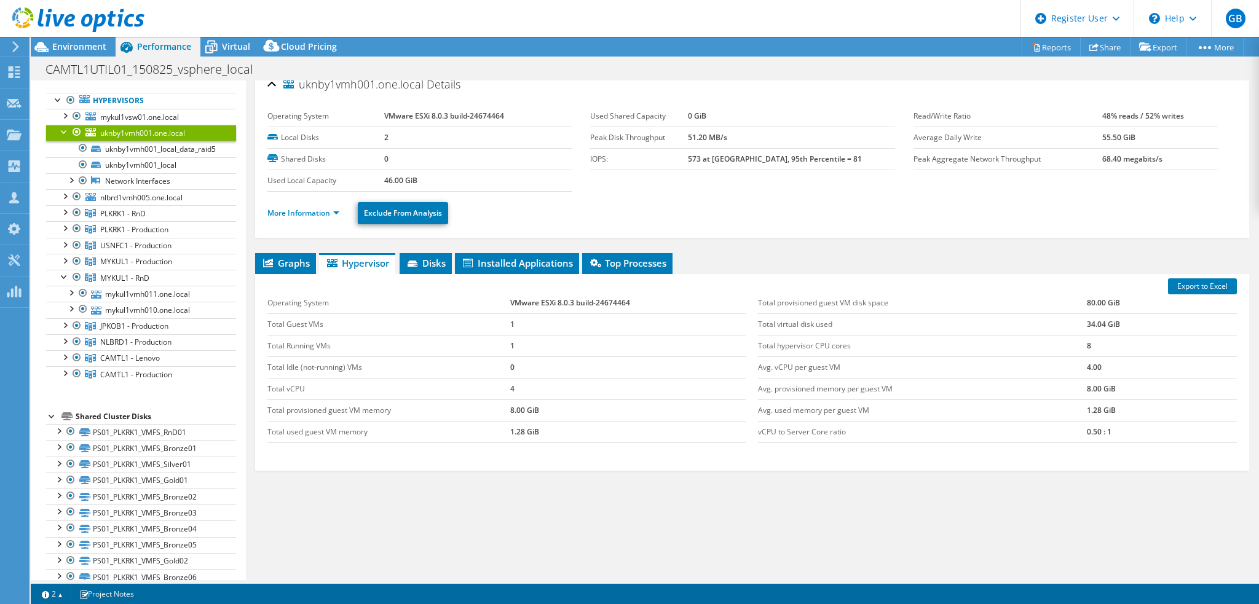
click at [66, 130] on div at bounding box center [64, 131] width 12 height 12
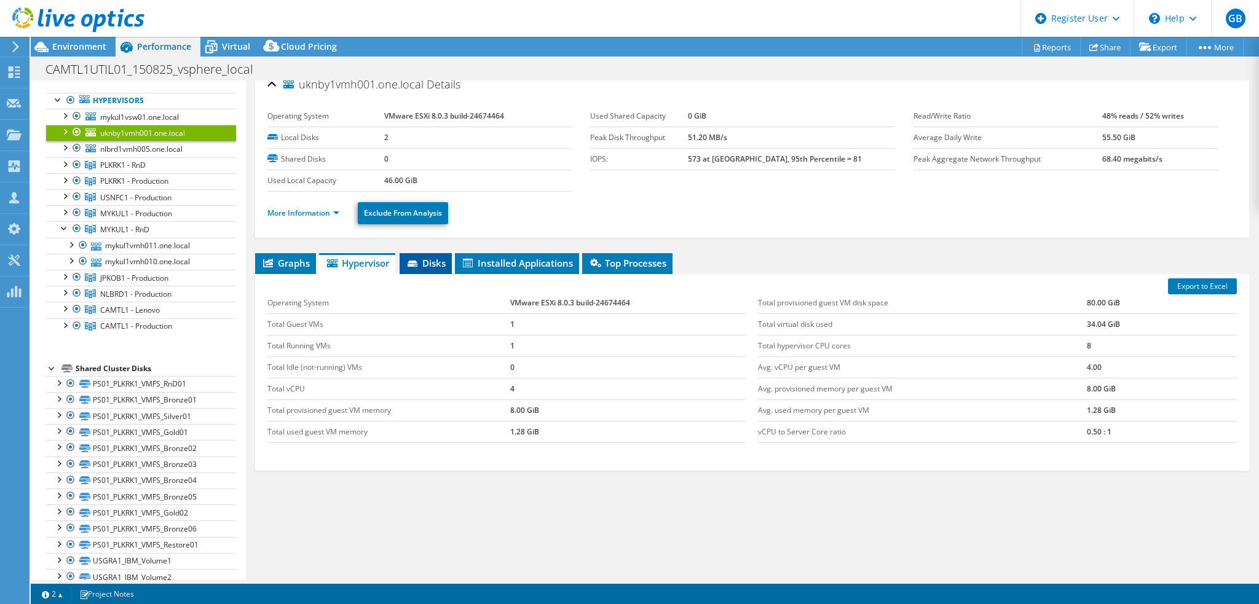
click at [433, 262] on span "Disks" at bounding box center [426, 263] width 40 height 12
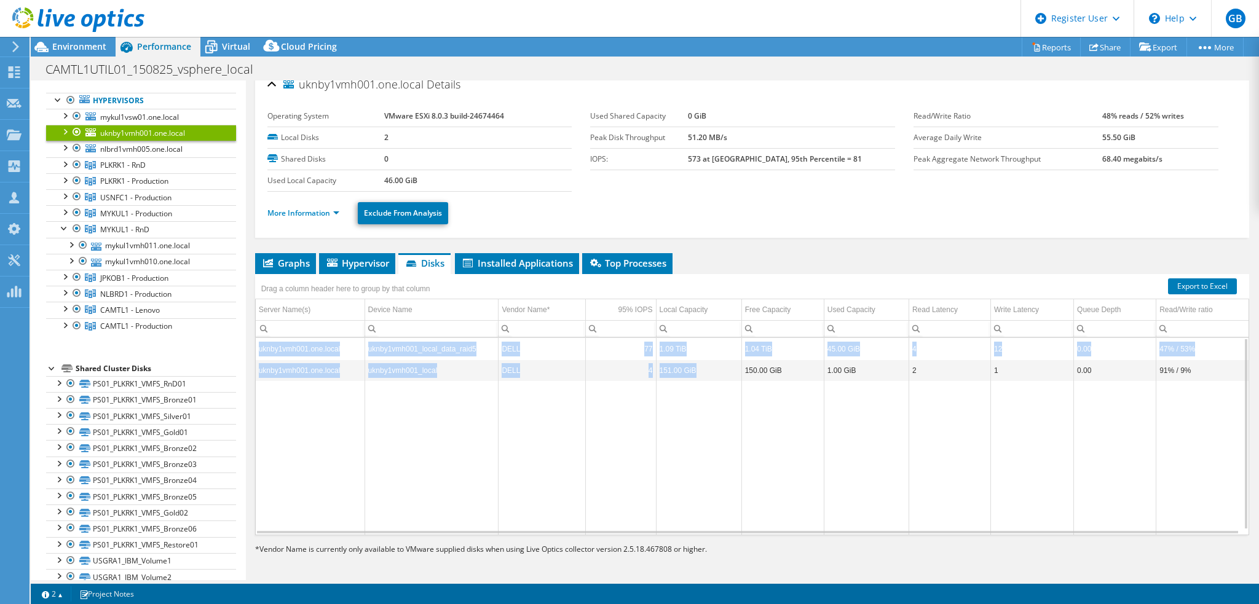
drag, startPoint x: 706, startPoint y: 366, endPoint x: 329, endPoint y: 331, distance: 378.4
click at [329, 331] on div "Drag a column header here to group by that column Server Name(s) Device Name Ve…" at bounding box center [752, 404] width 994 height 261
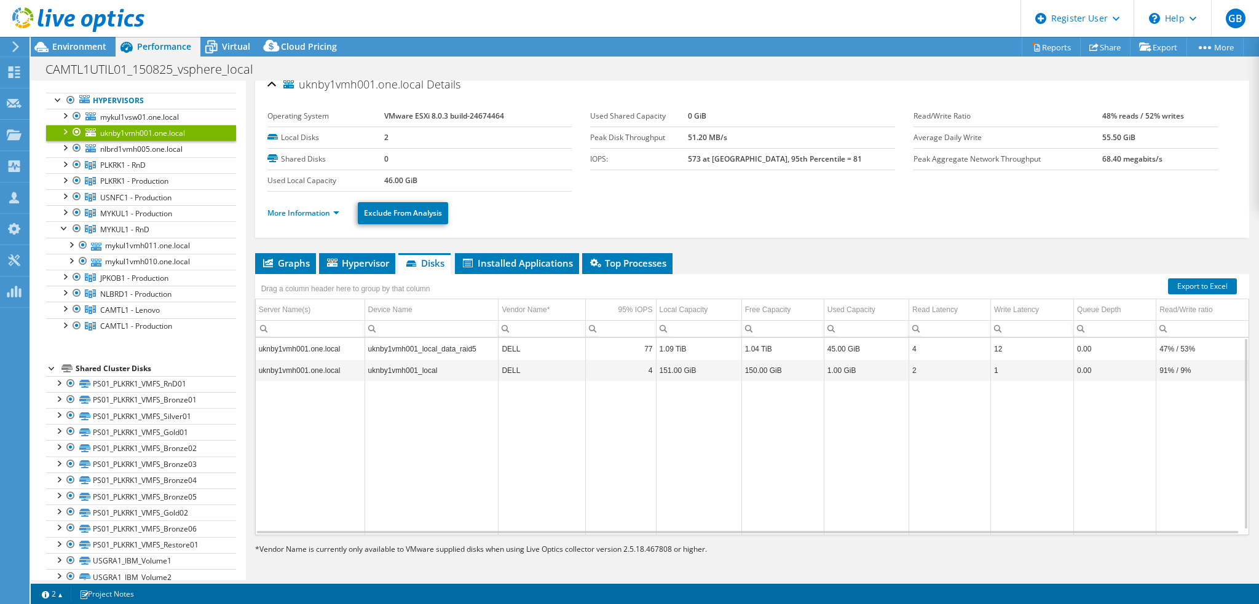
click at [465, 417] on td "Data grid" at bounding box center [431, 458] width 134 height 154
click at [293, 257] on span "Graphs" at bounding box center [285, 263] width 49 height 12
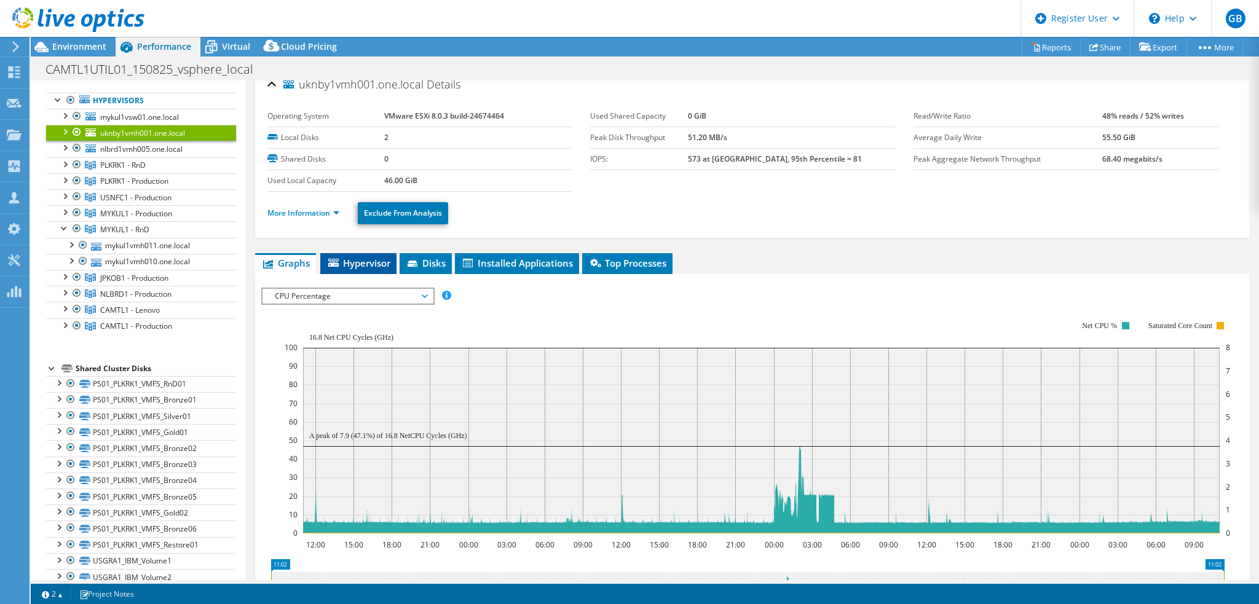
click at [365, 266] on span "Hypervisor" at bounding box center [358, 263] width 64 height 12
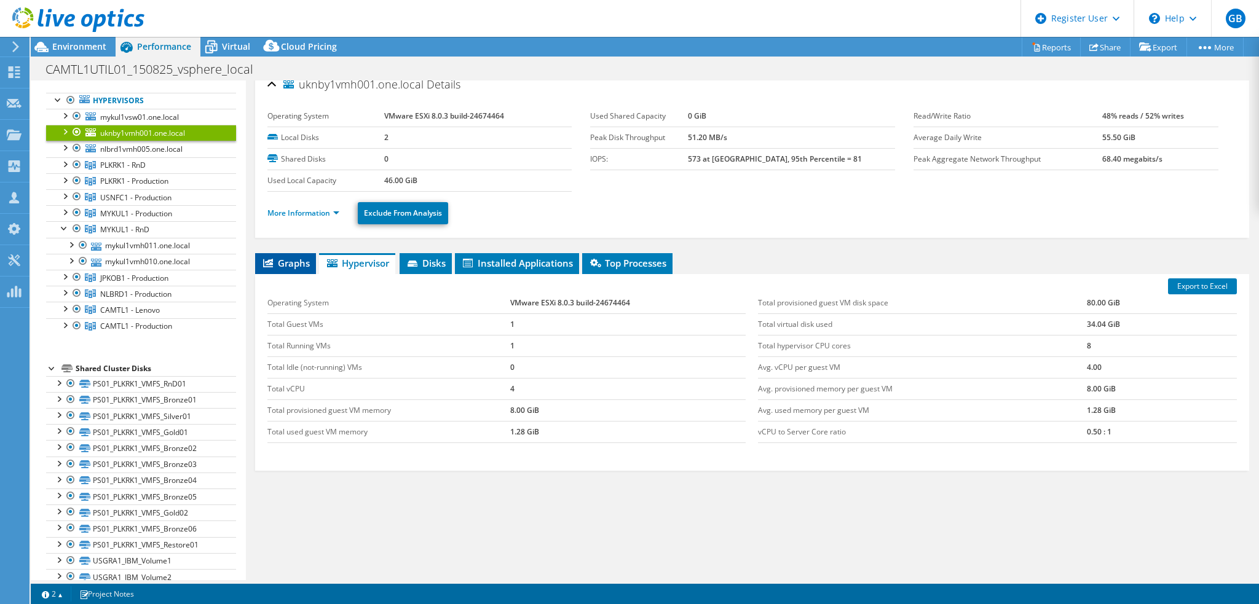
click at [291, 264] on span "Graphs" at bounding box center [285, 263] width 49 height 12
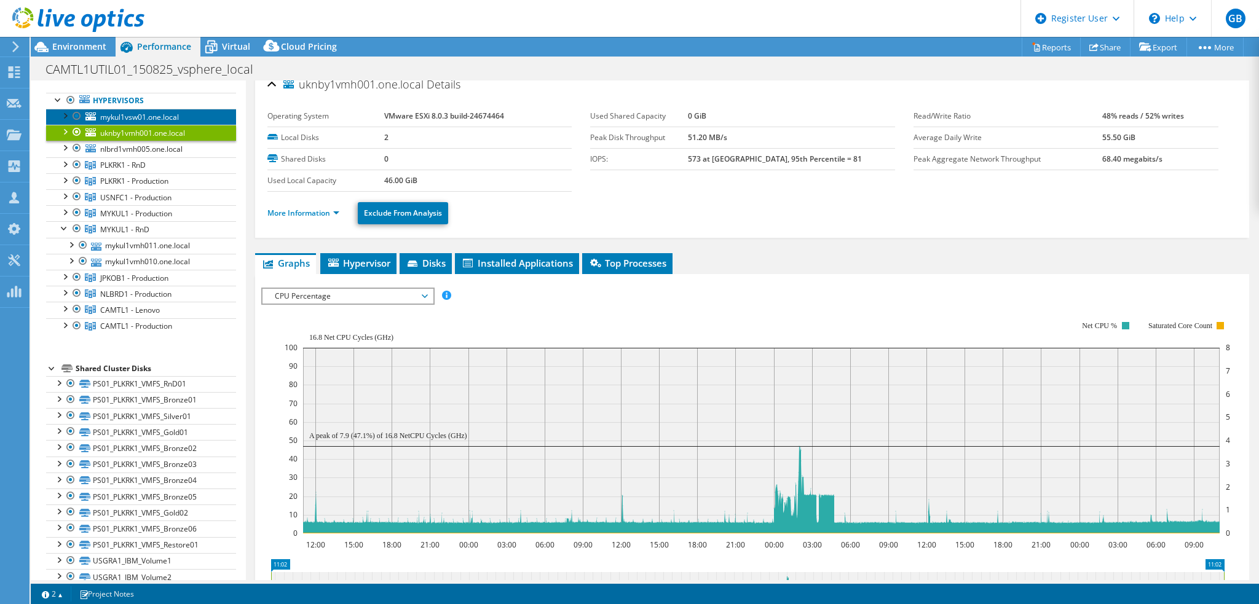
click at [136, 117] on span "mykul1vsw01.one.local" at bounding box center [139, 117] width 79 height 10
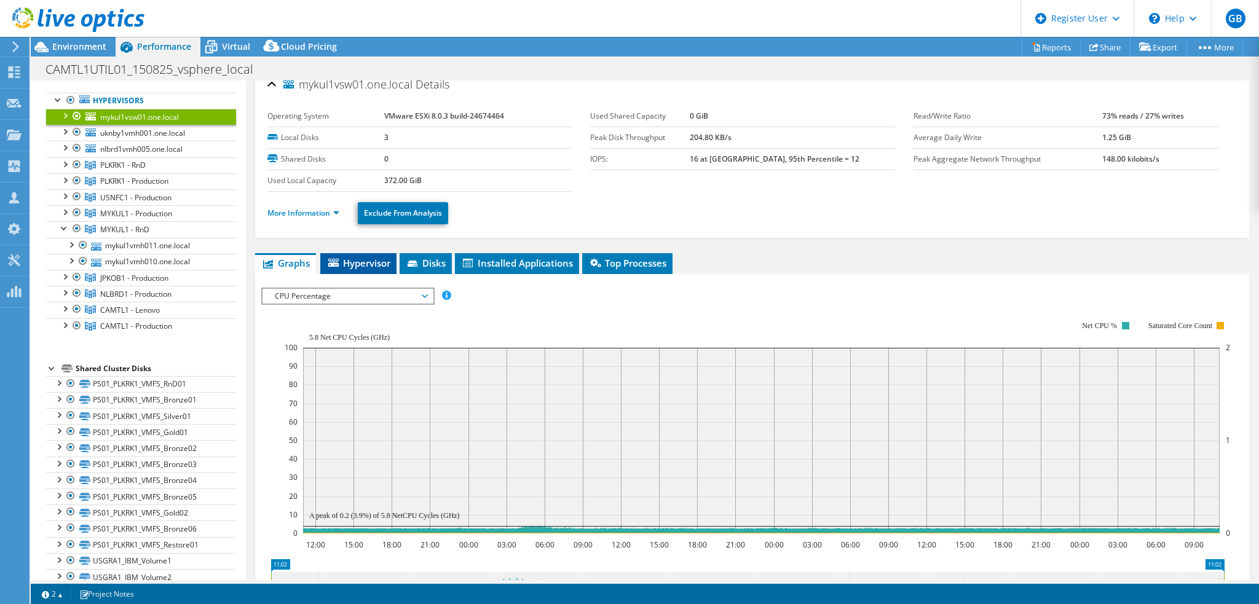
click at [356, 258] on span "Hypervisor" at bounding box center [358, 263] width 64 height 12
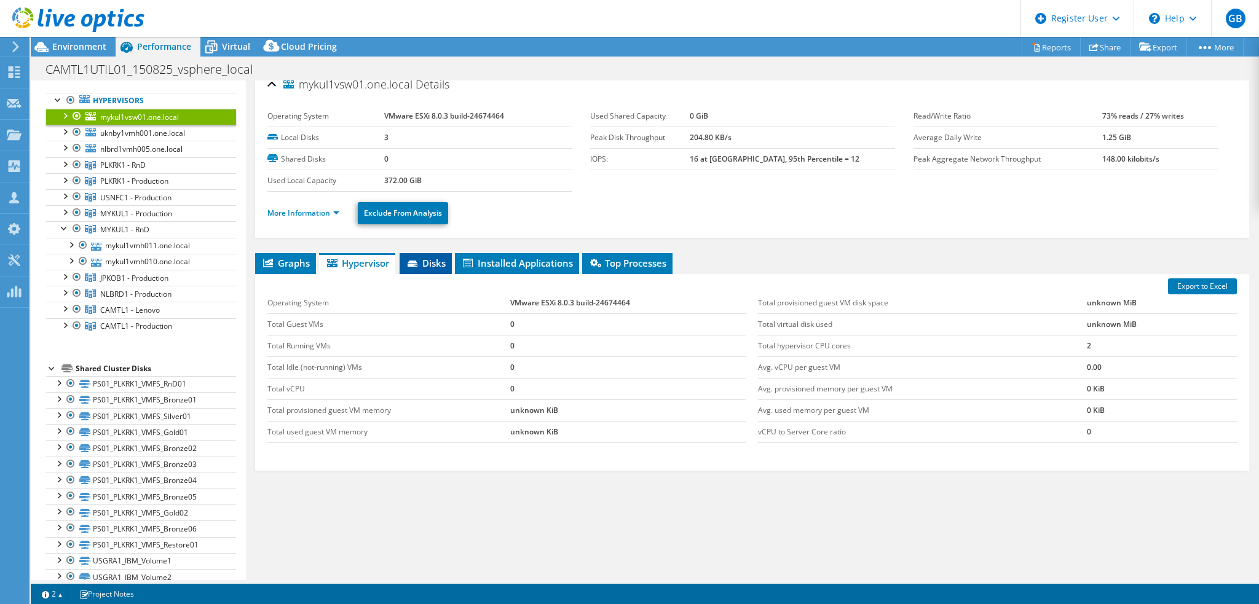
click at [431, 257] on span "Disks" at bounding box center [426, 263] width 40 height 12
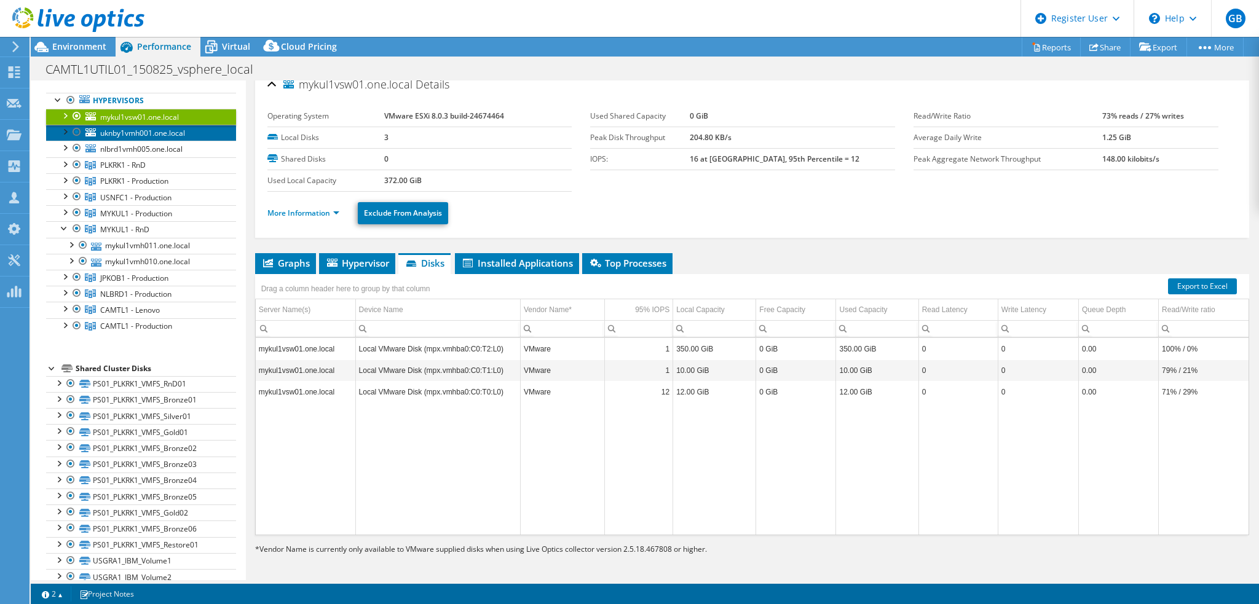
click at [142, 135] on span "uknby1vmh001.one.local" at bounding box center [142, 133] width 85 height 10
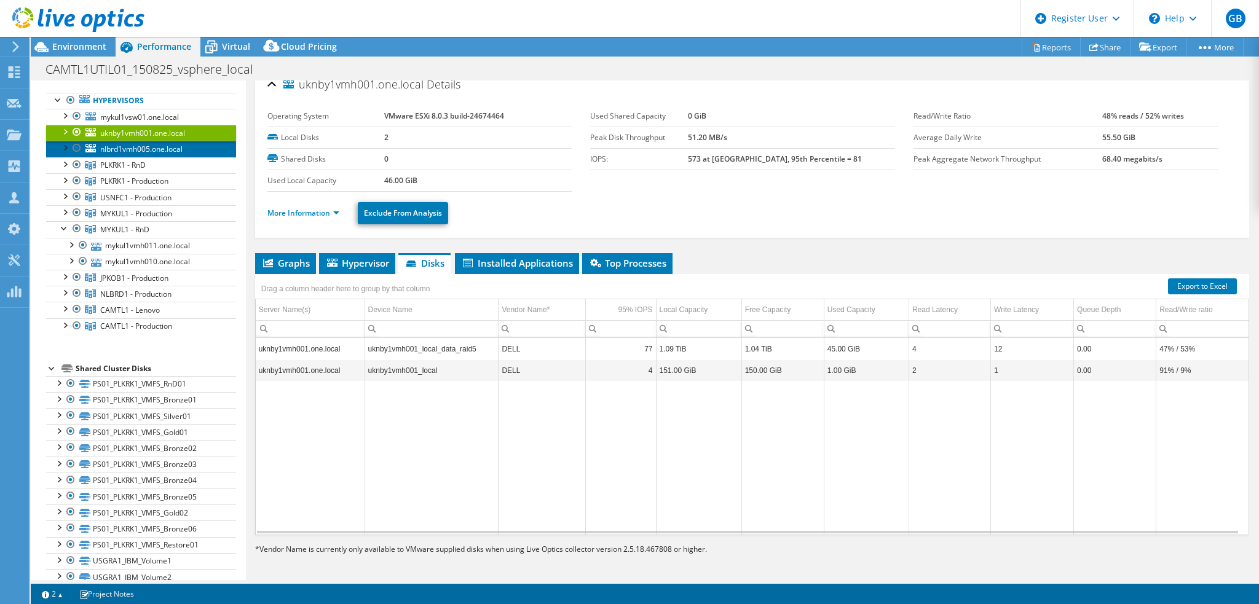
click at [130, 144] on span "nlbrd1vmh005.one.local" at bounding box center [141, 149] width 82 height 10
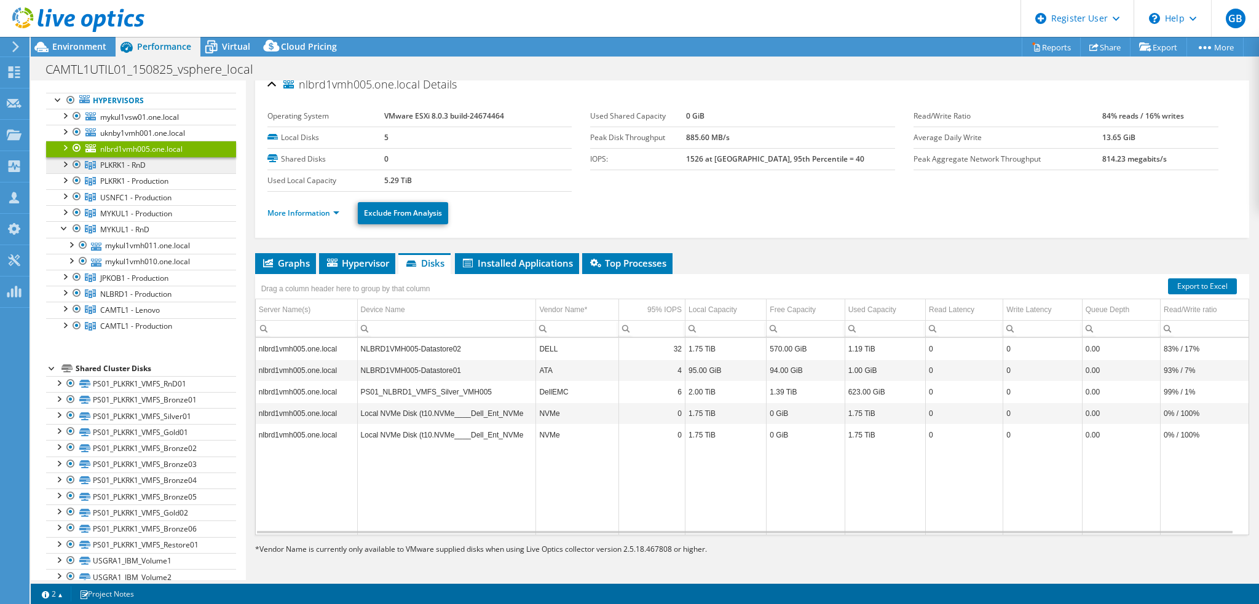
click at [116, 157] on link "PLKRK1 - RnD" at bounding box center [141, 165] width 190 height 16
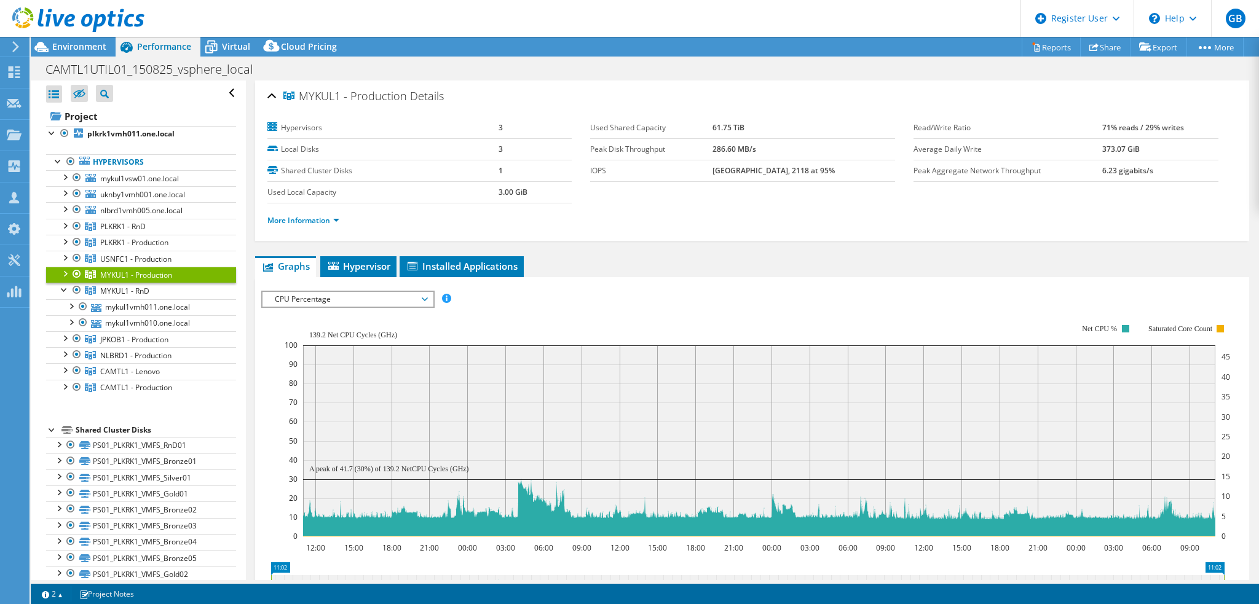
select select "Over Provisioning"
select select "EUFrankfurt"
select select "USD"
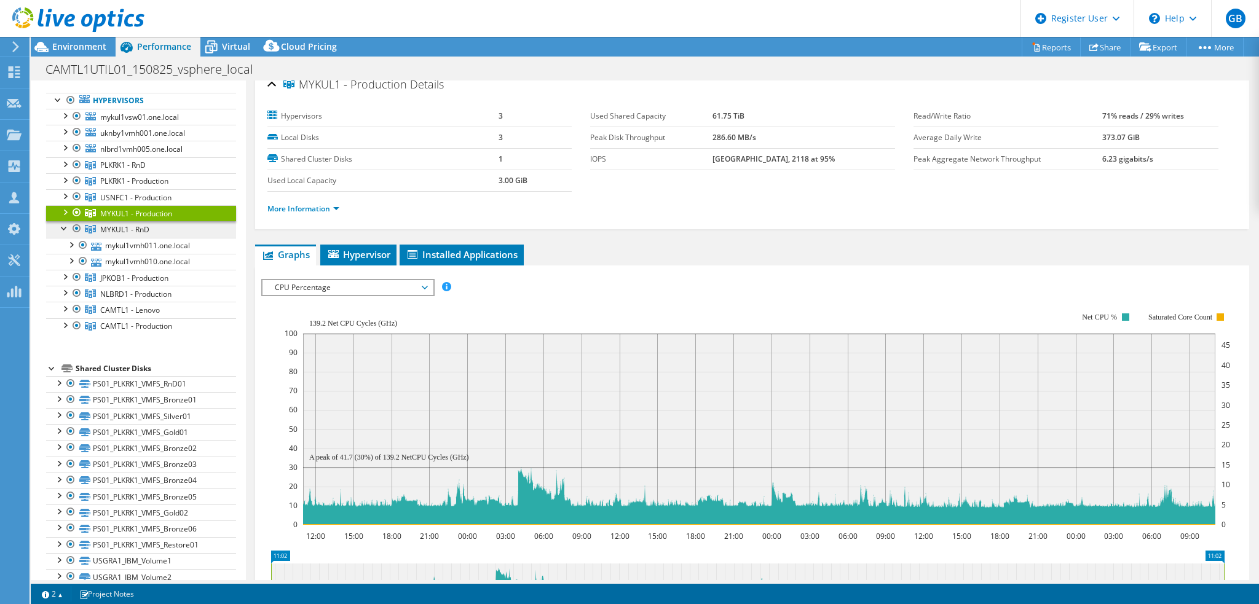
drag, startPoint x: 0, startPoint y: 0, endPoint x: 139, endPoint y: 227, distance: 266.0
click at [139, 170] on span "MYKUL1 - RnD" at bounding box center [122, 165] width 45 height 10
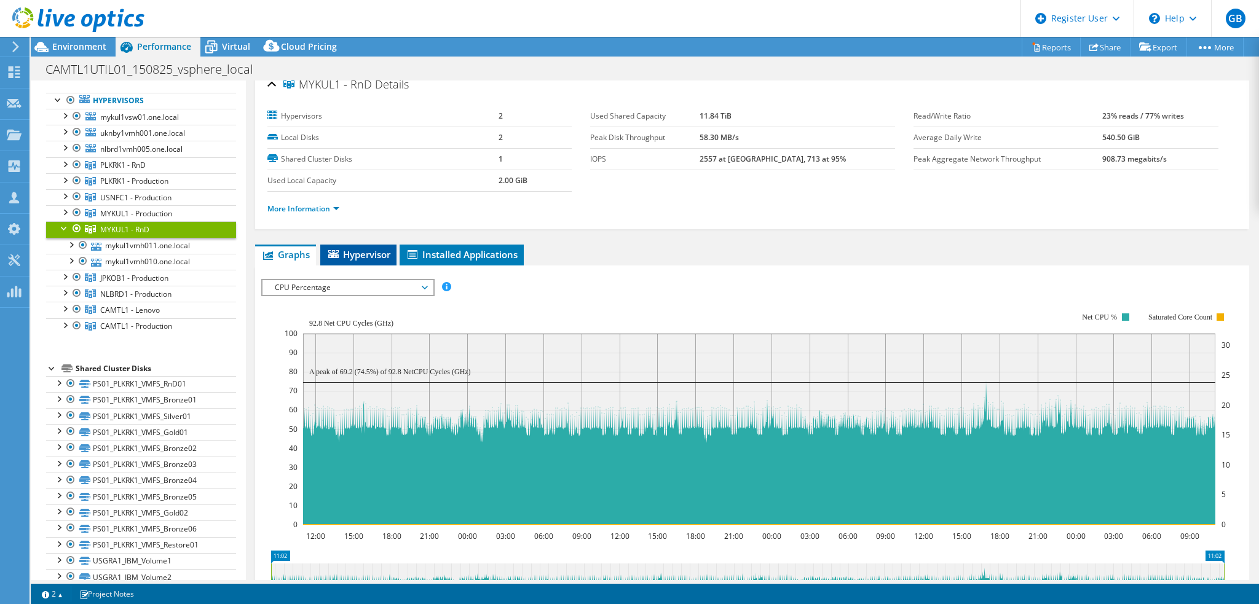
click at [353, 250] on span "Hypervisor" at bounding box center [358, 254] width 64 height 12
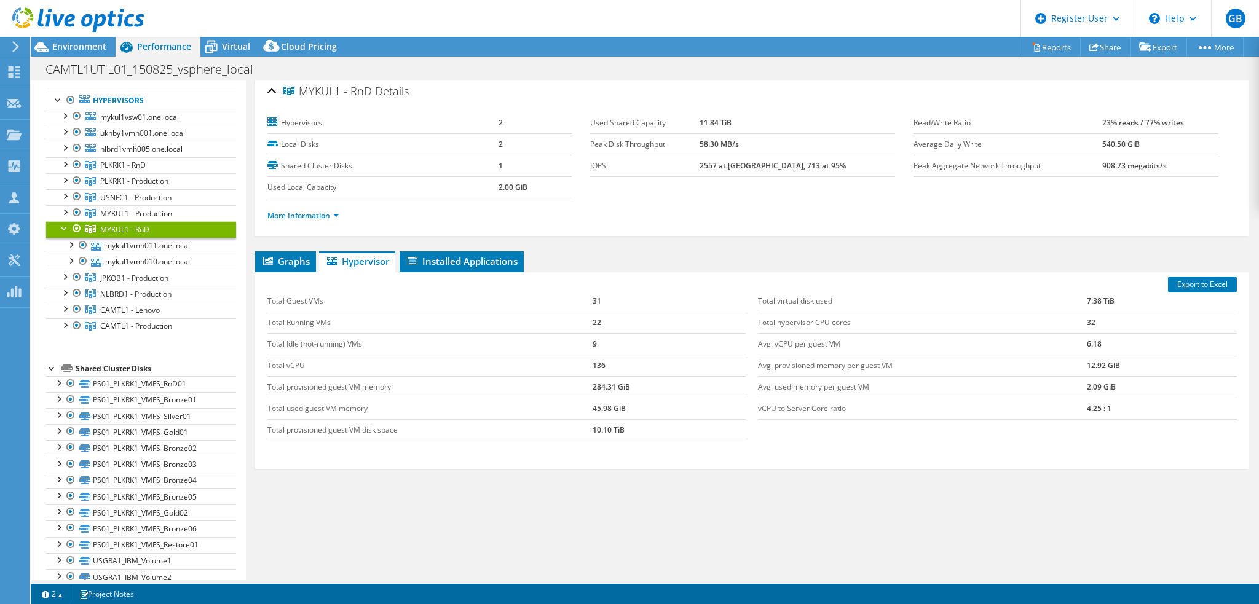
scroll to position [3, 0]
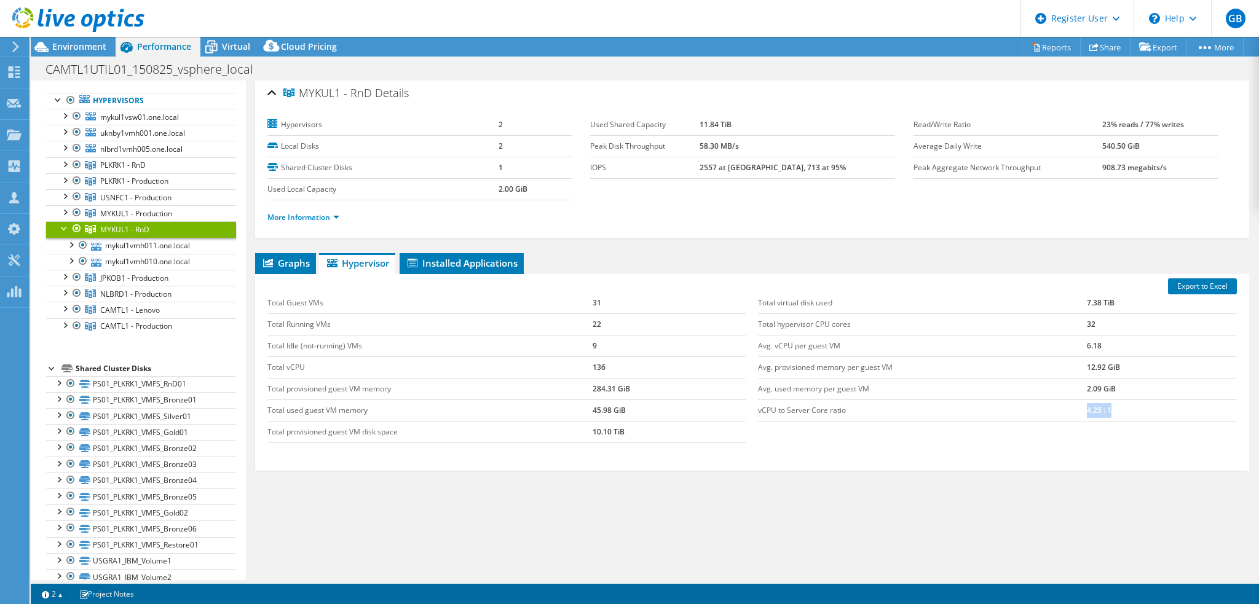
drag, startPoint x: 1140, startPoint y: 408, endPoint x: 1006, endPoint y: 408, distance: 134.0
click at [1015, 403] on tr "vCPU to Server Core ratio 4.25 : 1" at bounding box center [997, 411] width 479 height 22
click at [293, 257] on span "Graphs" at bounding box center [285, 263] width 49 height 12
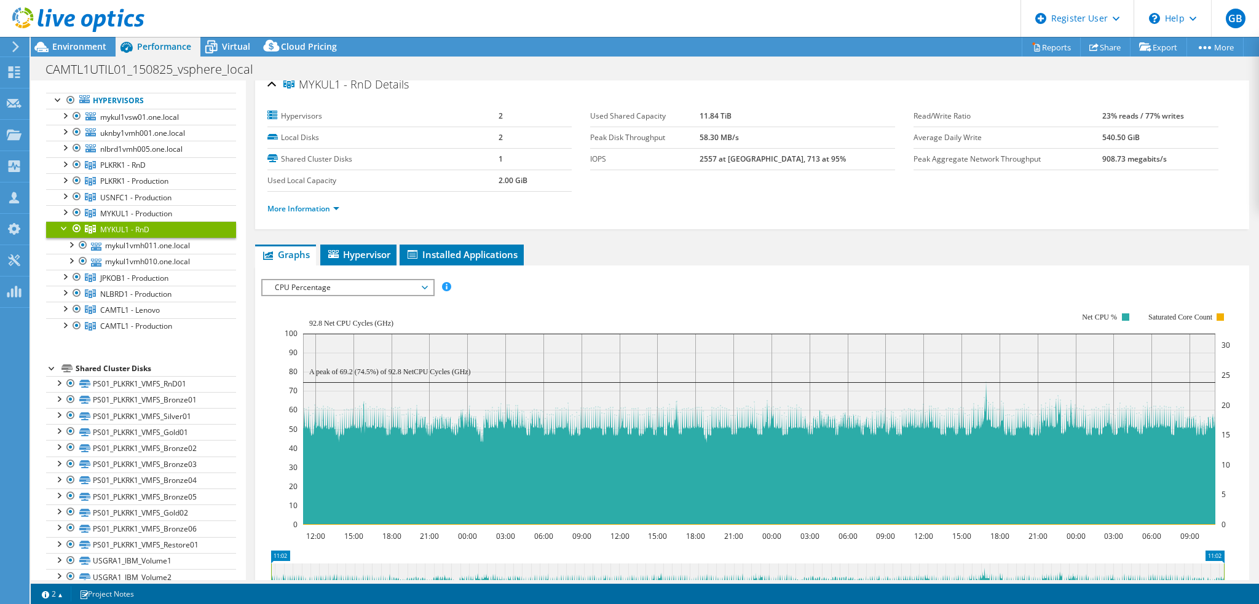
click at [61, 227] on div at bounding box center [64, 227] width 12 height 12
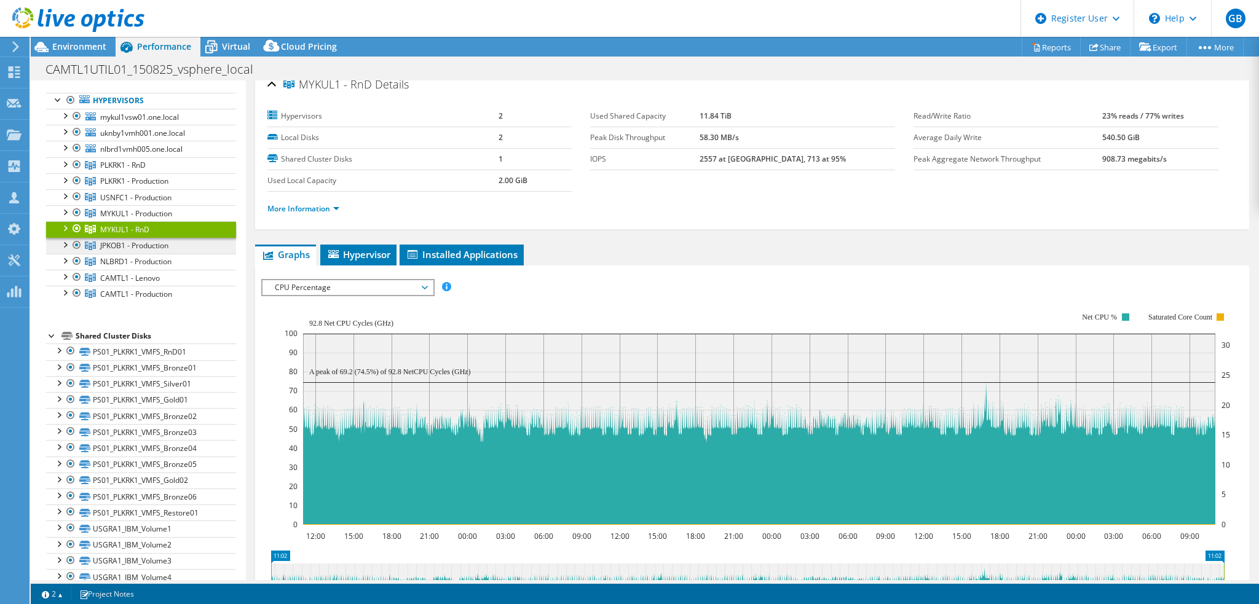
click at [143, 170] on span "JPKOB1 - Production" at bounding box center [122, 165] width 45 height 10
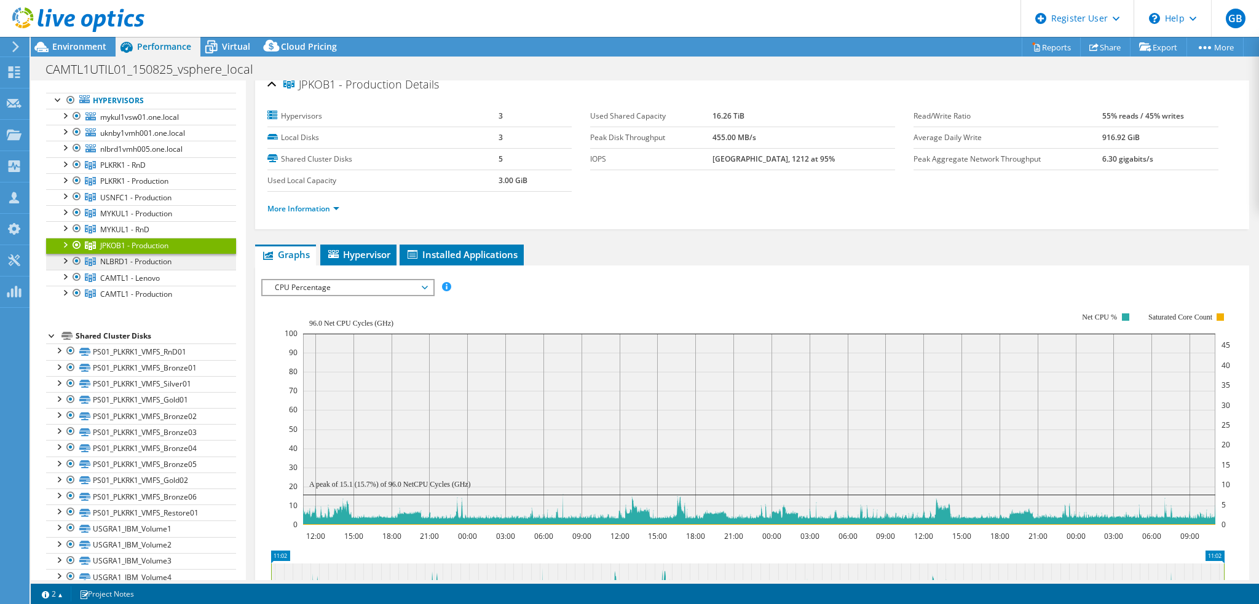
click at [145, 170] on span "NLBRD1 - Production" at bounding box center [122, 165] width 45 height 10
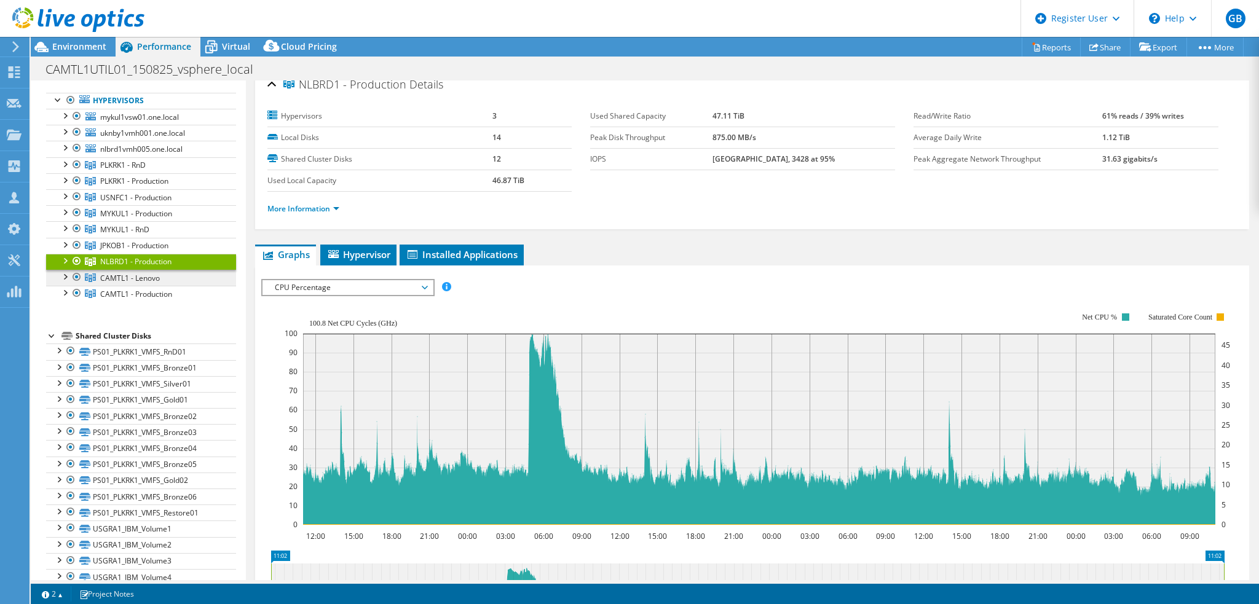
click at [140, 170] on span "CAMTL1 - Lenovo" at bounding box center [122, 165] width 45 height 10
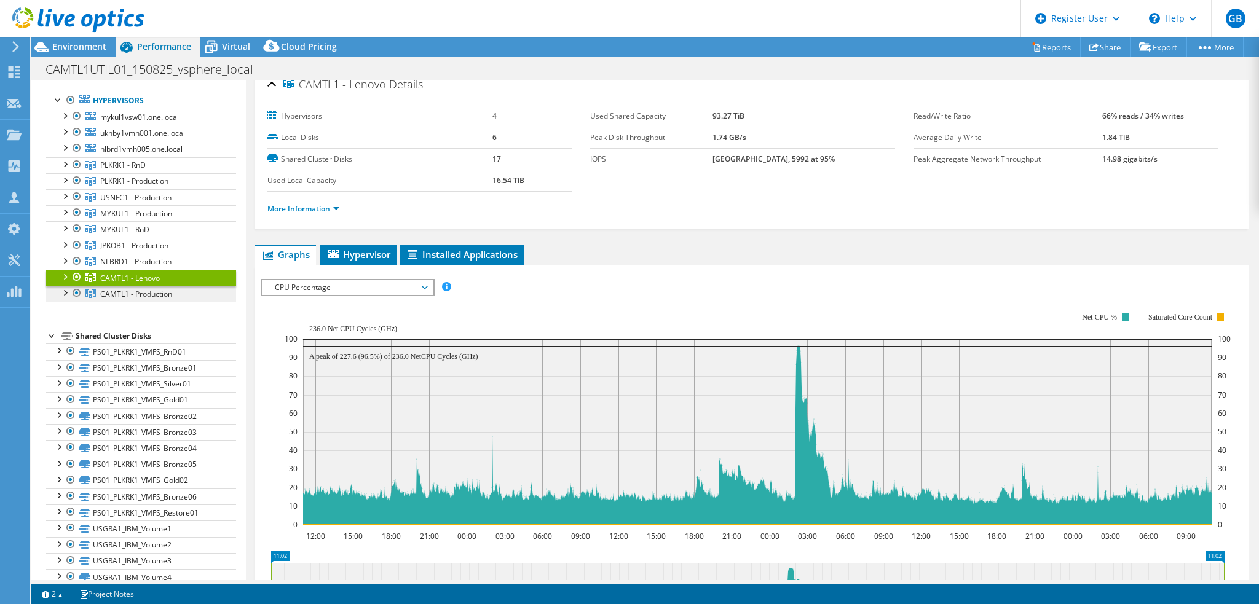
click at [146, 170] on span "CAMTL1 - Production" at bounding box center [122, 165] width 45 height 10
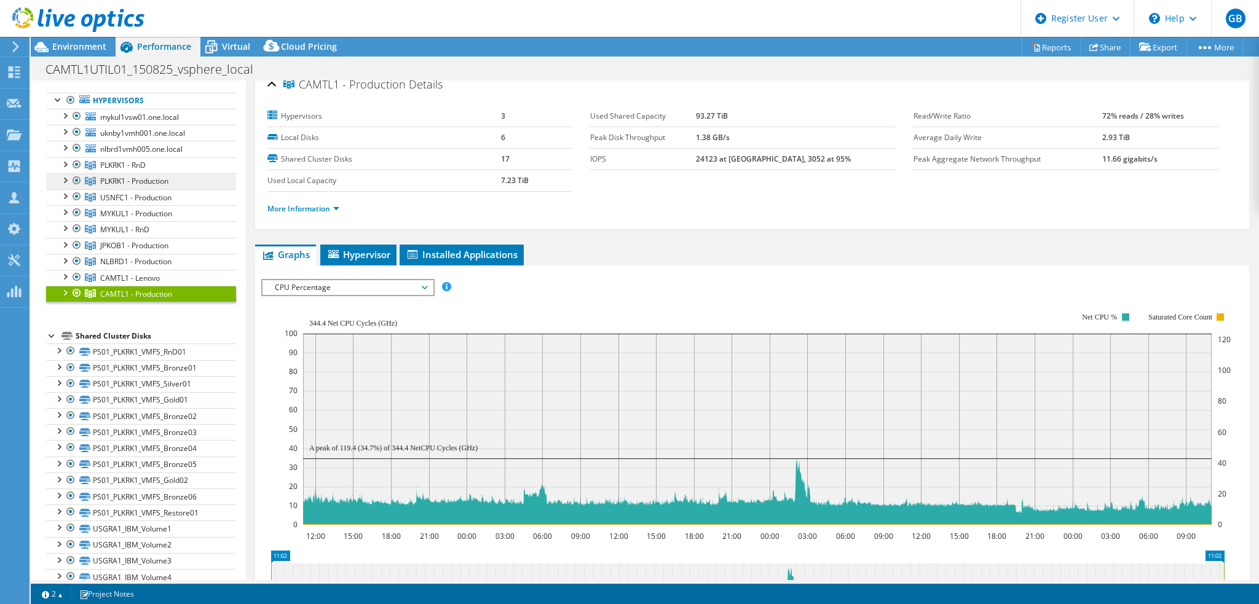
scroll to position [0, 0]
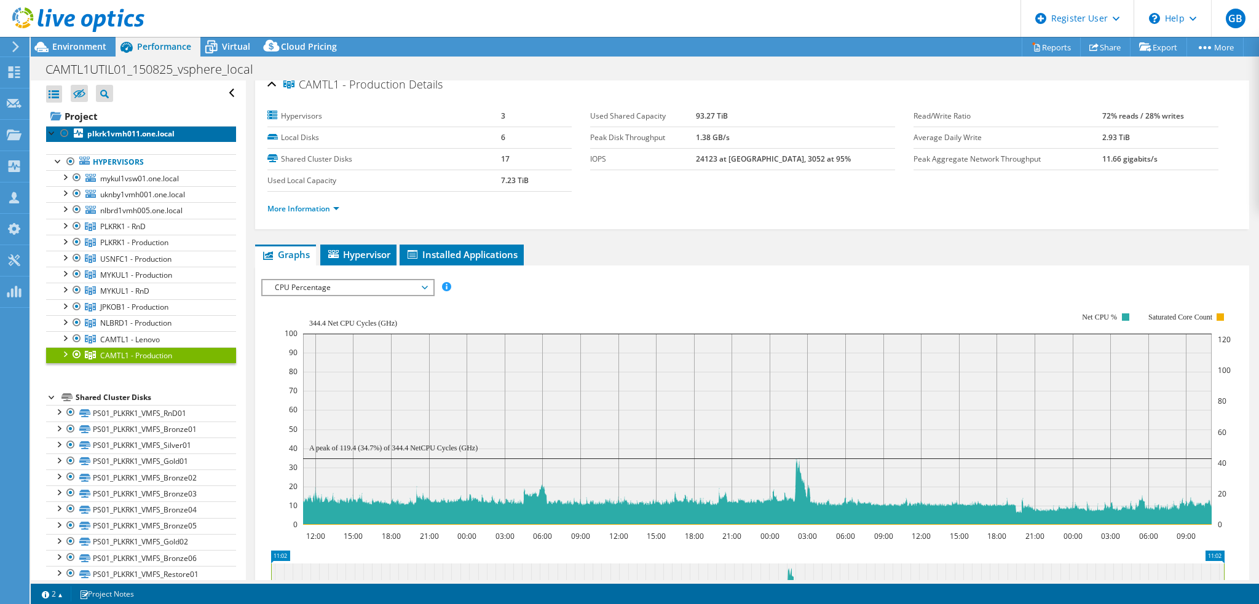
click at [124, 133] on b "plkrk1vmh011.one.local" at bounding box center [130, 133] width 87 height 10
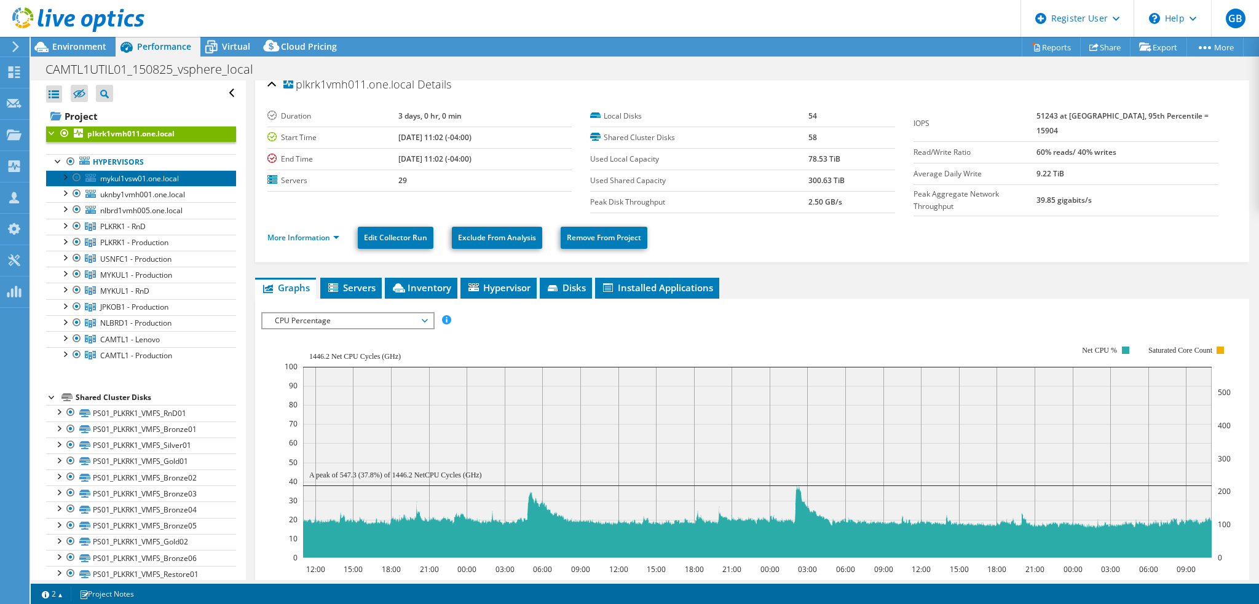
click at [141, 178] on span "mykul1vsw01.one.local" at bounding box center [139, 178] width 79 height 10
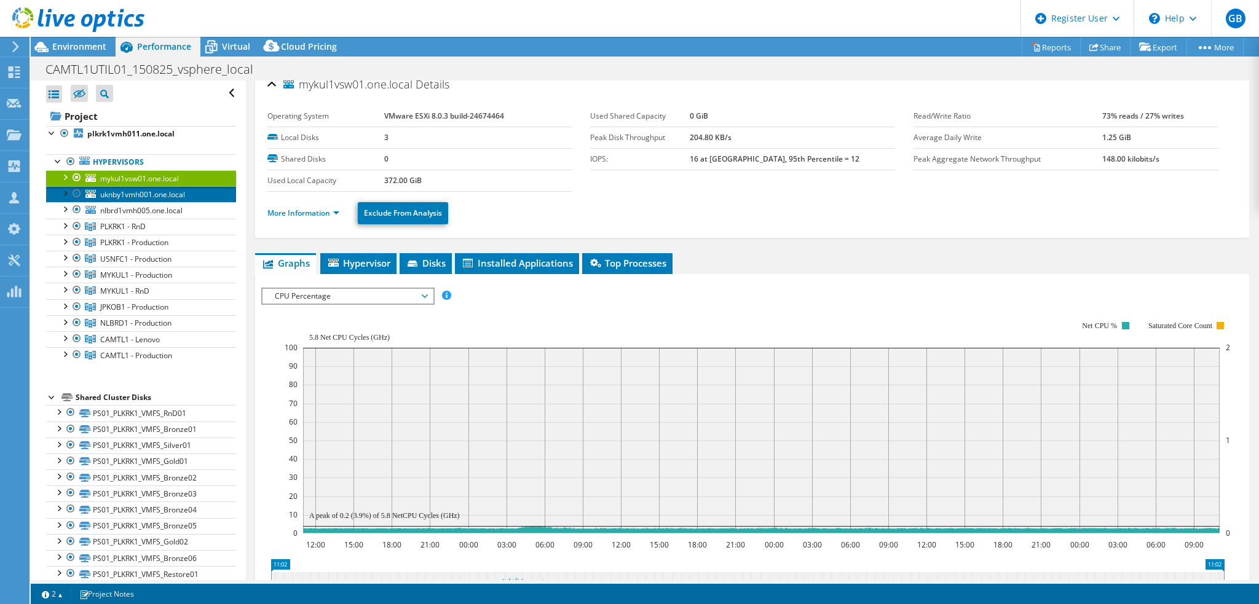
click at [120, 195] on span "uknby1vmh001.one.local" at bounding box center [142, 194] width 85 height 10
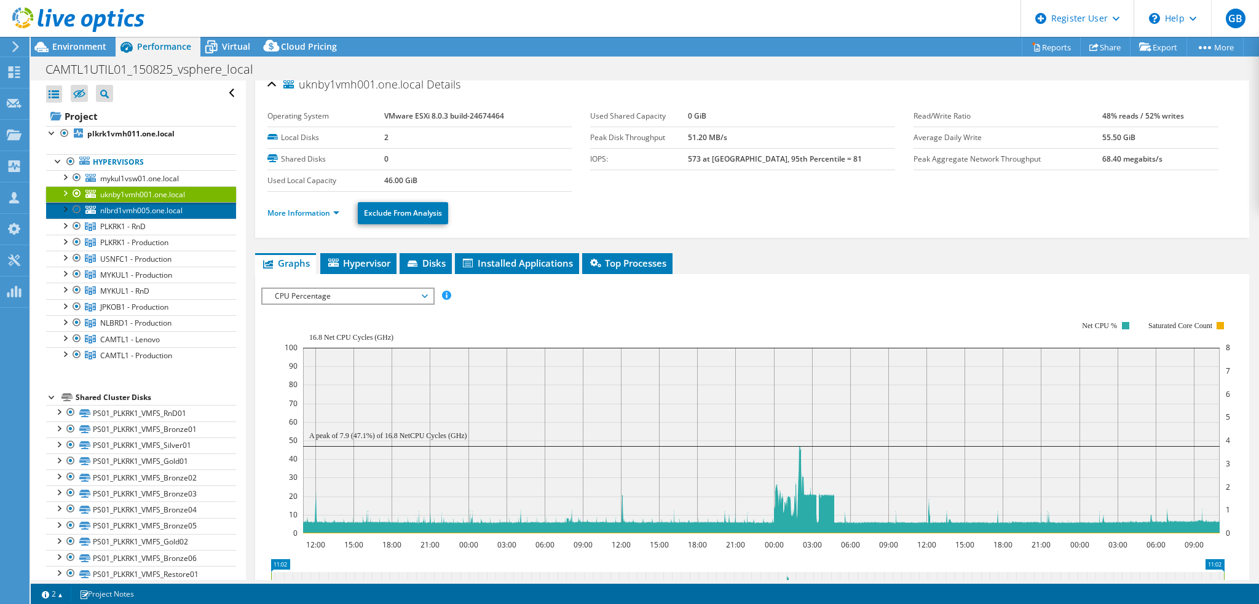
click at [143, 208] on span "nlbrd1vmh005.one.local" at bounding box center [141, 210] width 82 height 10
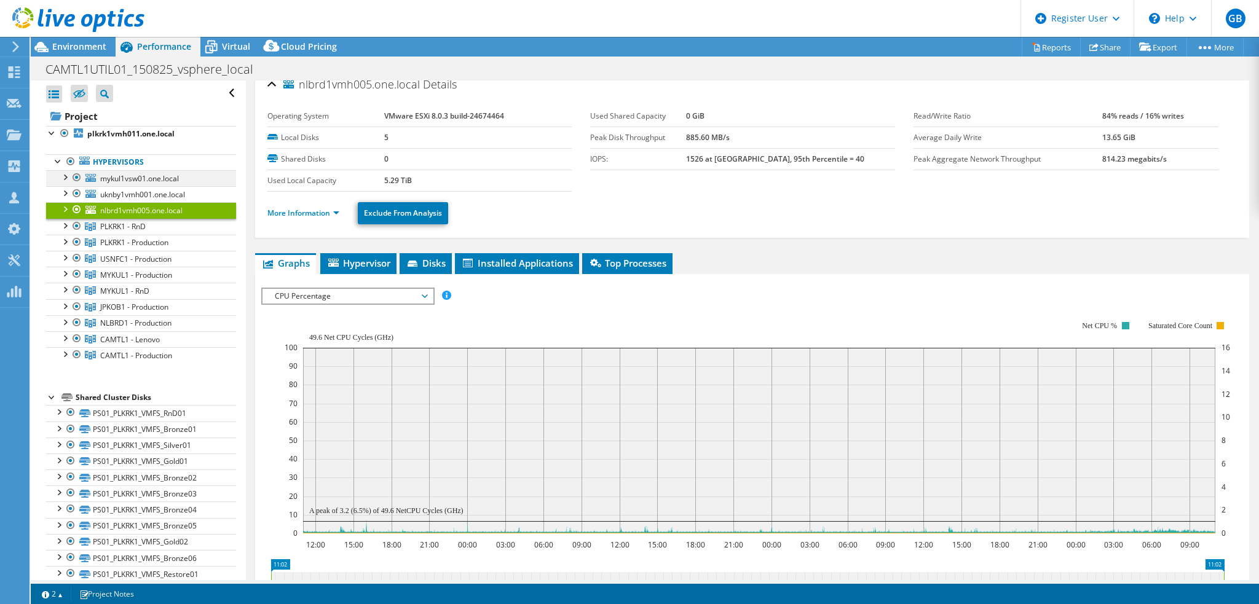
click at [76, 178] on div at bounding box center [77, 177] width 12 height 15
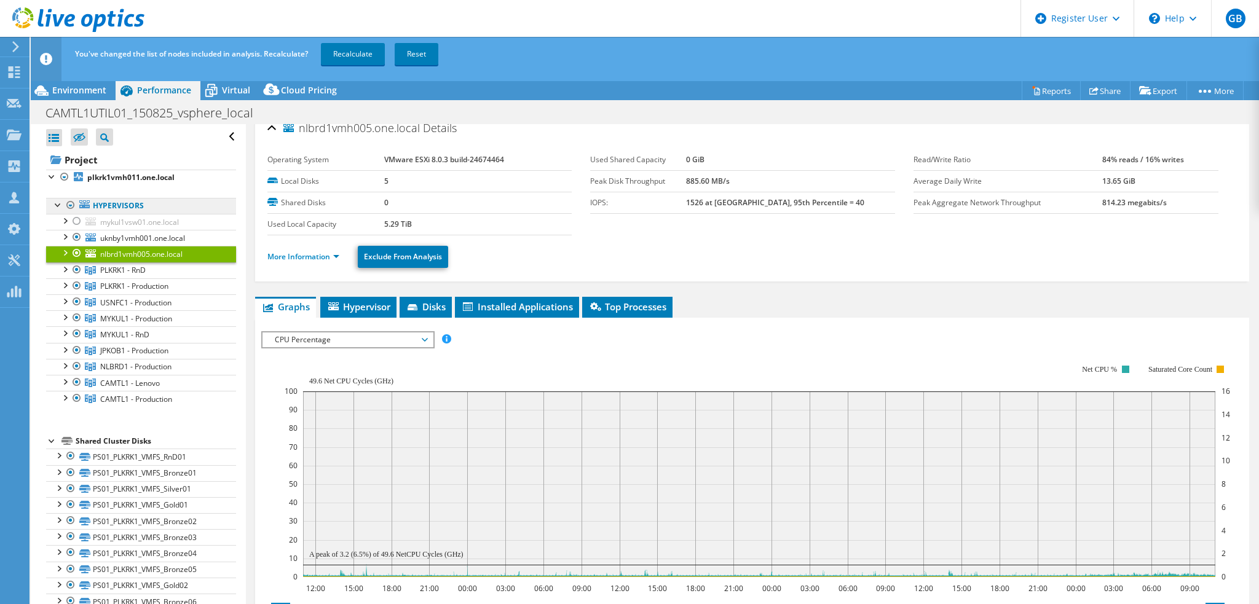
click at [78, 191] on ul "Hypervisors mykul1vsw01.one.local Local VMware Disk (mpx.vmhba0:C0:T2:L0)" at bounding box center [141, 303] width 190 height 234
click at [76, 223] on div at bounding box center [77, 221] width 12 height 15
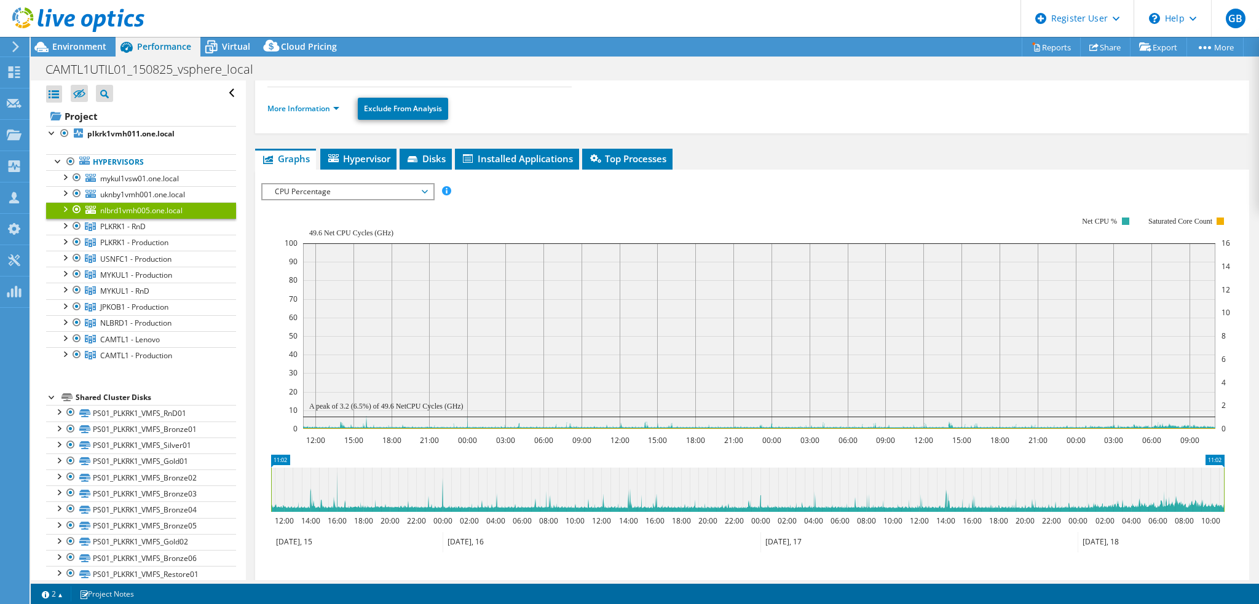
scroll to position [135, 0]
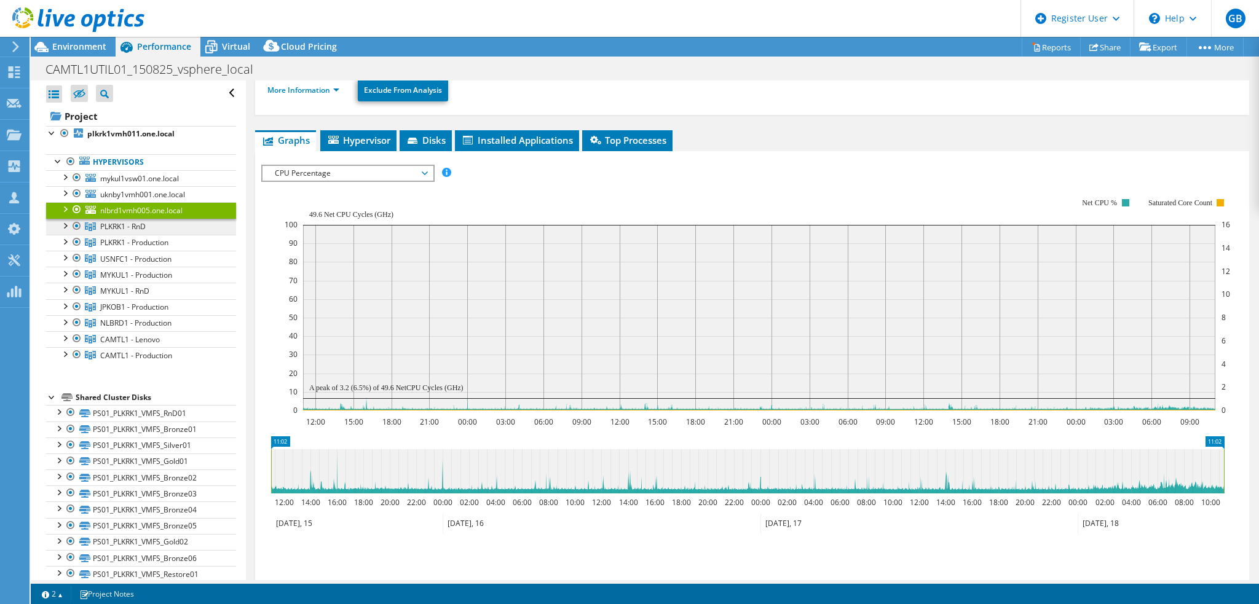
click at [140, 227] on span "PLKRK1 - RnD" at bounding box center [122, 226] width 45 height 10
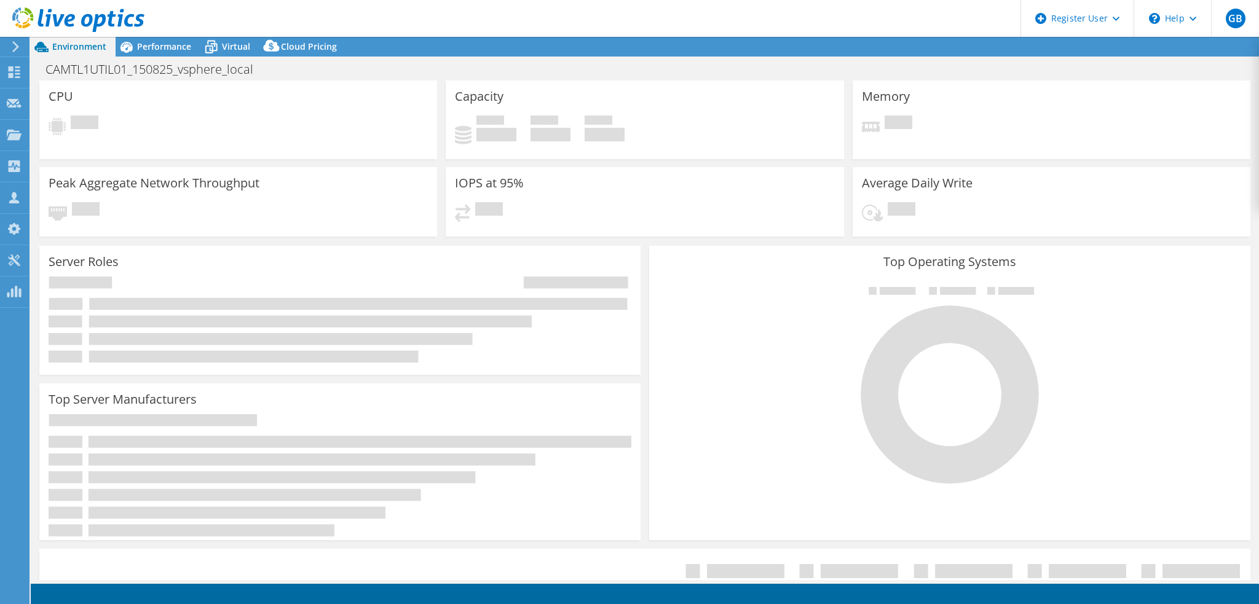
select select "EUFrankfurt"
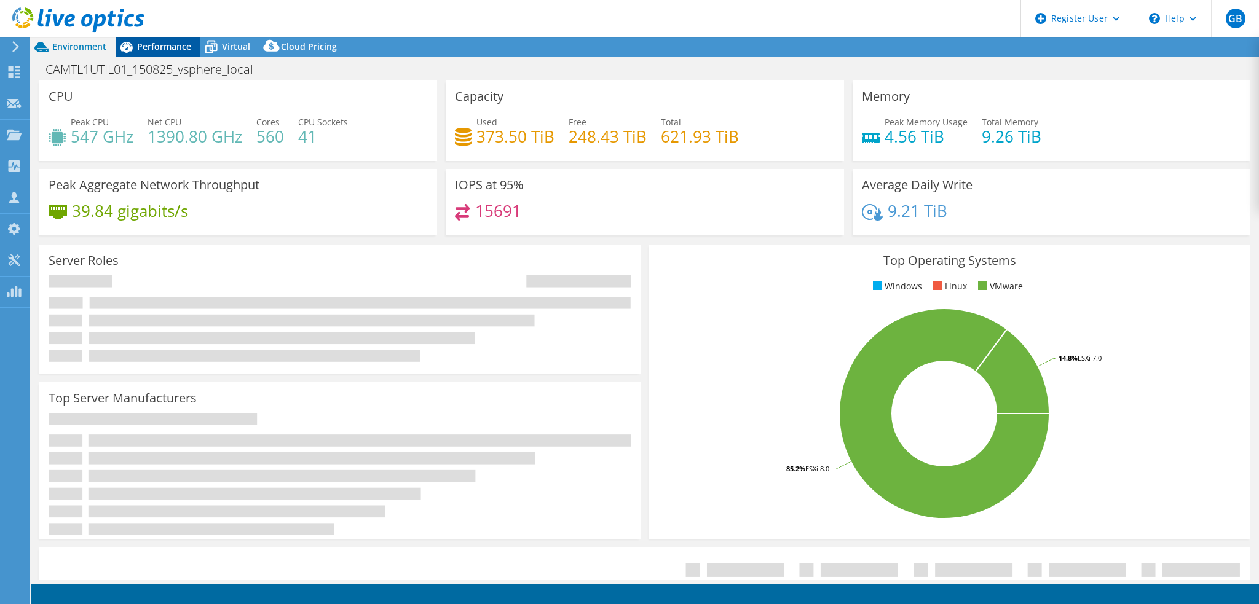
click at [160, 44] on span "Performance" at bounding box center [164, 47] width 54 height 12
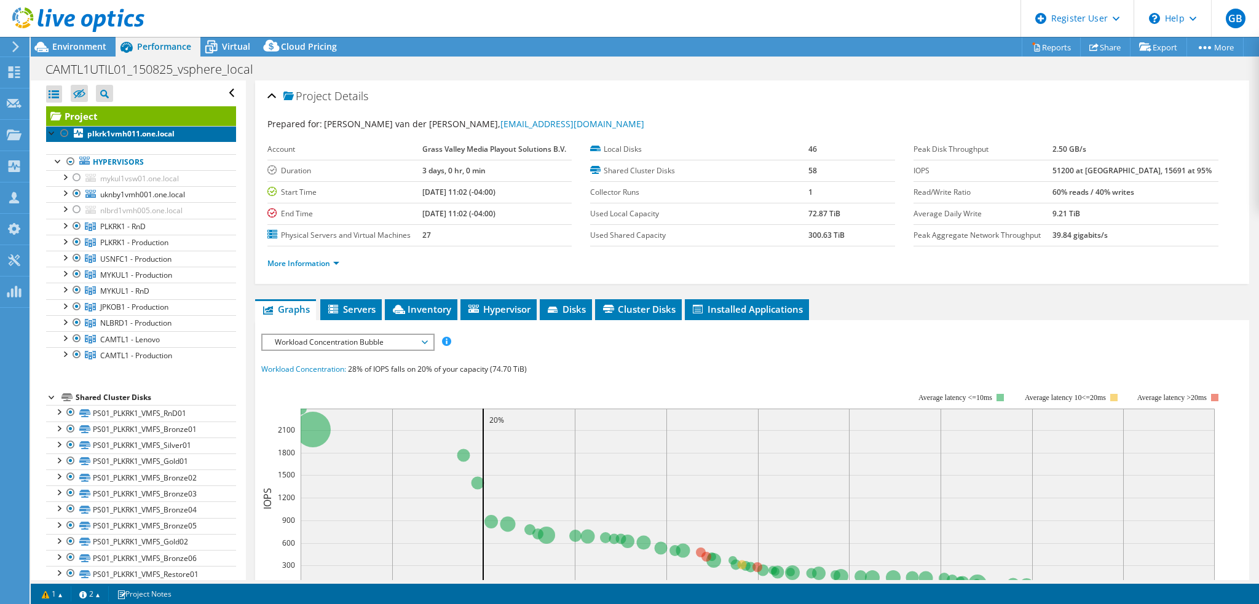
click at [122, 135] on b "plkrk1vmh011.one.local" at bounding box center [130, 133] width 87 height 10
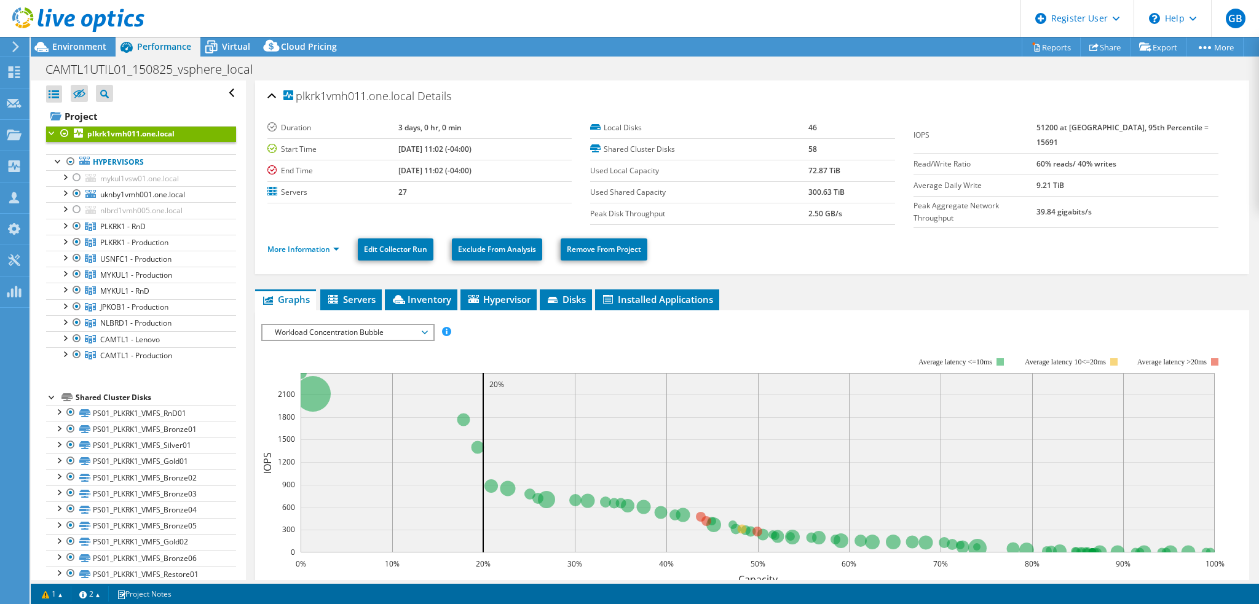
click at [341, 325] on span "Workload Concentration Bubble" at bounding box center [348, 332] width 158 height 15
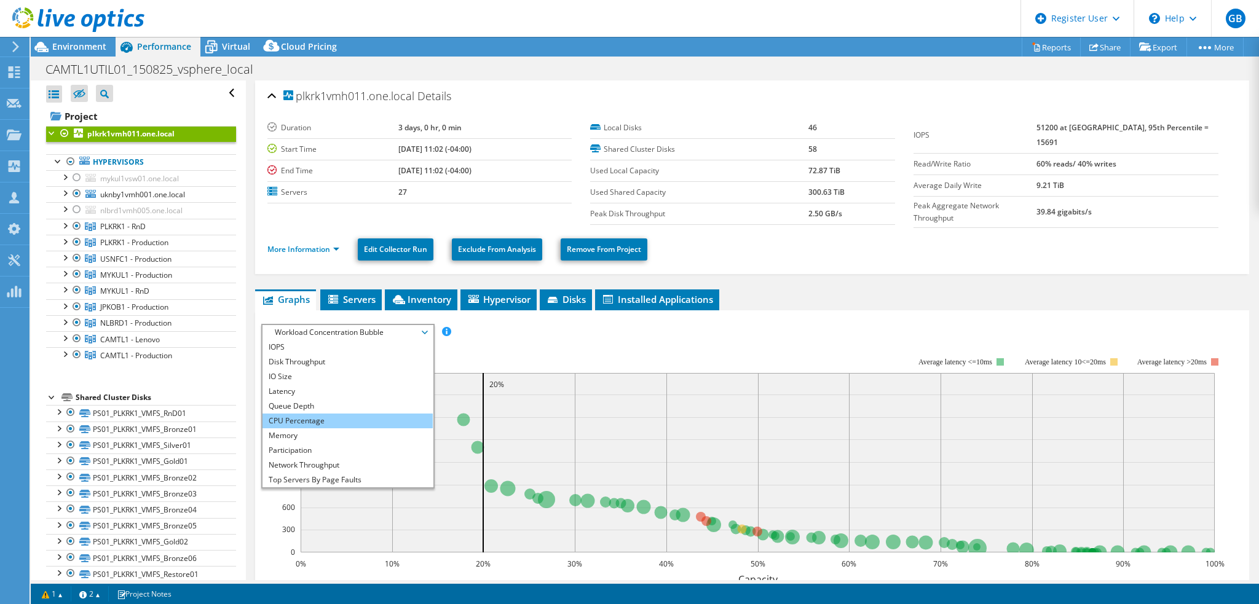
click at [309, 415] on li "CPU Percentage" at bounding box center [347, 421] width 170 height 15
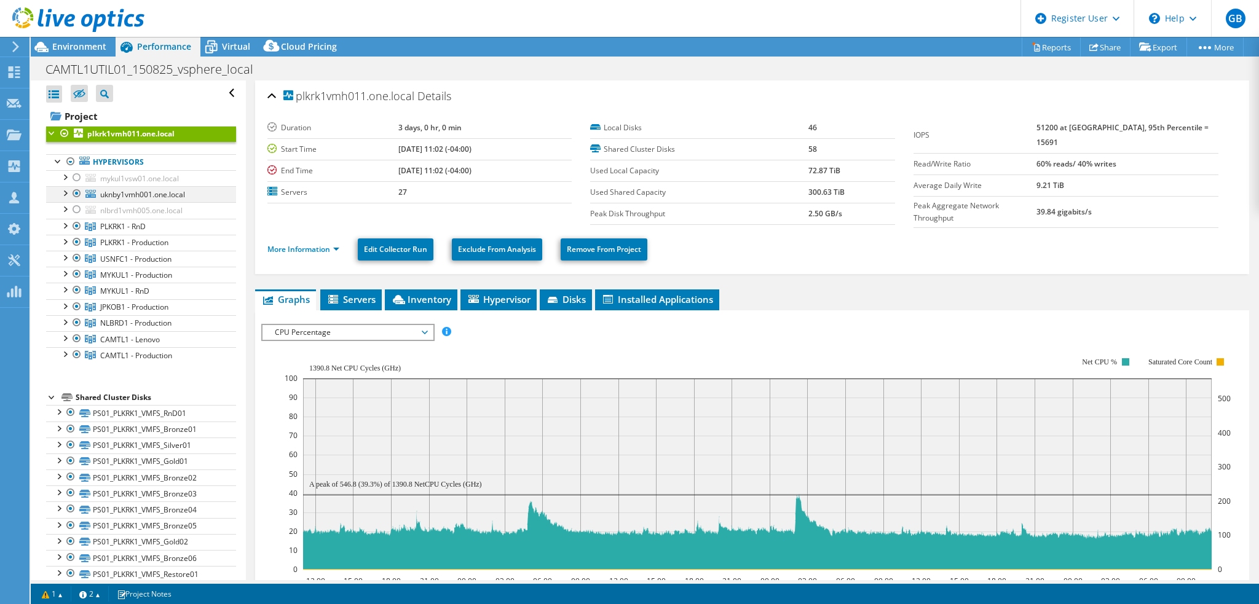
click at [76, 192] on div at bounding box center [77, 193] width 12 height 15
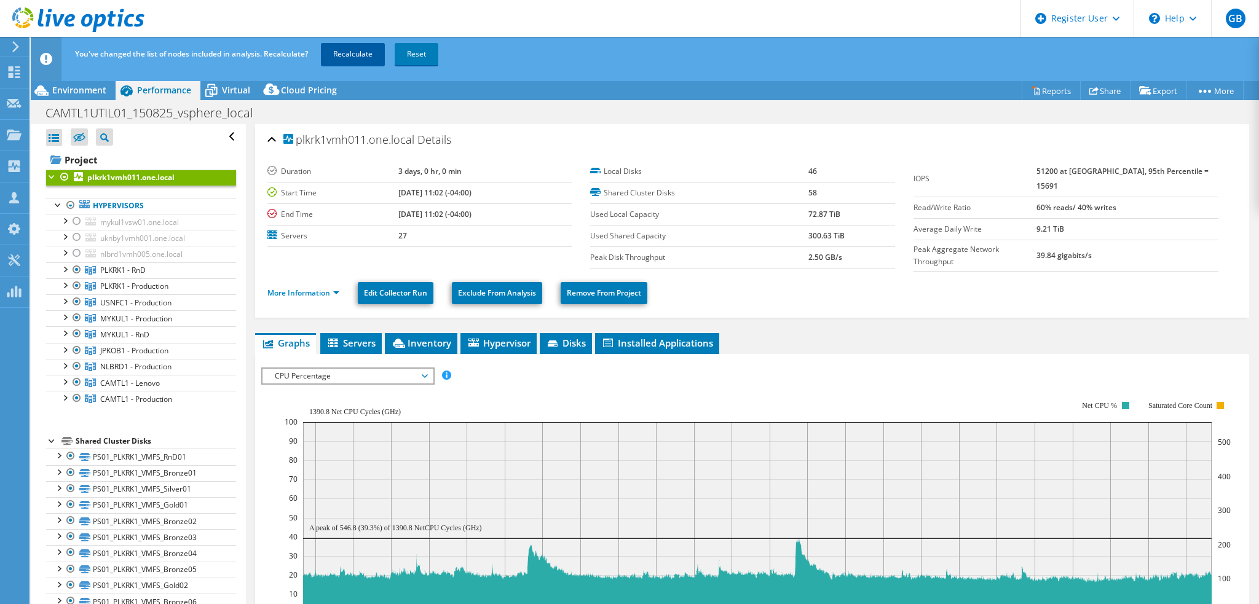
click at [356, 47] on link "Recalculate" at bounding box center [353, 54] width 64 height 22
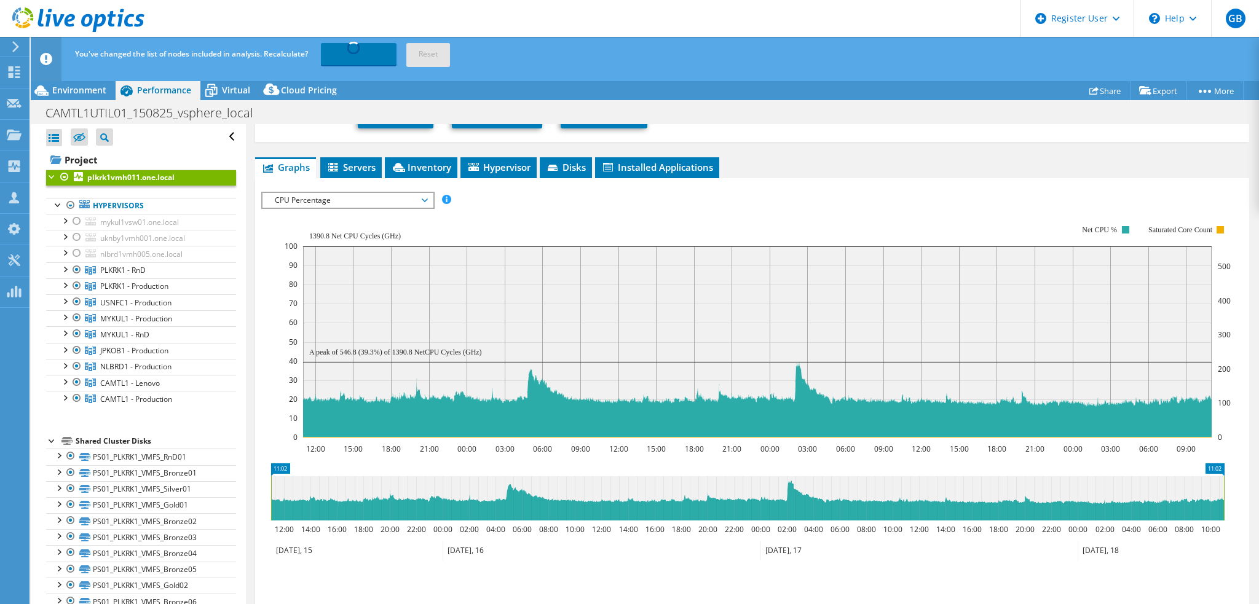
scroll to position [184, 0]
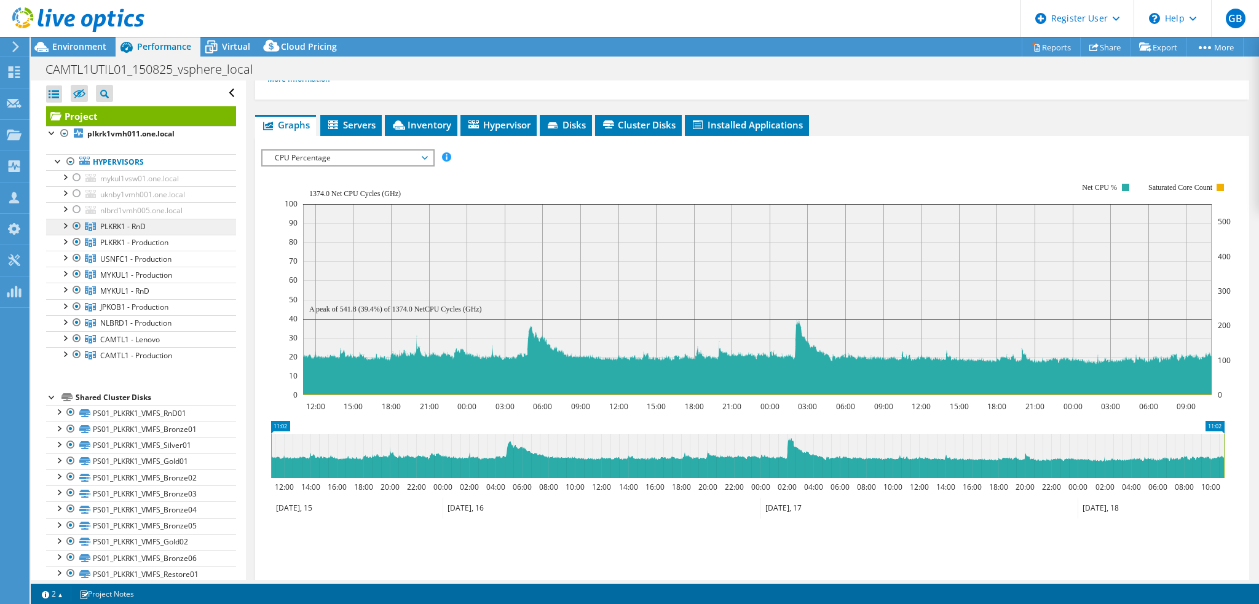
click at [152, 228] on link "PLKRK1 - RnD" at bounding box center [141, 227] width 190 height 16
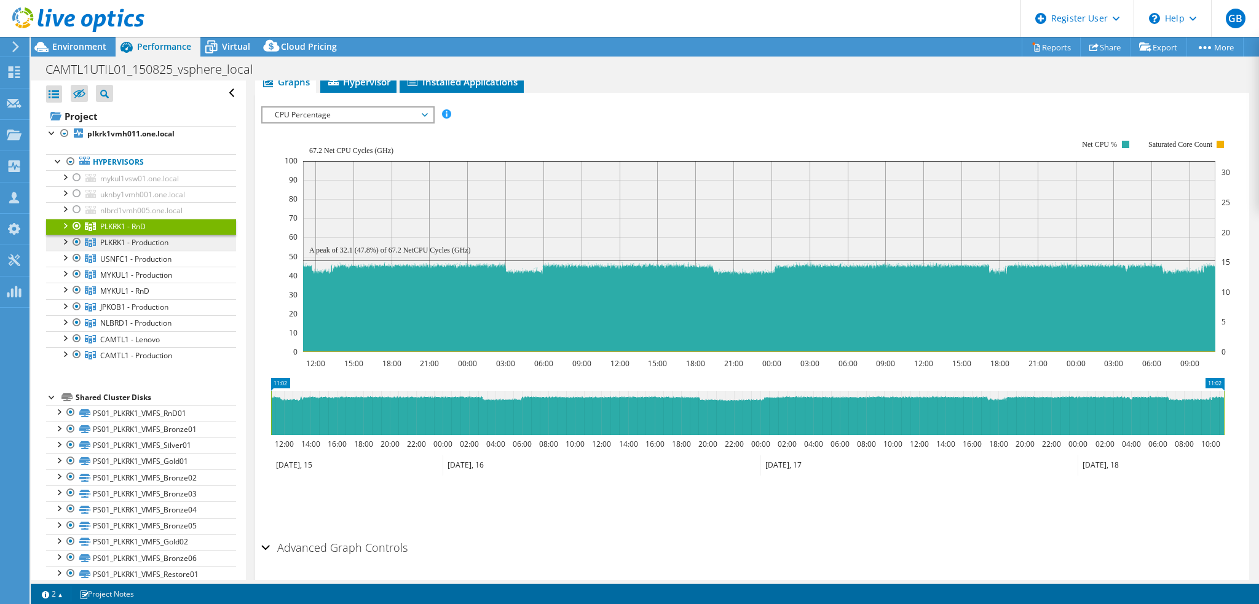
click at [146, 232] on span "PLKRK1 - Production" at bounding box center [122, 226] width 45 height 10
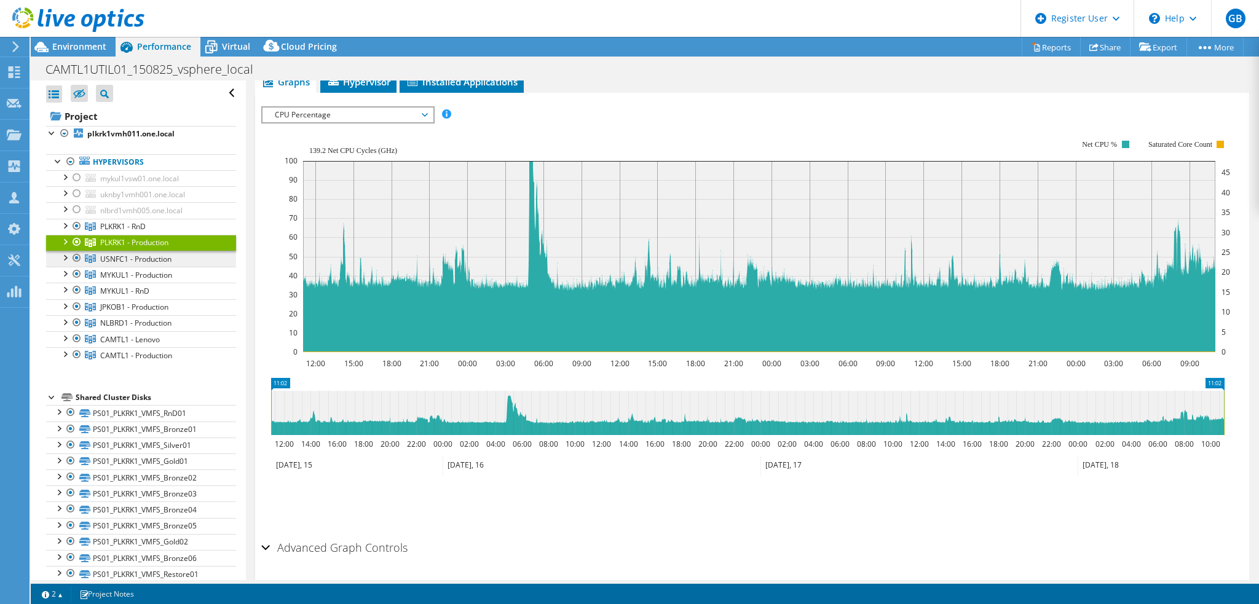
click at [146, 232] on span "USNFC1 - Production" at bounding box center [122, 226] width 45 height 10
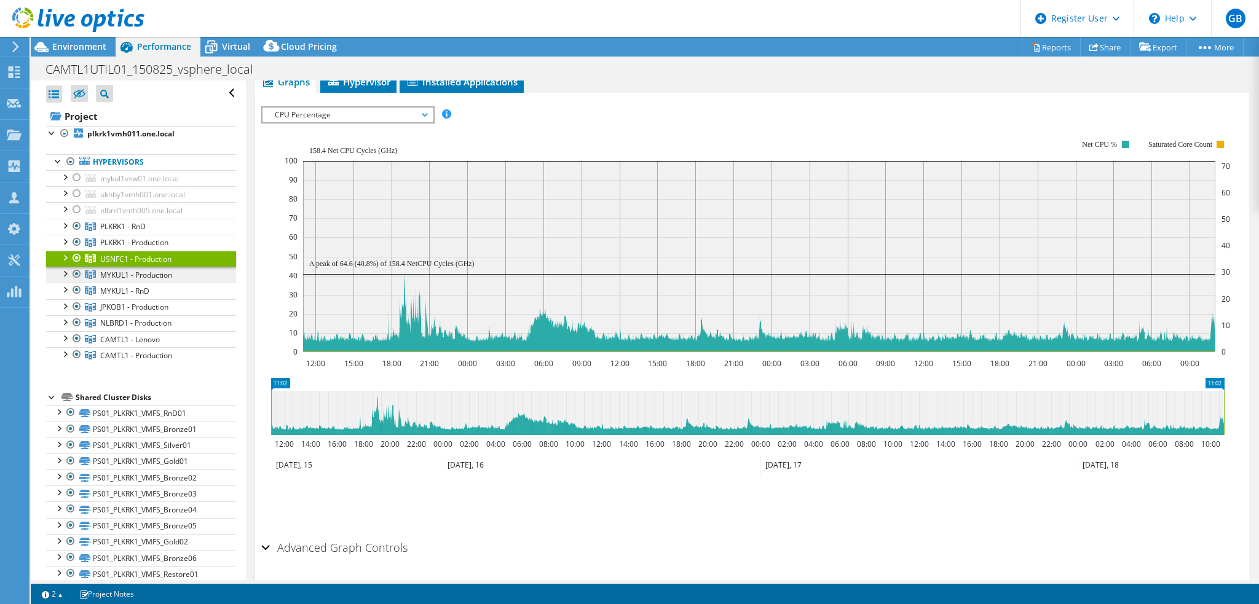
click at [146, 232] on span "MYKUL1 - Production" at bounding box center [122, 226] width 45 height 10
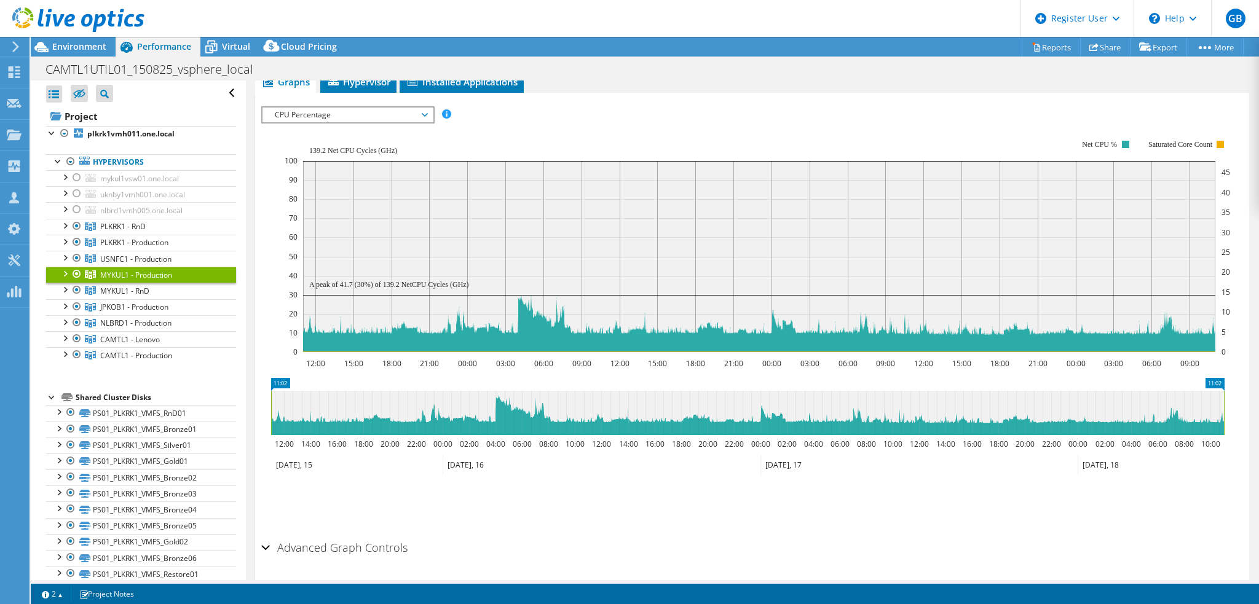
click at [152, 280] on link "MYKUL1 - Production" at bounding box center [141, 275] width 190 height 16
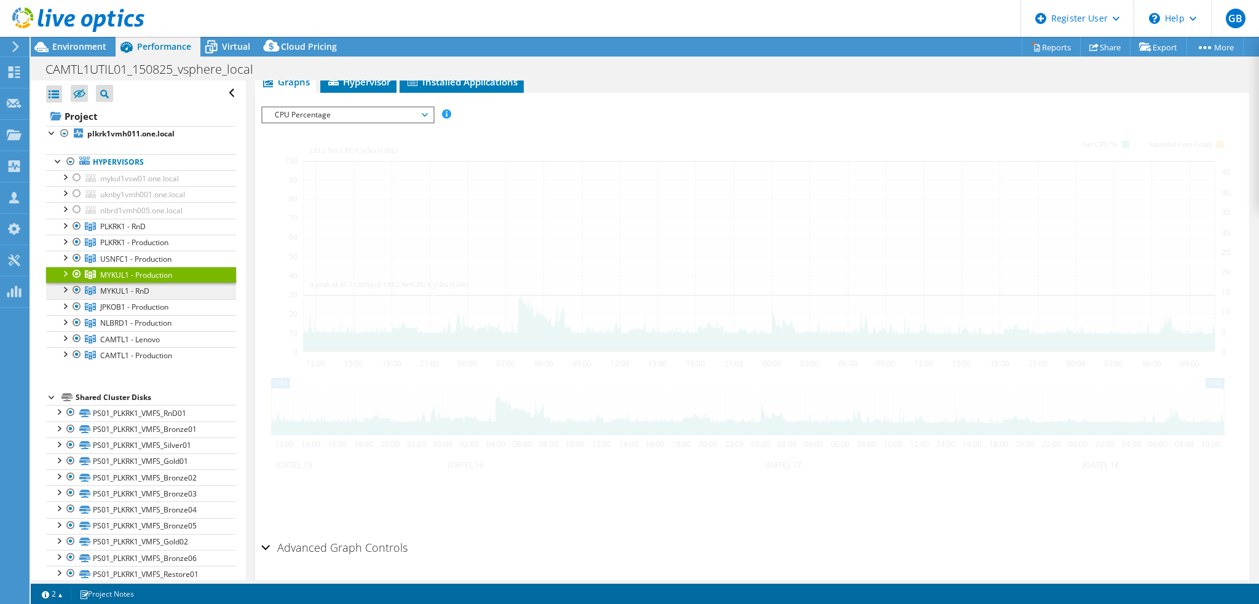
click at [152, 235] on link "MYKUL1 - RnD" at bounding box center [141, 227] width 190 height 16
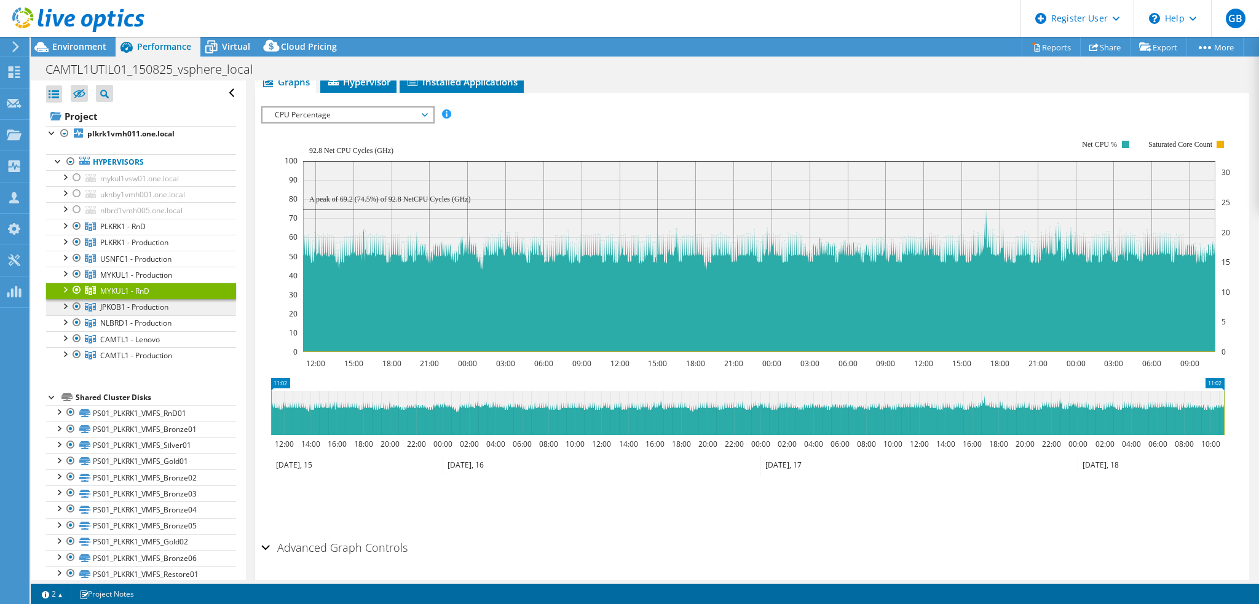
click at [146, 232] on span "JPKOB1 - Production" at bounding box center [122, 226] width 45 height 10
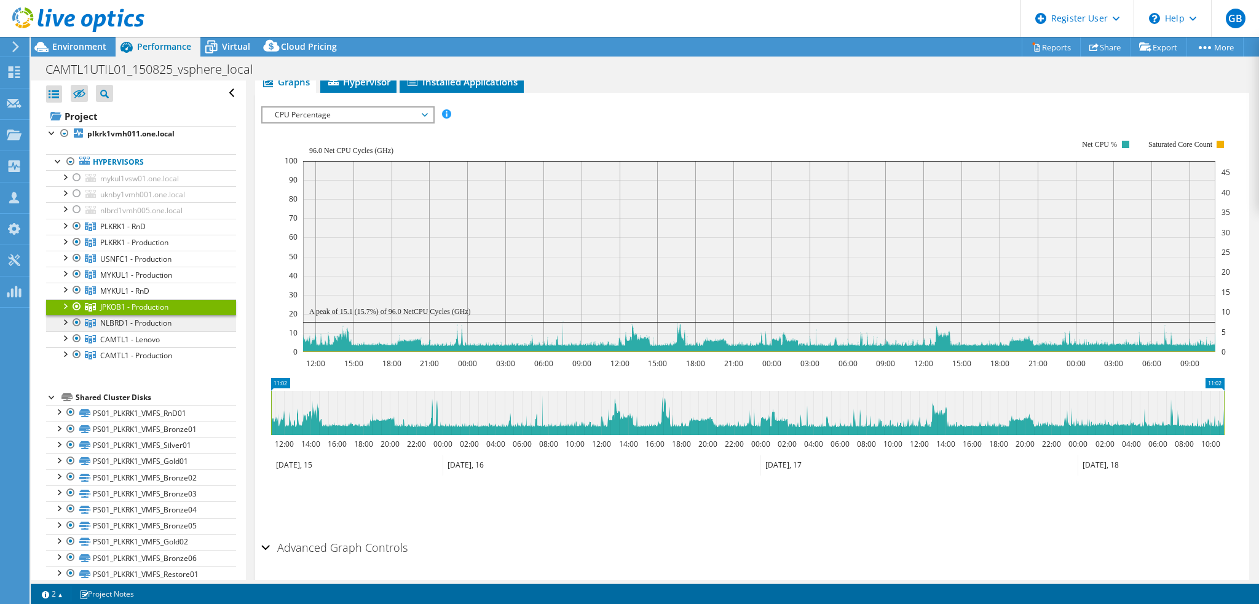
click at [146, 232] on span "NLBRD1 - Production" at bounding box center [122, 226] width 45 height 10
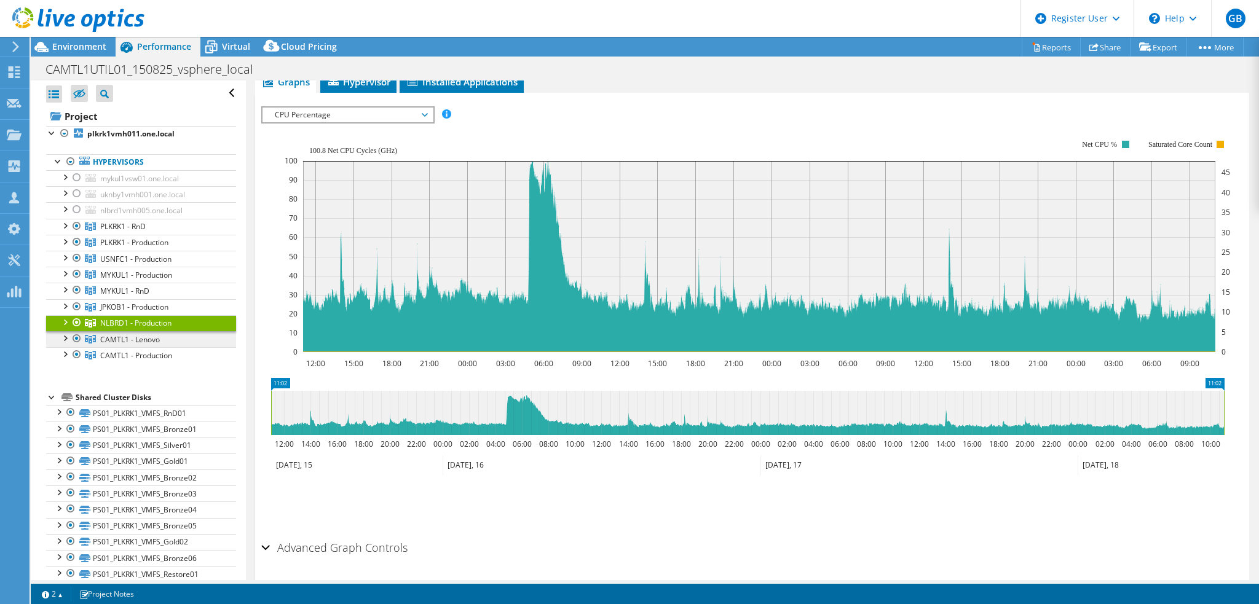
click at [146, 232] on span "CAMTL1 - Lenovo" at bounding box center [122, 226] width 45 height 10
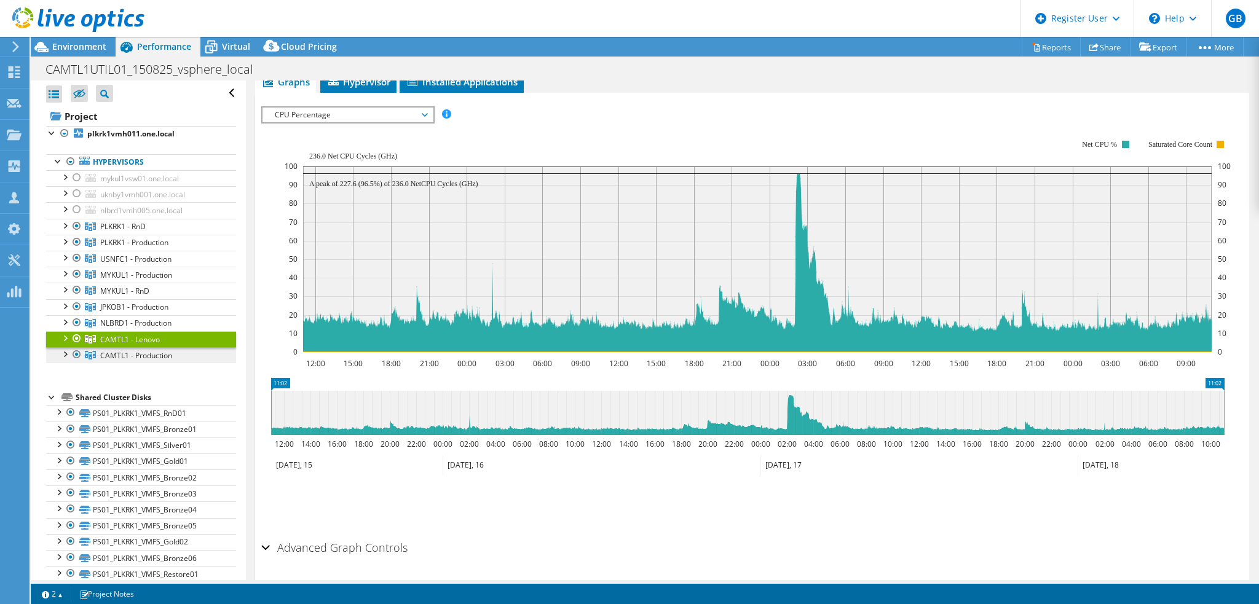
click at [146, 232] on span "CAMTL1 - Production" at bounding box center [122, 226] width 45 height 10
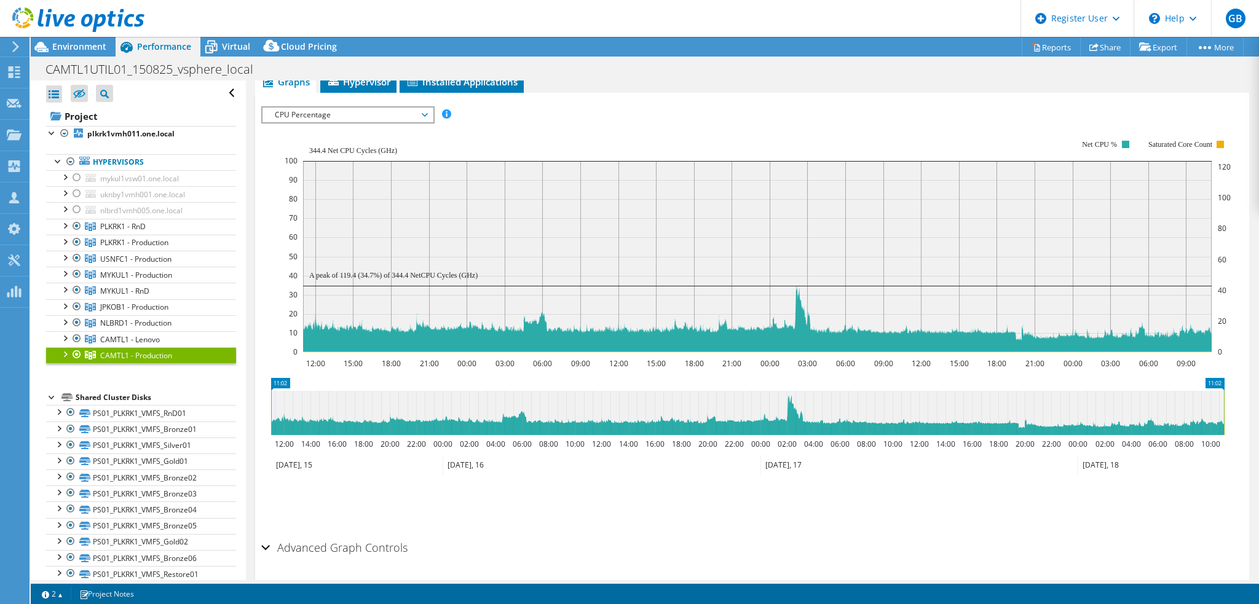
click at [883, 537] on div "Advanced Graph Controls" at bounding box center [752, 548] width 982 height 26
click at [84, 33] on link at bounding box center [78, 30] width 132 height 10
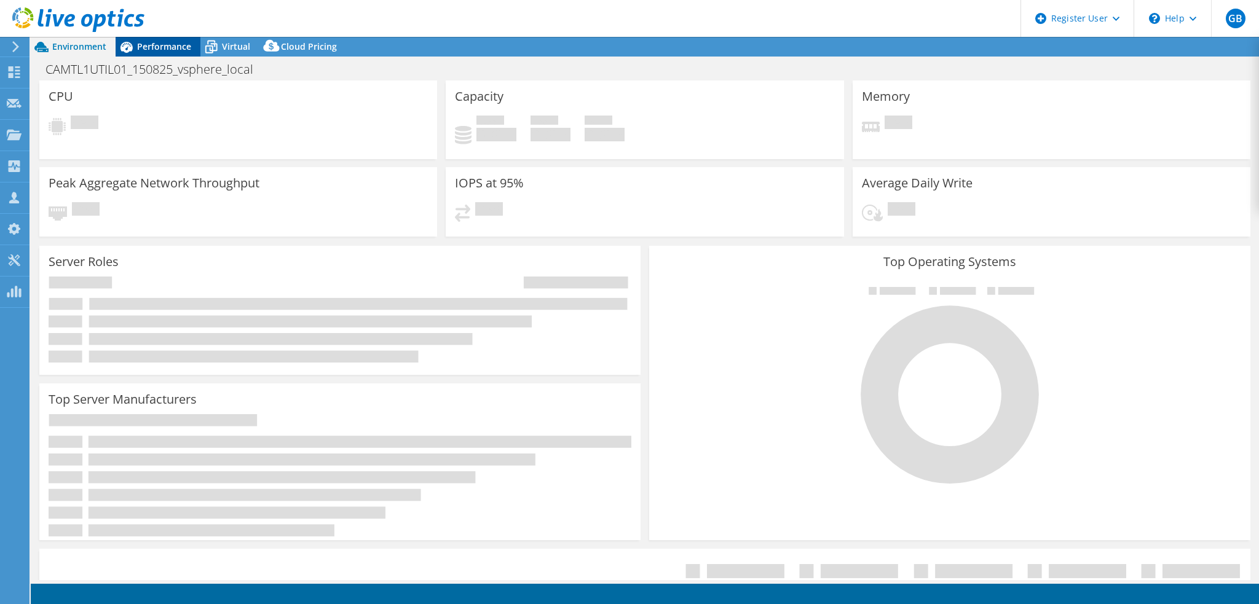
select select "EUFrankfurt"
select select "USD"
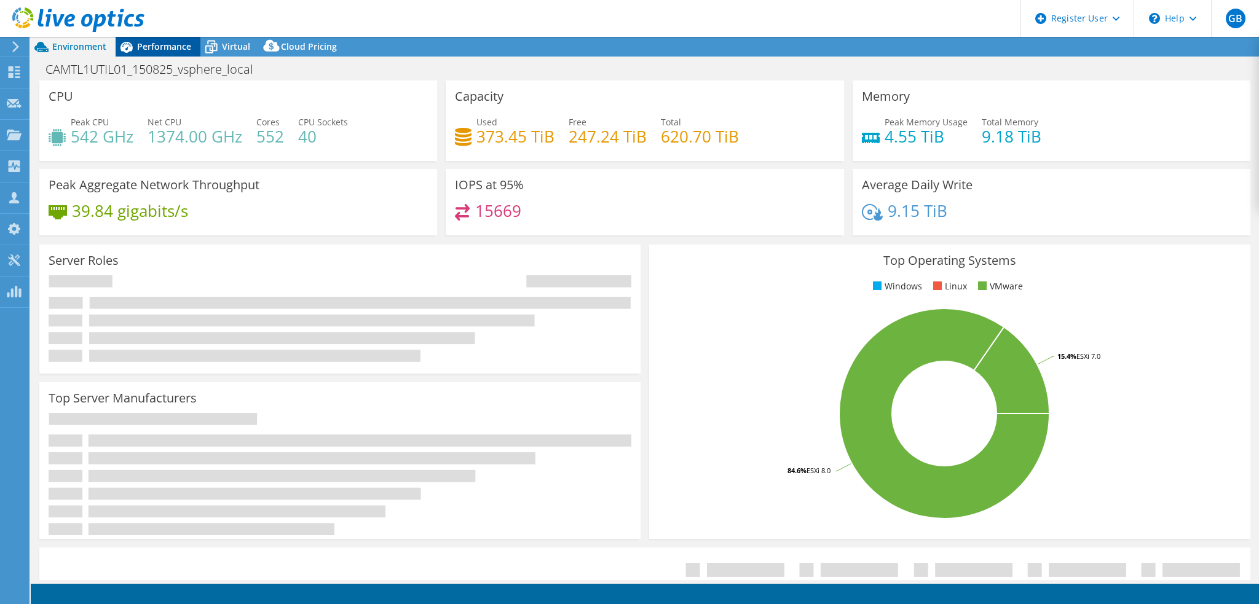
click at [159, 49] on span "Performance" at bounding box center [164, 47] width 54 height 12
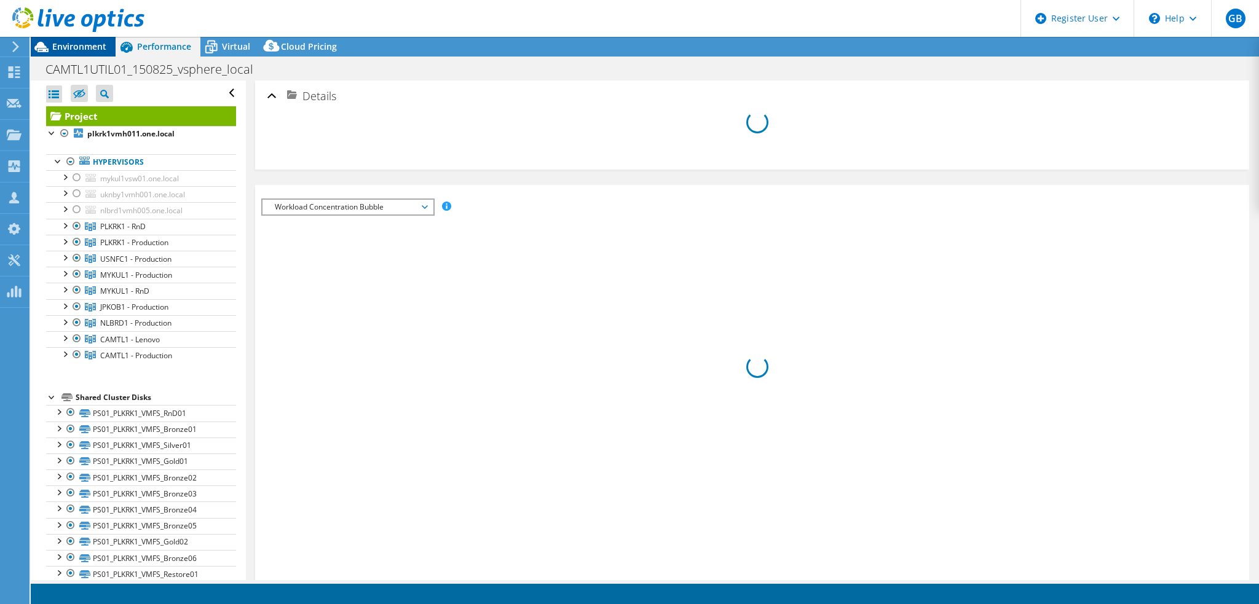
click at [94, 49] on span "Environment" at bounding box center [79, 47] width 54 height 12
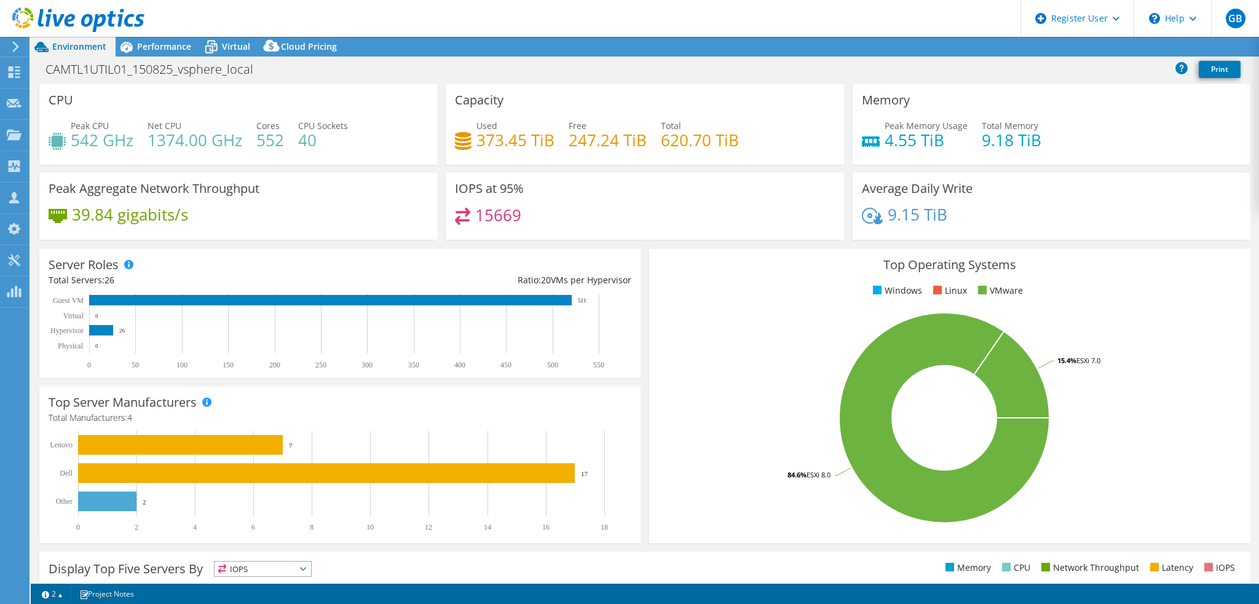
click at [160, 49] on span "Performance" at bounding box center [164, 47] width 54 height 12
